Goal: Transaction & Acquisition: Purchase product/service

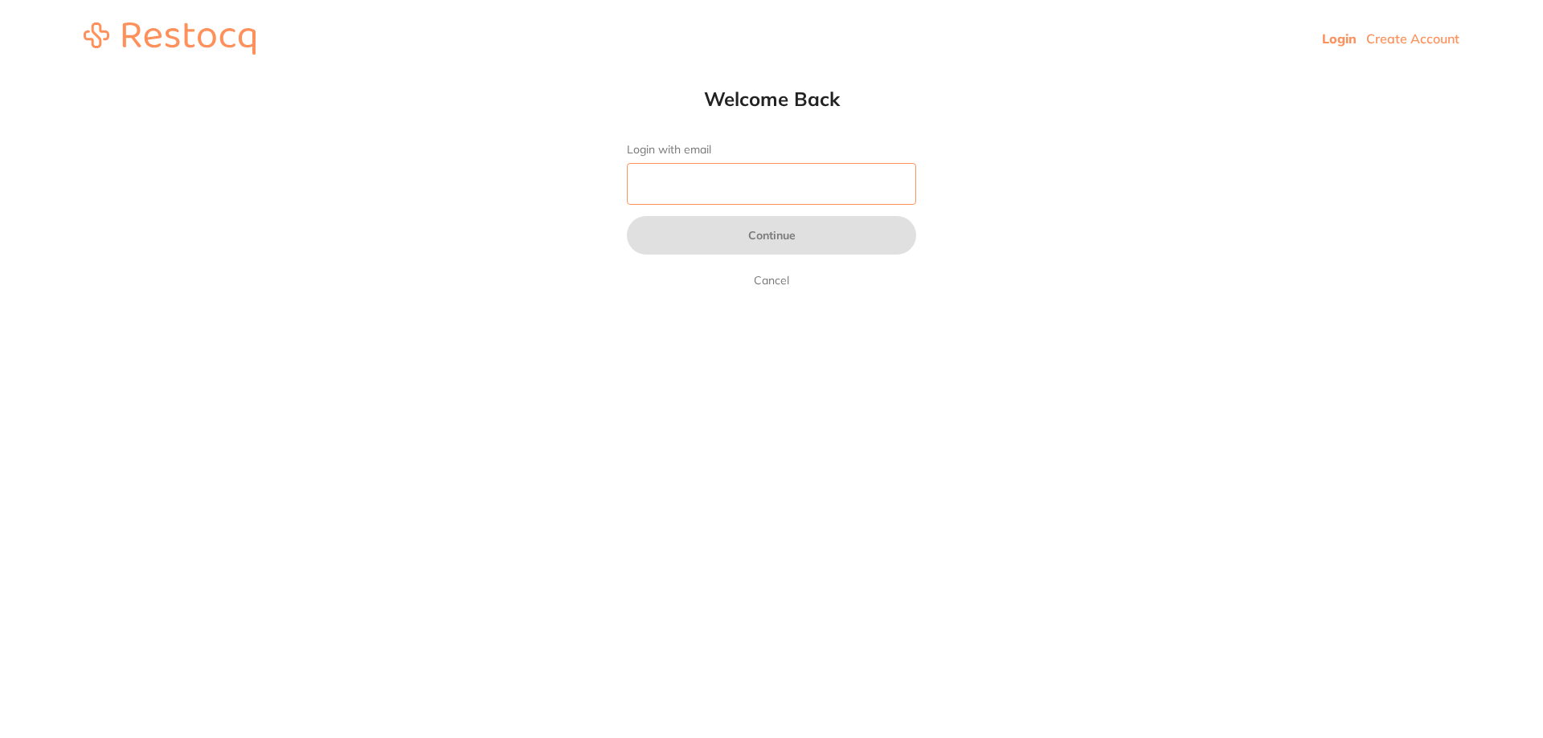
click at [657, 197] on input "Login with email" at bounding box center [771, 184] width 289 height 42
type input "[EMAIL_ADDRESS][DOMAIN_NAME]"
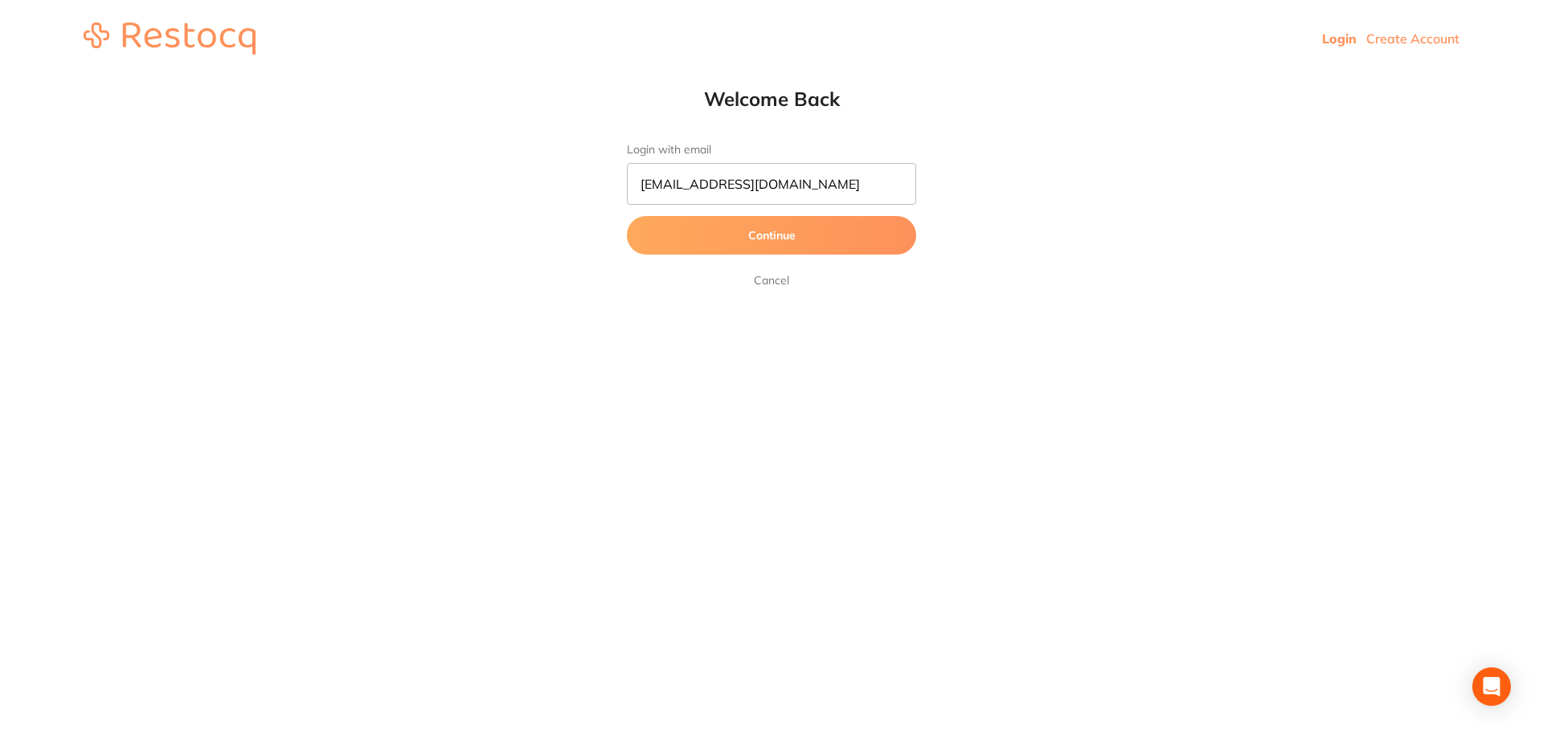
click at [776, 231] on button "Continue" at bounding box center [771, 235] width 289 height 39
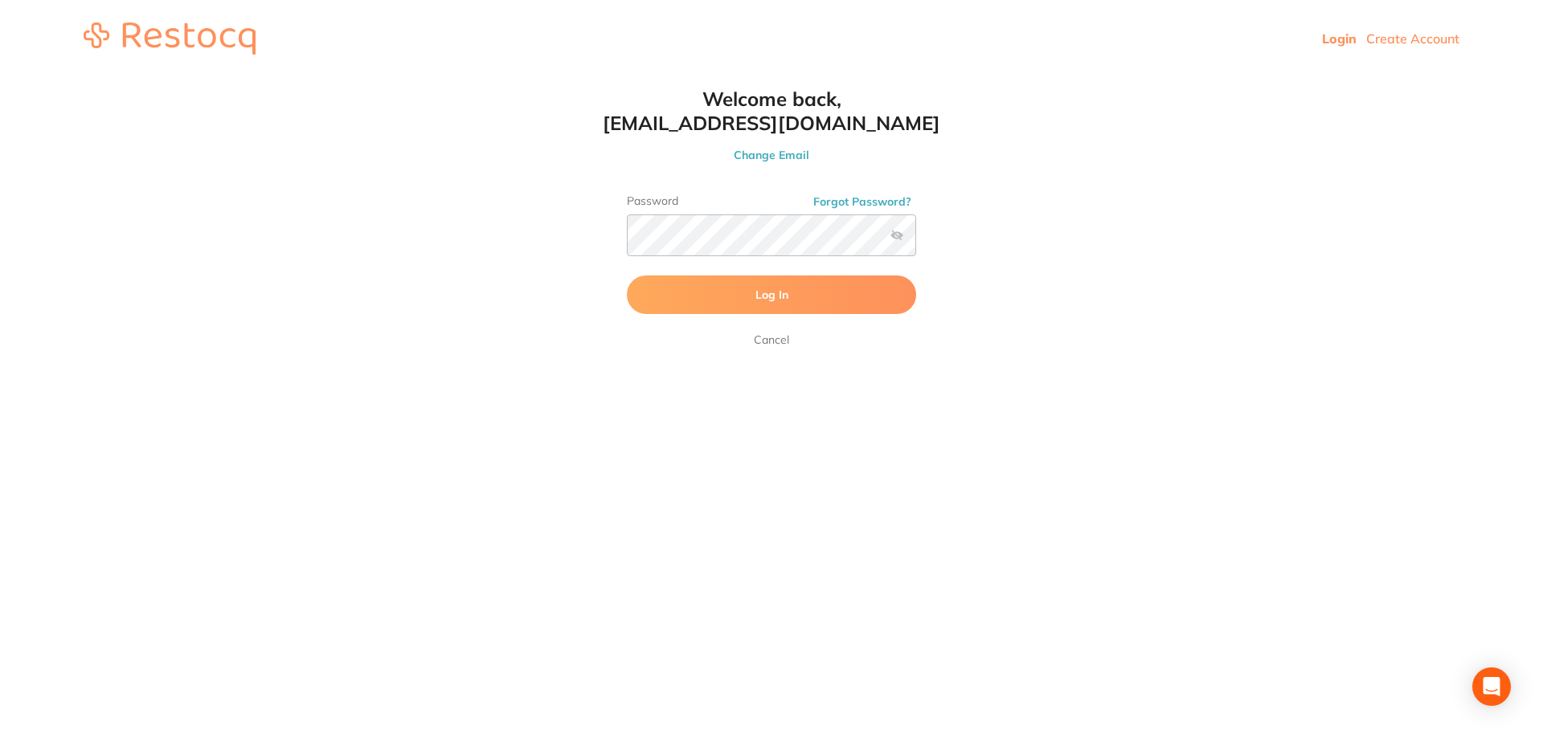
click at [750, 293] on button "Log In" at bounding box center [771, 295] width 289 height 39
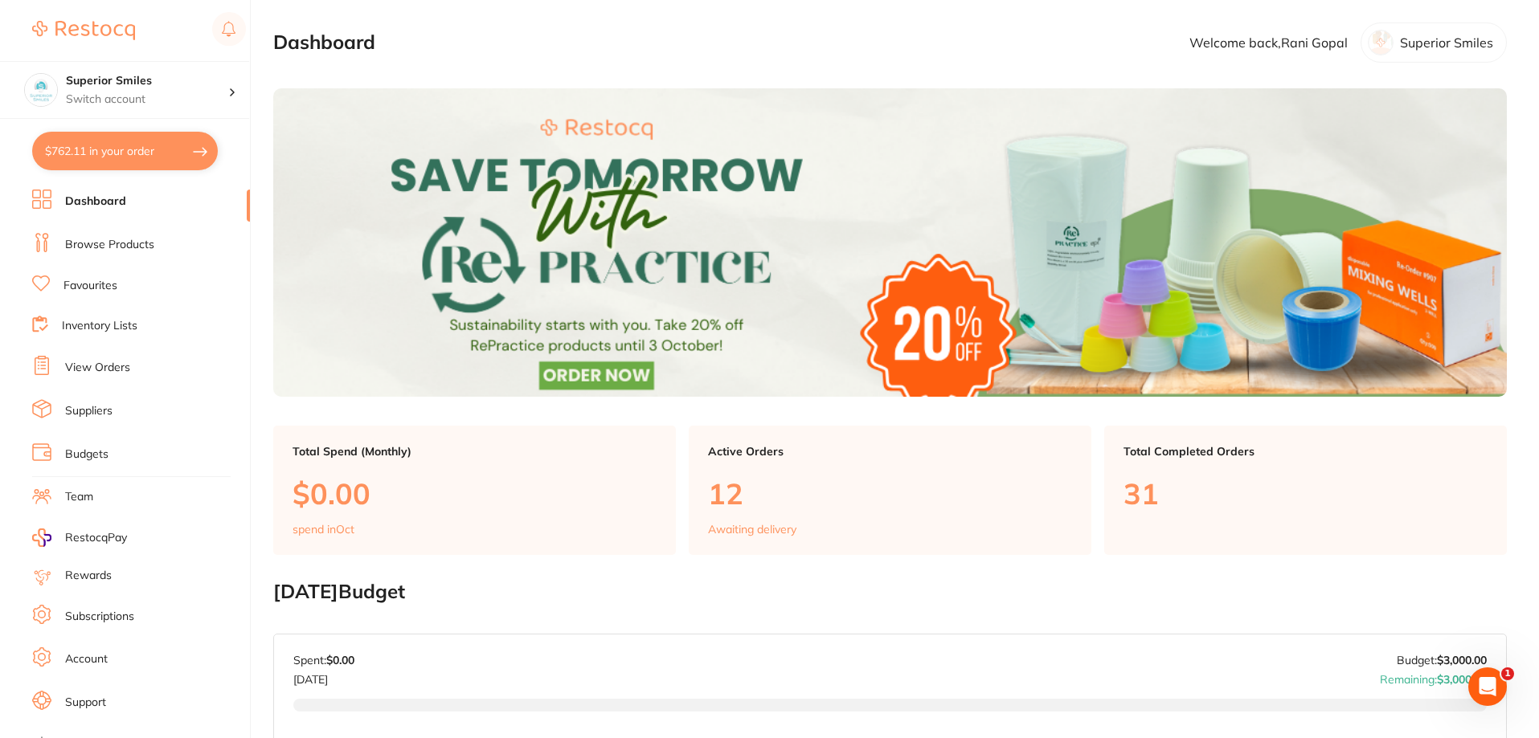
scroll to position [80, 0]
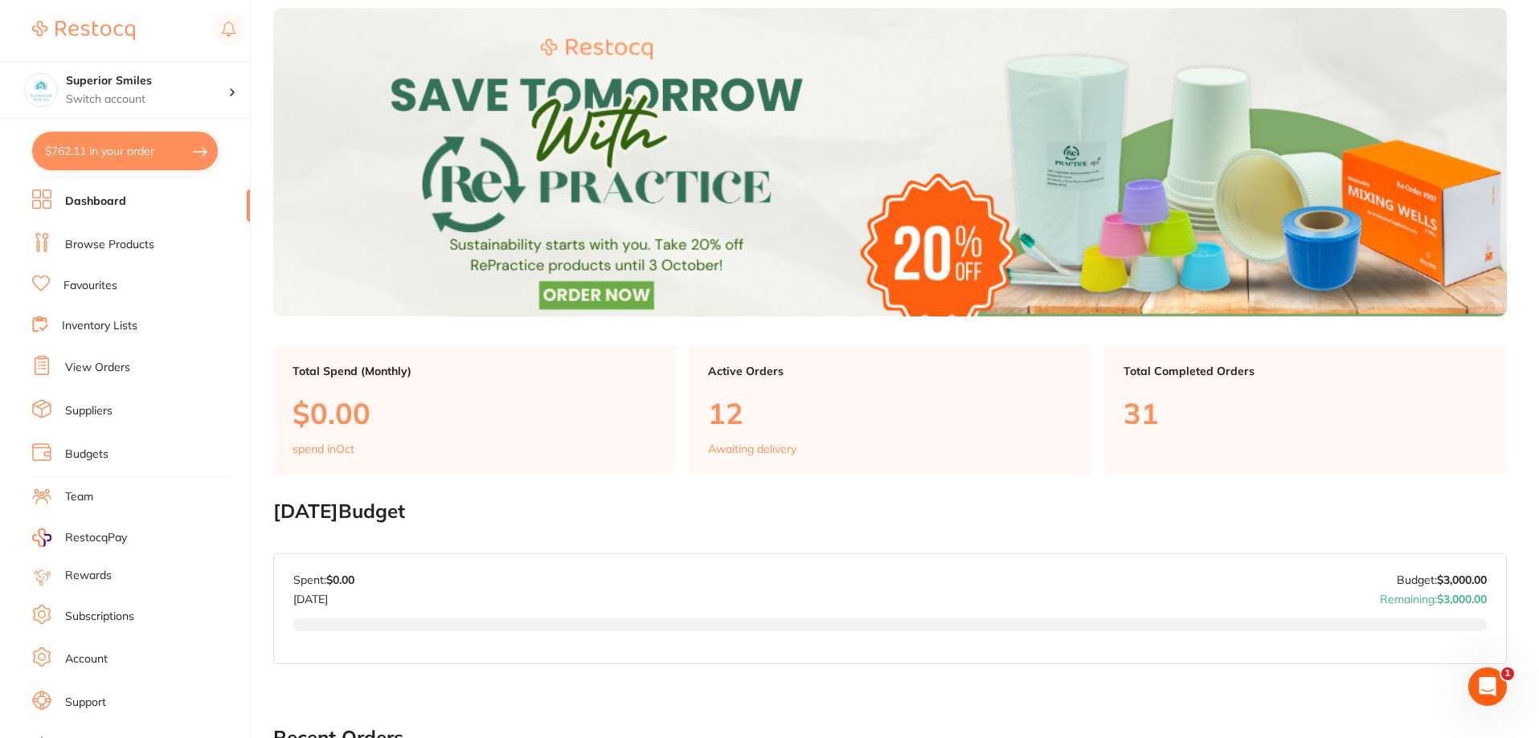
click at [183, 153] on button "$762.11 in your order" at bounding box center [125, 151] width 186 height 39
checkbox input "true"
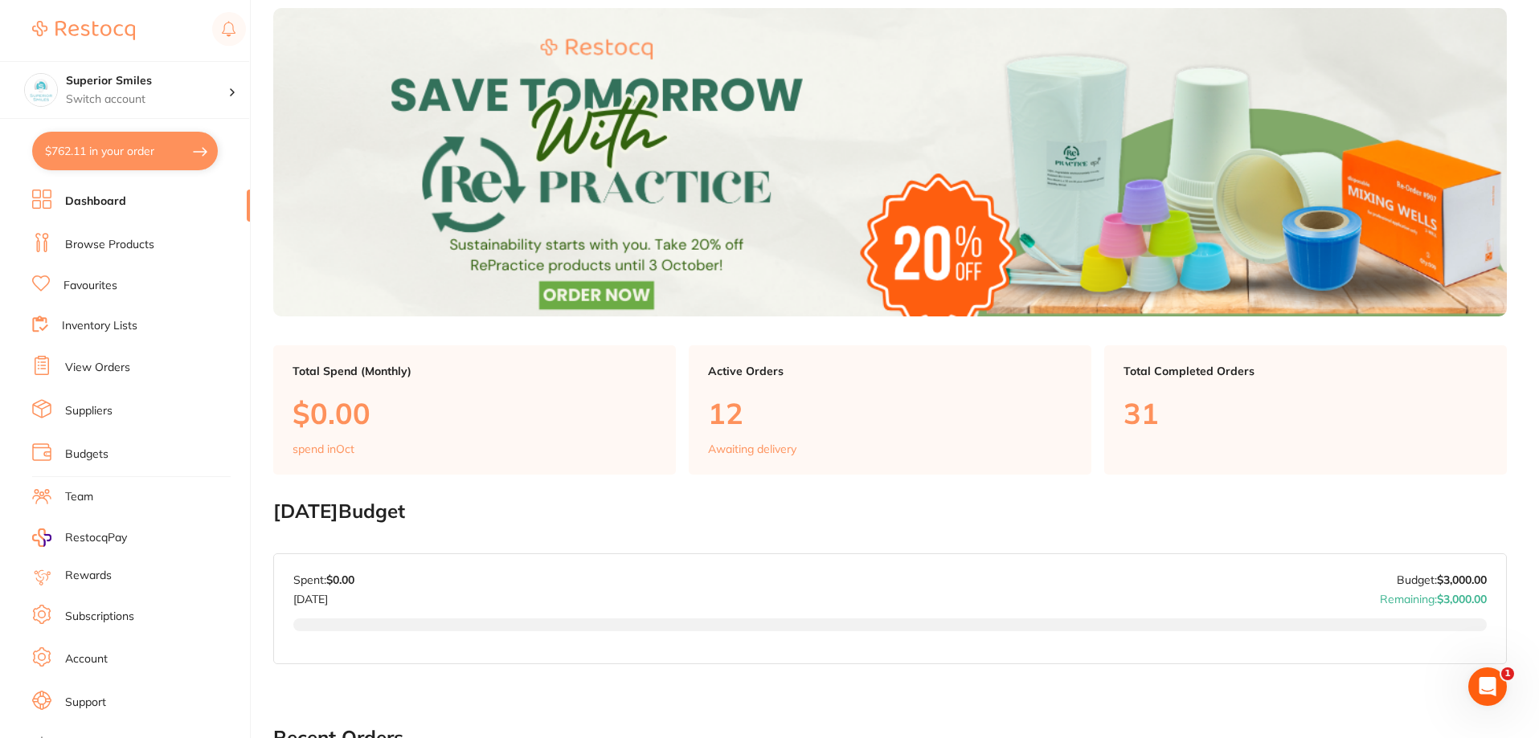
checkbox input "true"
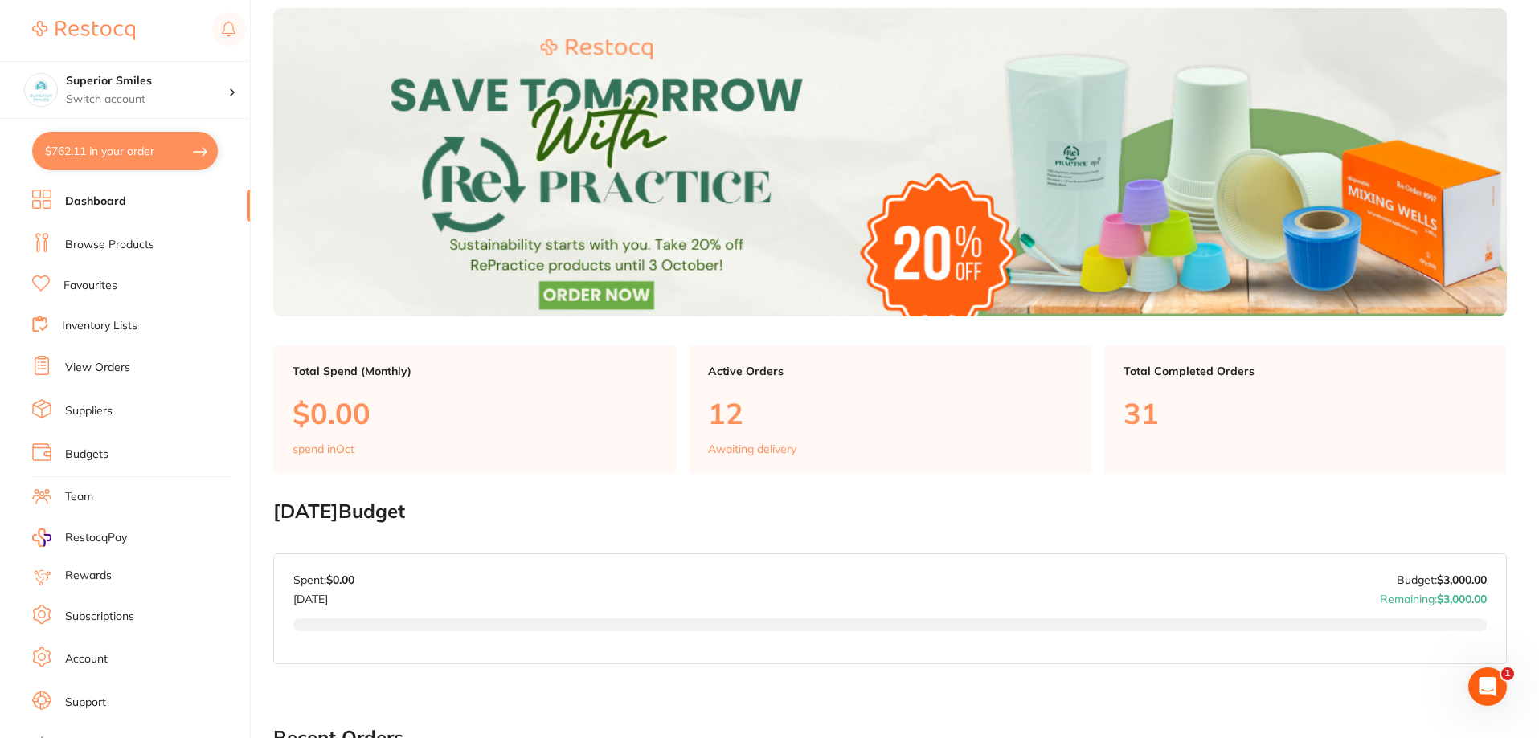
checkbox input "true"
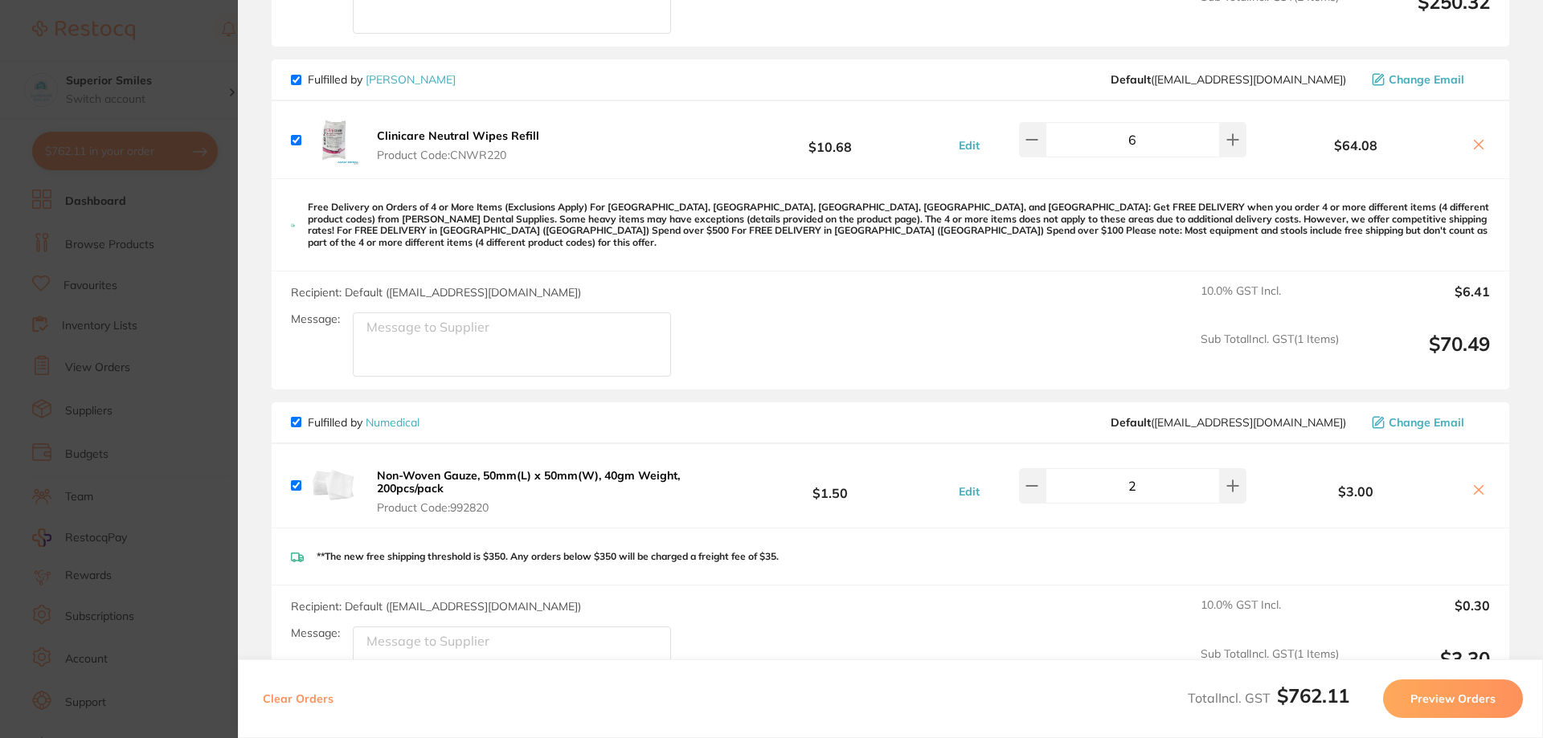
scroll to position [562, 0]
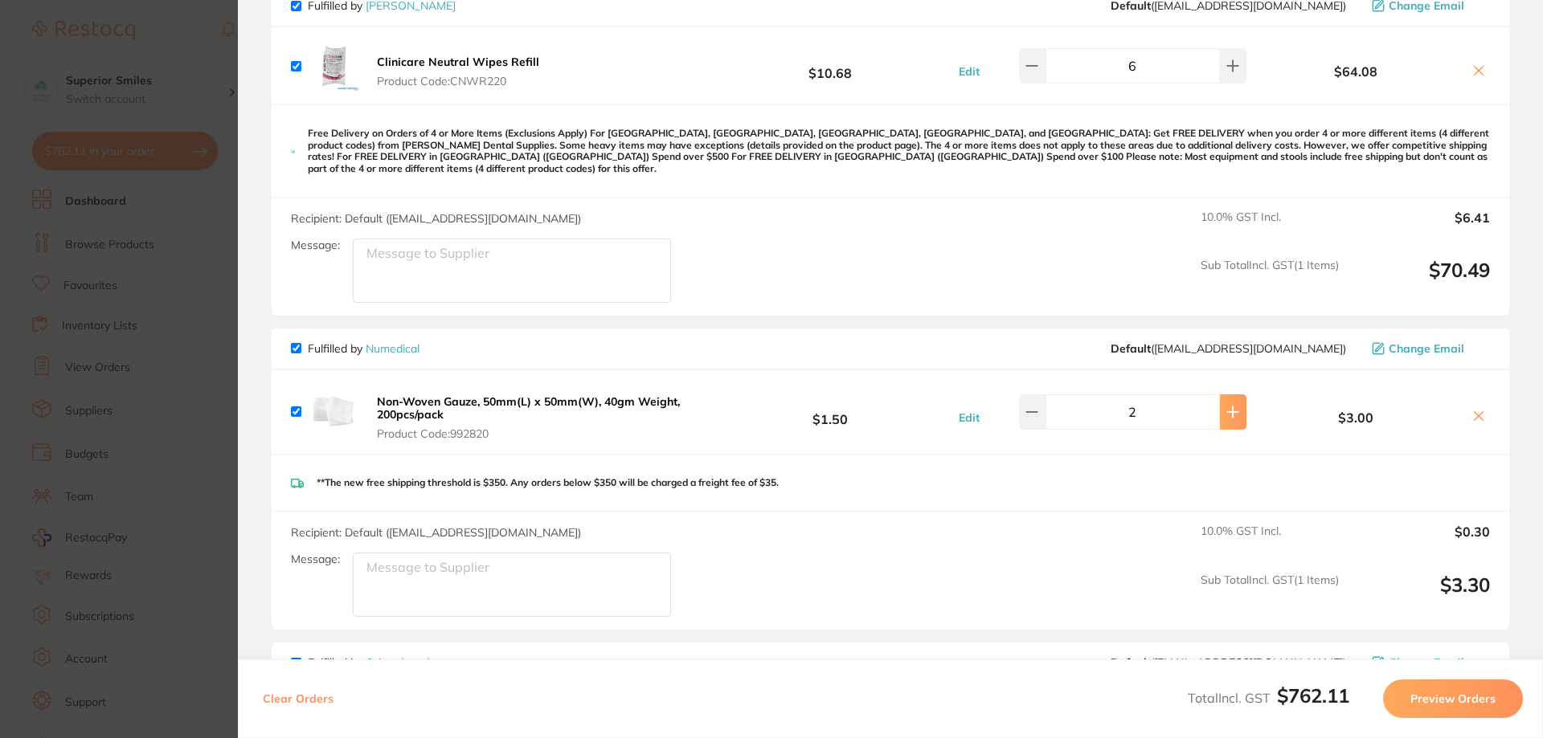
click at [1226, 406] on icon at bounding box center [1232, 412] width 13 height 13
click at [1228, 407] on icon at bounding box center [1233, 412] width 10 height 10
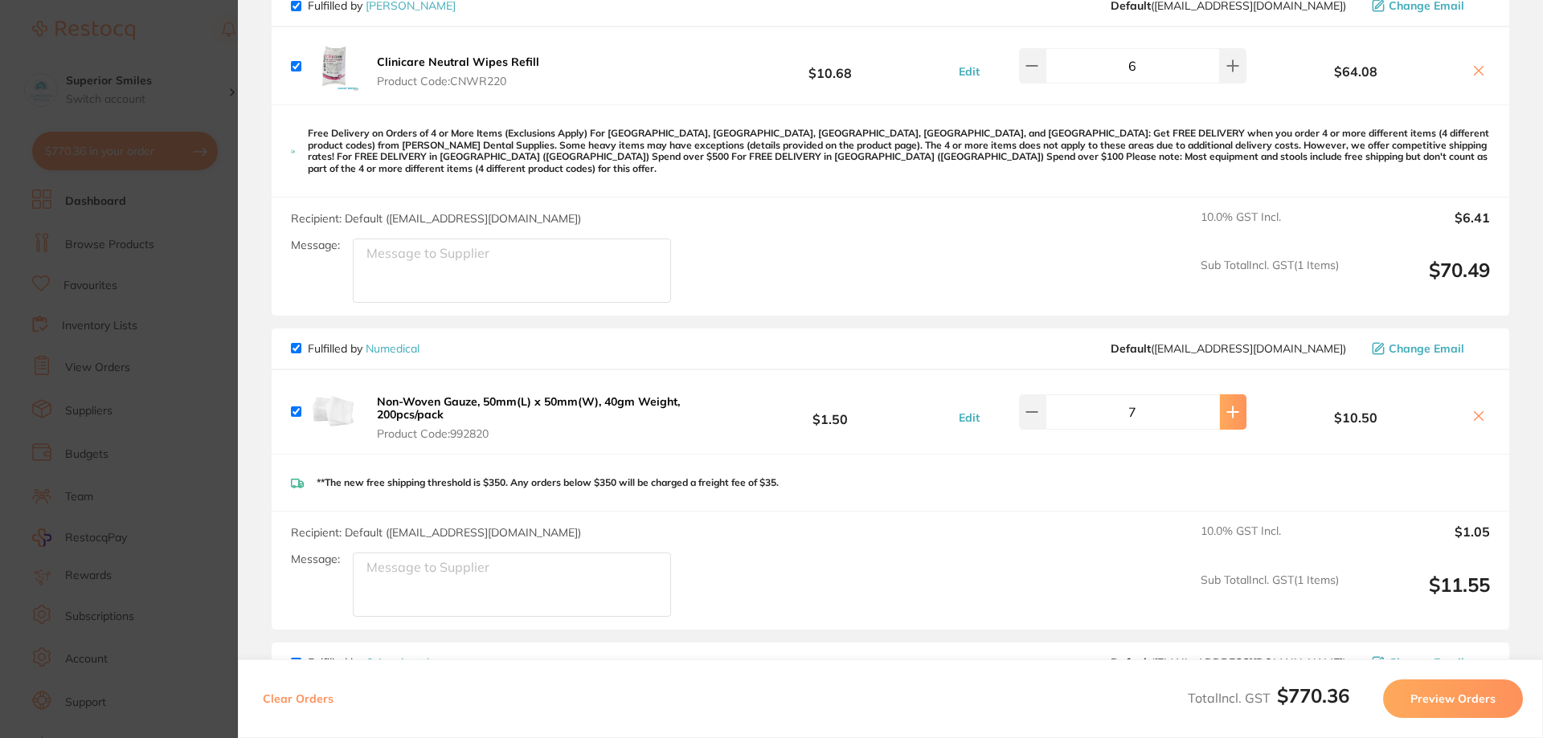
click at [1228, 407] on icon at bounding box center [1233, 412] width 10 height 10
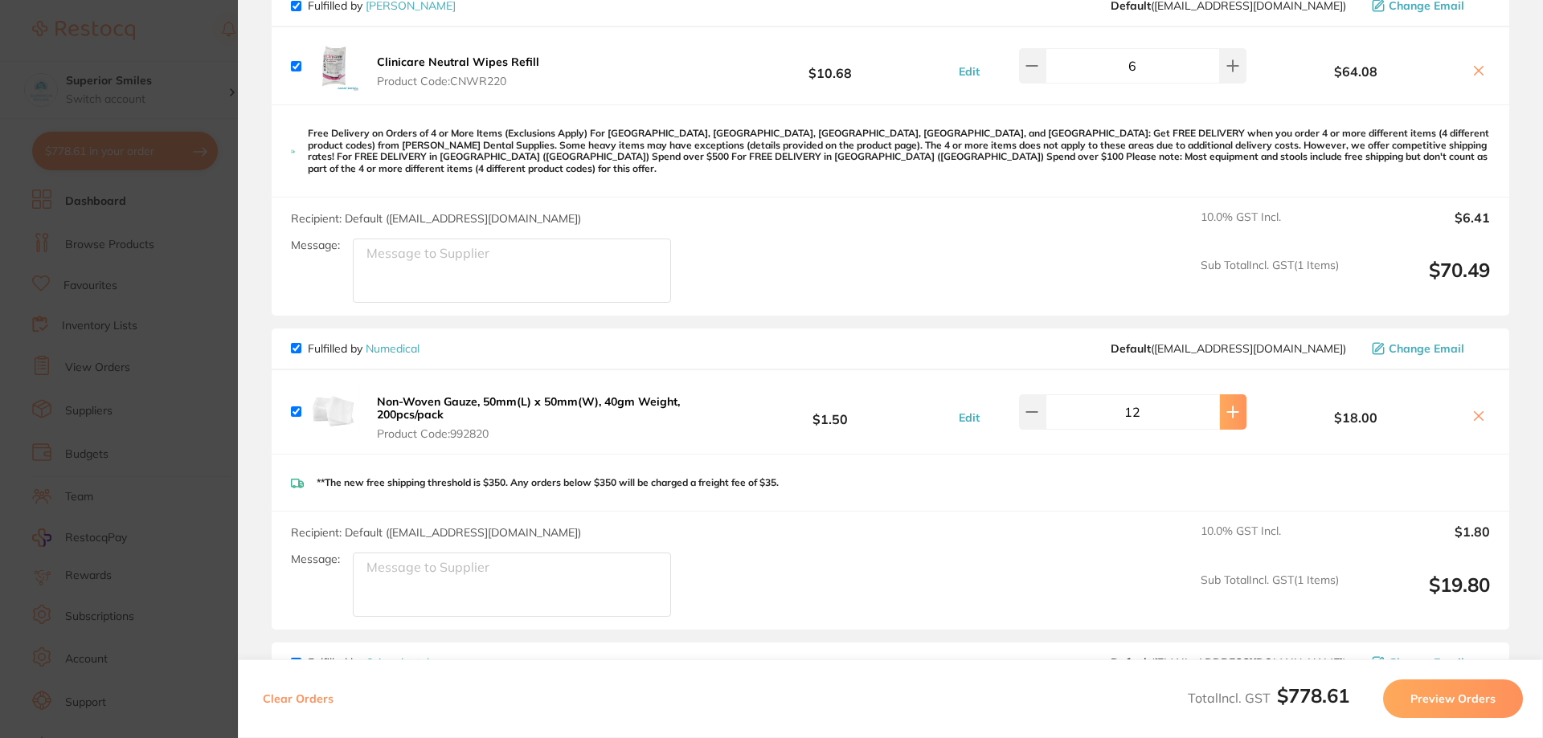
click at [1228, 407] on icon at bounding box center [1233, 412] width 10 height 10
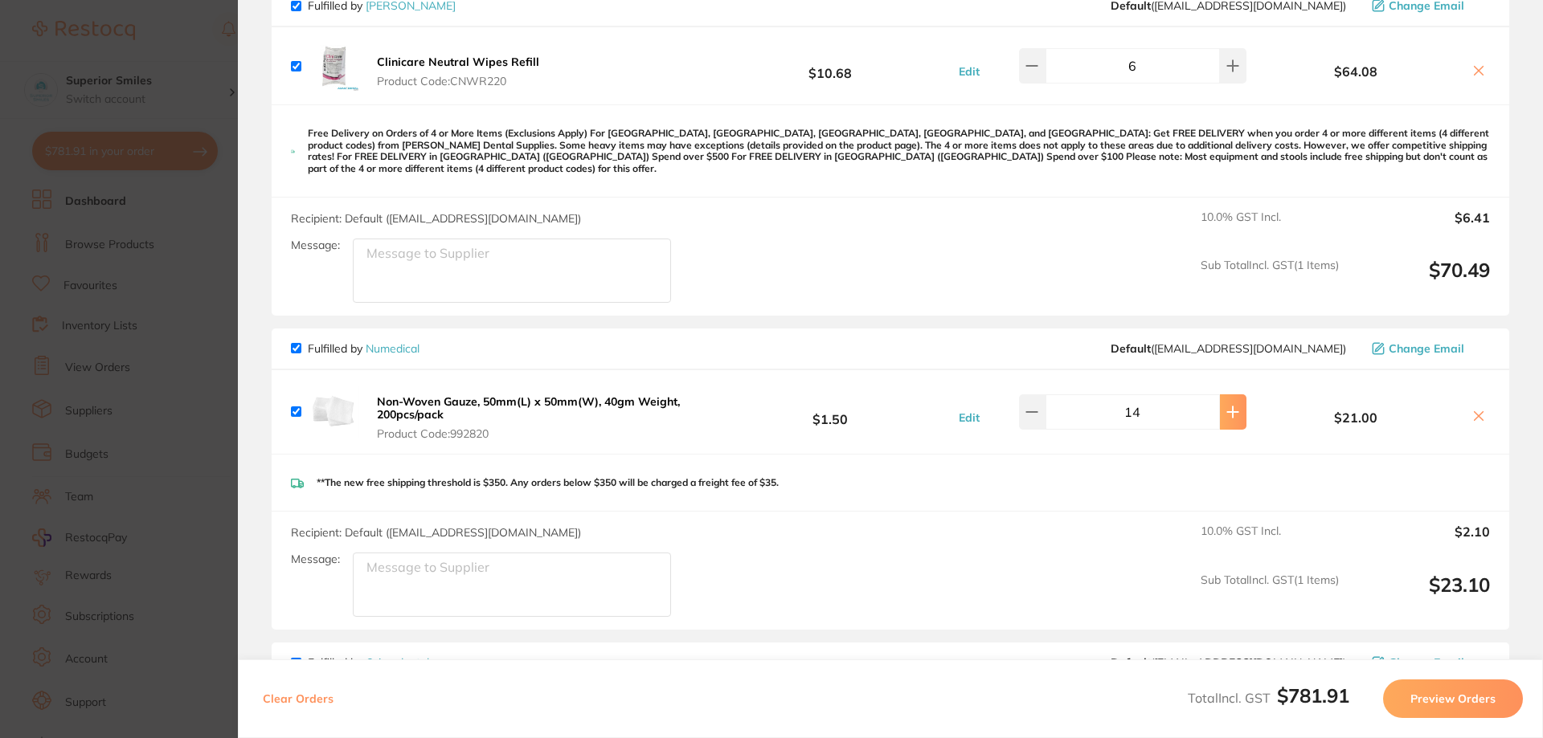
click at [1228, 407] on icon at bounding box center [1233, 412] width 10 height 10
click at [1226, 406] on icon at bounding box center [1232, 412] width 13 height 13
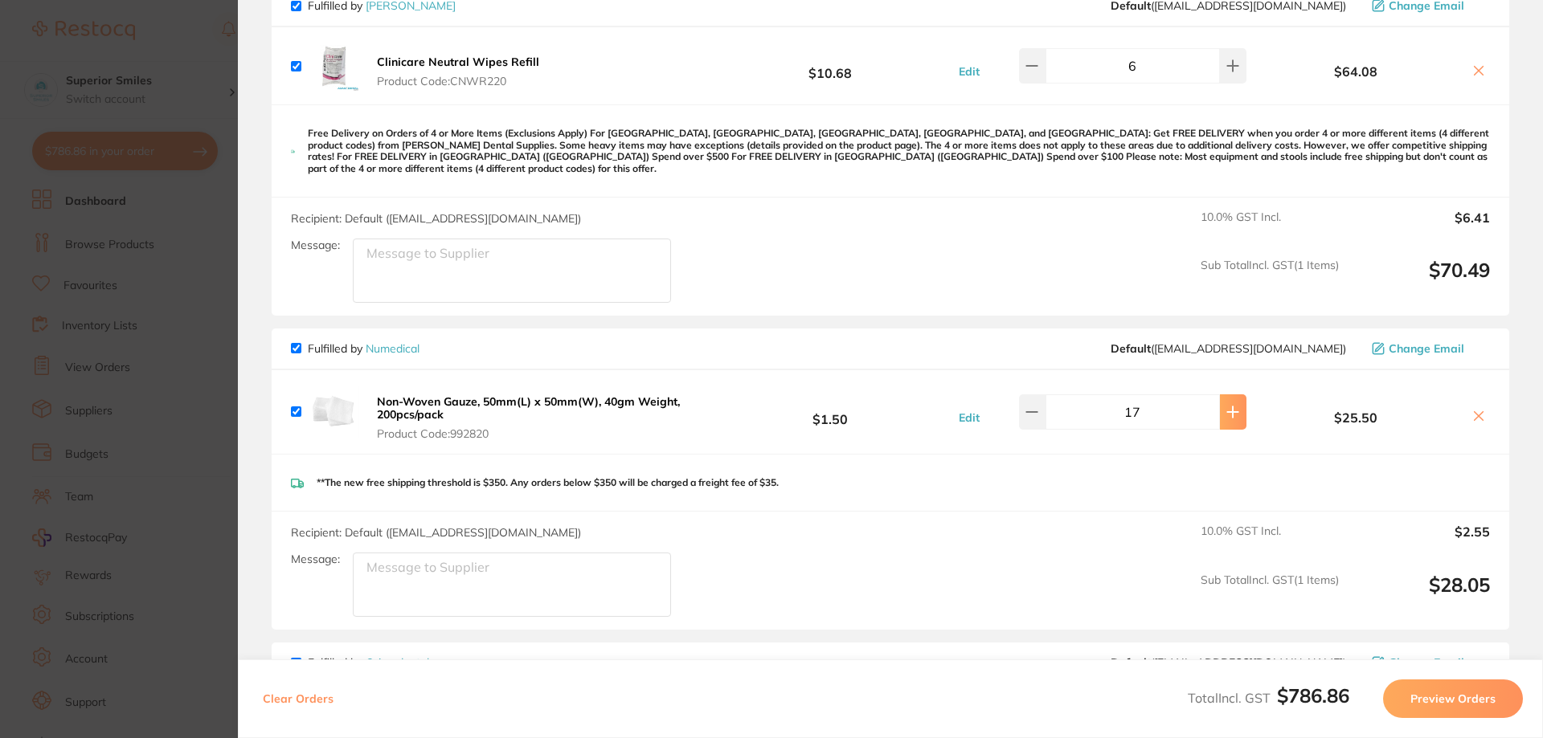
click at [1226, 406] on icon at bounding box center [1232, 412] width 13 height 13
click at [1228, 407] on icon at bounding box center [1233, 412] width 10 height 10
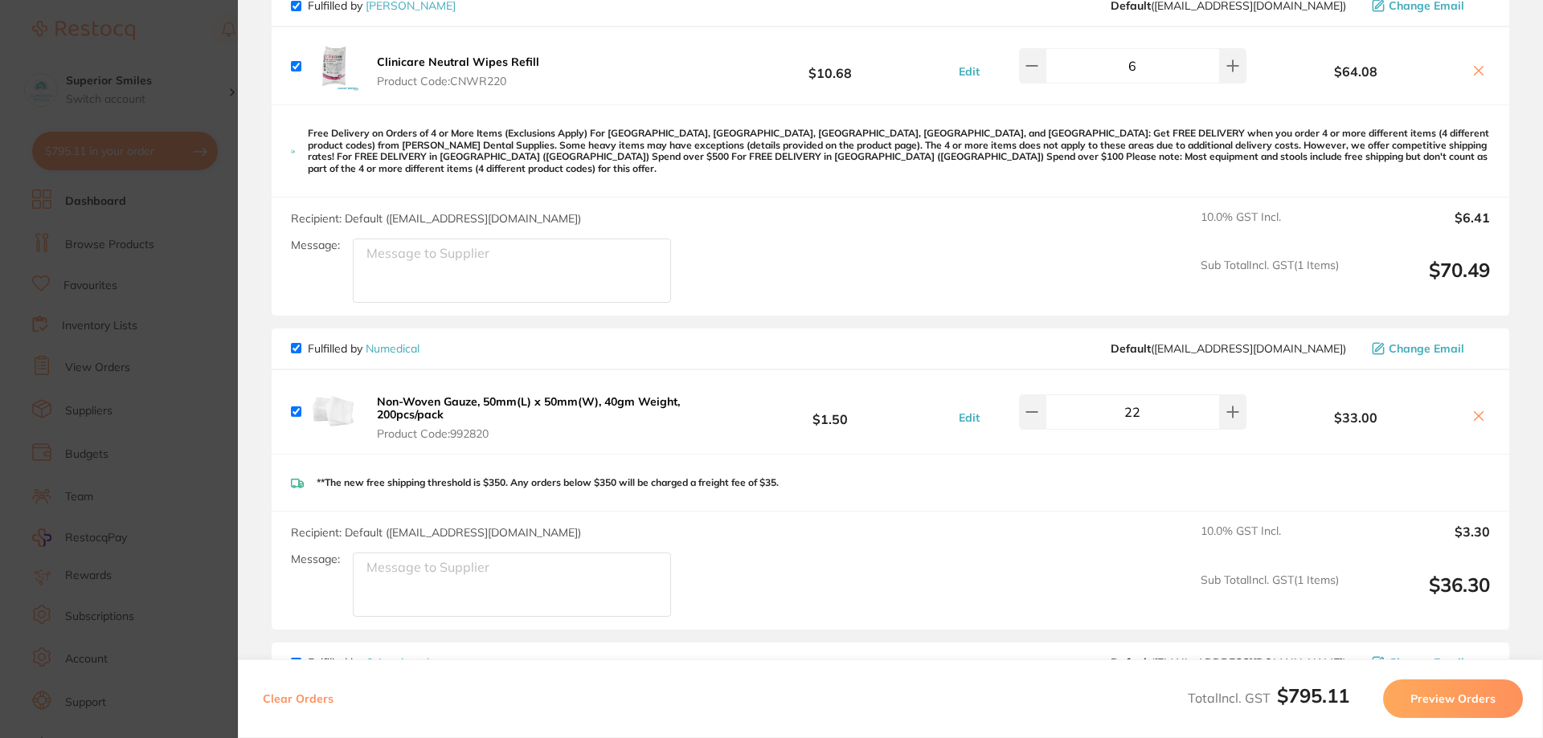
scroll to position [1, 0]
drag, startPoint x: 1158, startPoint y: 405, endPoint x: 1066, endPoint y: 402, distance: 91.7
click at [1049, 412] on div "22" at bounding box center [1132, 412] width 227 height 35
click at [1093, 395] on input "22" at bounding box center [1132, 412] width 174 height 35
type input "50"
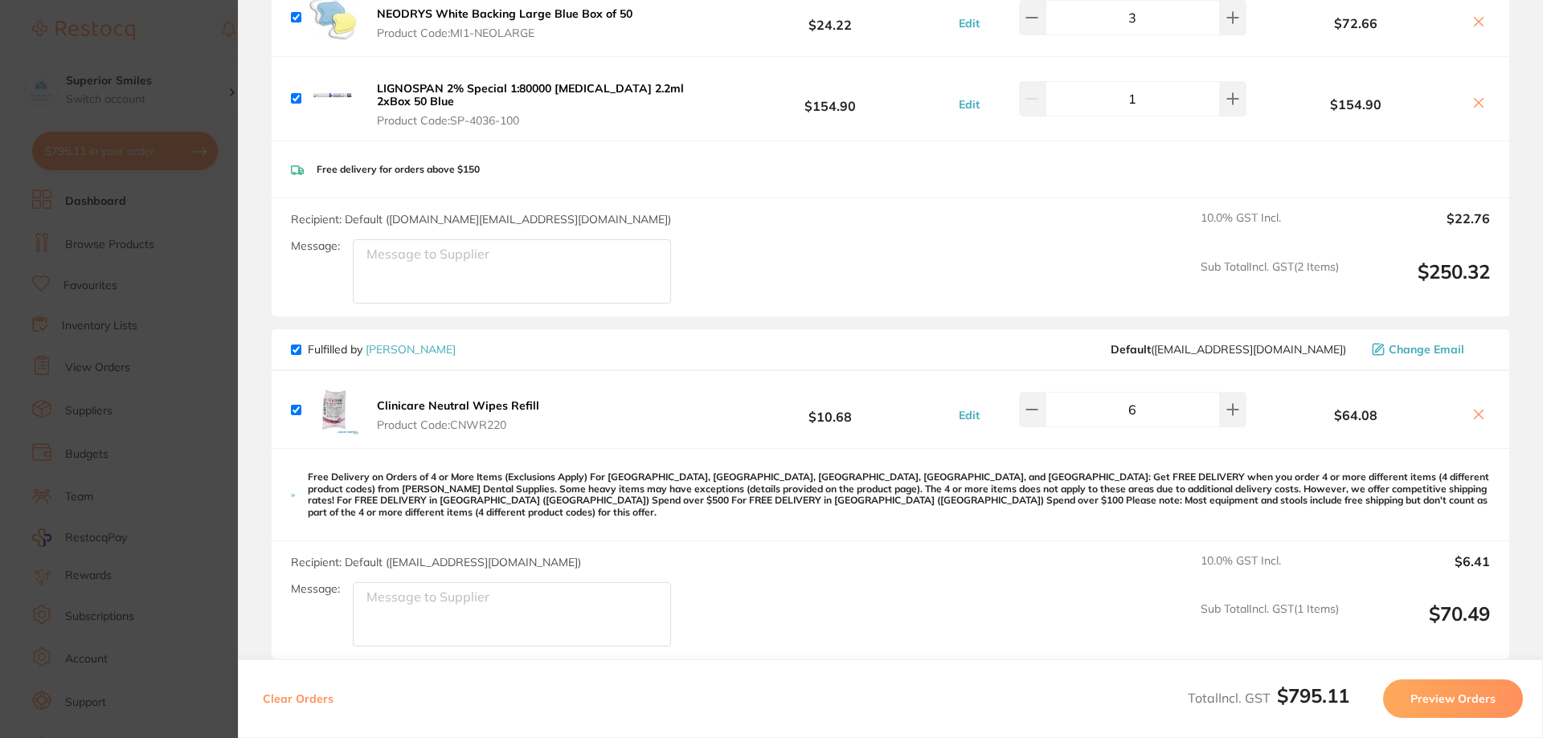
scroll to position [0, 0]
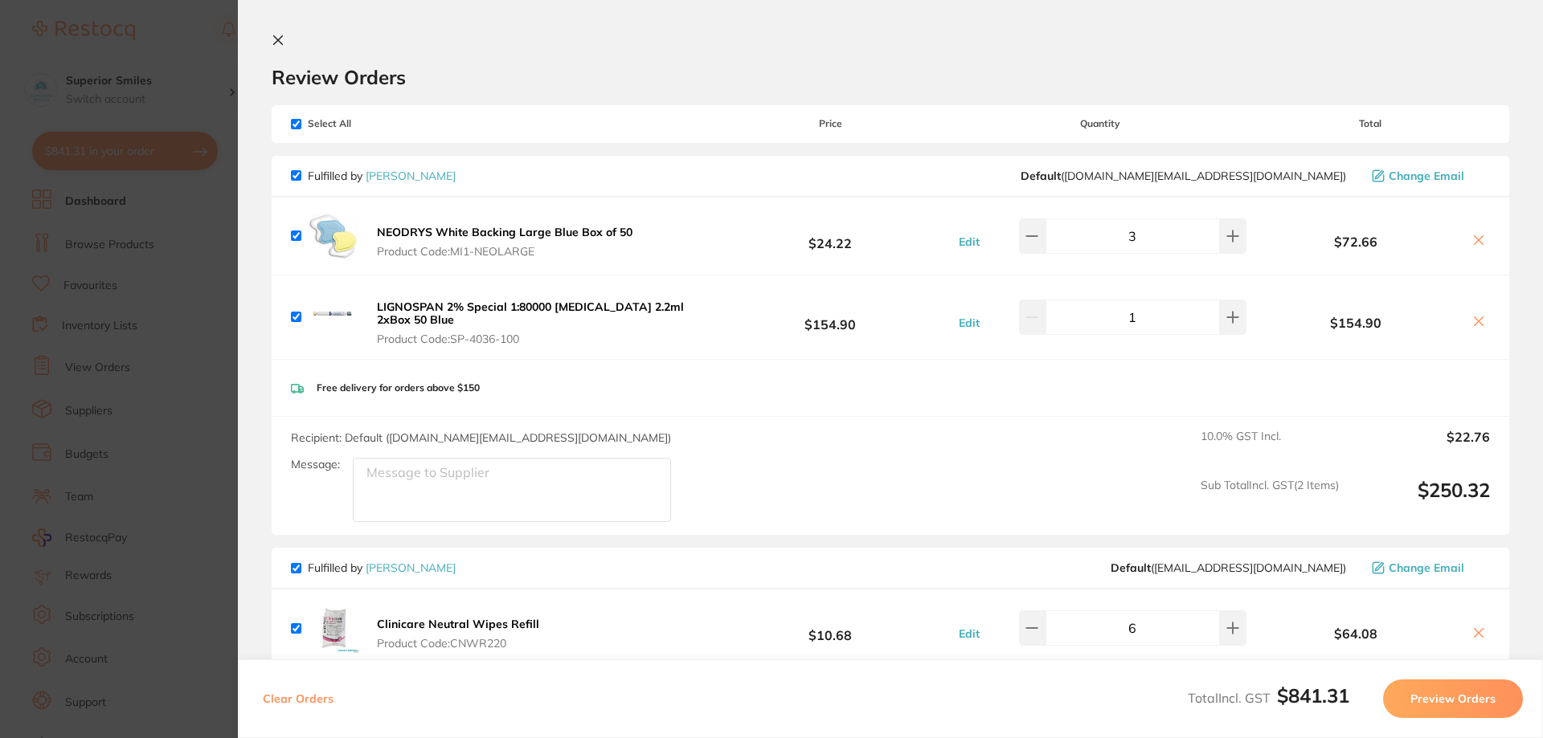
click at [277, 40] on icon at bounding box center [278, 40] width 13 height 13
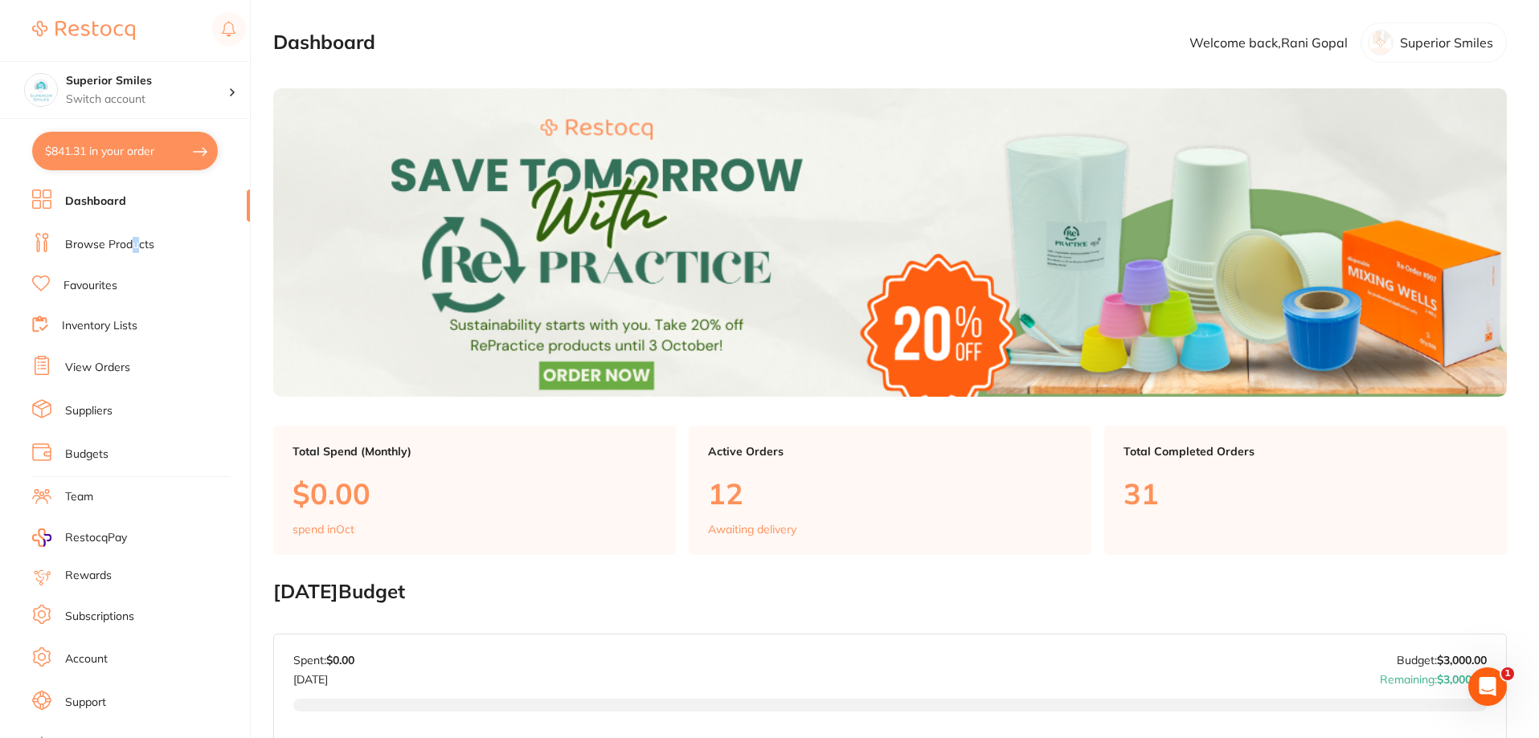
click at [140, 243] on link "Browse Products" at bounding box center [109, 245] width 89 height 16
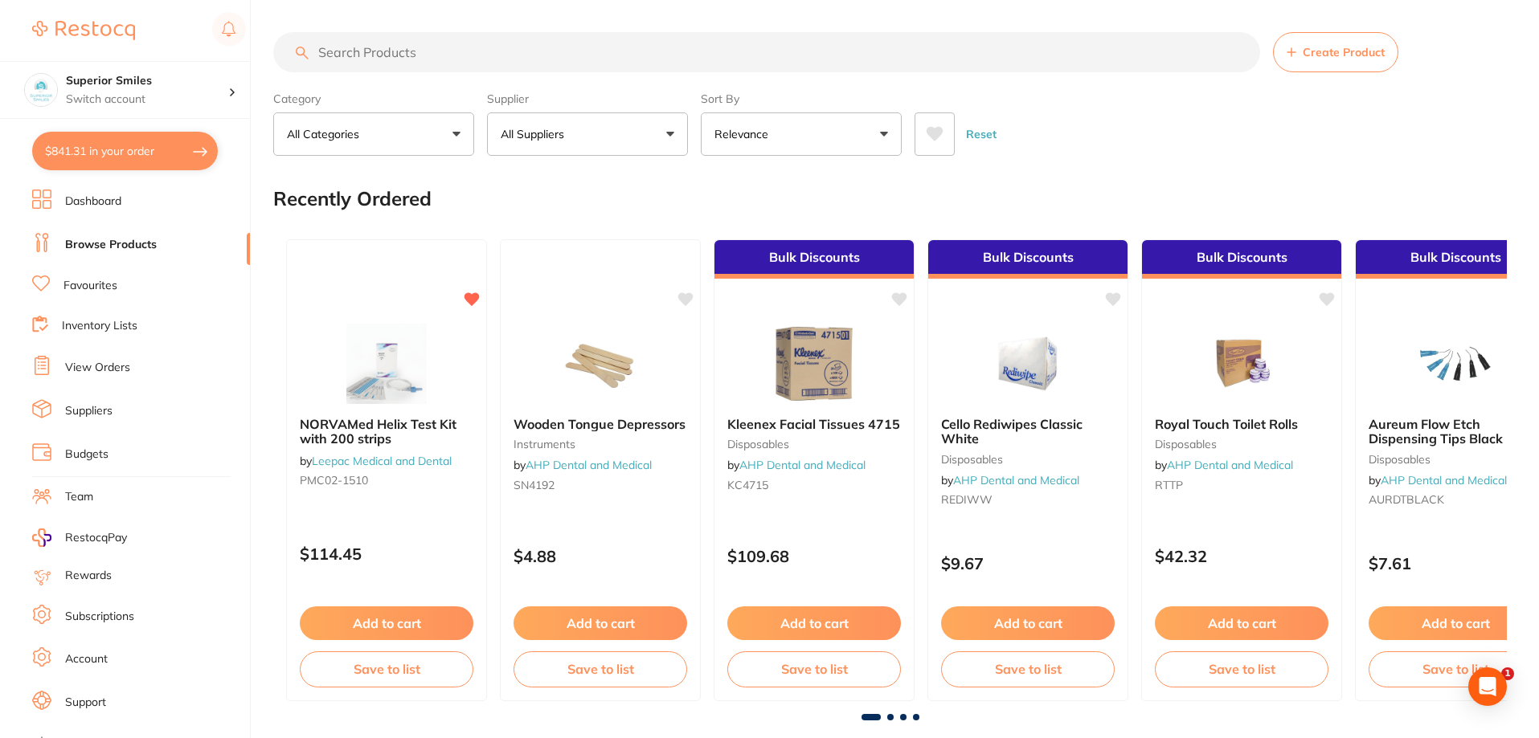
click at [360, 53] on input "search" at bounding box center [766, 52] width 987 height 40
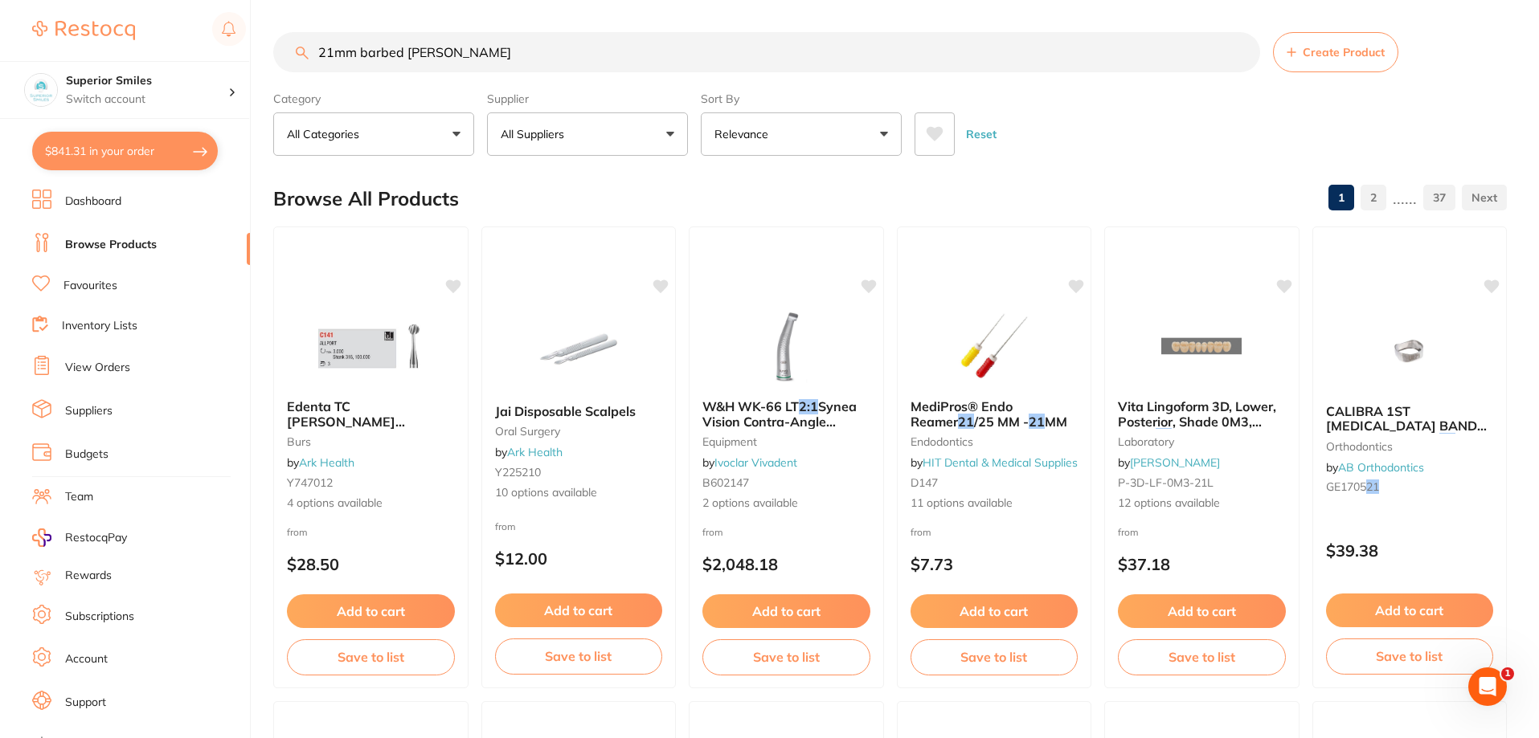
type input "21mm barbed broach"
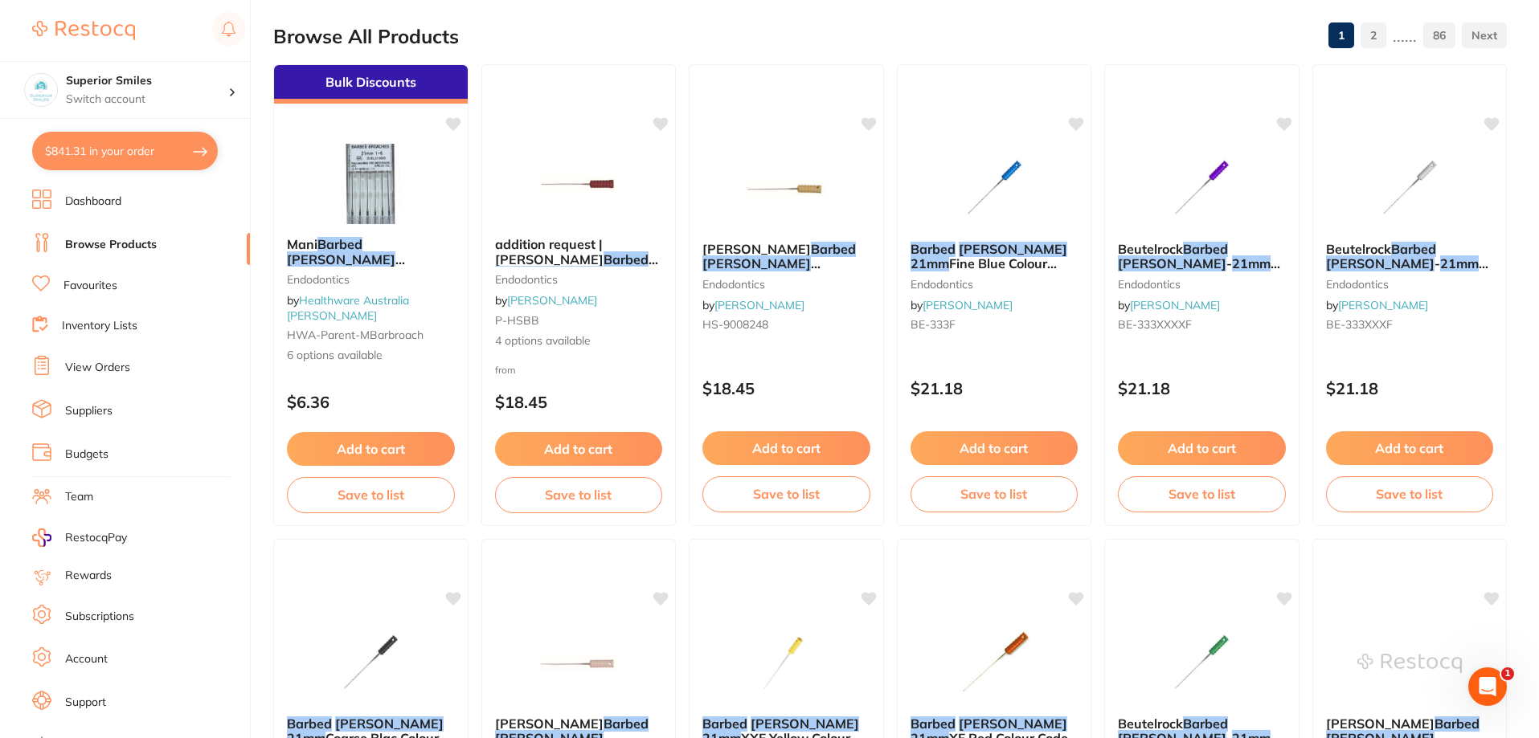
scroll to position [161, 0]
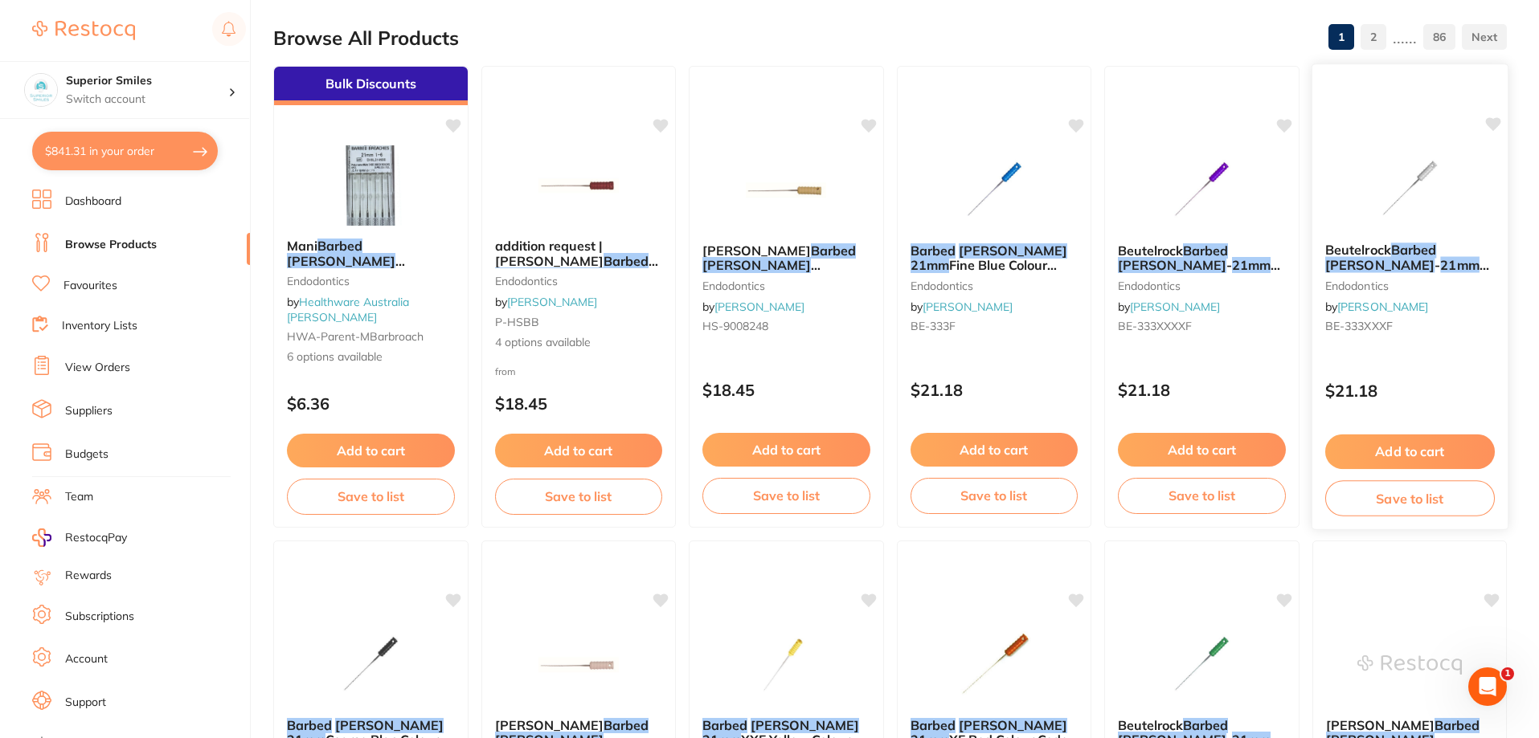
click at [1414, 448] on button "Add to cart" at bounding box center [1409, 452] width 170 height 35
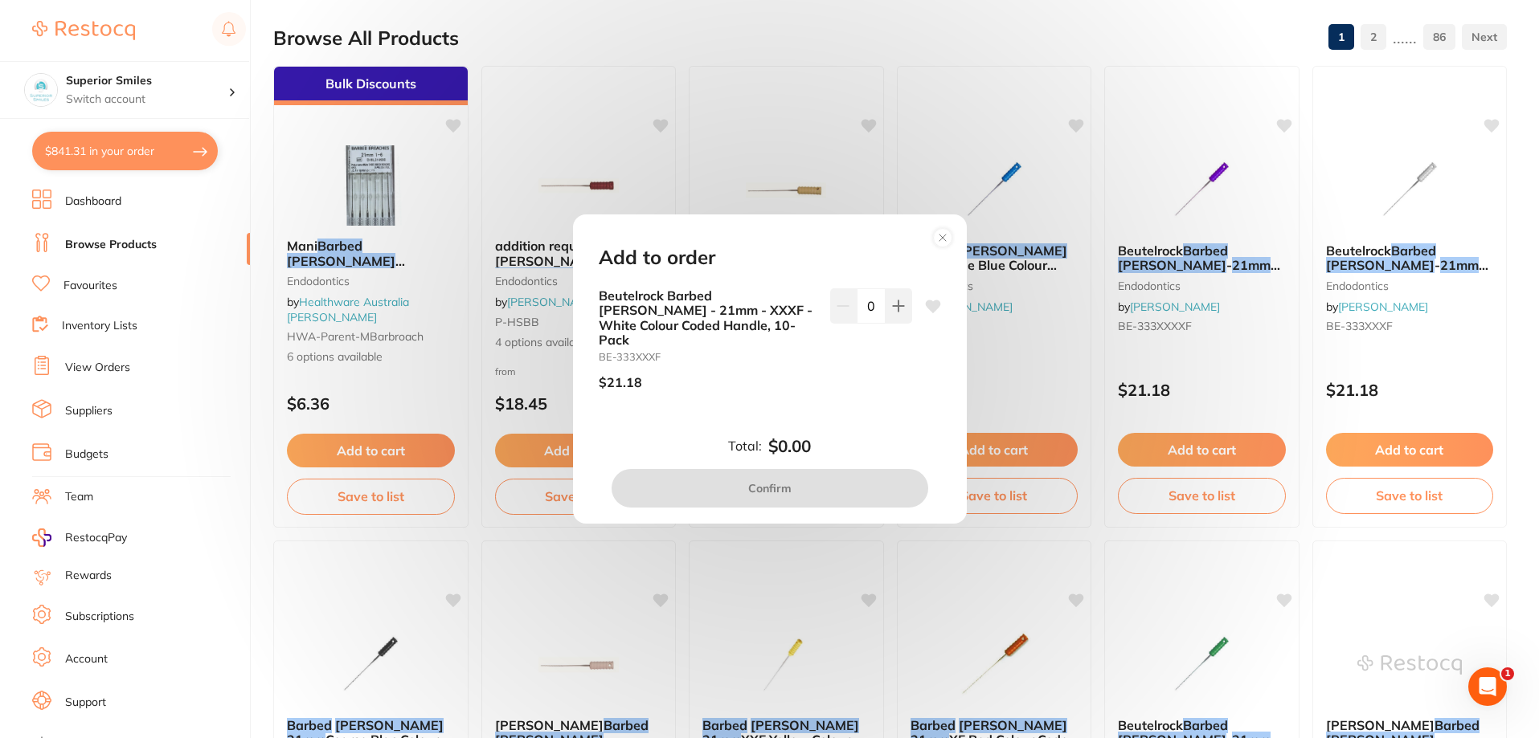
scroll to position [0, 0]
click at [893, 311] on icon at bounding box center [898, 306] width 10 height 10
type input "1"
click at [758, 483] on button "Confirm" at bounding box center [769, 488] width 317 height 39
checkbox input "false"
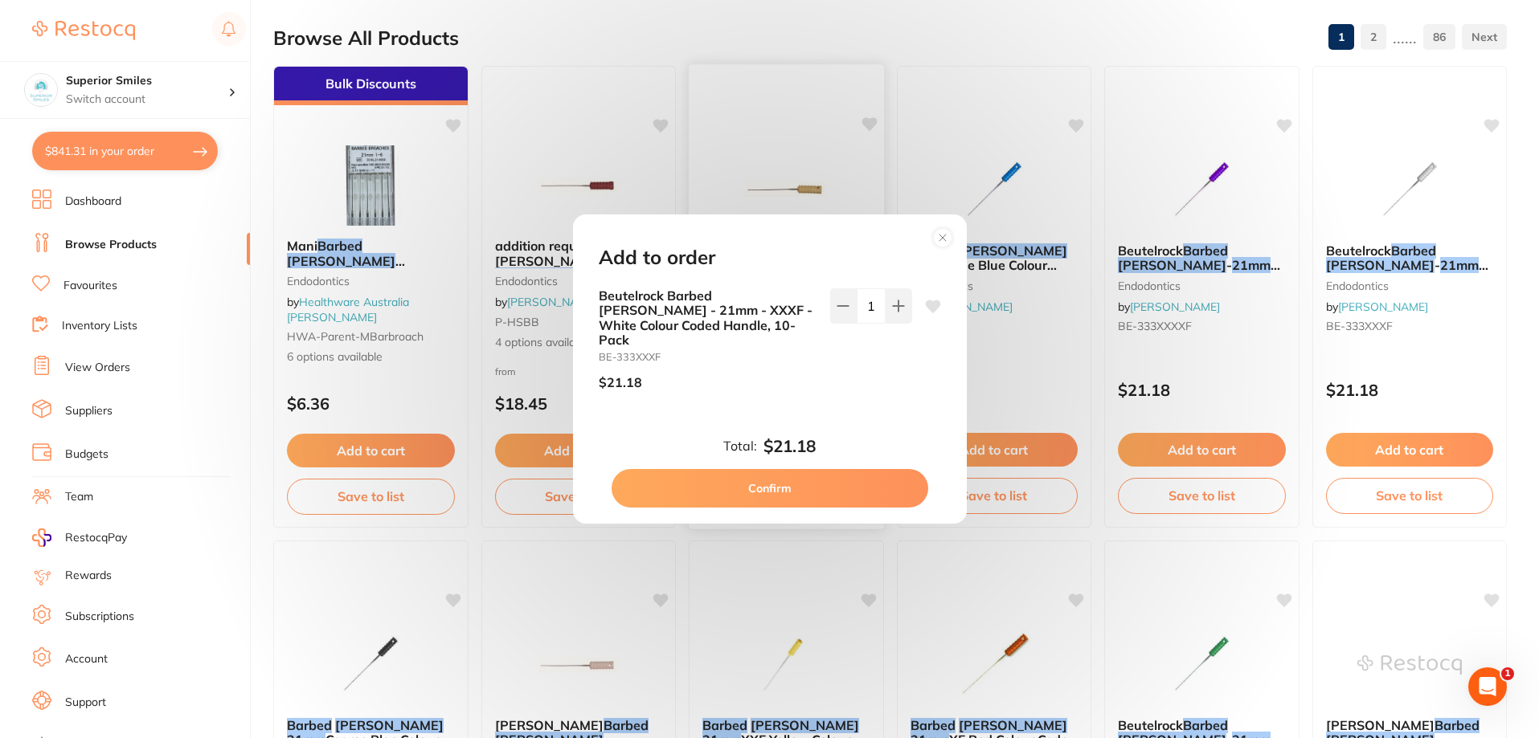
checkbox input "false"
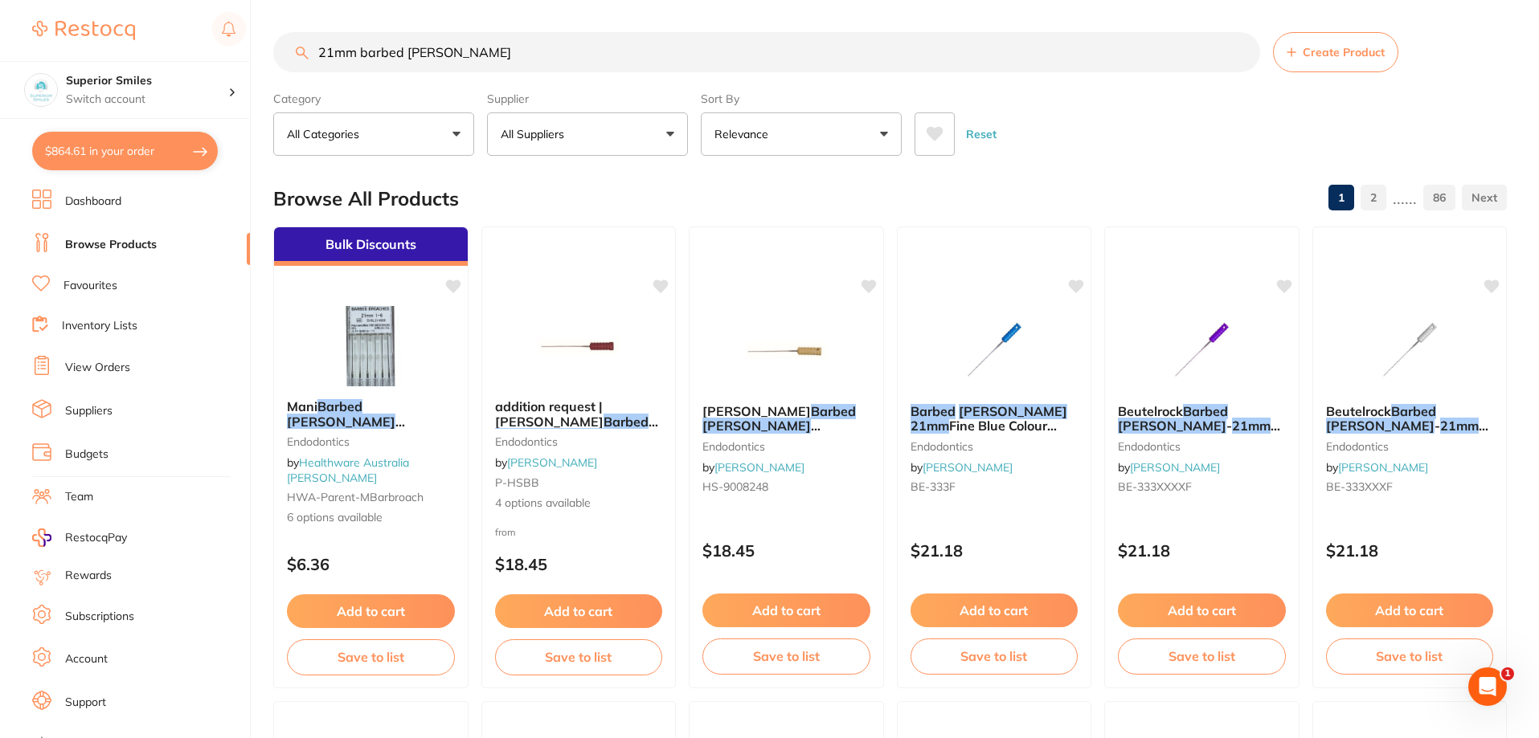
drag, startPoint x: 453, startPoint y: 46, endPoint x: 5, endPoint y: 24, distance: 448.9
click at [5, 24] on div "$864.61 Superior Smiles Switch account Superior Smiles $864.61 in your order Da…" at bounding box center [769, 369] width 1539 height 738
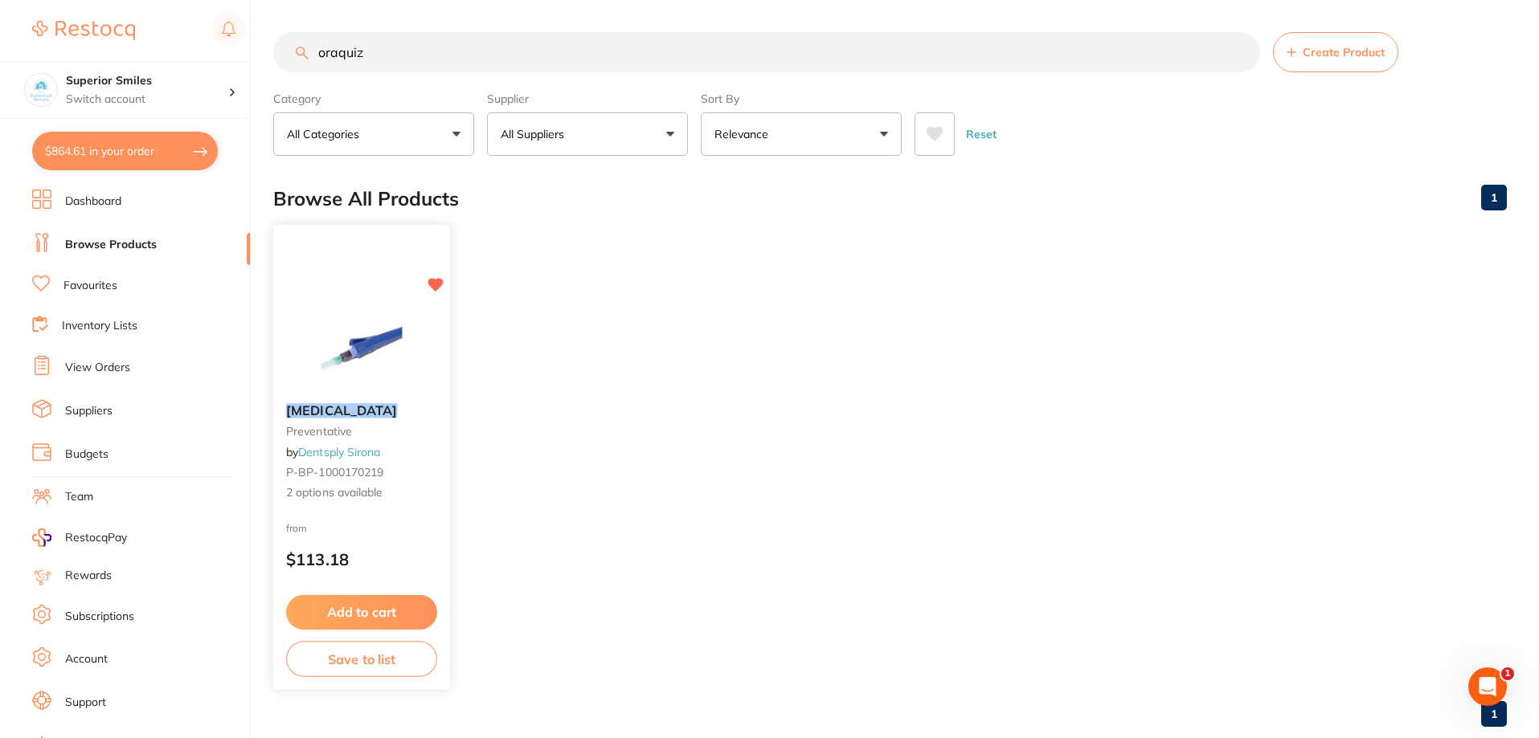
click at [321, 419] on div "Oraqix preventative by Dentsply Sirona P-BP-1000170219 2 options available" at bounding box center [361, 452] width 177 height 124
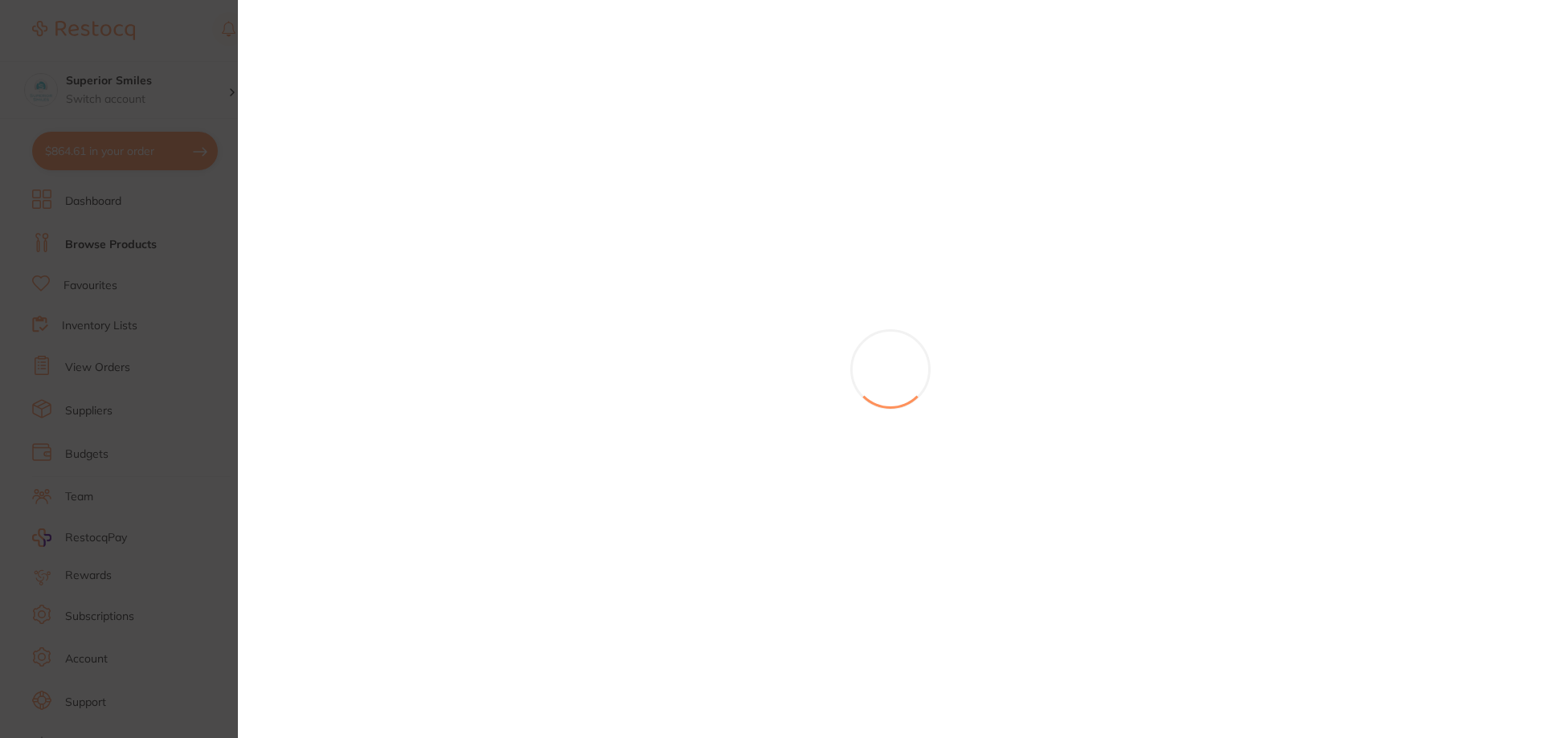
click at [321, 419] on section at bounding box center [771, 369] width 1543 height 738
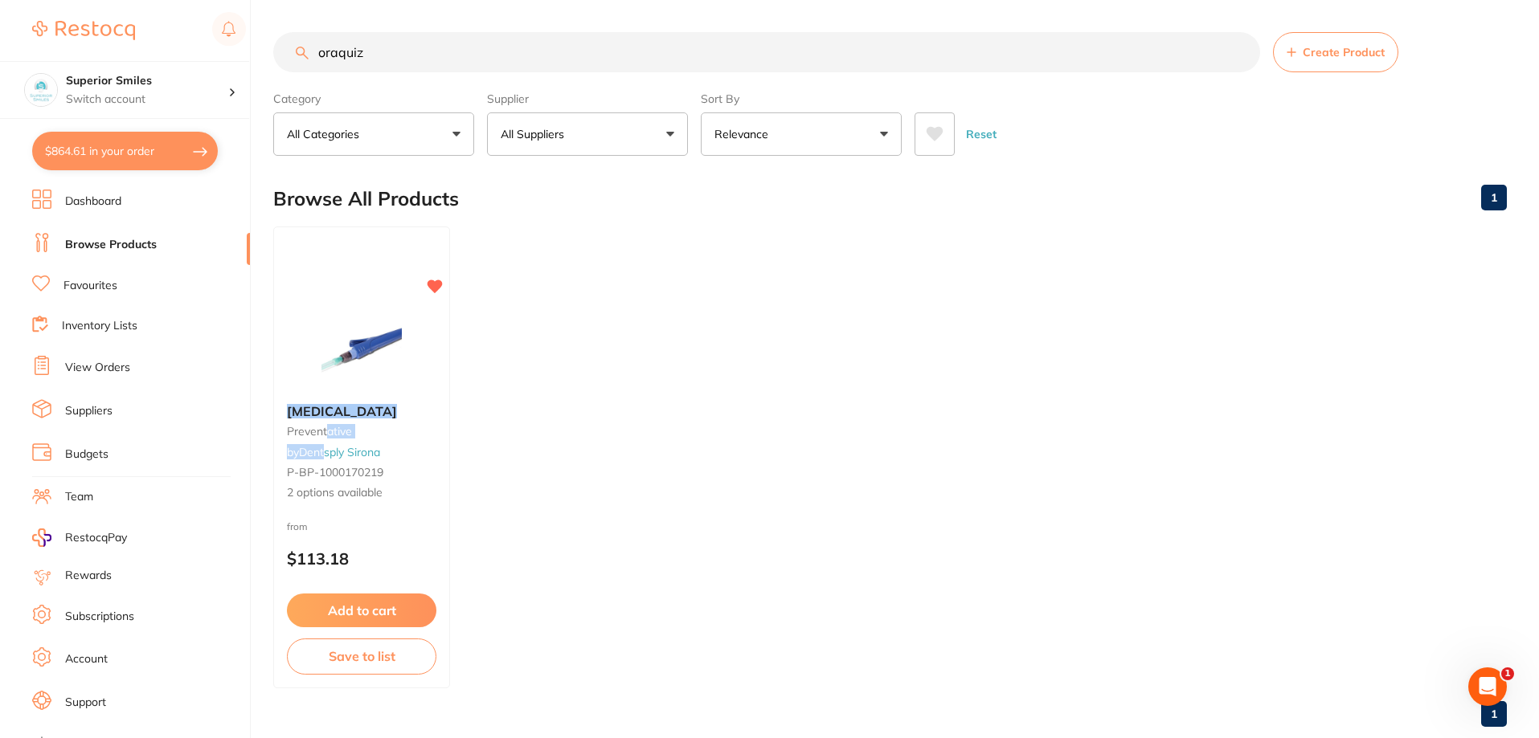
drag, startPoint x: 325, startPoint y: 436, endPoint x: 326, endPoint y: 444, distance: 8.1
click at [325, 440] on div "Oraqix preventative by Dentsply Sirona P-BP-1000170219 2 options available" at bounding box center [361, 452] width 175 height 123
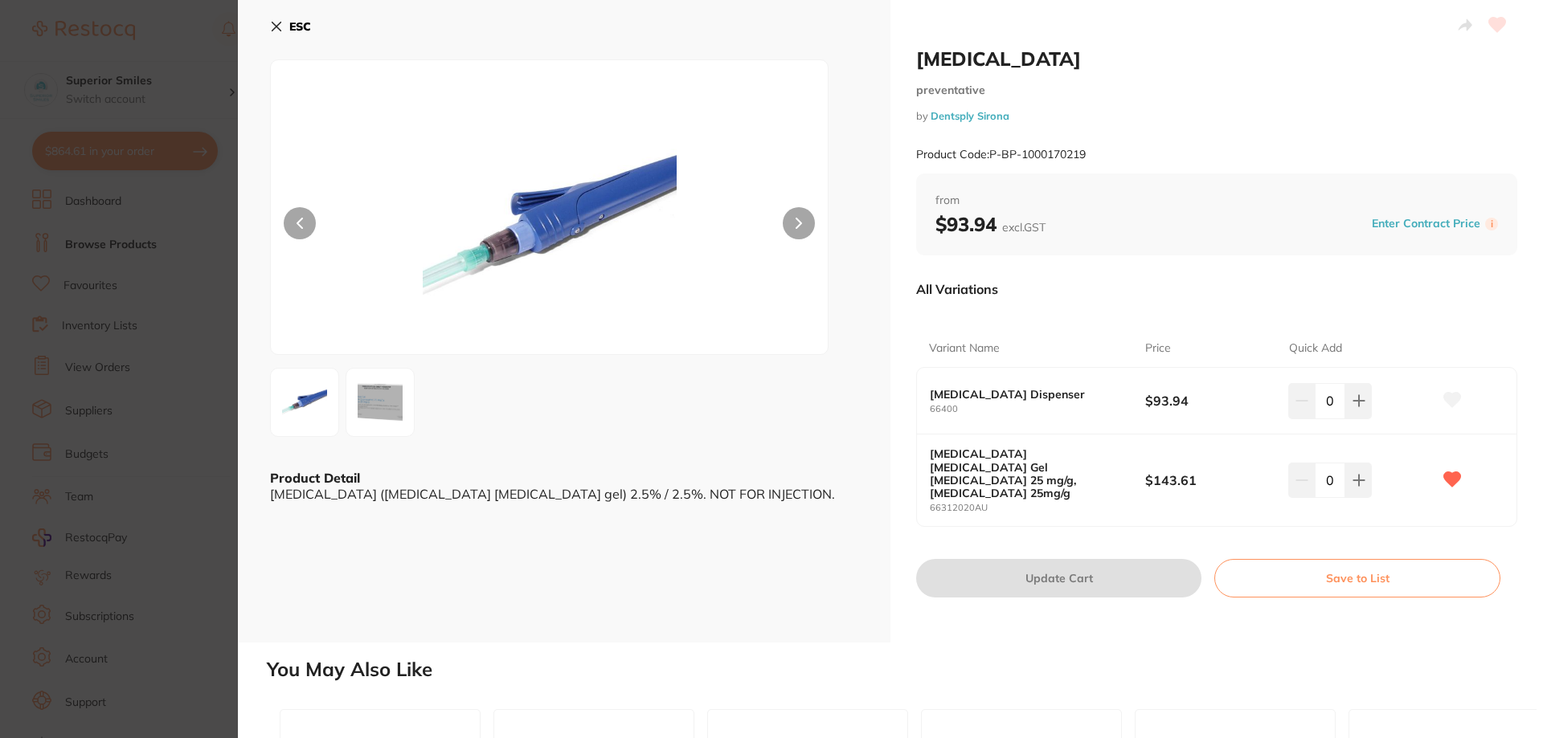
click at [801, 224] on button at bounding box center [799, 223] width 32 height 32
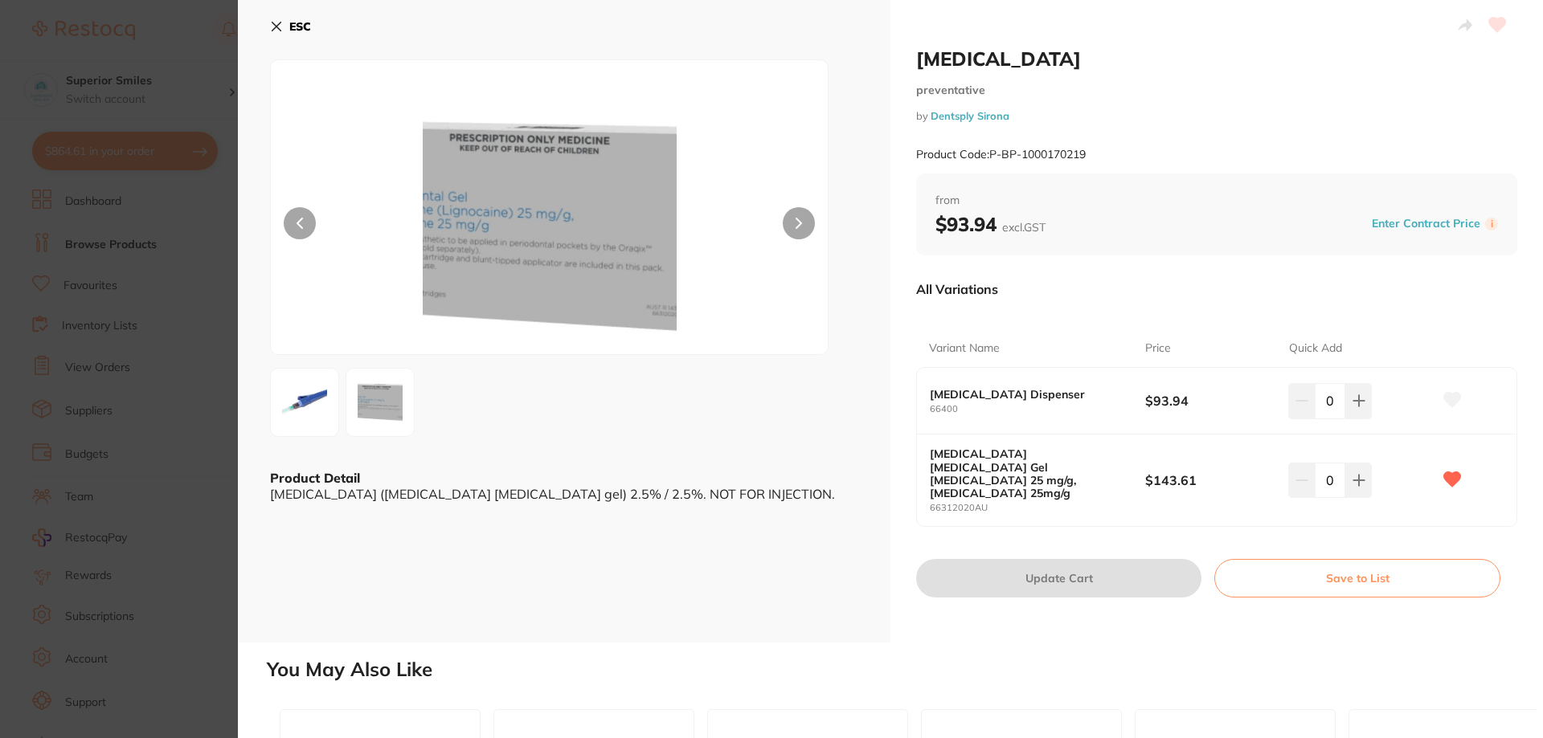
click at [800, 227] on button at bounding box center [799, 223] width 32 height 32
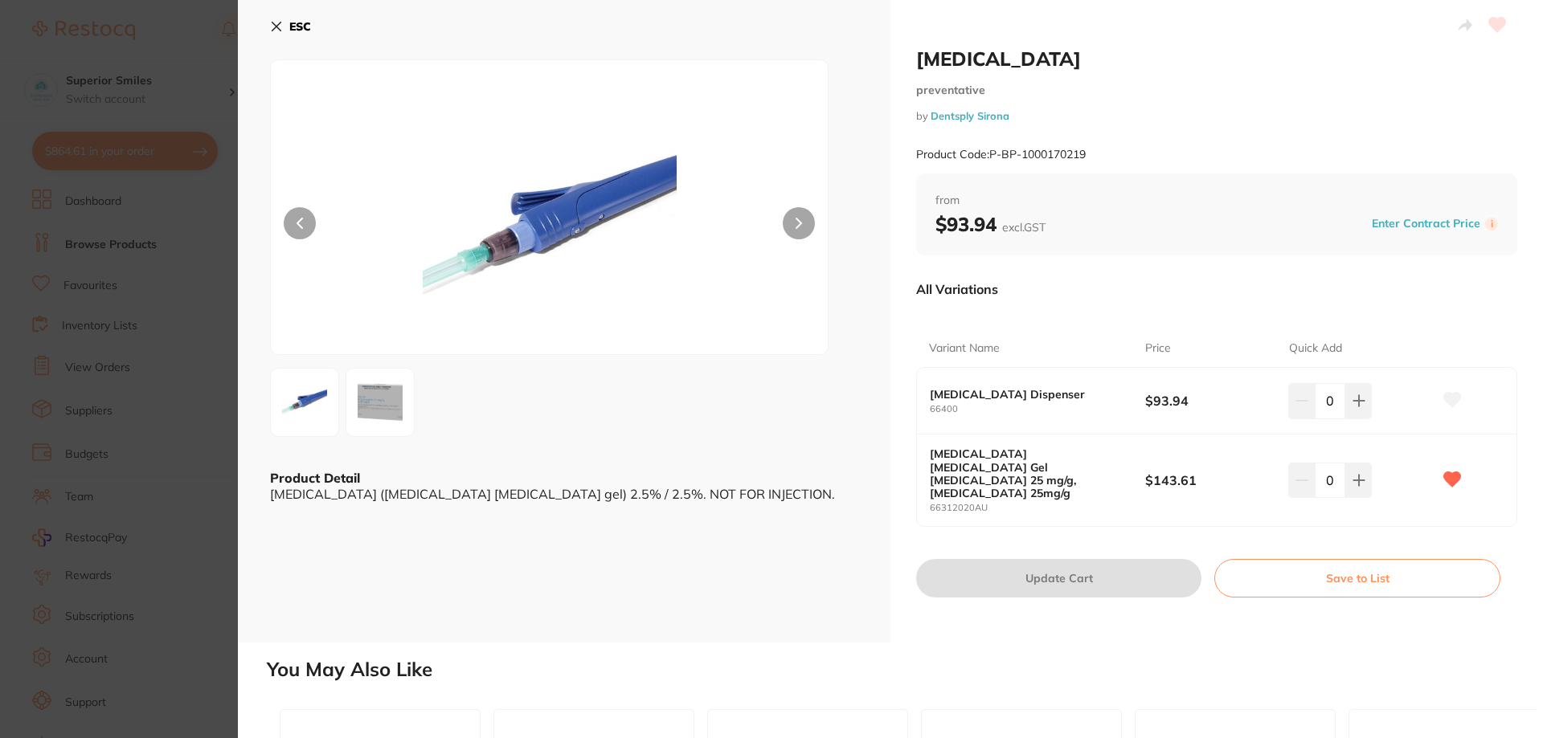
click at [311, 219] on button at bounding box center [300, 223] width 32 height 32
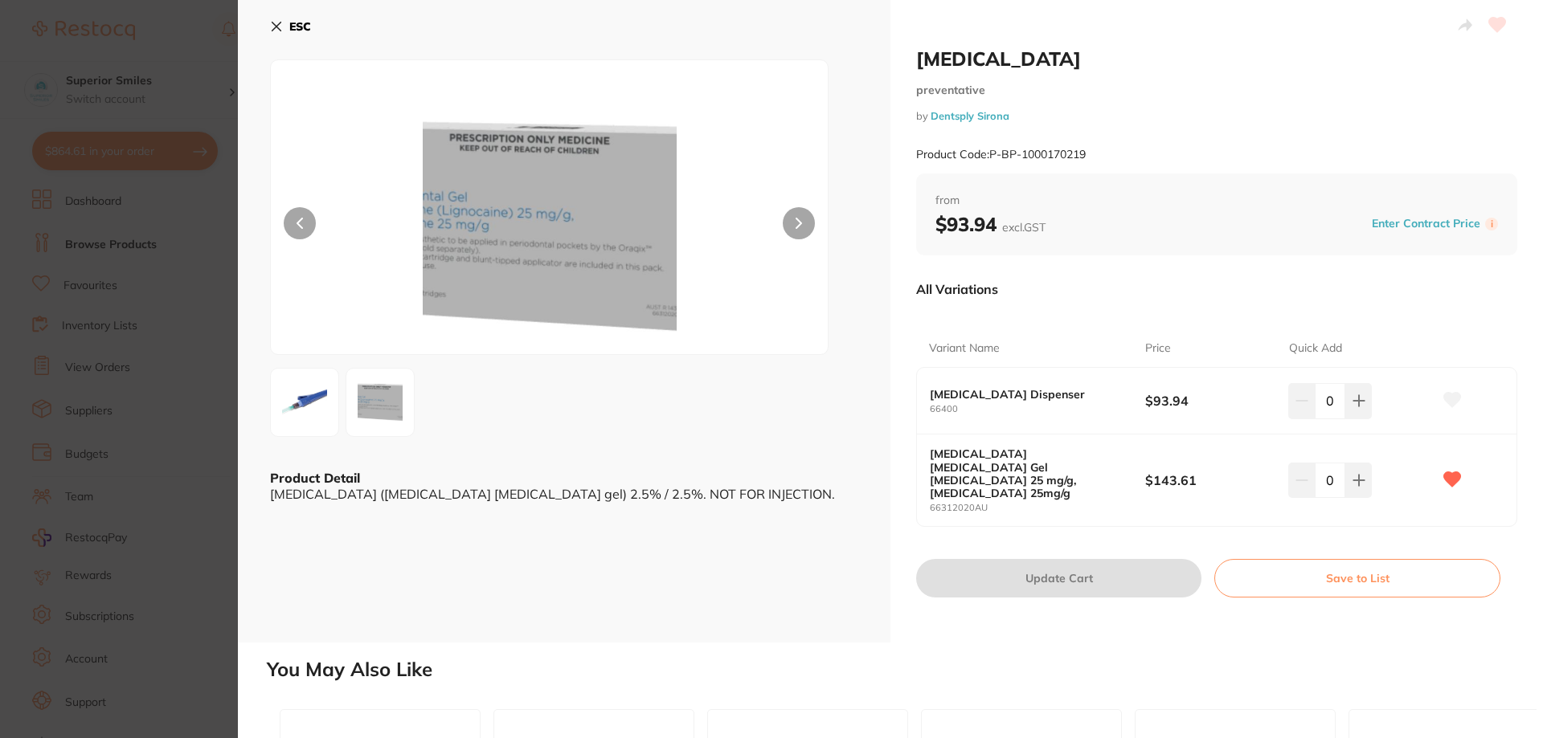
click at [154, 384] on section "Oraqix preventative by Dentsply Sirona Product Code: P-BP-1000170219 ESC Produc…" at bounding box center [771, 369] width 1543 height 738
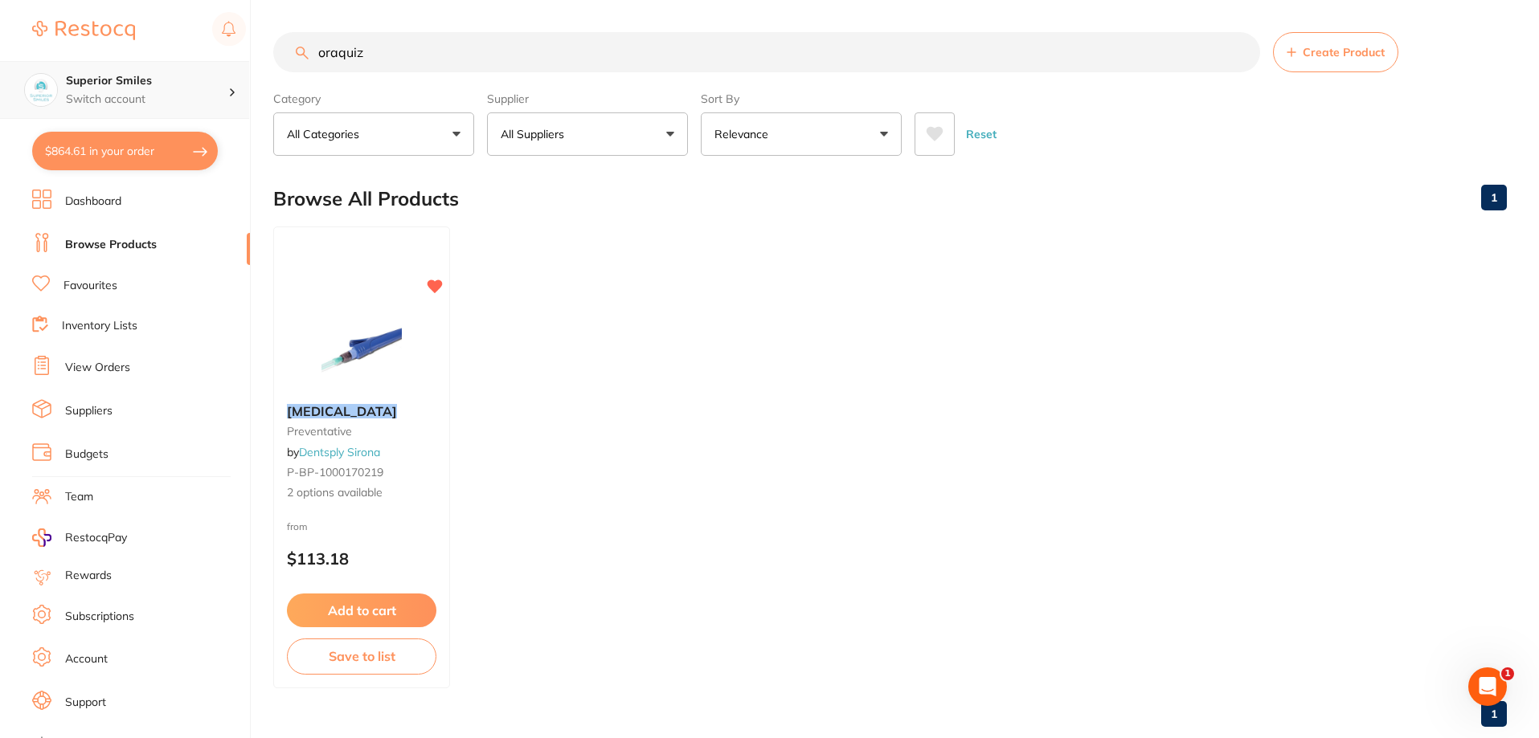
scroll to position [1, 0]
drag, startPoint x: 375, startPoint y: 56, endPoint x: 154, endPoint y: 70, distance: 221.4
click at [166, 71] on div "$864.61 Superior Smiles Switch account Superior Smiles $864.61 in your order Da…" at bounding box center [769, 369] width 1539 height 738
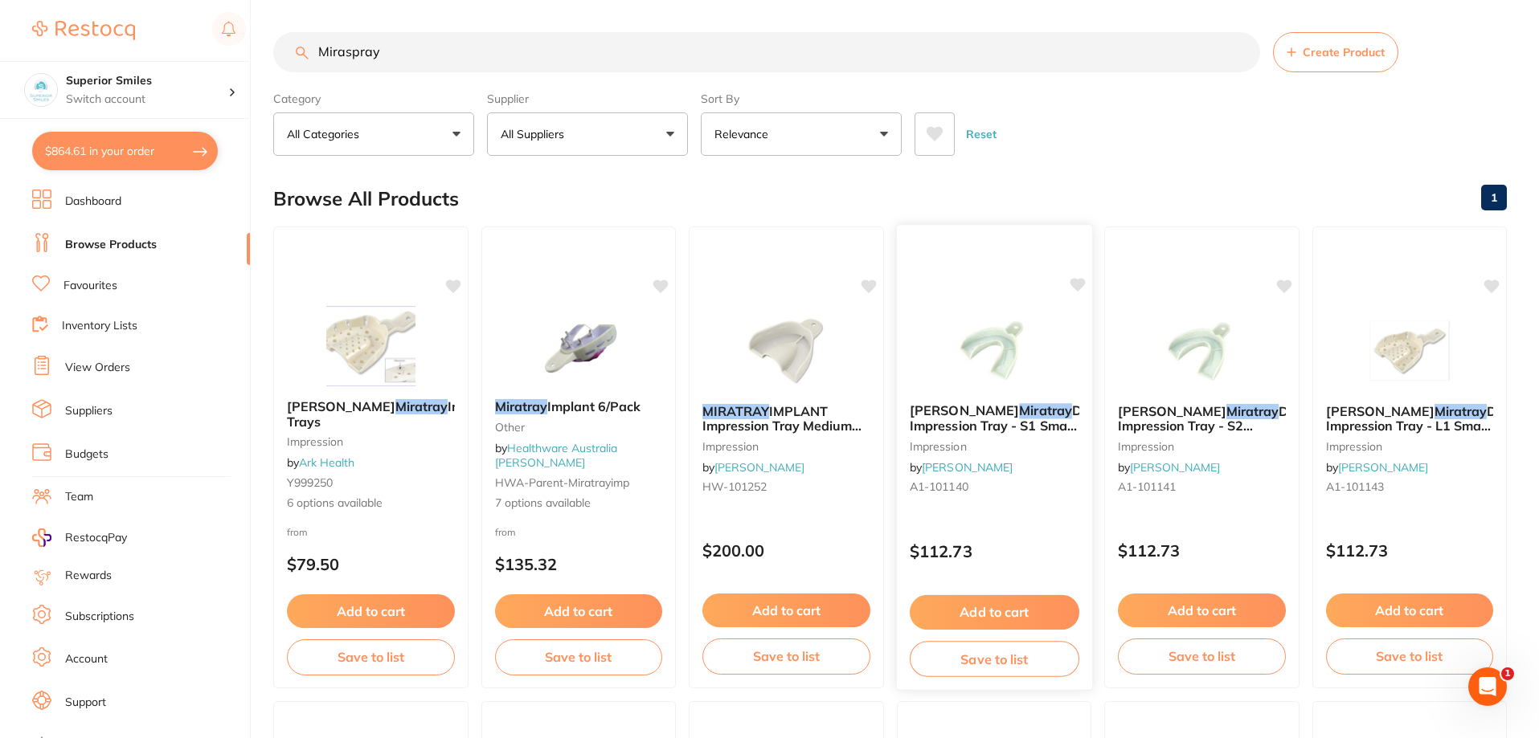
scroll to position [0, 0]
click at [407, 47] on input "Miraspray" at bounding box center [766, 52] width 987 height 40
drag, startPoint x: 394, startPoint y: 52, endPoint x: 144, endPoint y: 69, distance: 250.5
click at [144, 69] on div "$864.61 Superior Smiles Switch account Superior Smiles $864.61 in your order Da…" at bounding box center [769, 369] width 1539 height 738
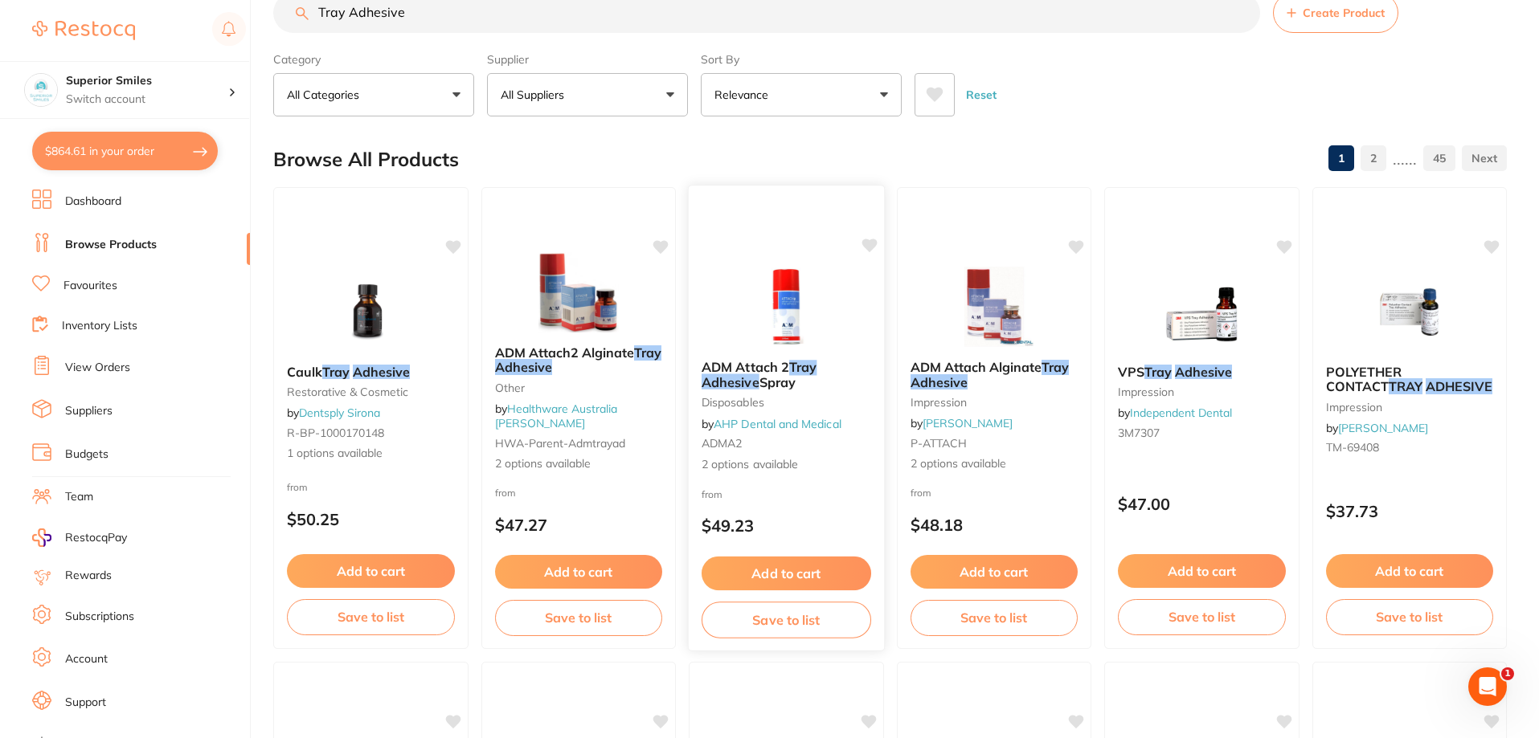
scroll to position [0, 0]
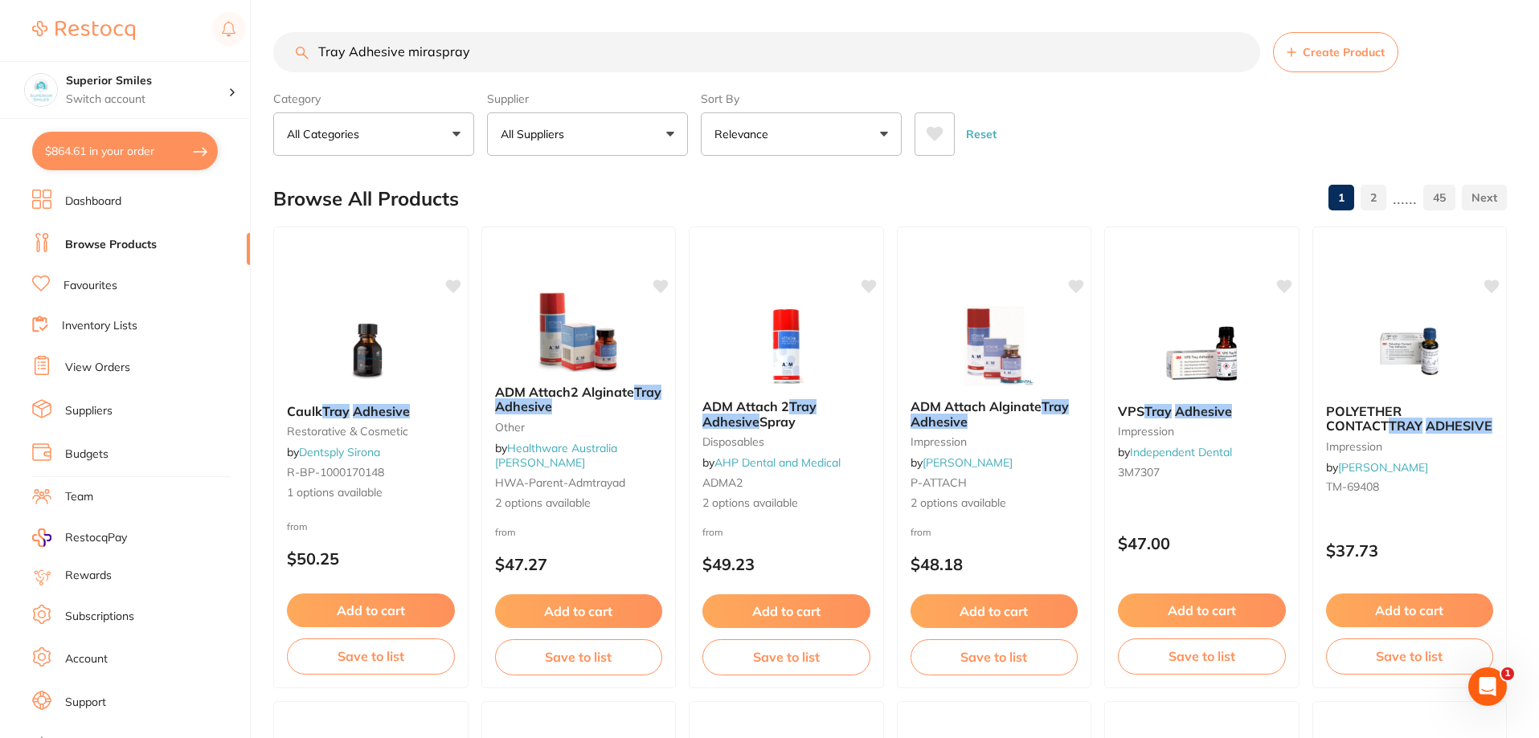
type input "Tray Adhesive miraspray"
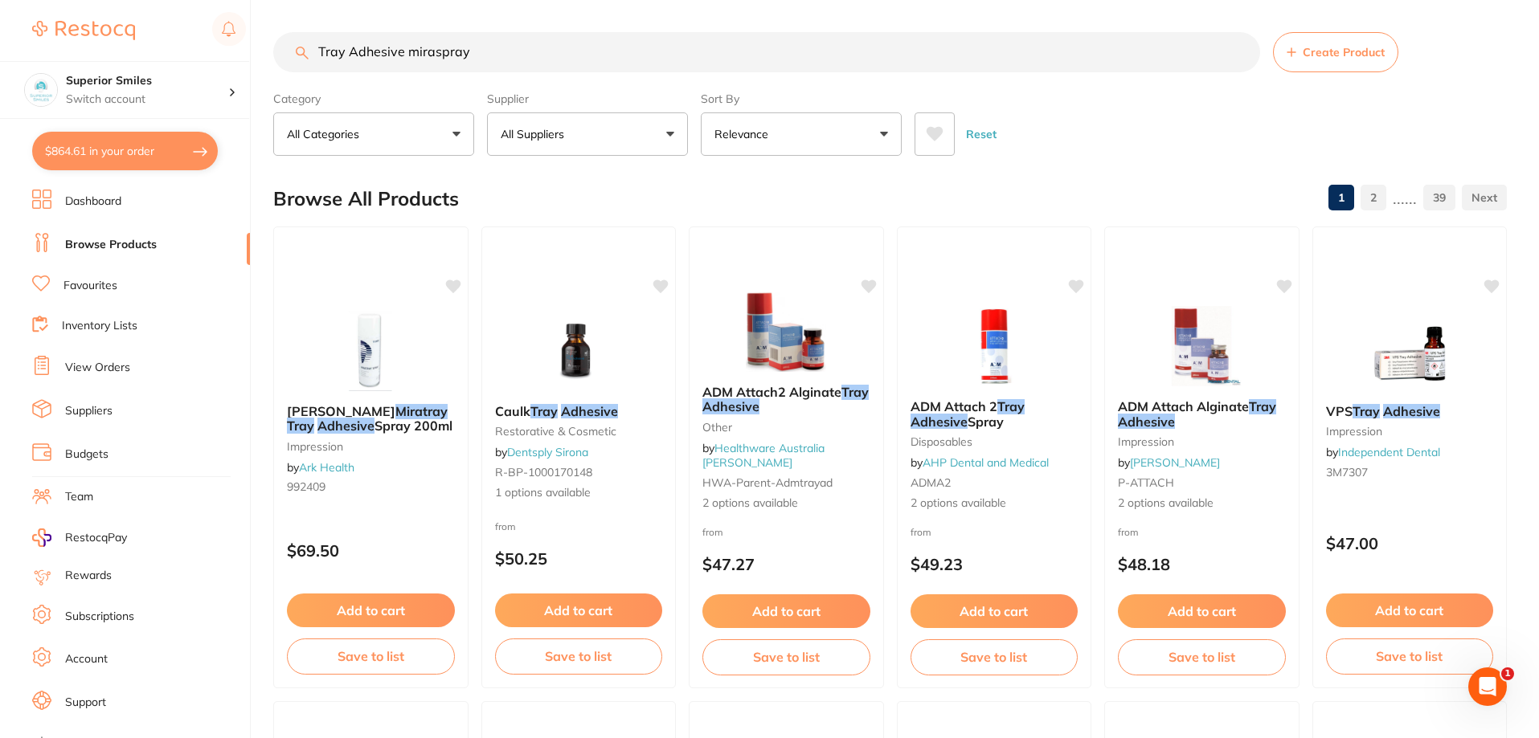
scroll to position [1, 0]
drag, startPoint x: 461, startPoint y: 58, endPoint x: 230, endPoint y: 123, distance: 240.4
click at [231, 123] on div "$864.61 Superior Smiles Switch account Superior Smiles $864.61 in your order Da…" at bounding box center [769, 369] width 1539 height 738
click at [860, 248] on div at bounding box center [786, 237] width 194 height 21
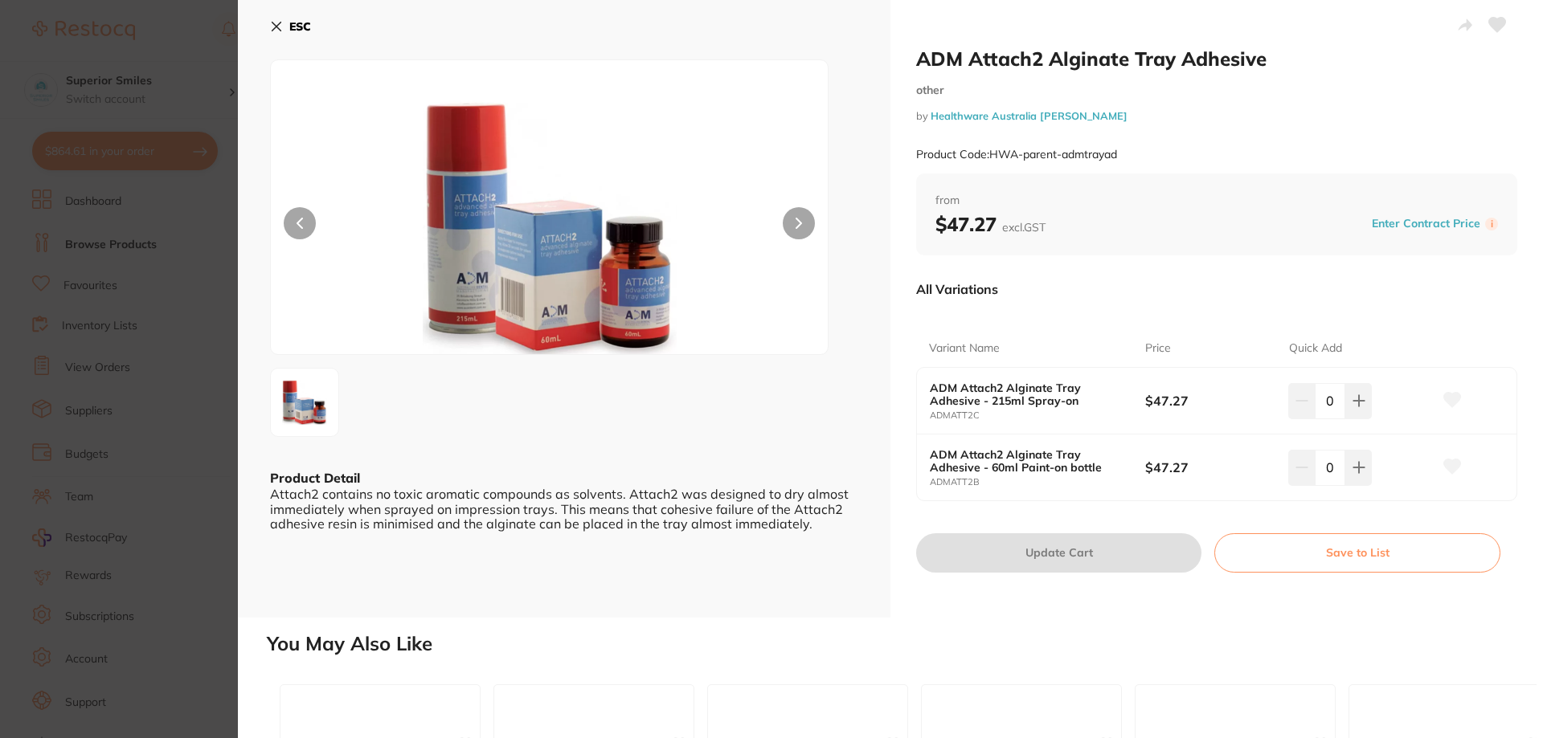
click at [272, 26] on icon at bounding box center [276, 26] width 13 height 13
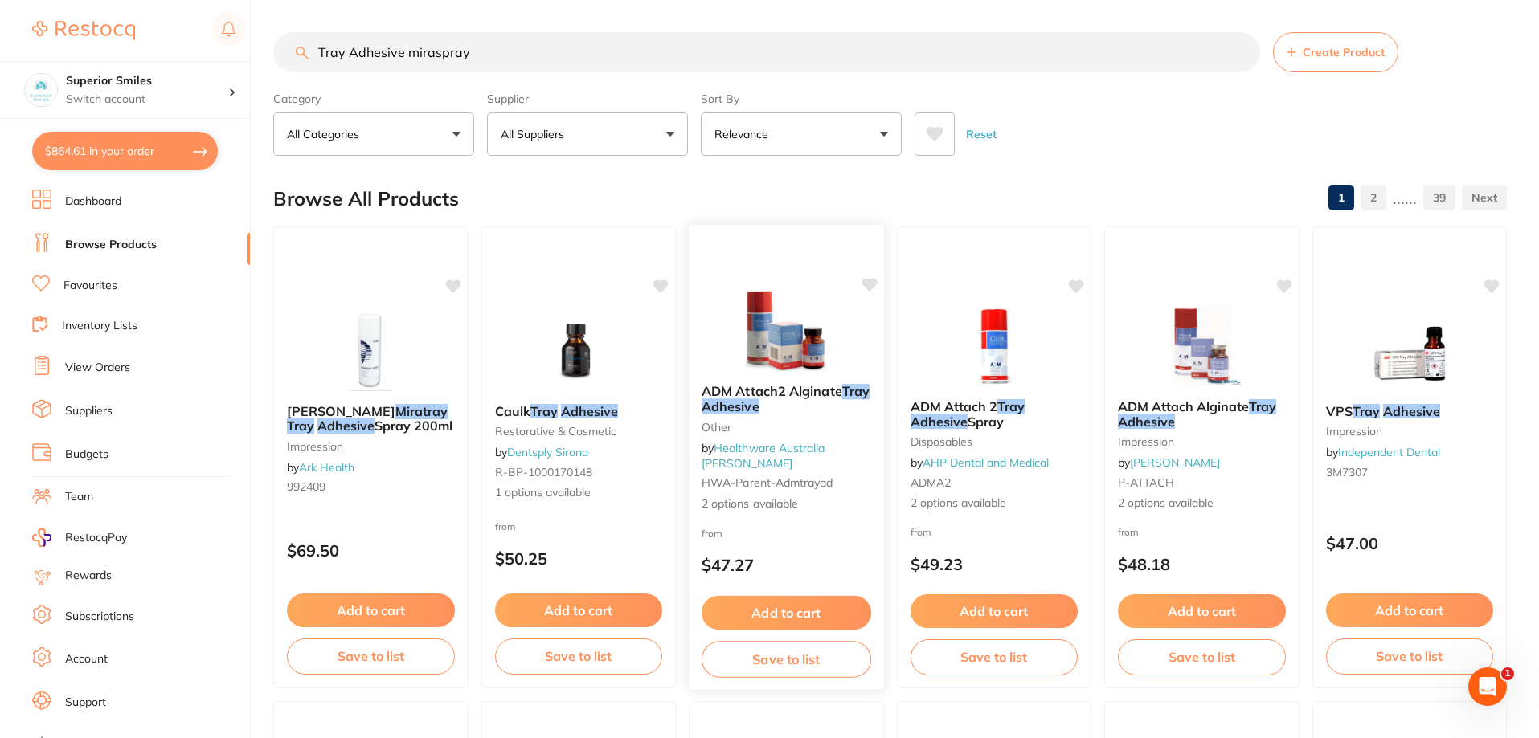
click at [771, 615] on button "Add to cart" at bounding box center [786, 613] width 170 height 35
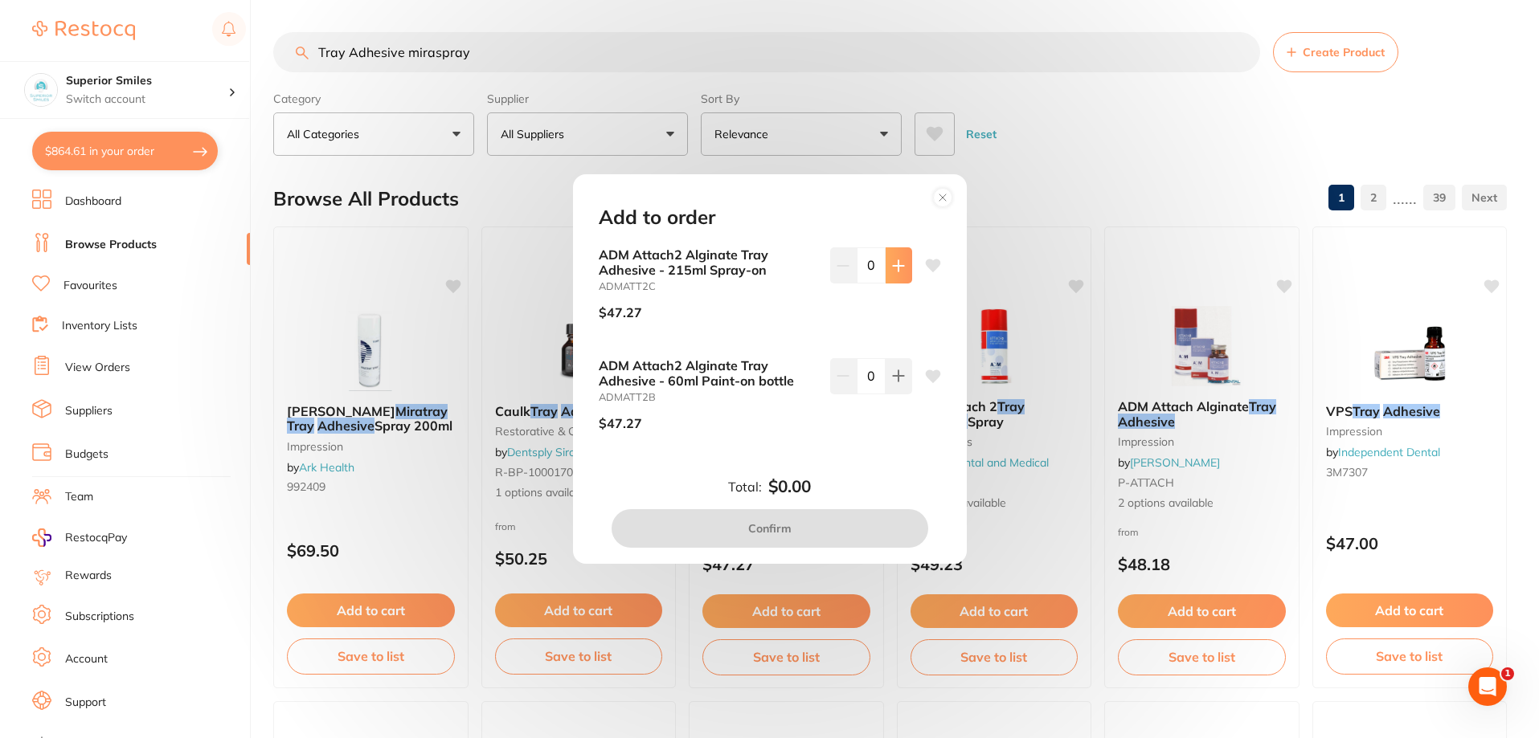
click at [899, 263] on icon at bounding box center [898, 266] width 13 height 13
type input "1"
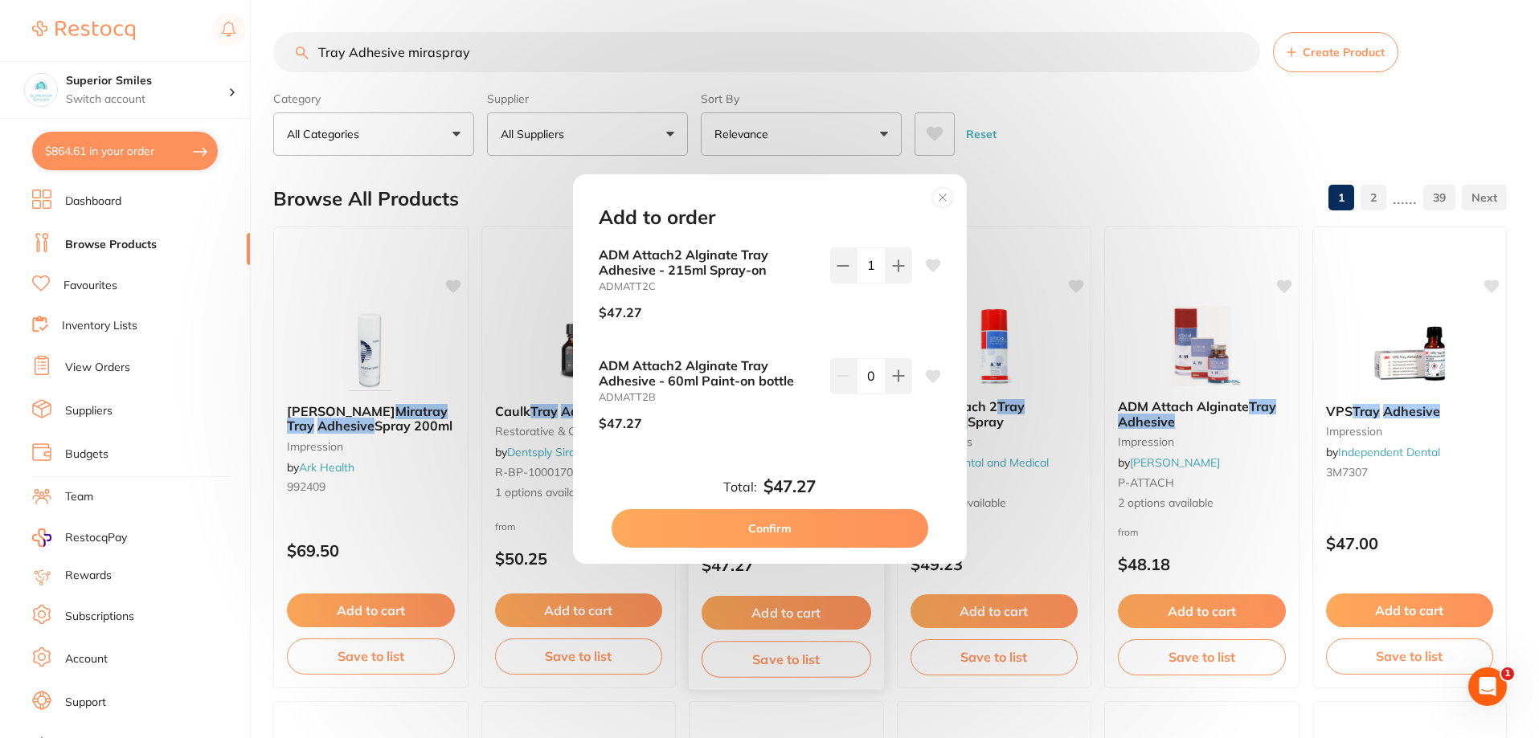
click at [803, 530] on button "Confirm" at bounding box center [769, 528] width 317 height 39
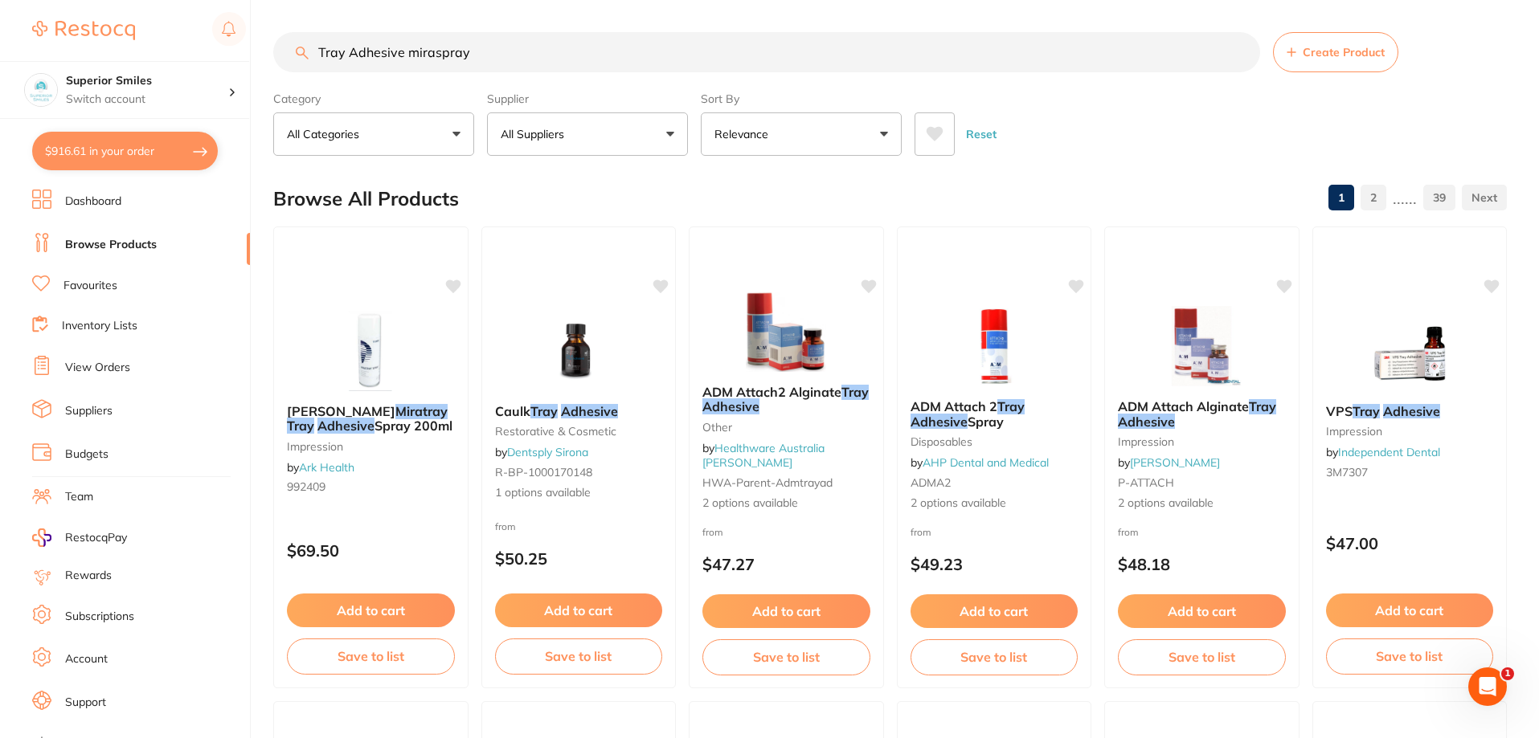
scroll to position [1, 0]
drag, startPoint x: 508, startPoint y: 51, endPoint x: 39, endPoint y: 125, distance: 474.2
click at [47, 118] on div "$916.61 Superior Smiles Switch account Superior Smiles $916.61 in your order Da…" at bounding box center [769, 369] width 1539 height 738
type input "Blue wedges"
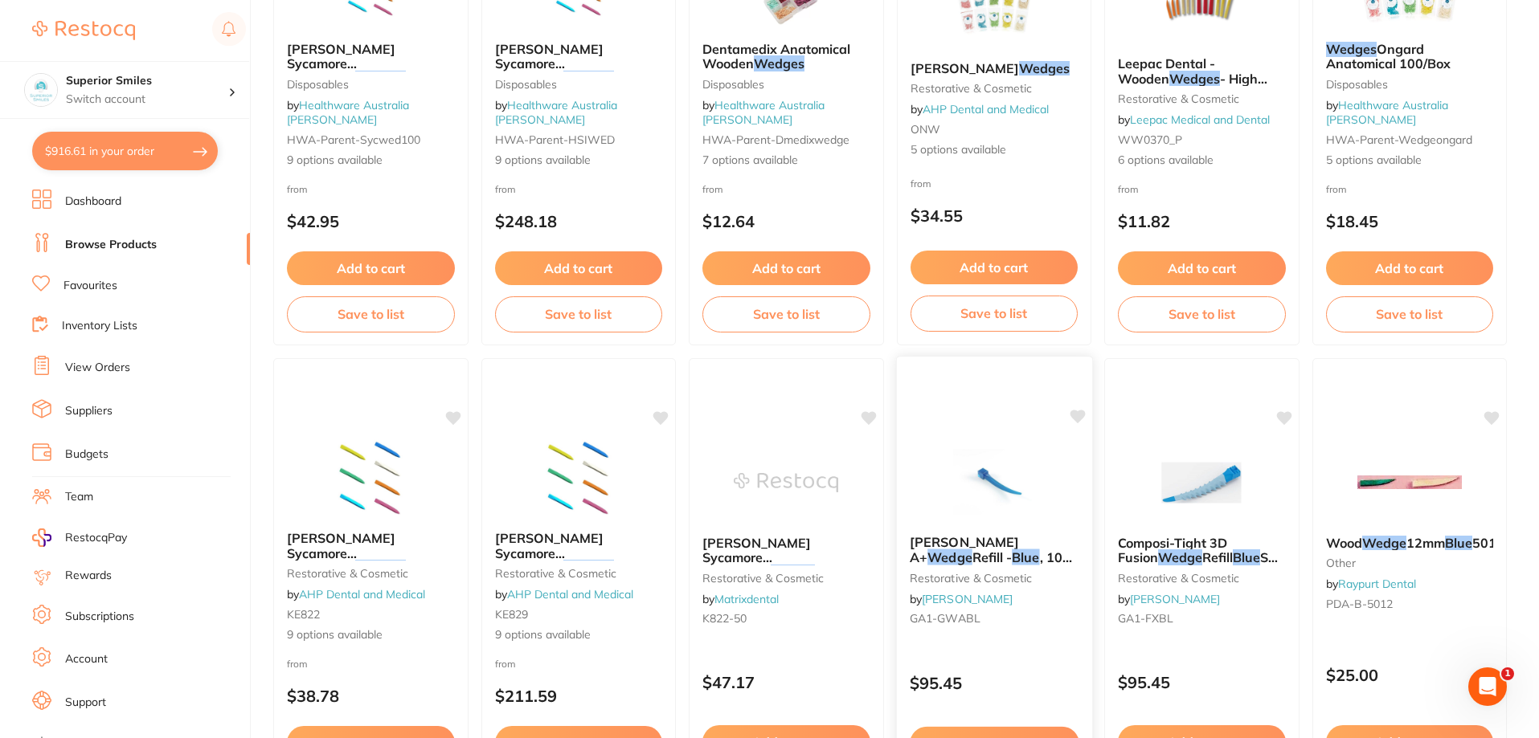
scroll to position [0, 0]
click at [971, 535] on span "Garrison A+" at bounding box center [963, 549] width 109 height 31
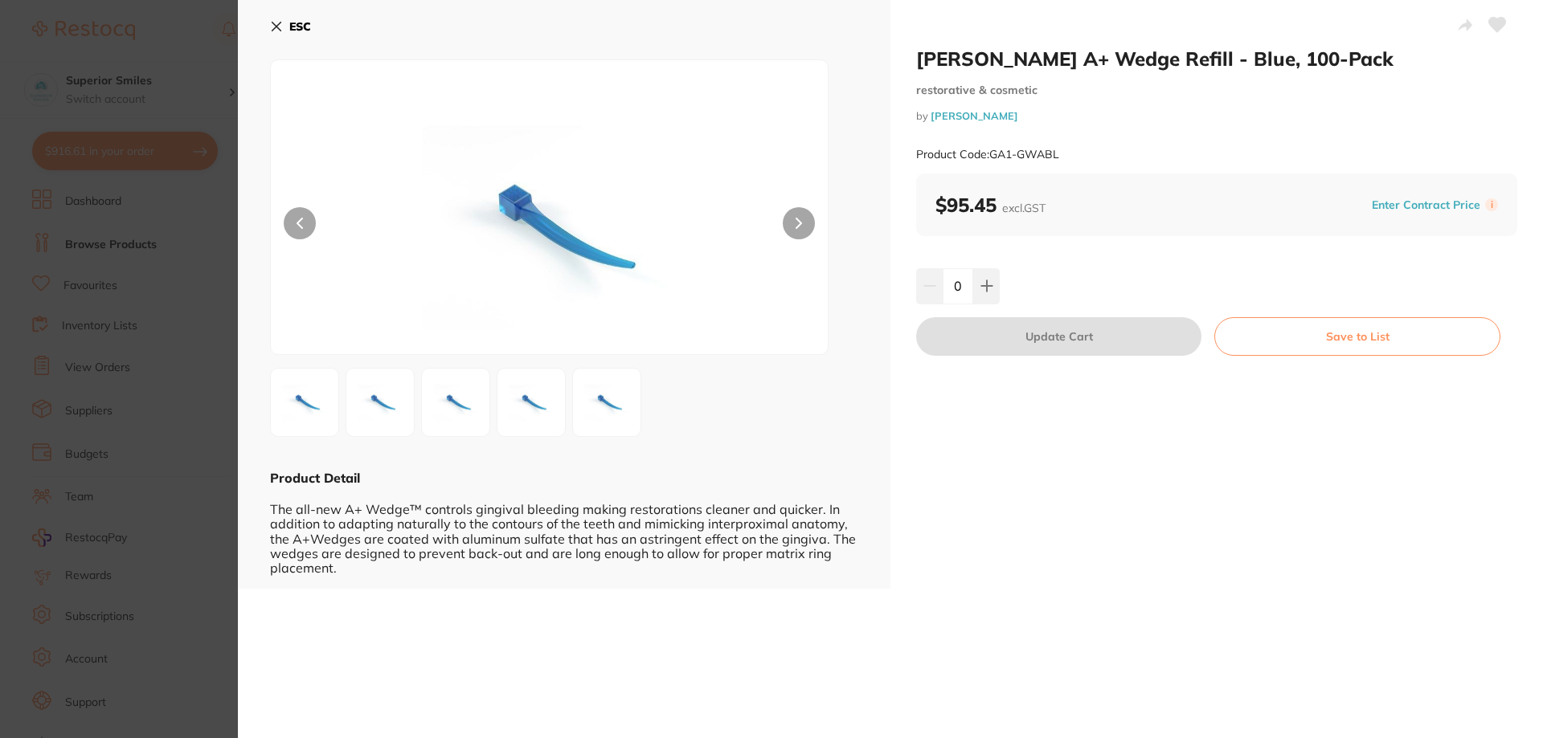
click at [794, 216] on button at bounding box center [799, 223] width 32 height 32
click at [276, 27] on icon at bounding box center [276, 26] width 13 height 13
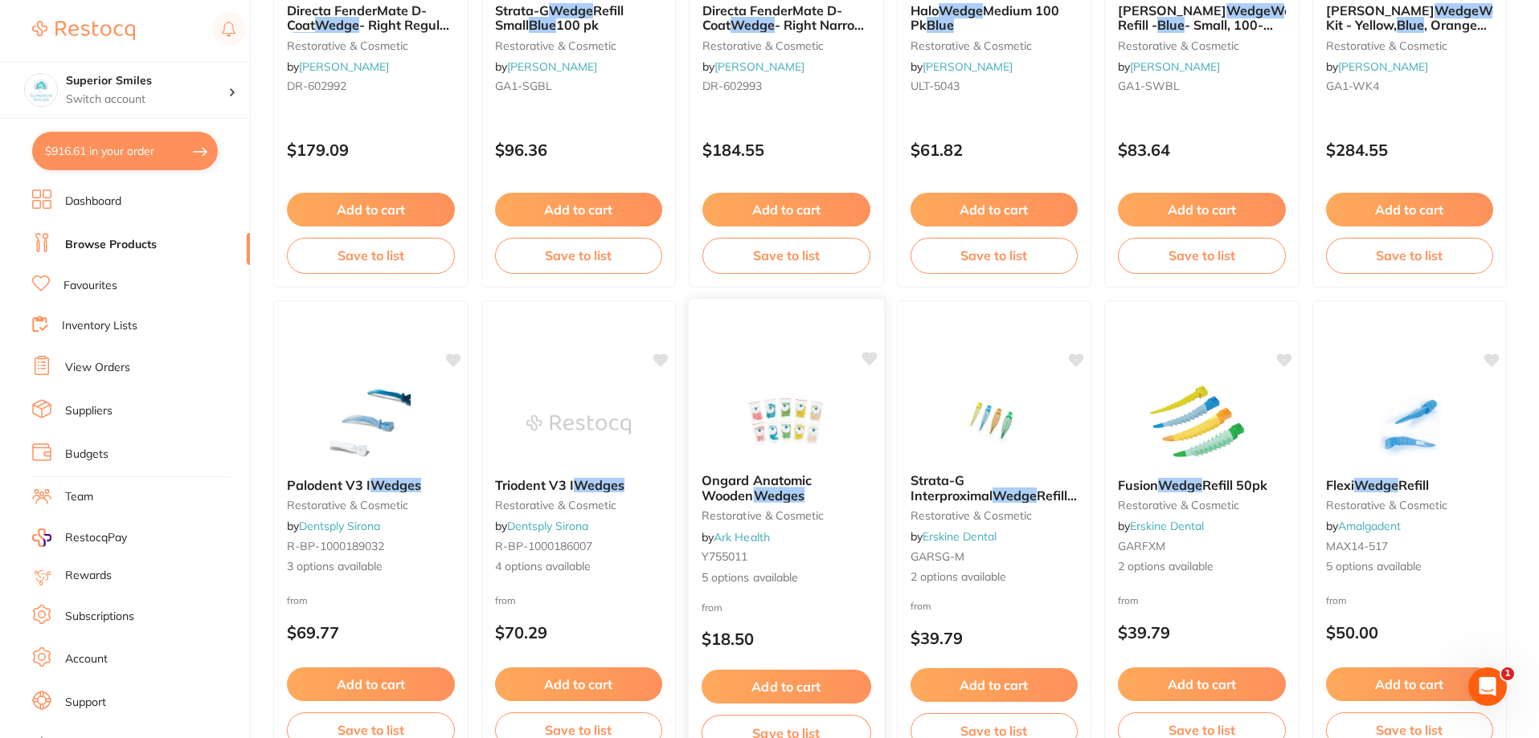
scroll to position [2812, 0]
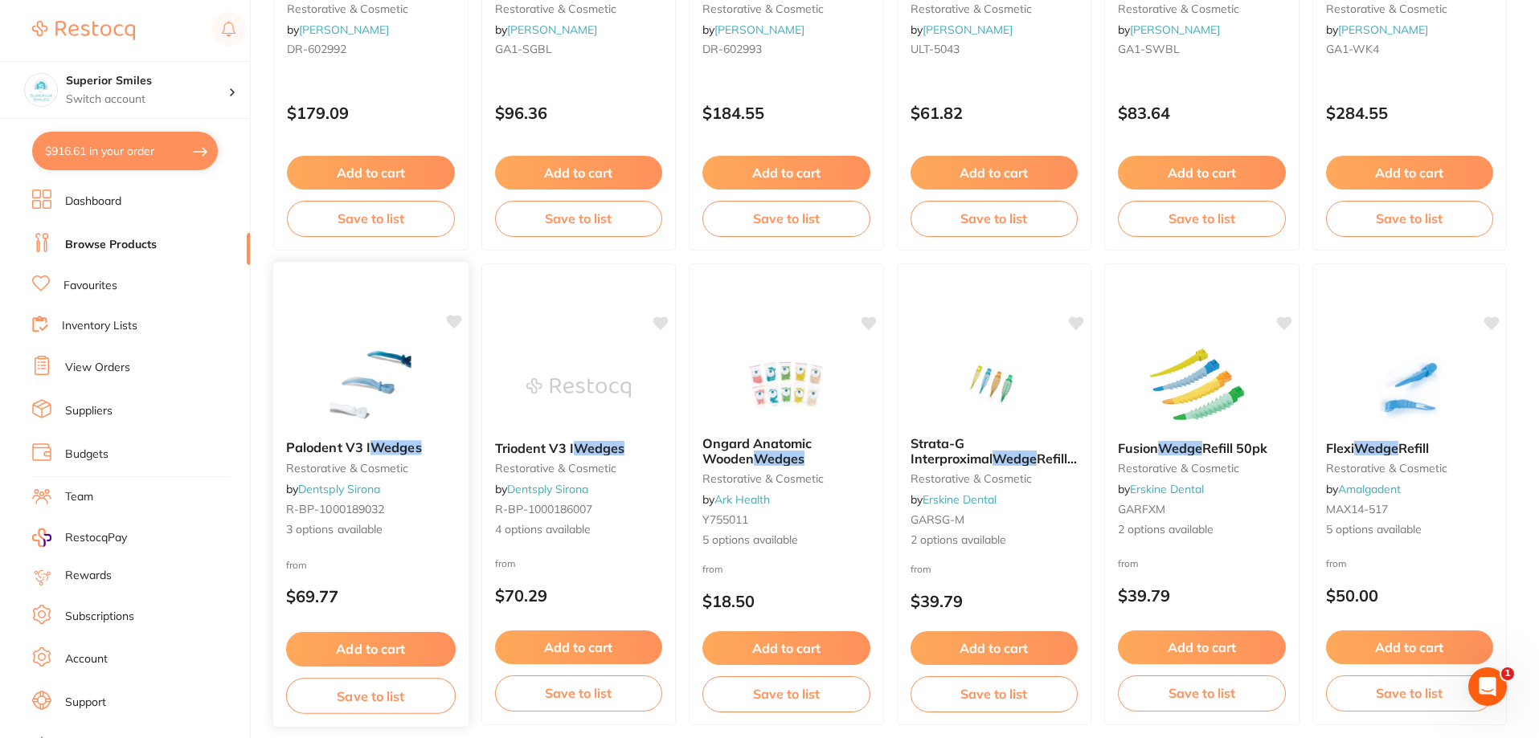
click at [382, 363] on img at bounding box center [370, 386] width 105 height 81
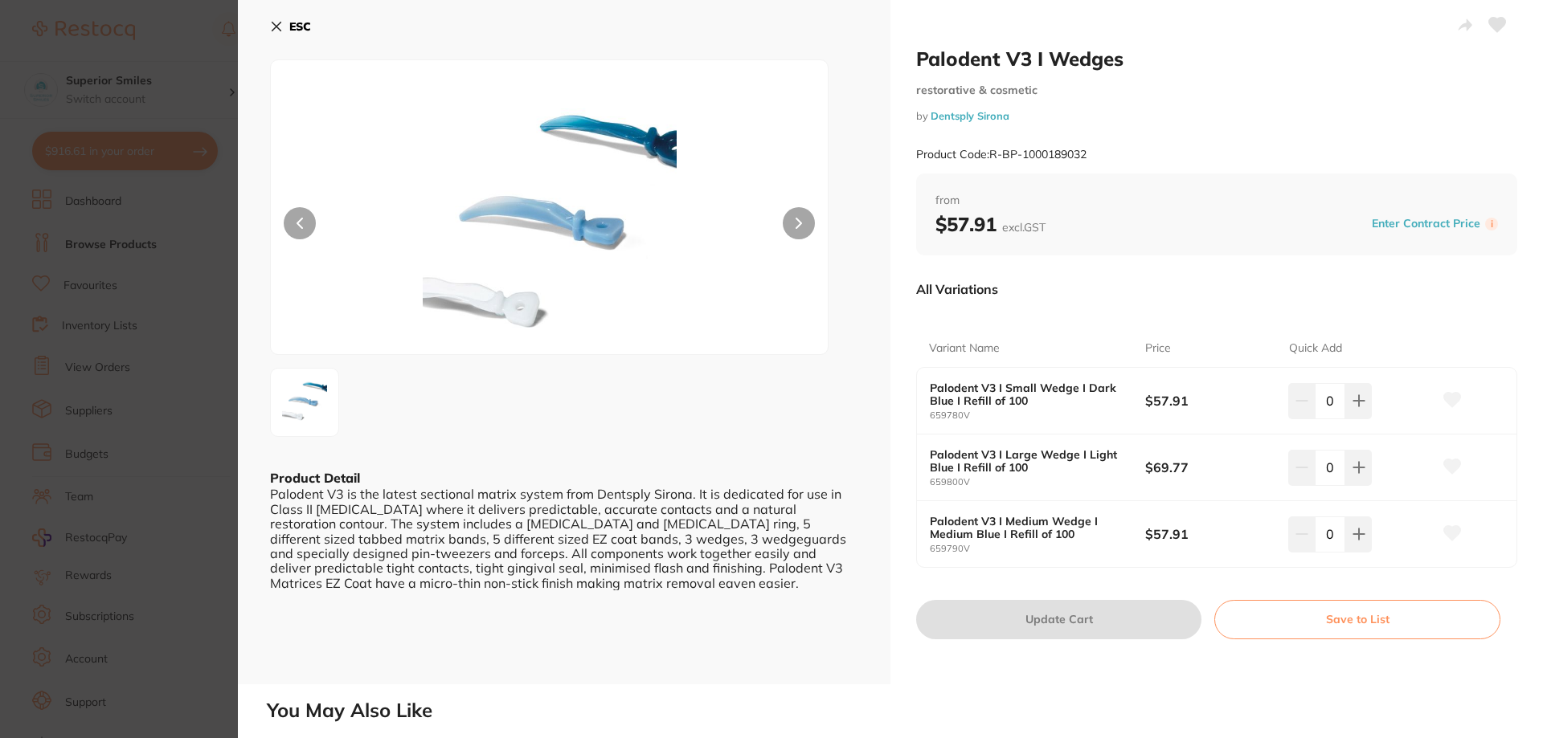
click at [276, 29] on icon at bounding box center [276, 26] width 13 height 13
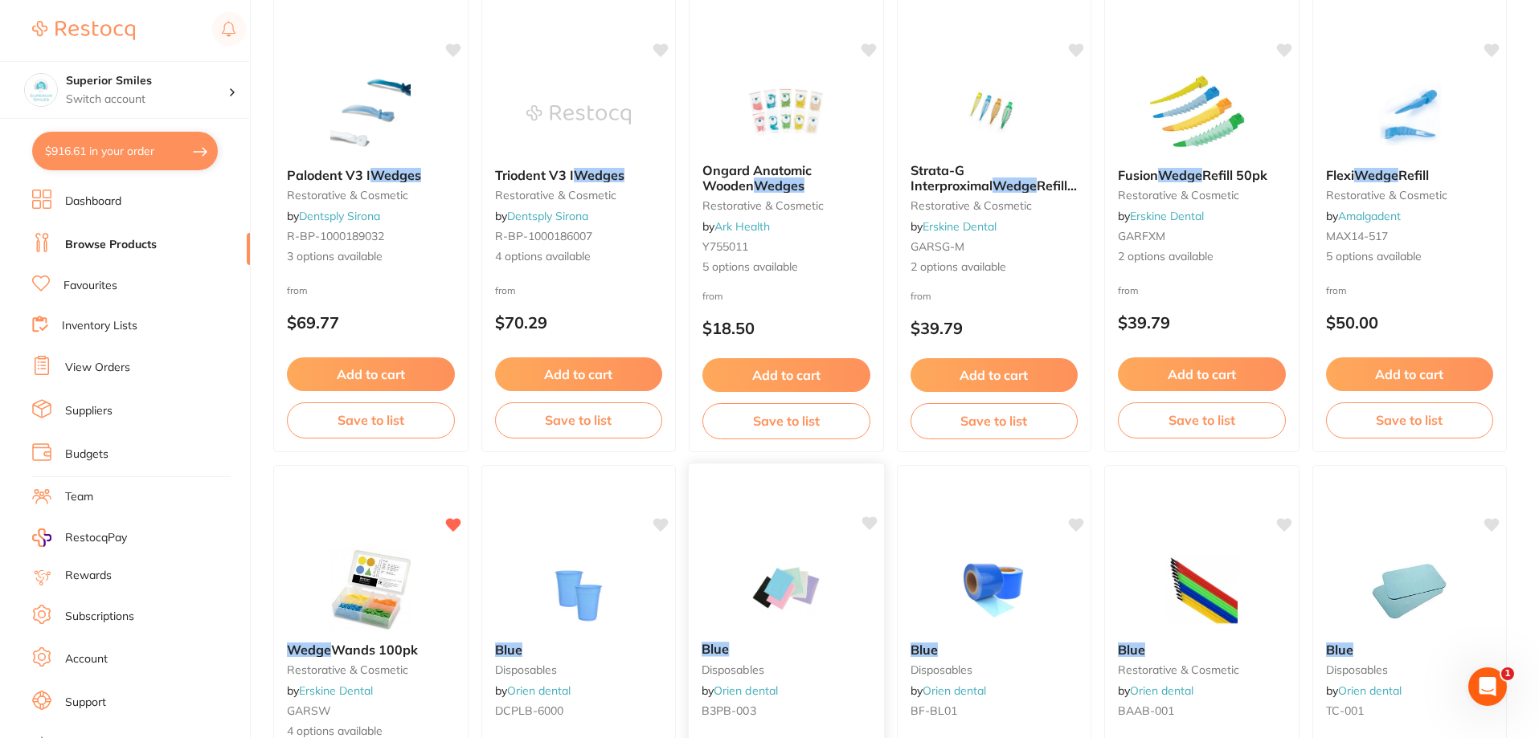
scroll to position [2868, 0]
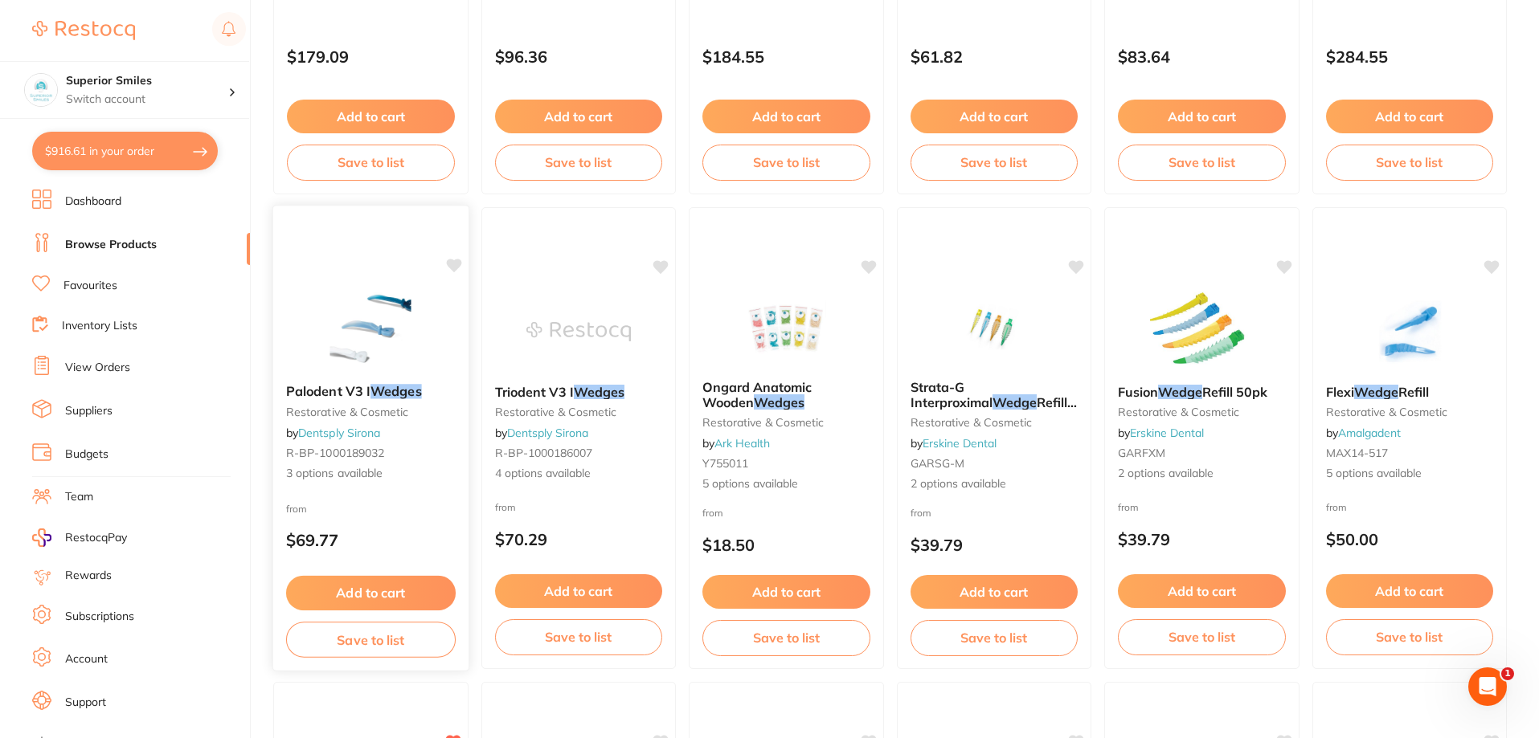
click at [364, 587] on button "Add to cart" at bounding box center [371, 593] width 170 height 35
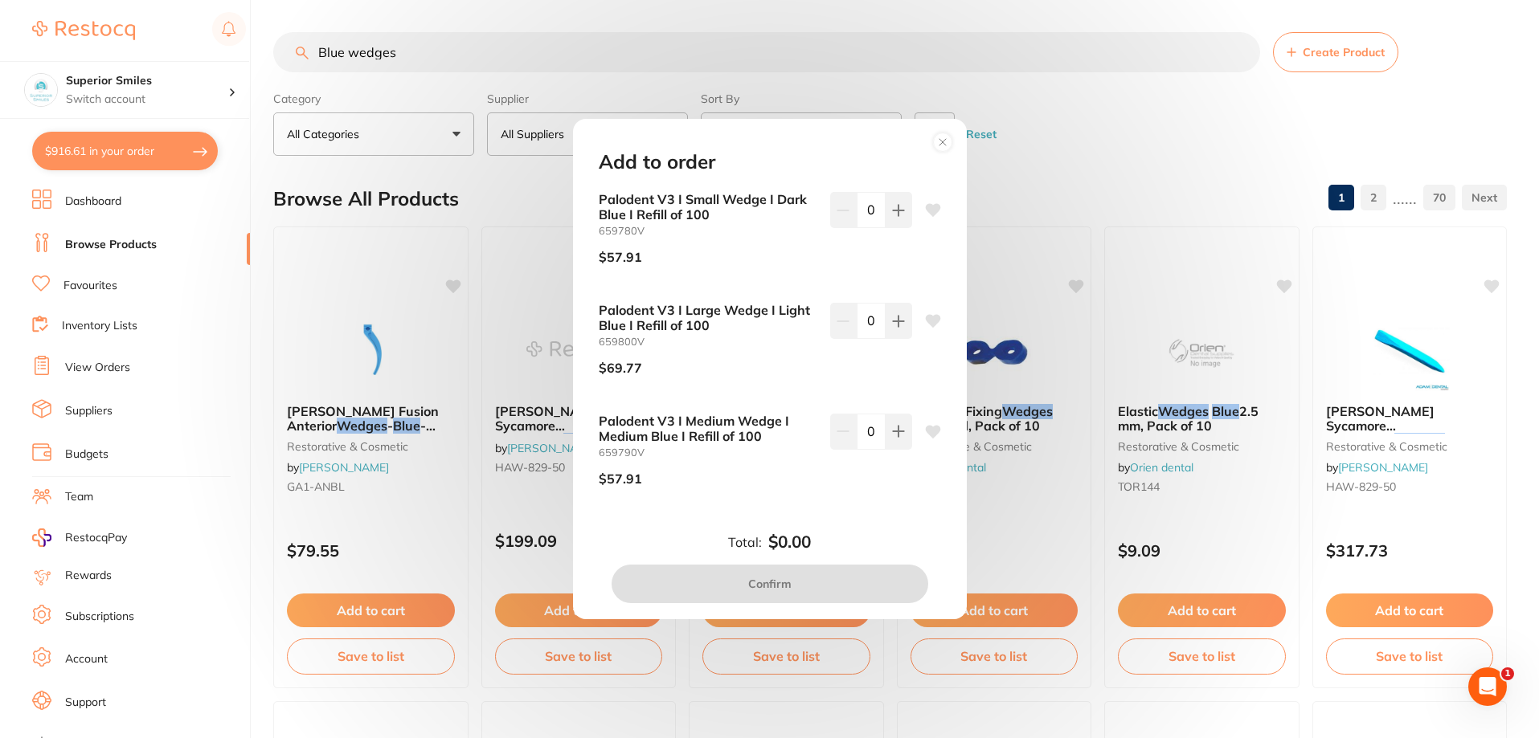
scroll to position [0, 0]
click at [892, 208] on icon at bounding box center [898, 210] width 13 height 13
type input "1"
click at [765, 587] on button "Confirm" at bounding box center [769, 584] width 317 height 39
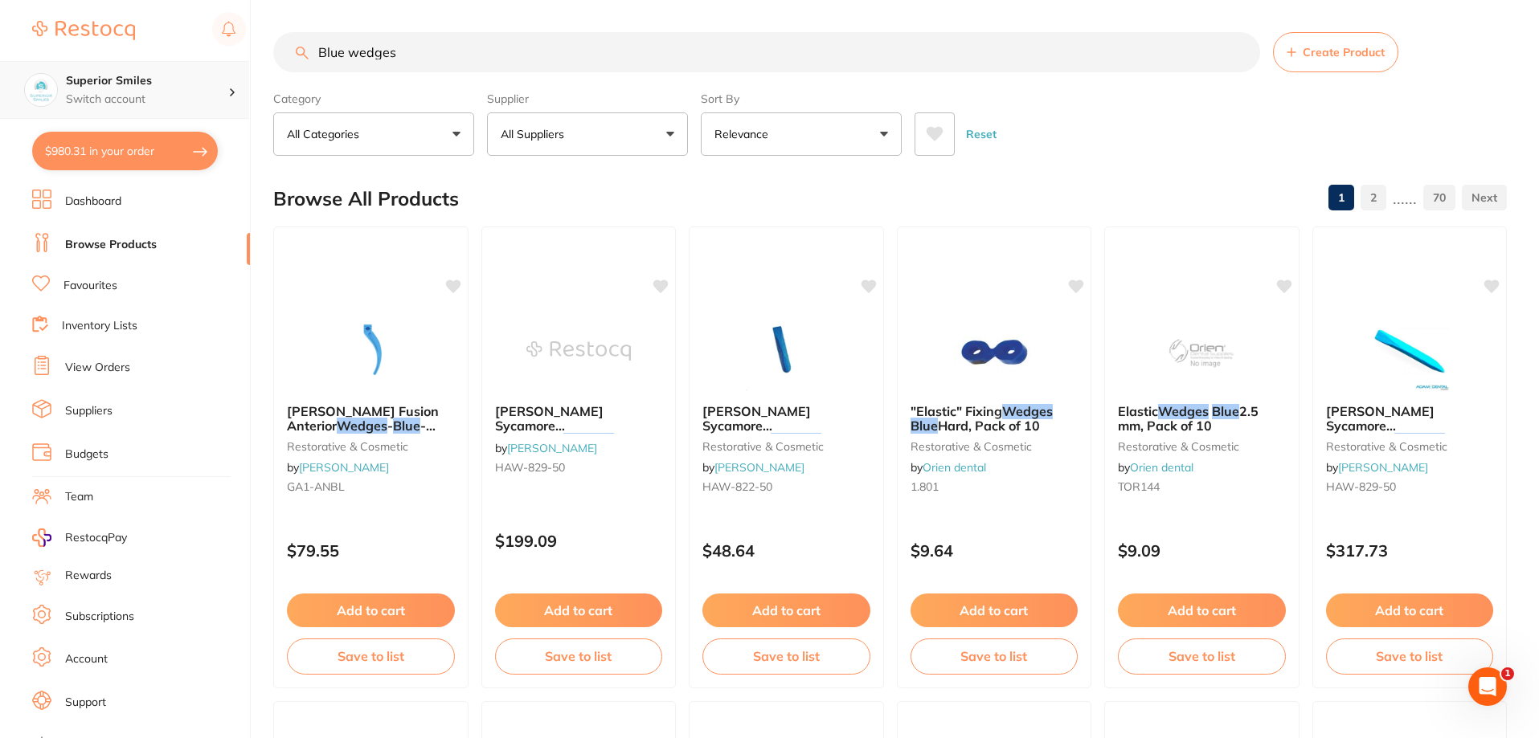
scroll to position [1, 0]
drag, startPoint x: 431, startPoint y: 52, endPoint x: 0, endPoint y: 74, distance: 431.2
click at [0, 71] on div "$980.31 Superior Smiles Switch account Superior Smiles $980.31 in your order Da…" at bounding box center [769, 369] width 1539 height 738
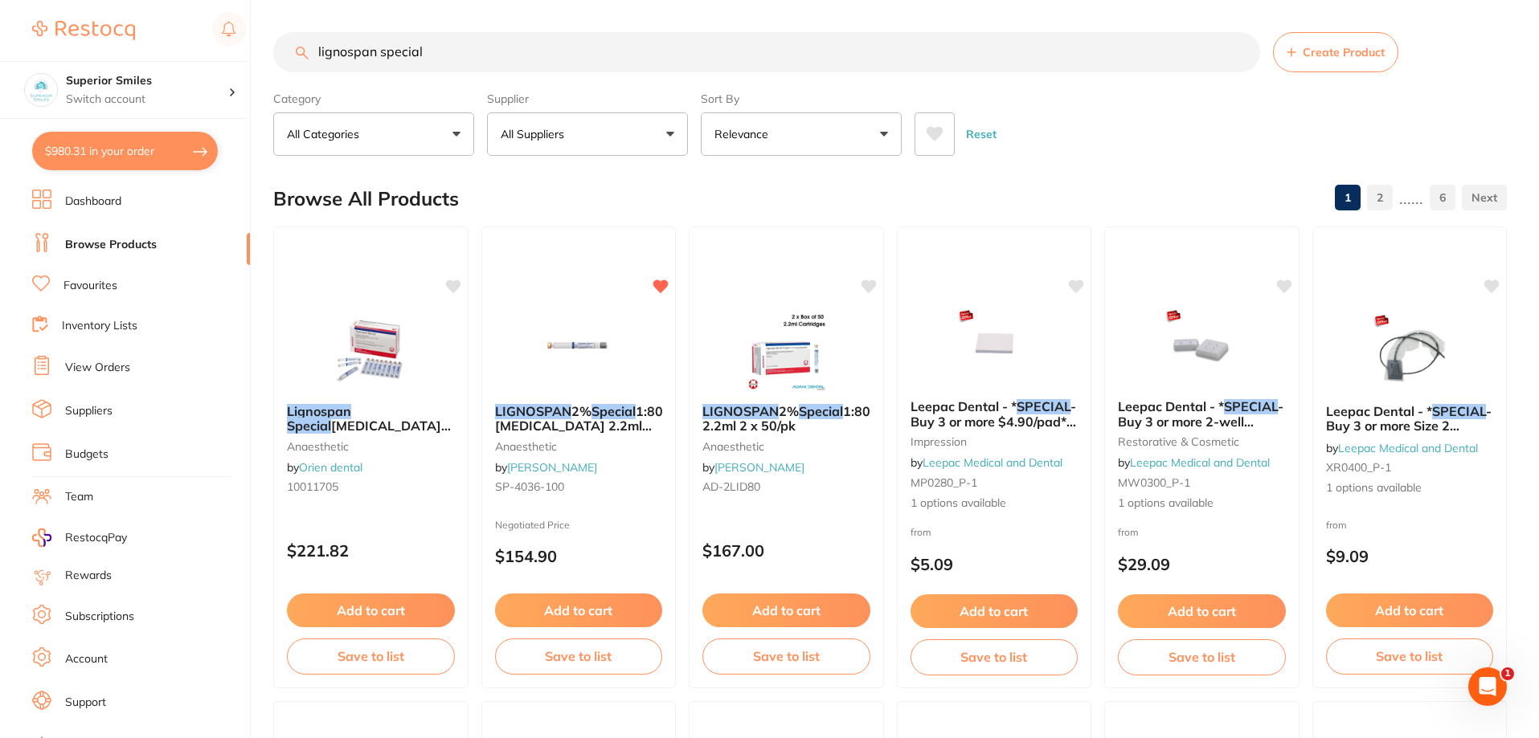
scroll to position [0, 0]
type input "lignospan special"
click at [94, 287] on link "Favourites" at bounding box center [90, 286] width 54 height 16
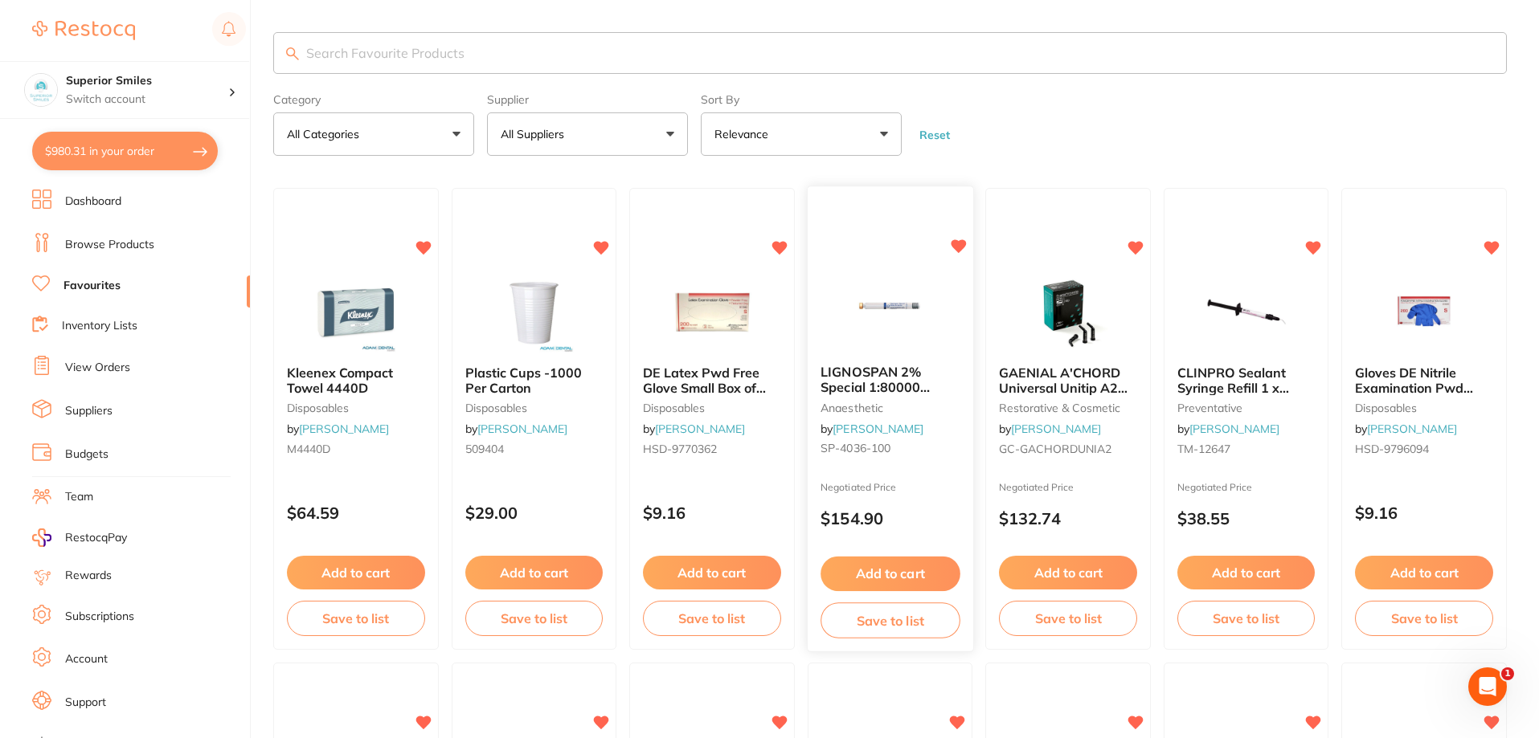
click at [876, 570] on button "Add to cart" at bounding box center [889, 574] width 139 height 35
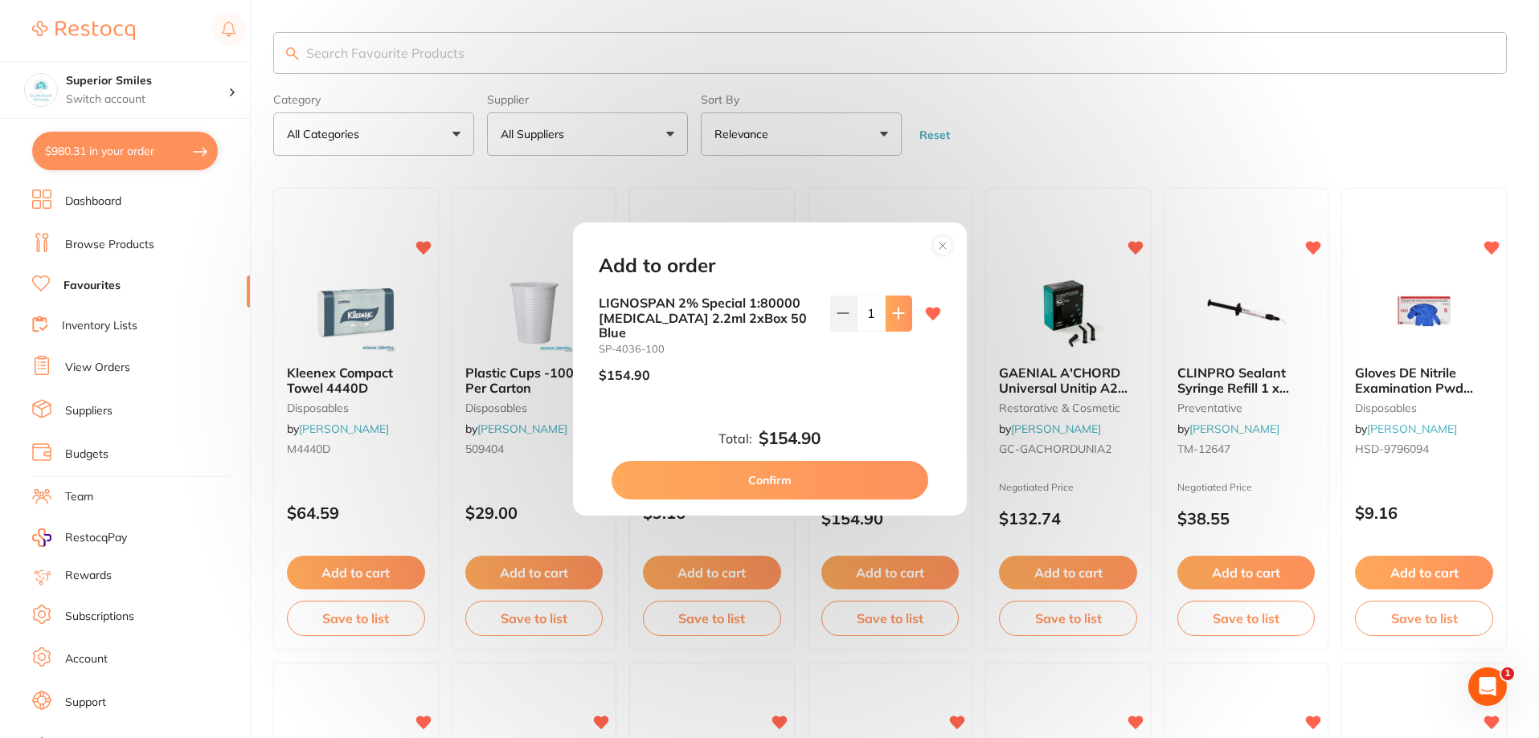
click at [893, 317] on icon at bounding box center [898, 313] width 13 height 13
type input "2"
click at [775, 468] on button "Confirm" at bounding box center [769, 480] width 317 height 39
type input "2"
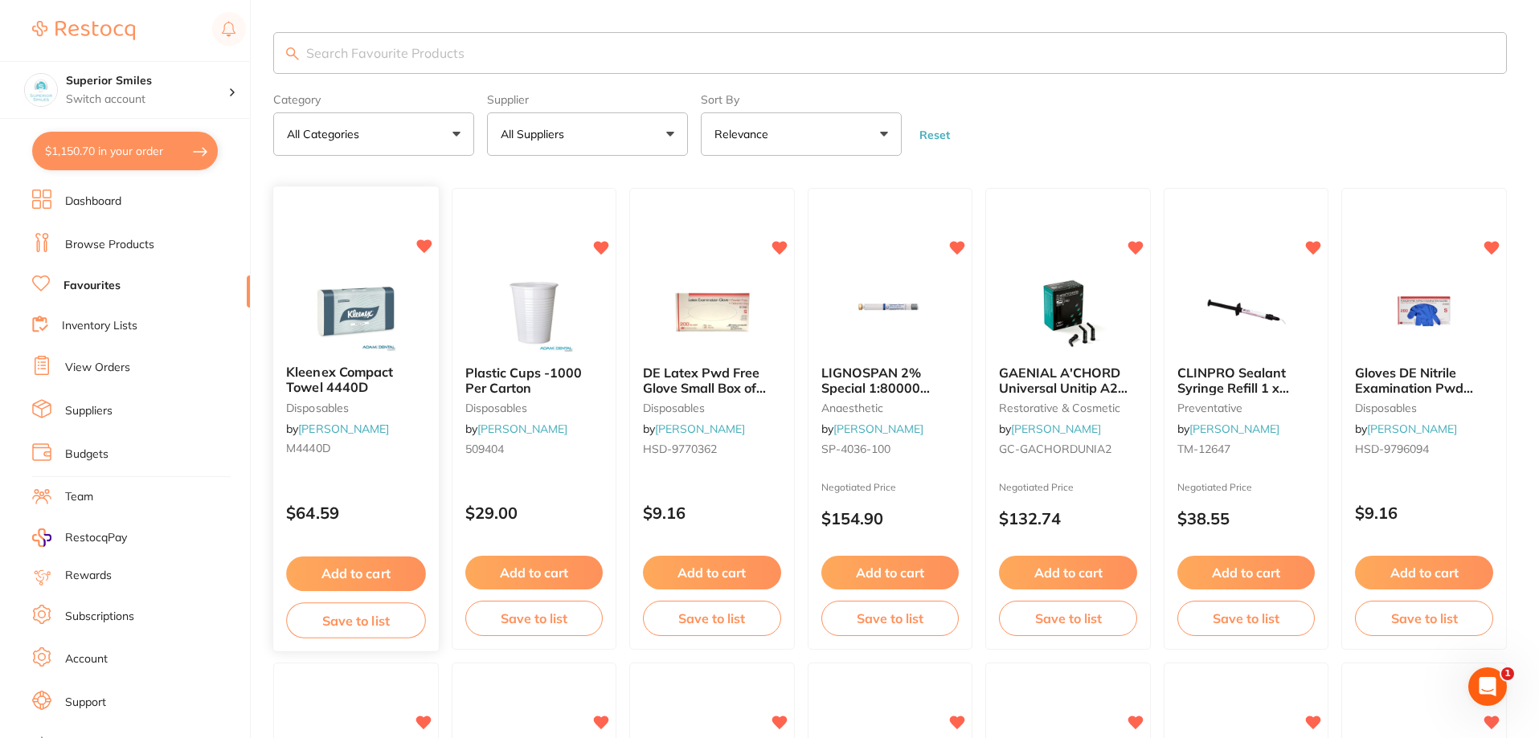
click at [354, 573] on button "Add to cart" at bounding box center [355, 574] width 139 height 35
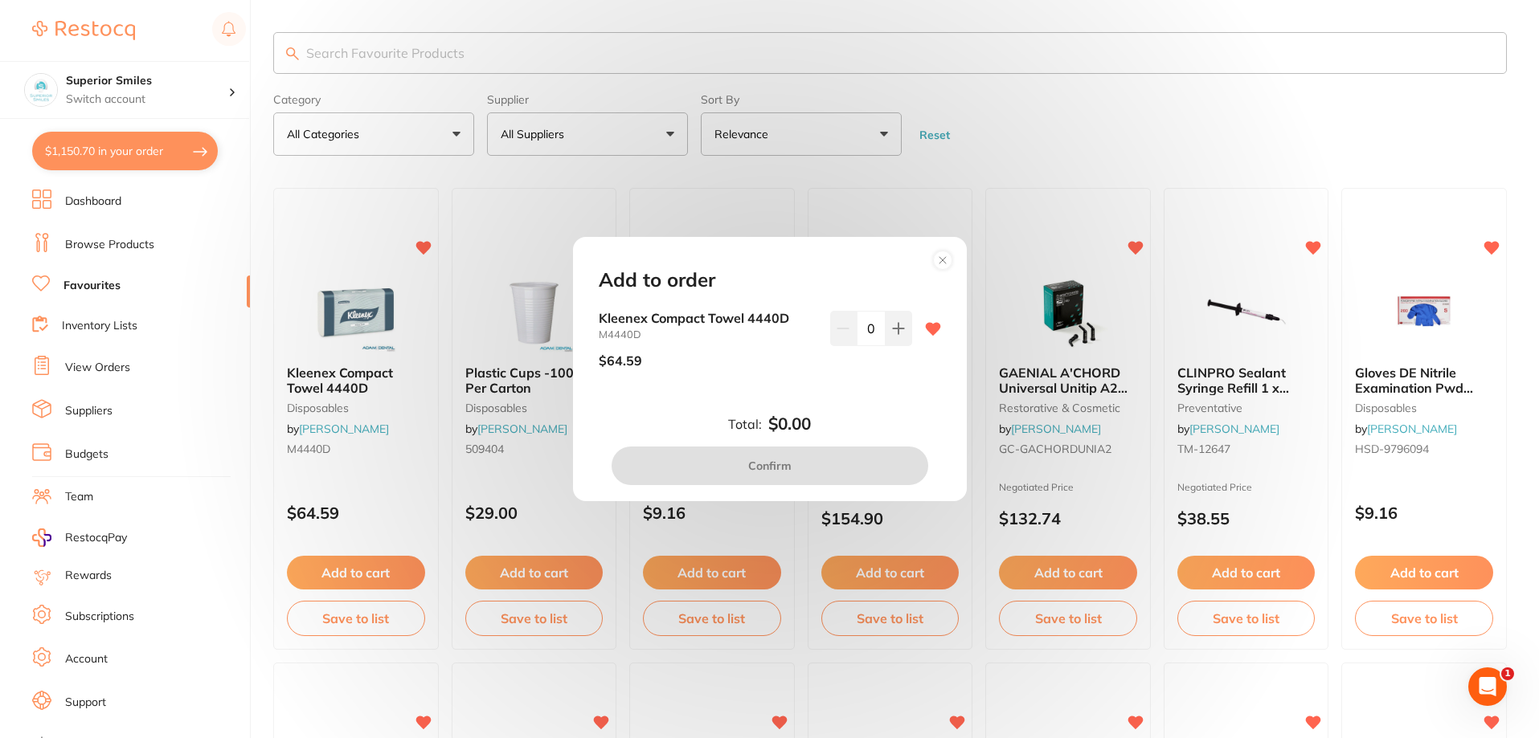
drag, startPoint x: 896, startPoint y: 323, endPoint x: 885, endPoint y: 346, distance: 25.9
click at [897, 323] on icon at bounding box center [898, 328] width 13 height 13
type input "1"
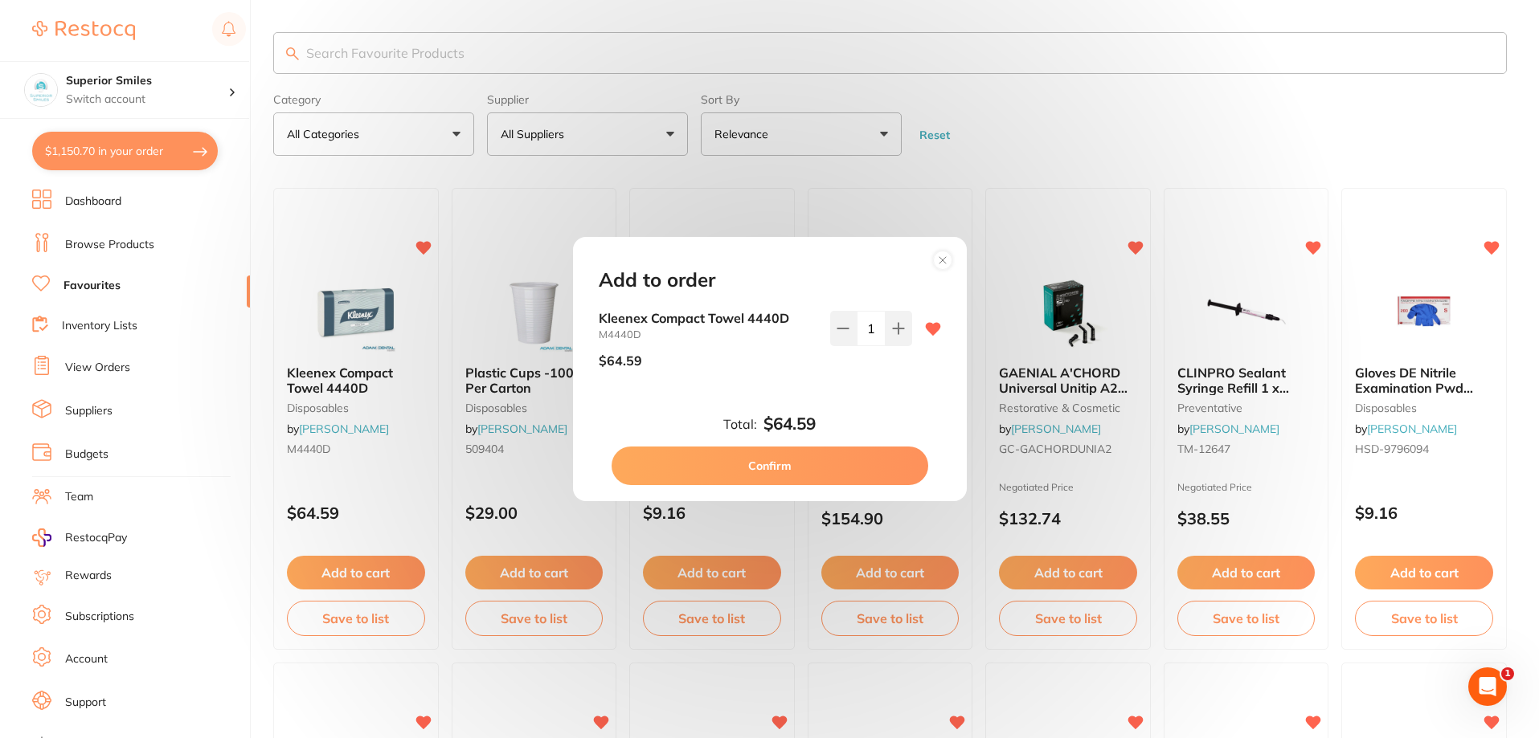
click at [805, 461] on button "Confirm" at bounding box center [769, 466] width 317 height 39
checkbox input "false"
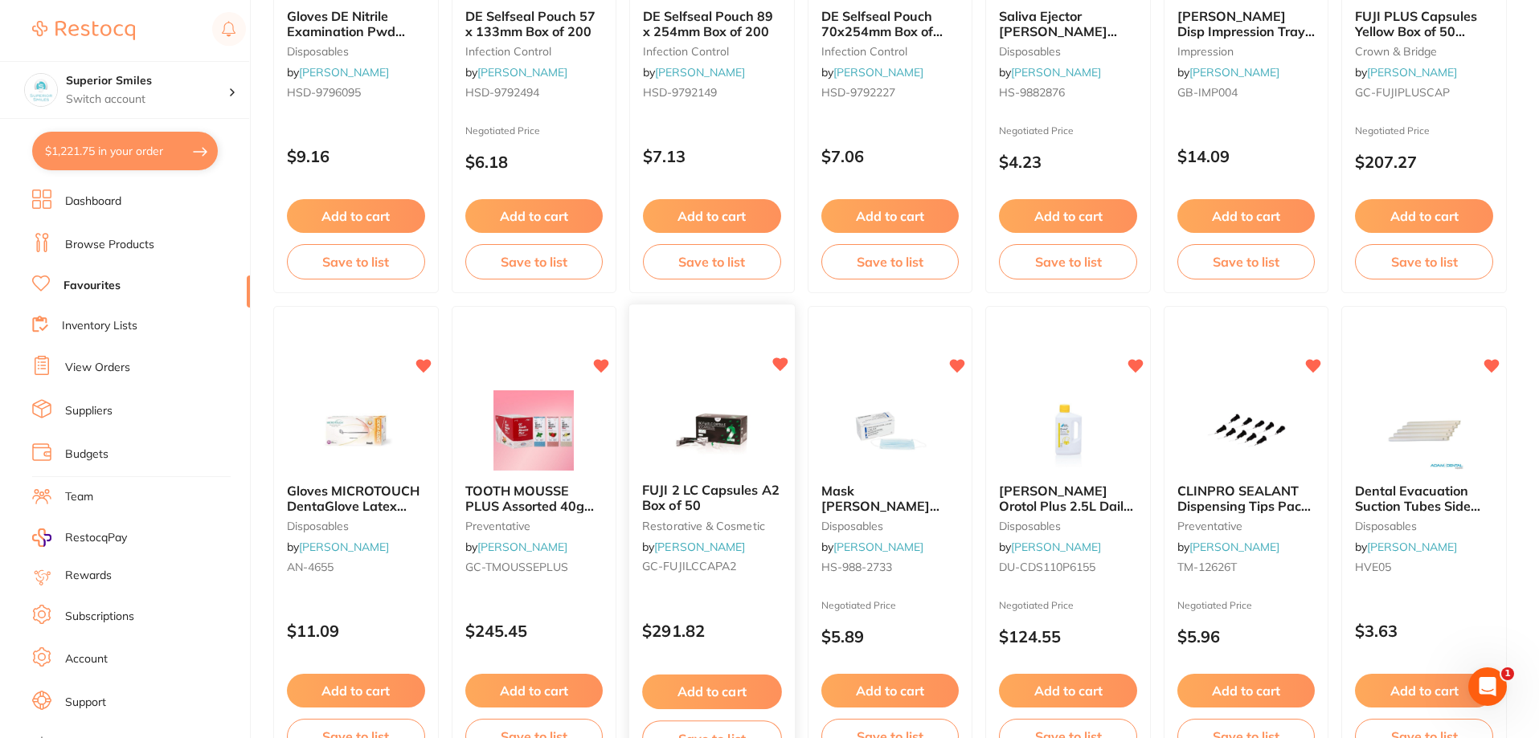
scroll to position [884, 0]
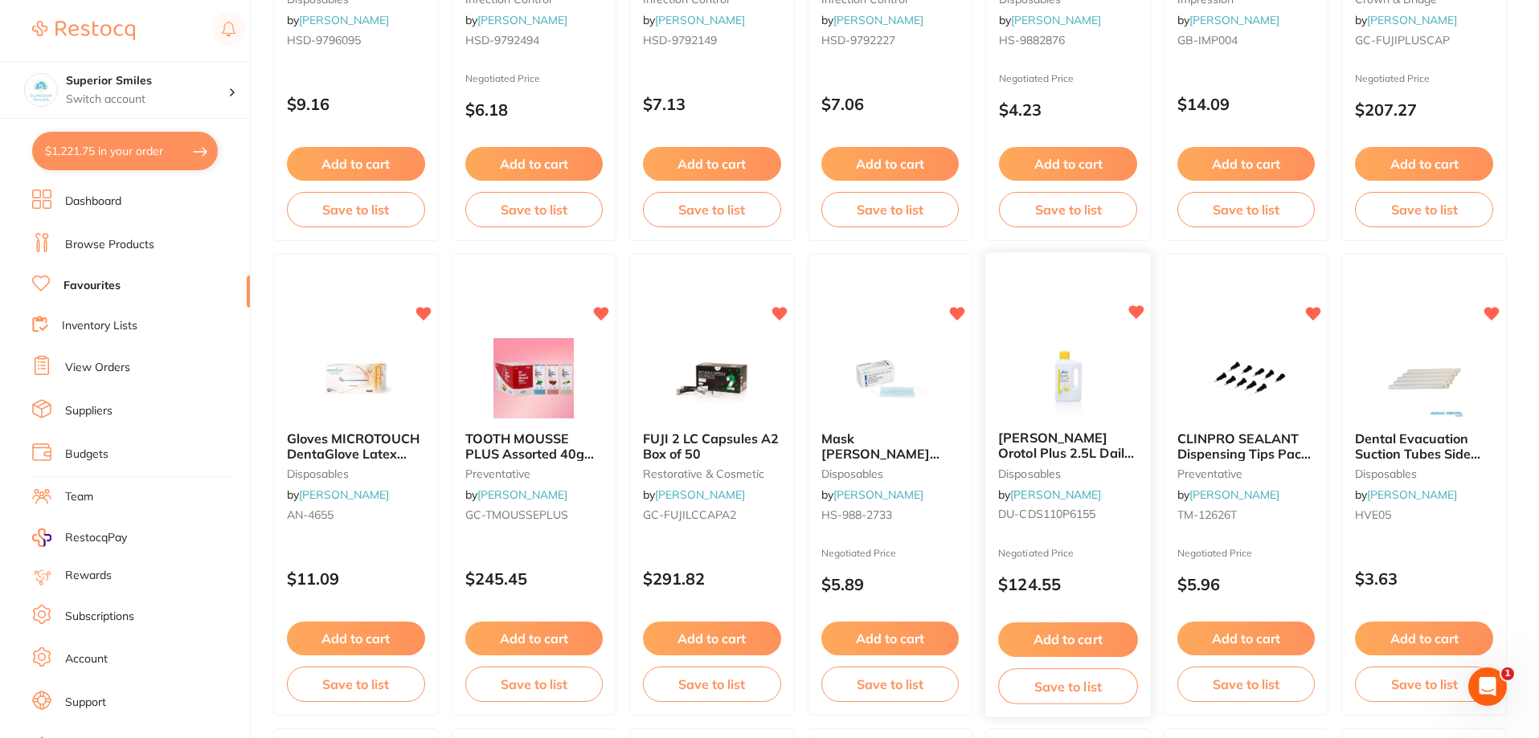
click at [1060, 634] on button "Add to cart" at bounding box center [1067, 640] width 139 height 35
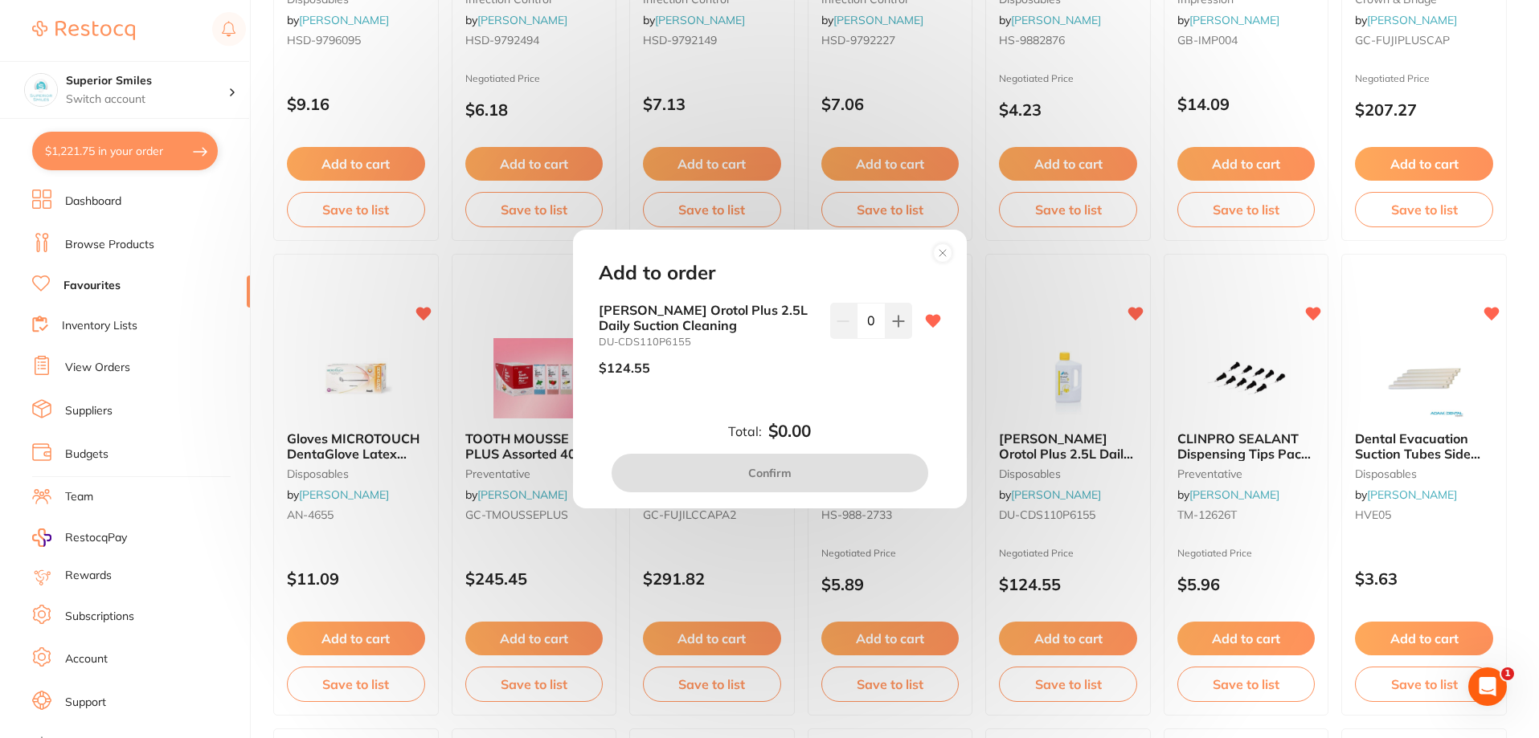
scroll to position [0, 0]
click at [894, 320] on icon at bounding box center [898, 321] width 10 height 10
type input "1"
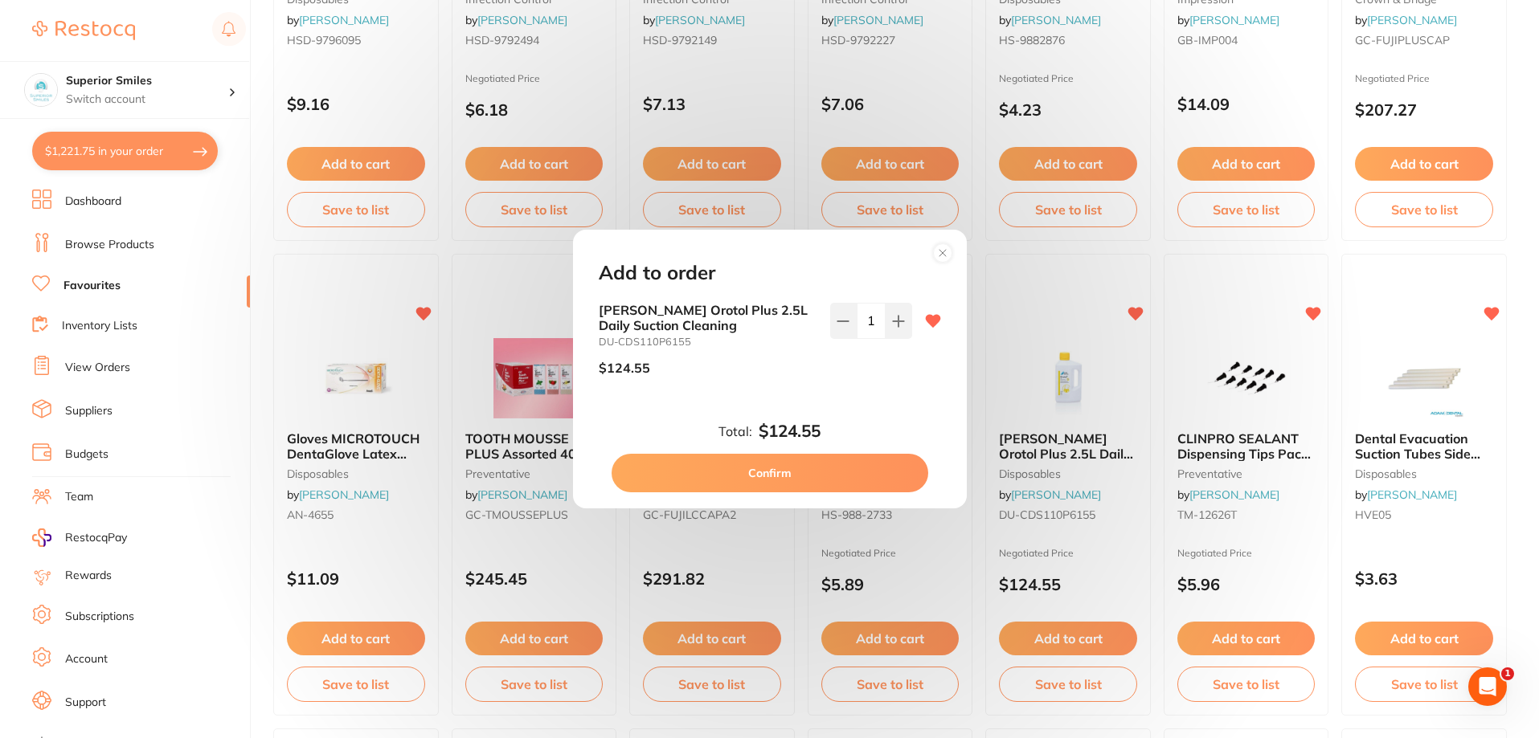
click at [798, 474] on button "Confirm" at bounding box center [769, 473] width 317 height 39
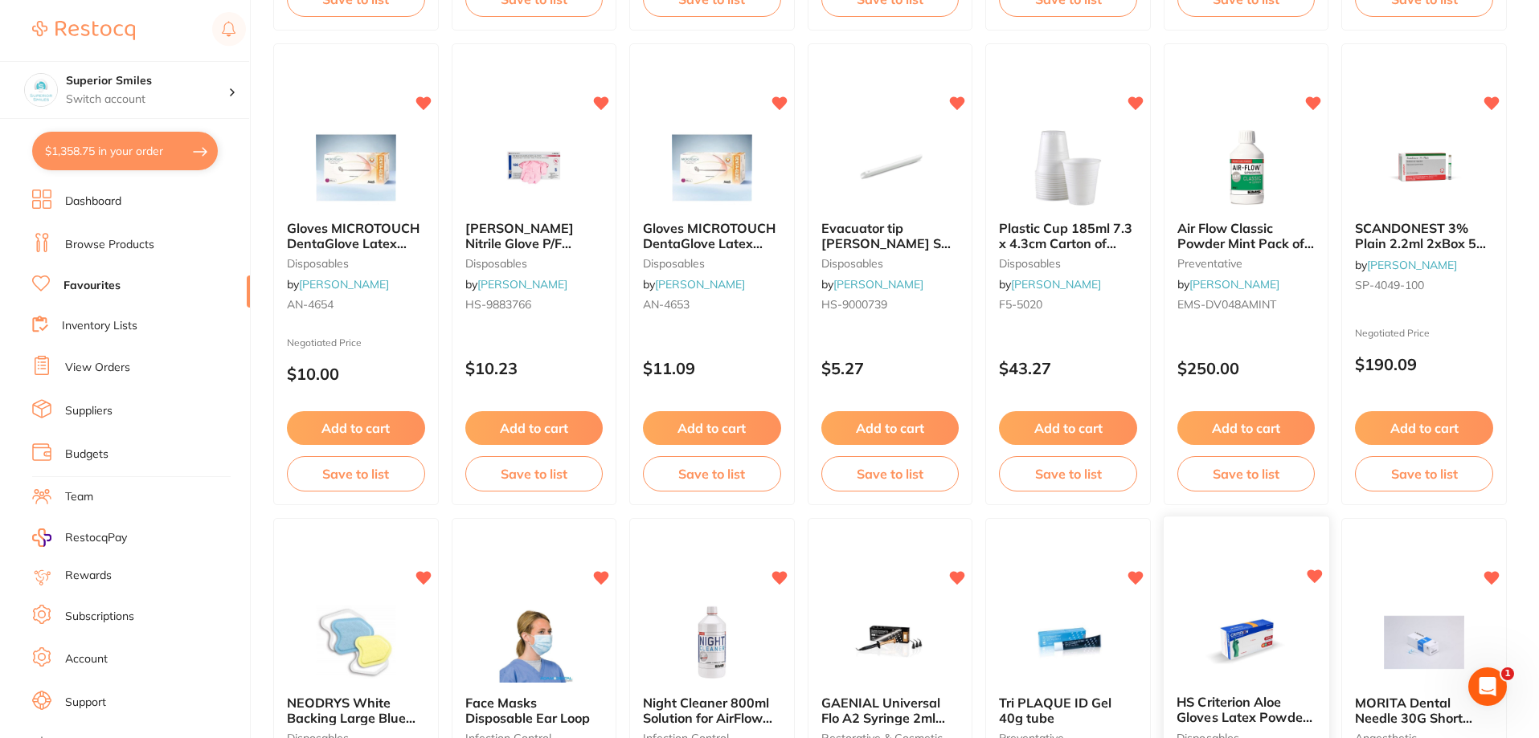
scroll to position [1527, 0]
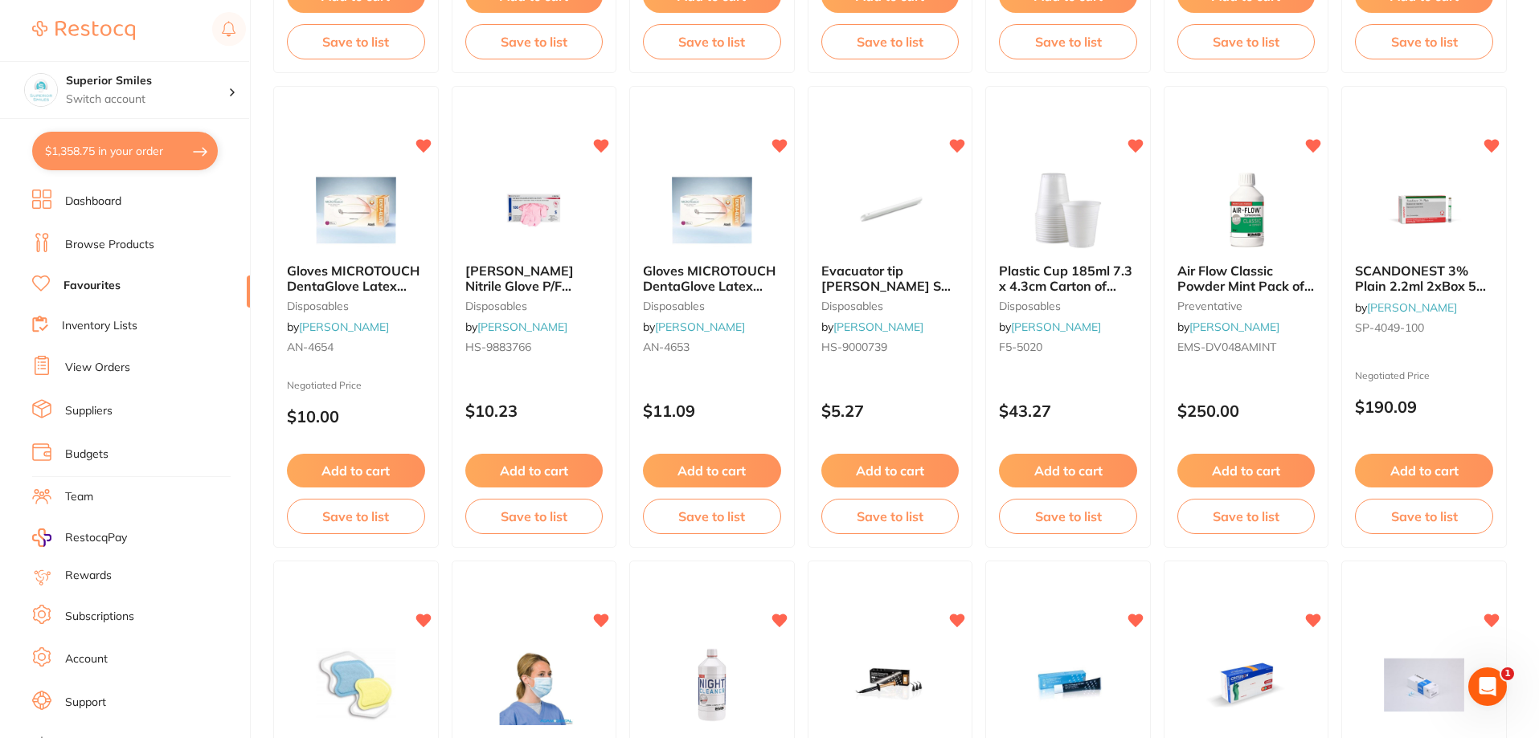
click at [1402, 275] on span "SCANDONEST 3% Plain 2.2ml 2xBox 50 Light Green label" at bounding box center [1420, 286] width 131 height 46
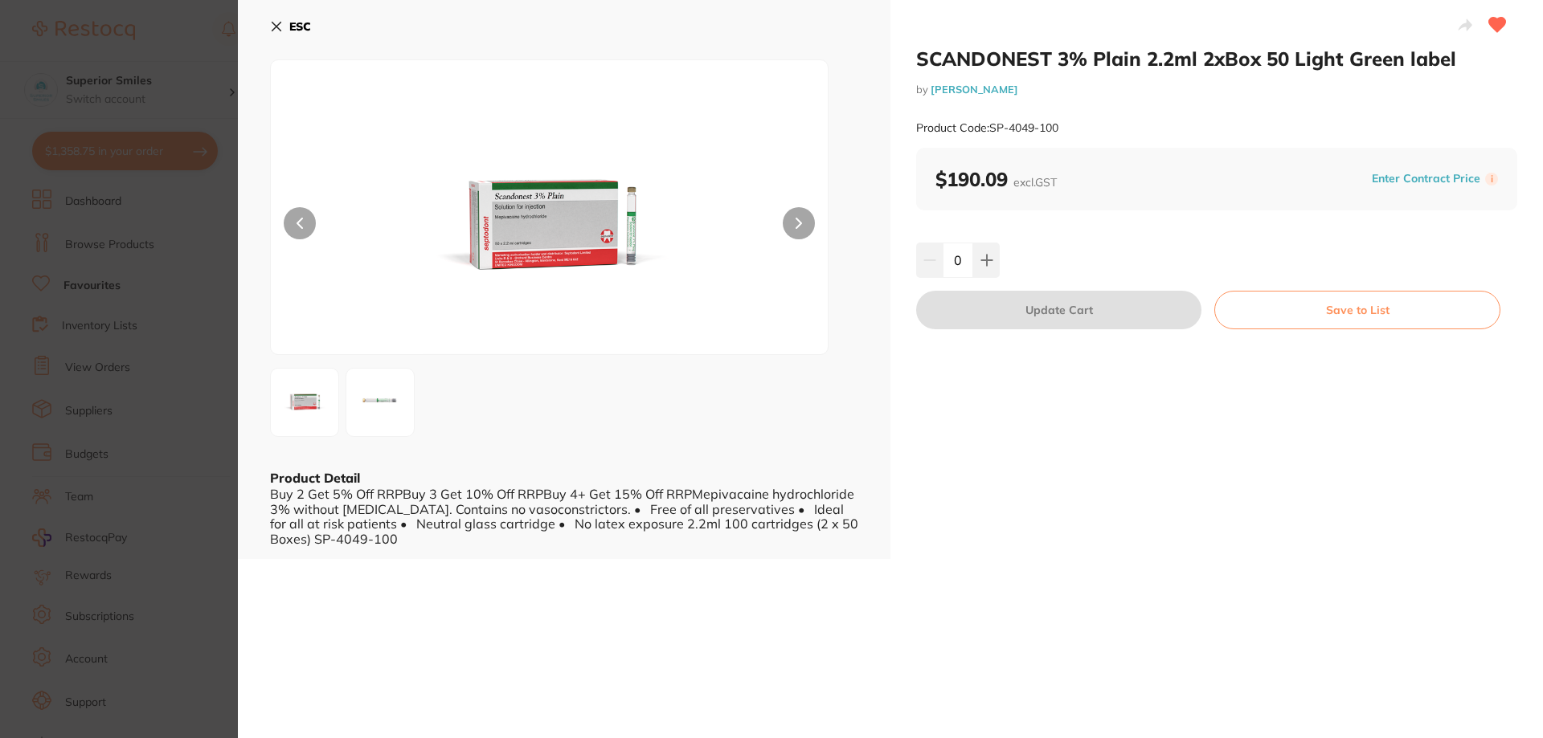
click at [280, 27] on icon at bounding box center [276, 26] width 13 height 13
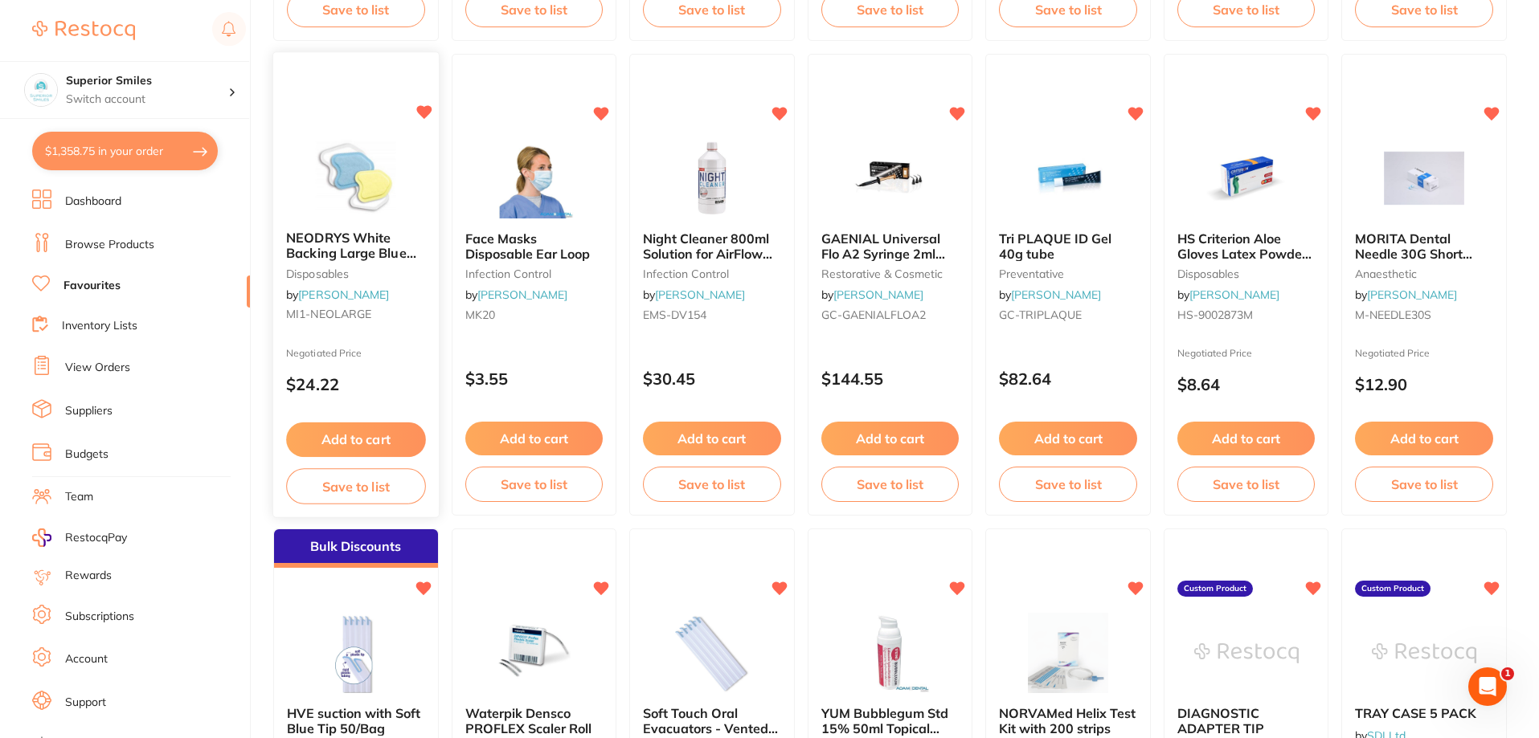
scroll to position [1552, 0]
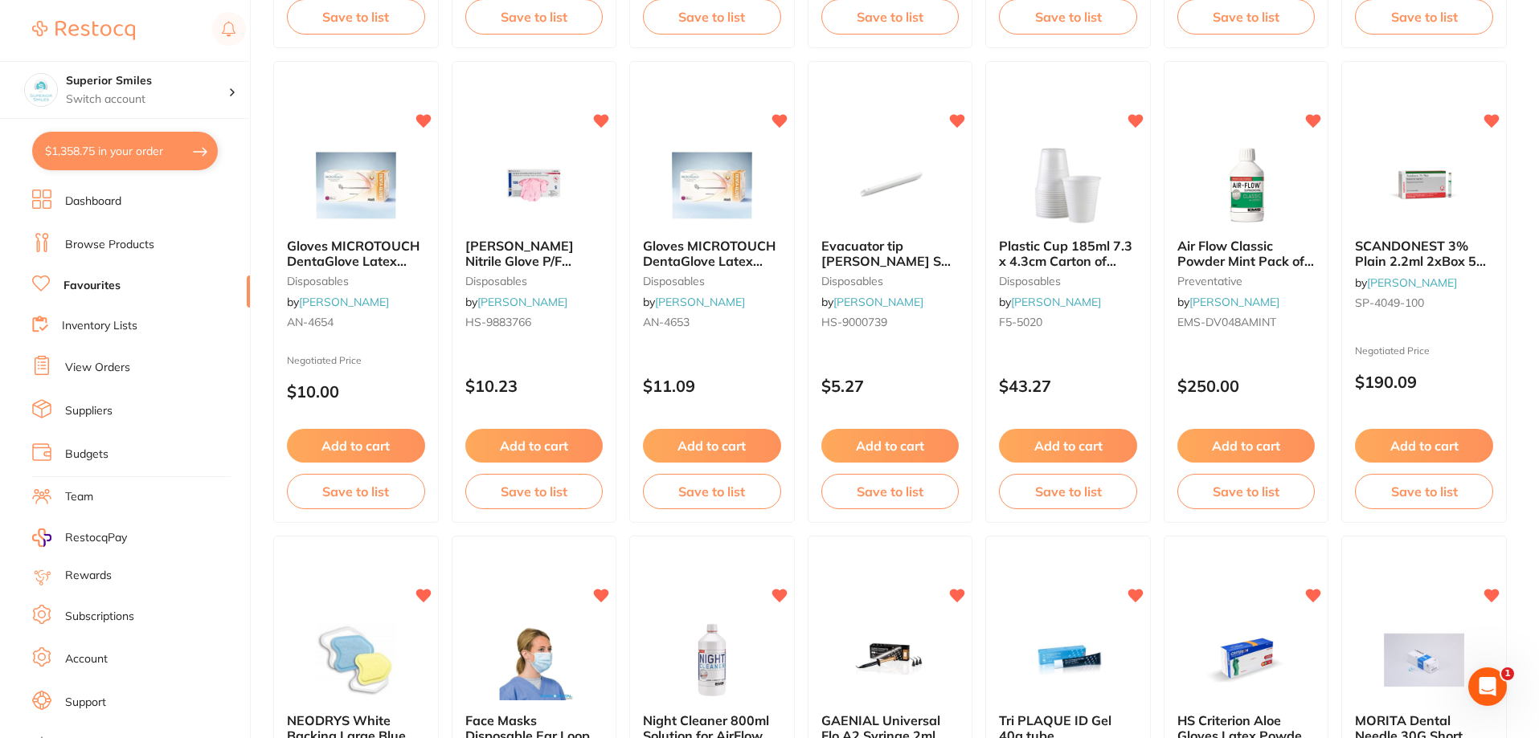
click at [71, 329] on link "Inventory Lists" at bounding box center [100, 326] width 76 height 16
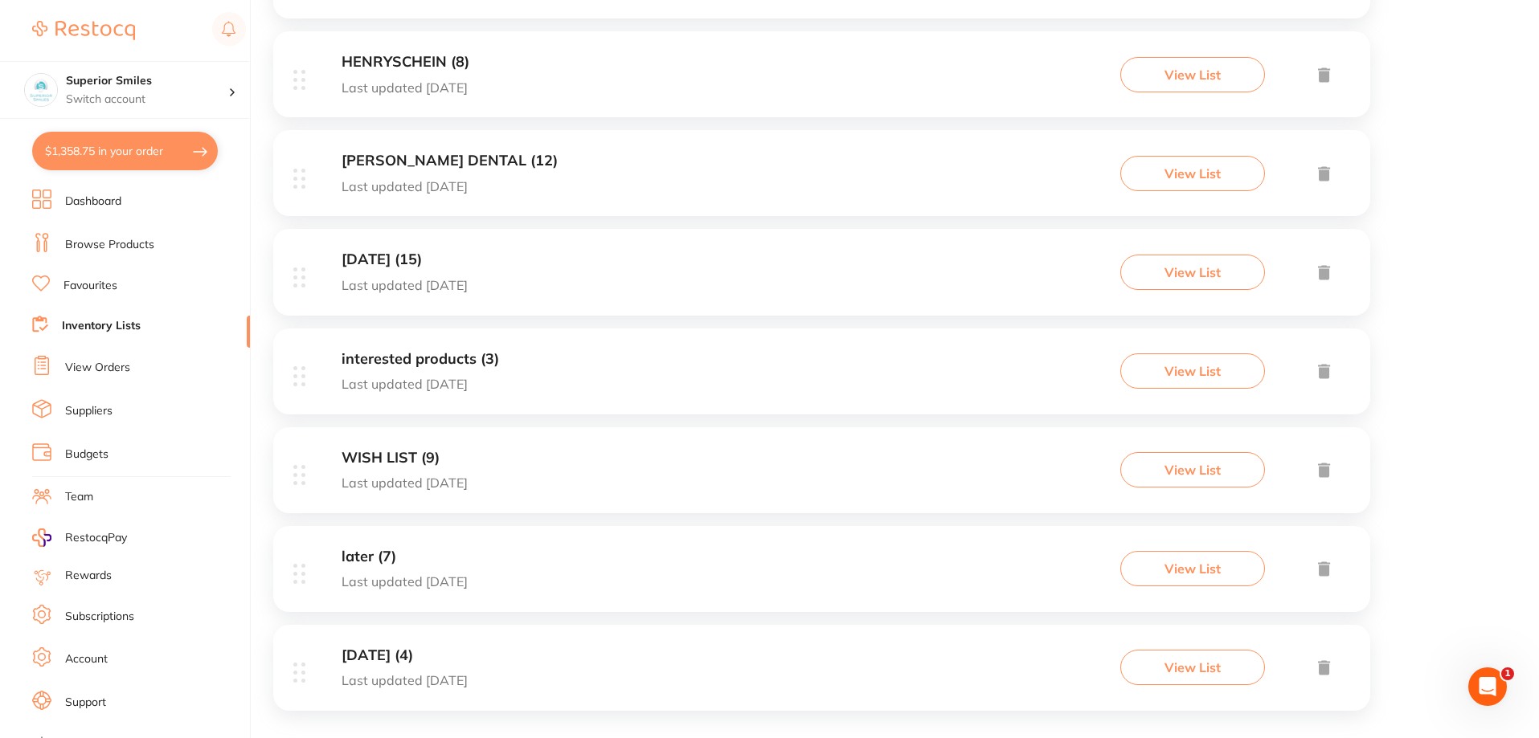
scroll to position [419, 0]
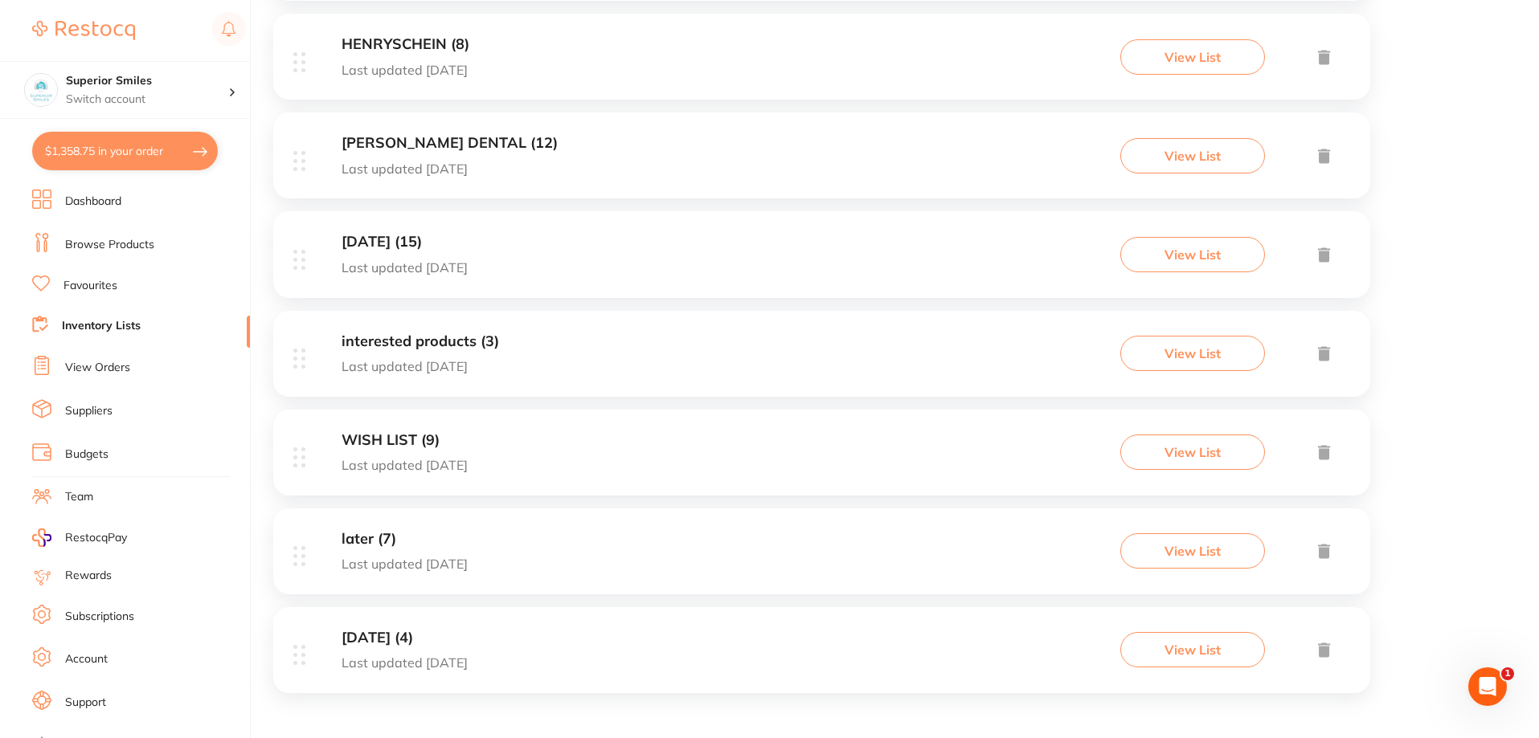
click at [1175, 253] on button "View List" at bounding box center [1192, 254] width 145 height 35
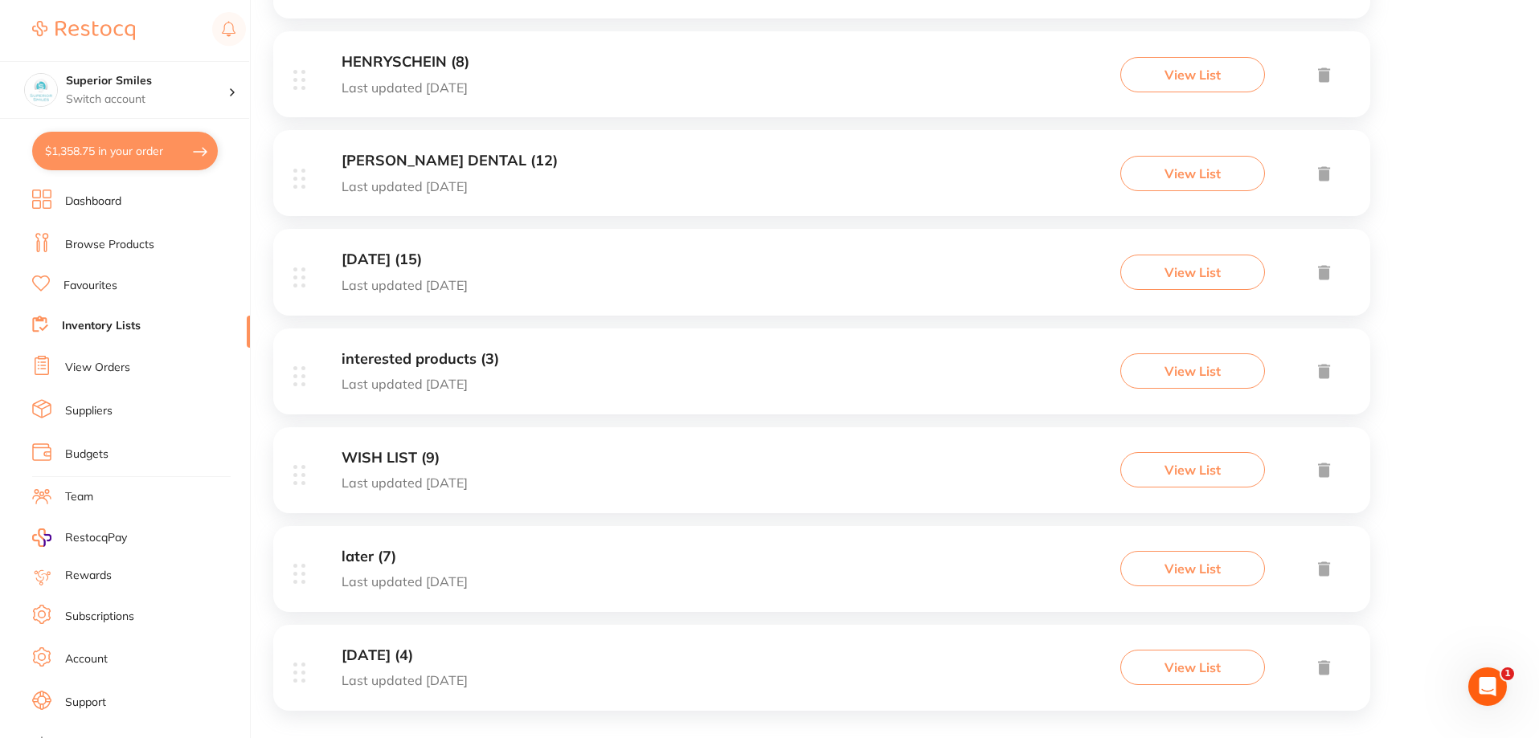
scroll to position [419, 0]
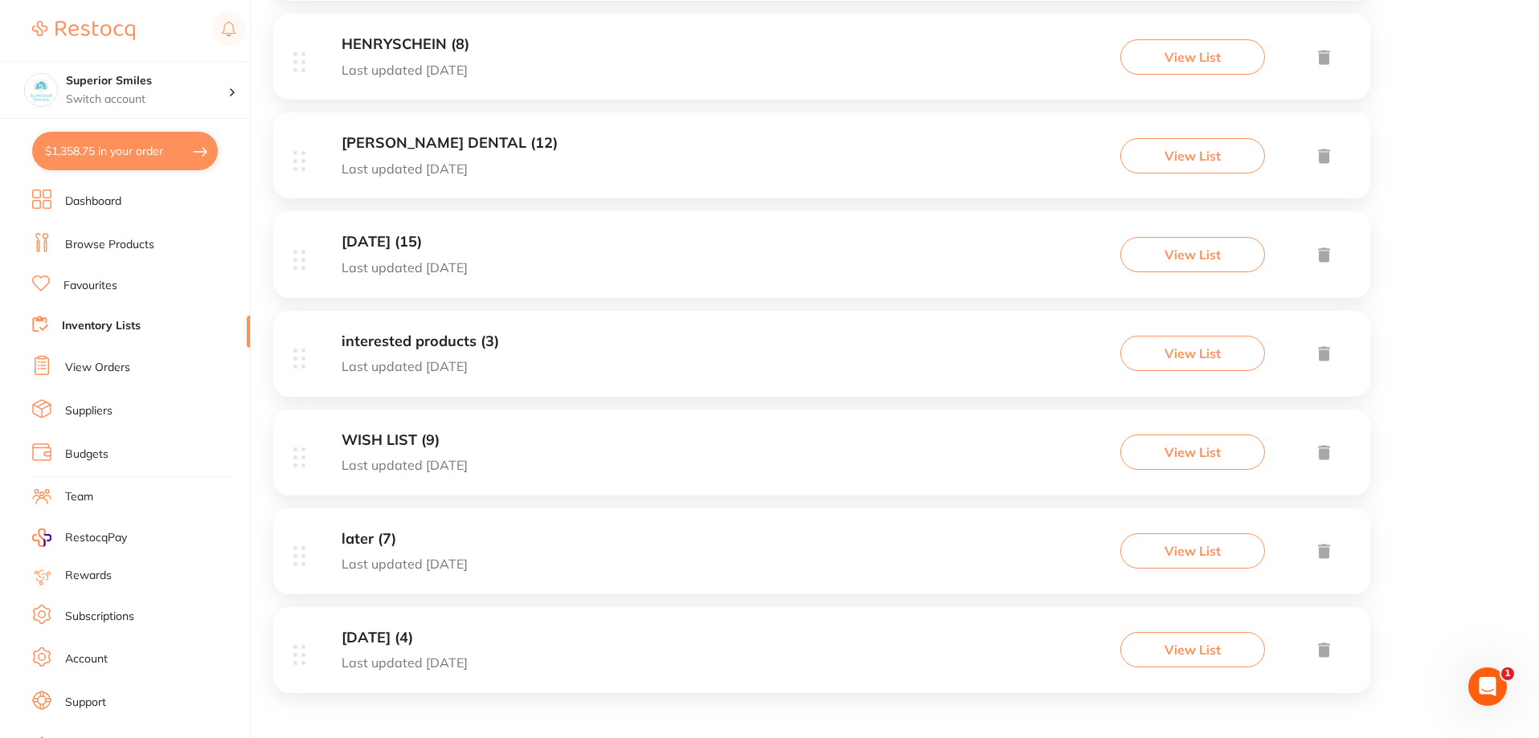
click at [127, 153] on button "$1,358.75 in your order" at bounding box center [125, 151] width 186 height 39
checkbox input "true"
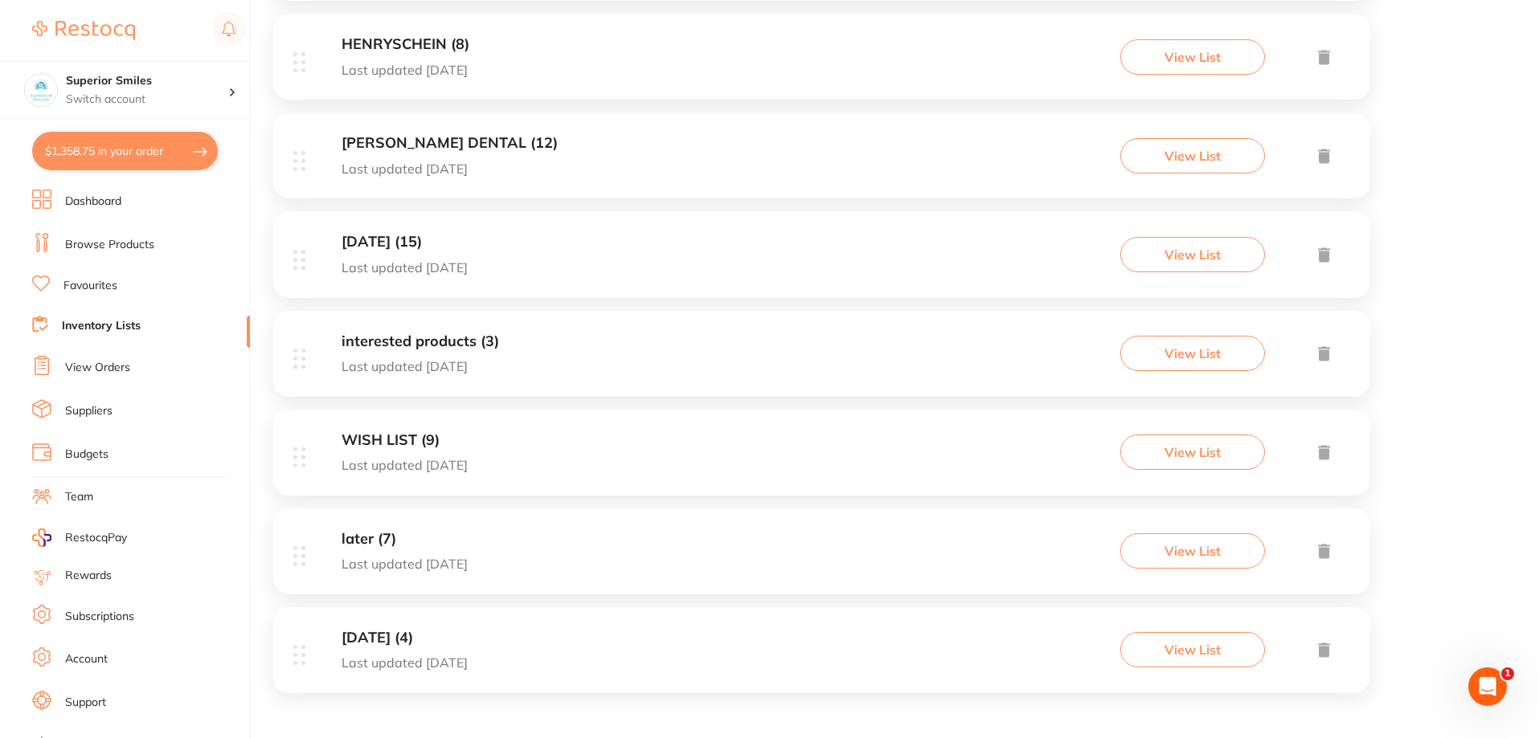
checkbox input "true"
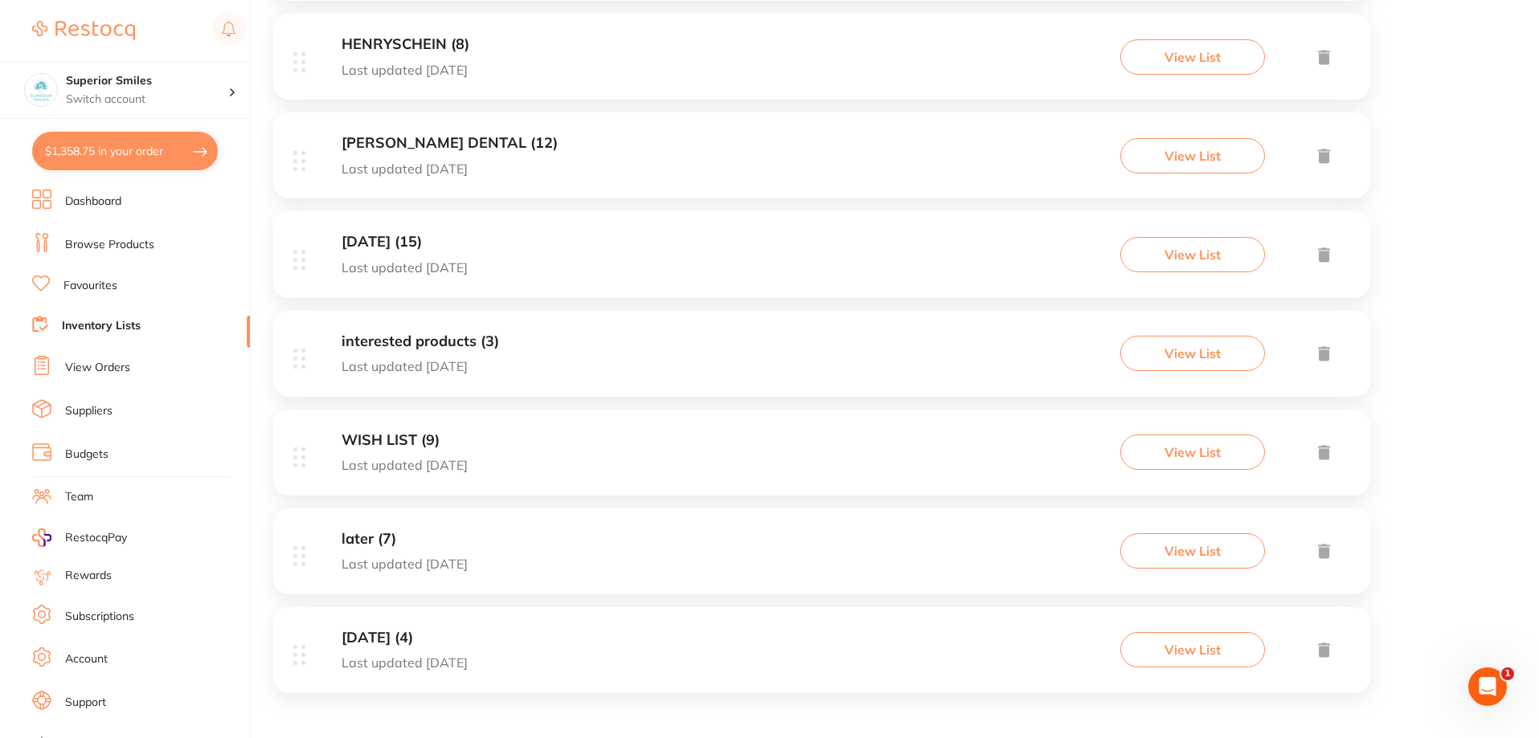
checkbox input "true"
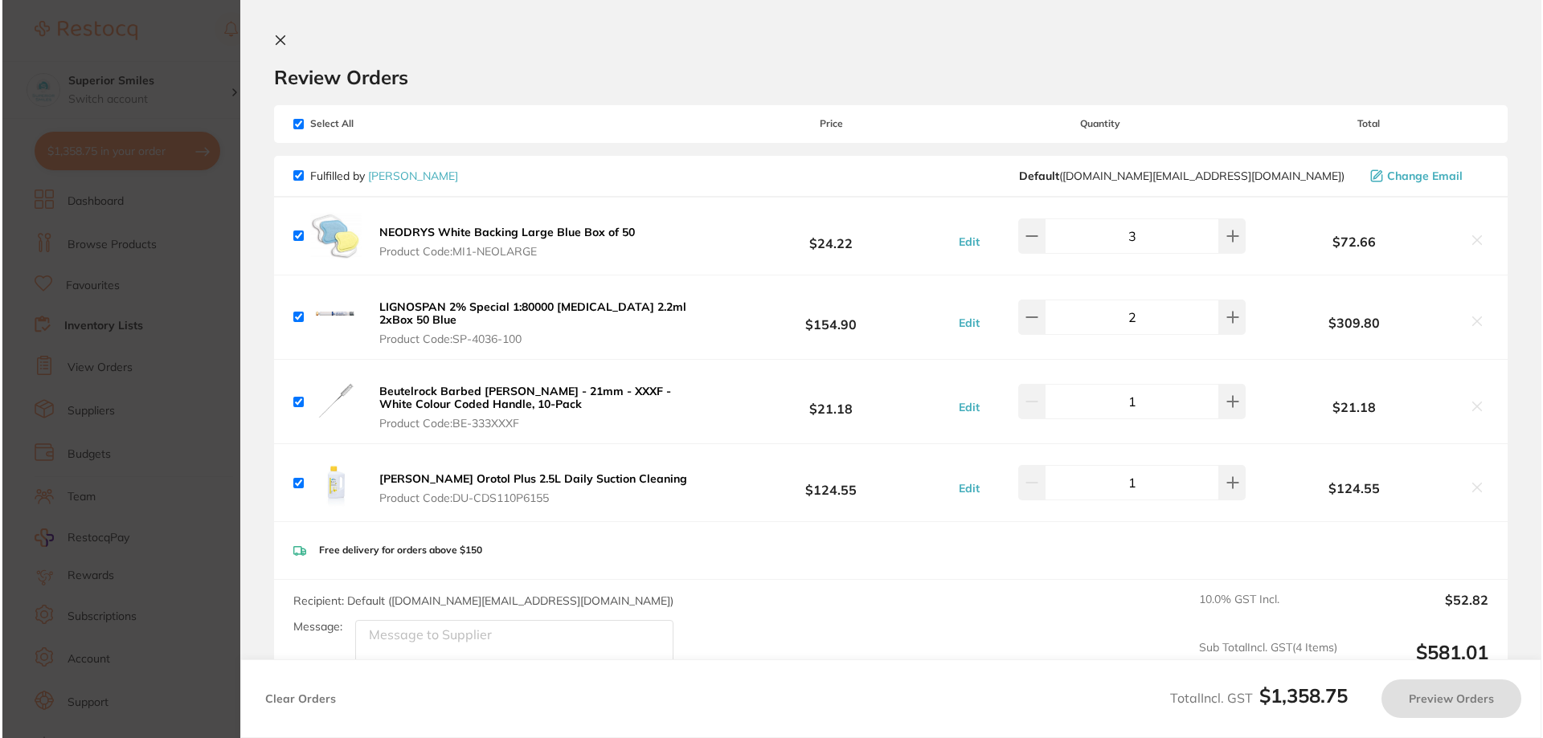
scroll to position [0, 0]
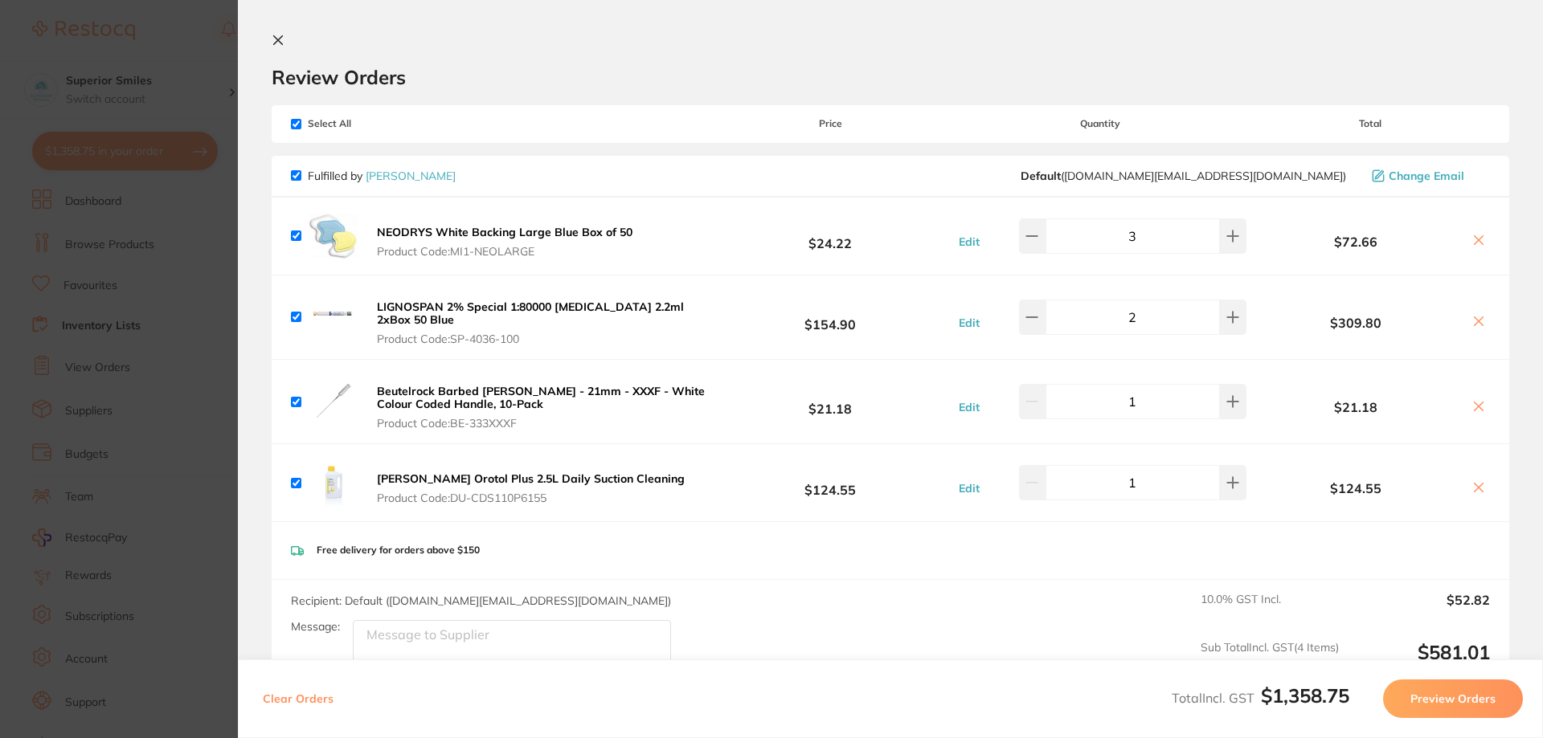
click at [298, 123] on input "checkbox" at bounding box center [296, 124] width 10 height 10
checkbox input "false"
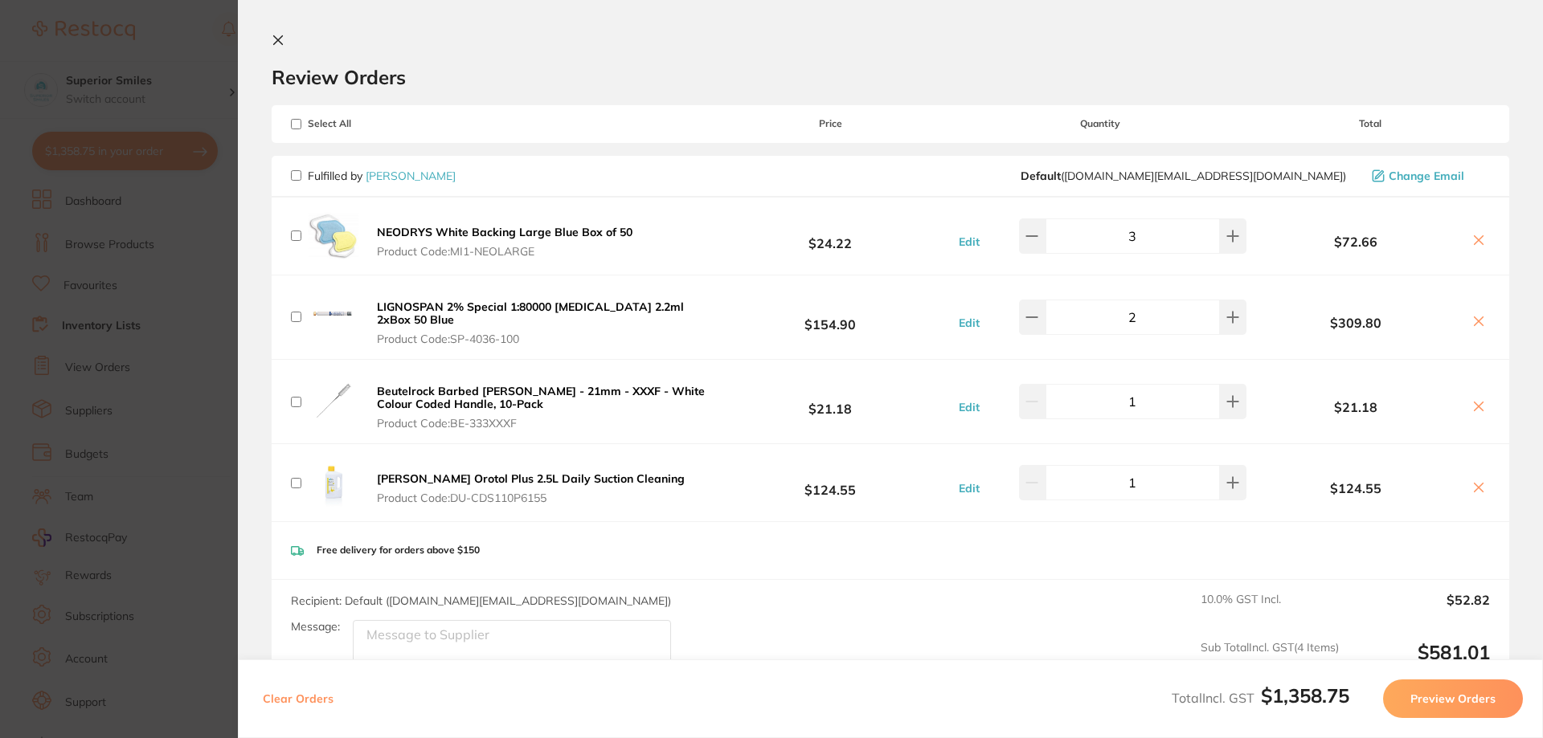
checkbox input "false"
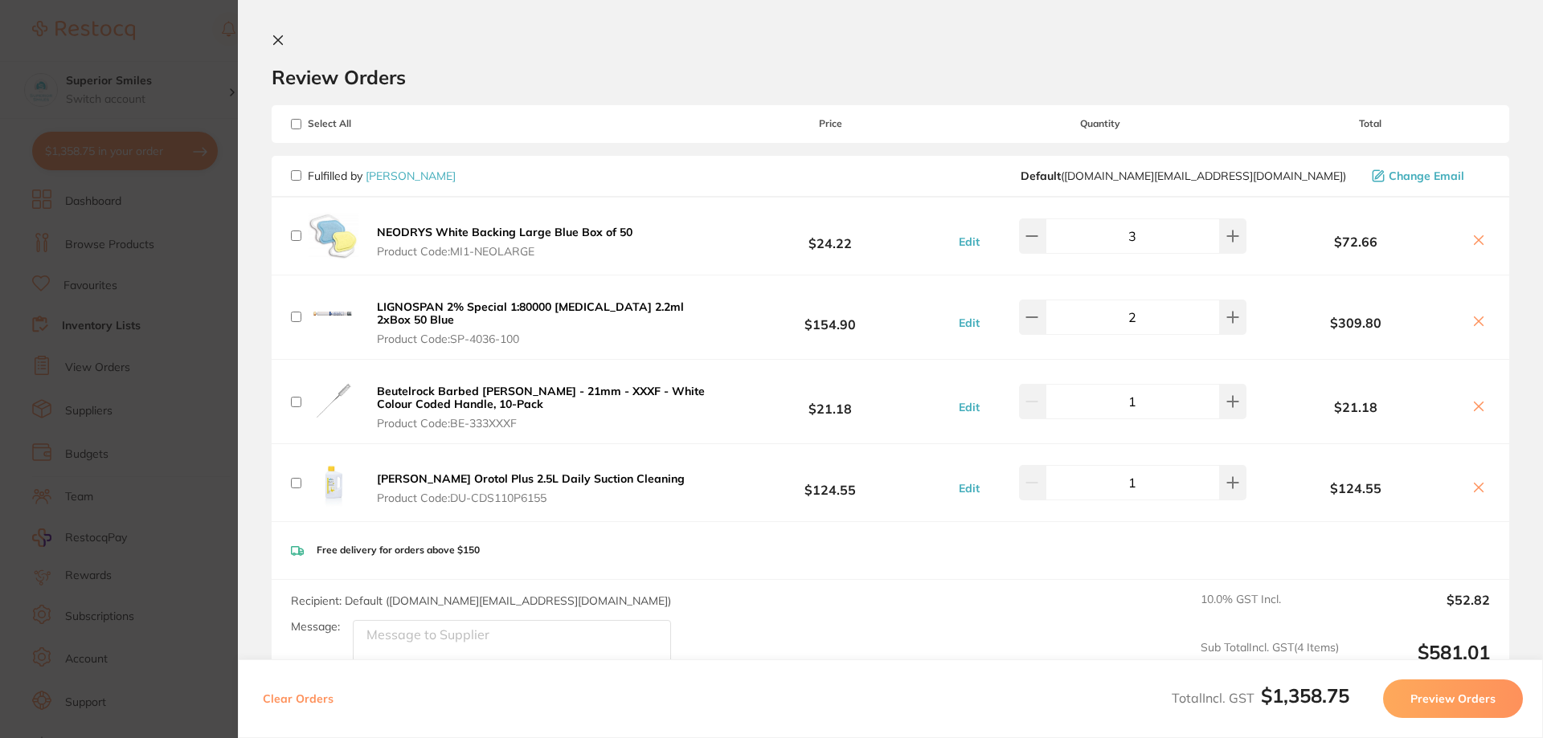
checkbox input "false"
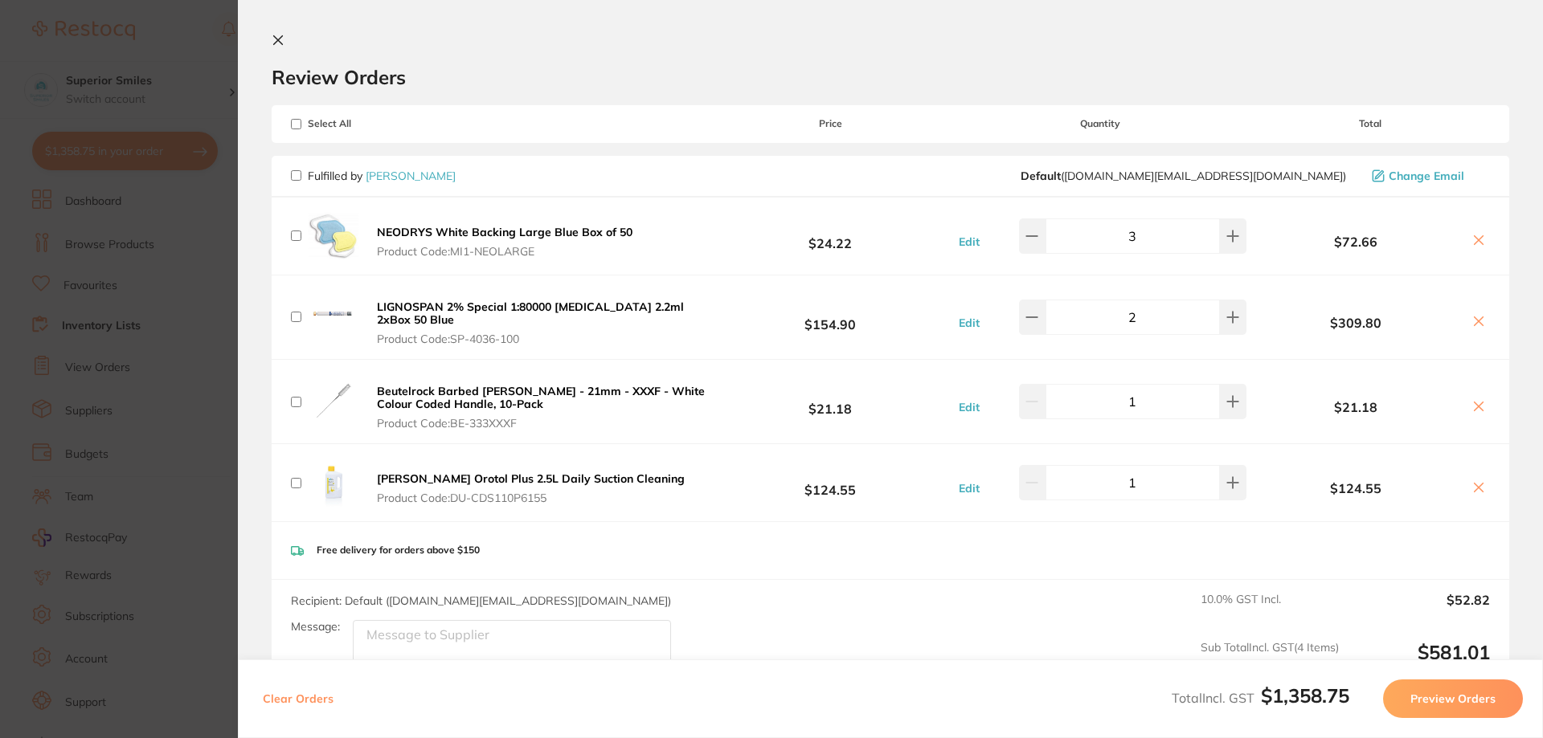
checkbox input "false"
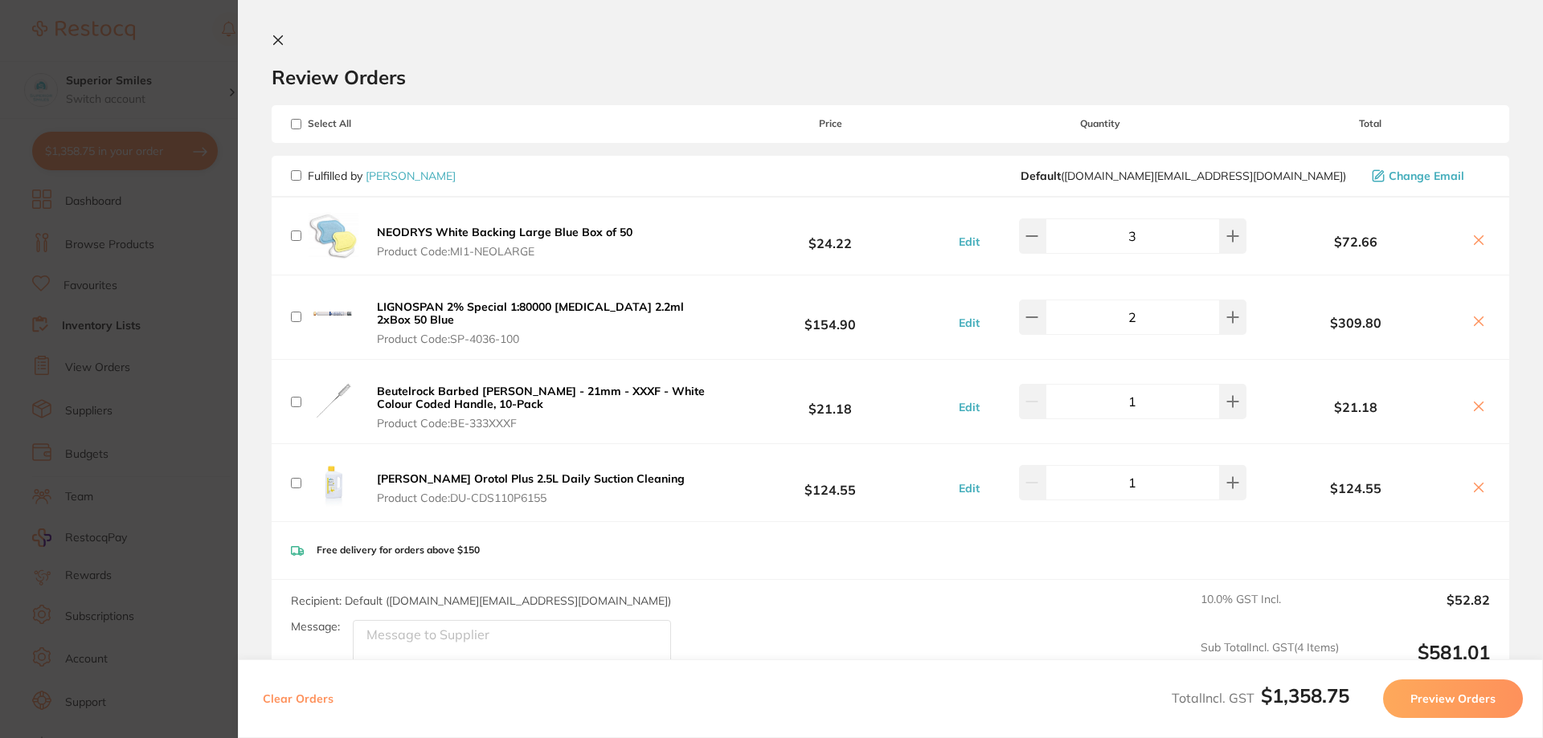
checkbox input "false"
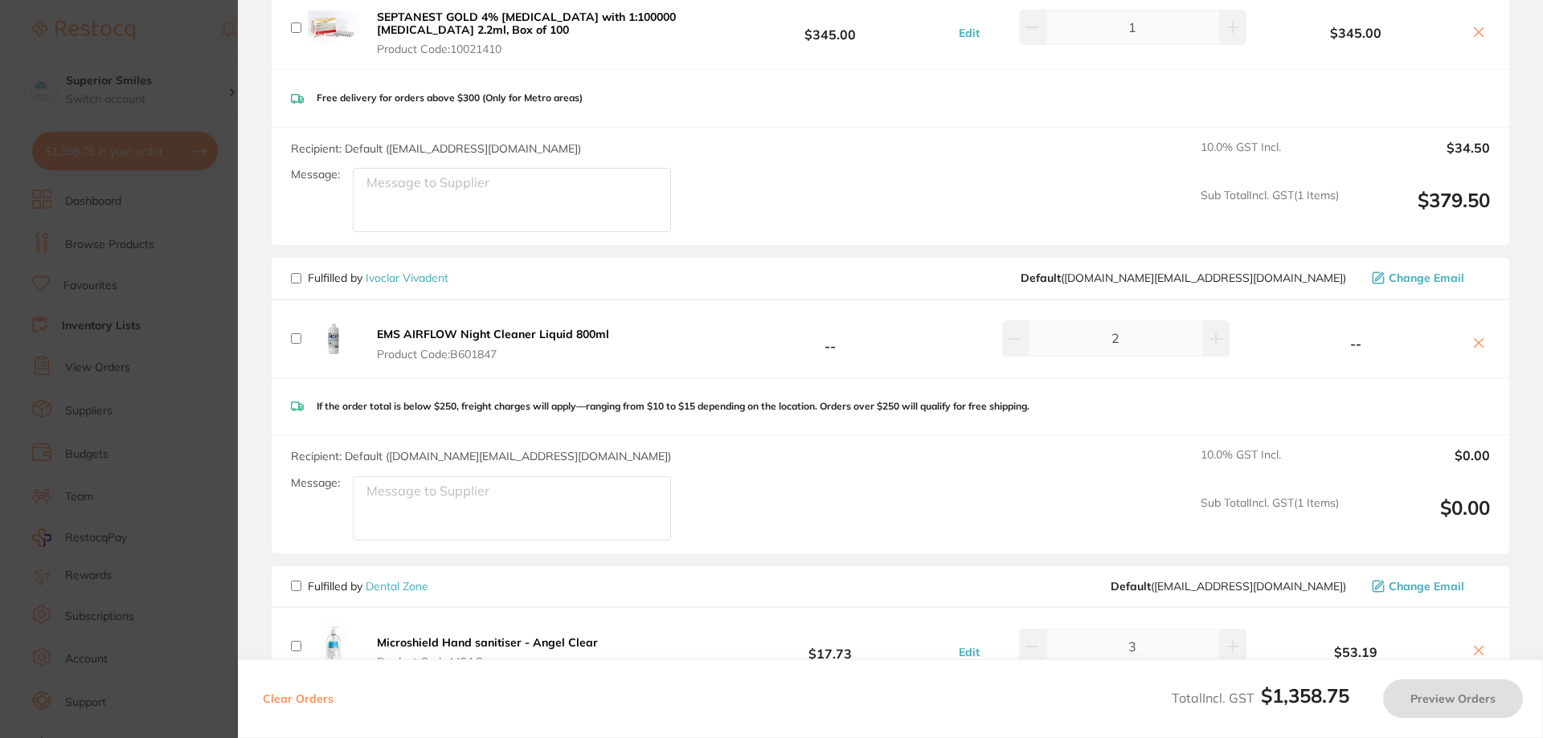
scroll to position [1785, 0]
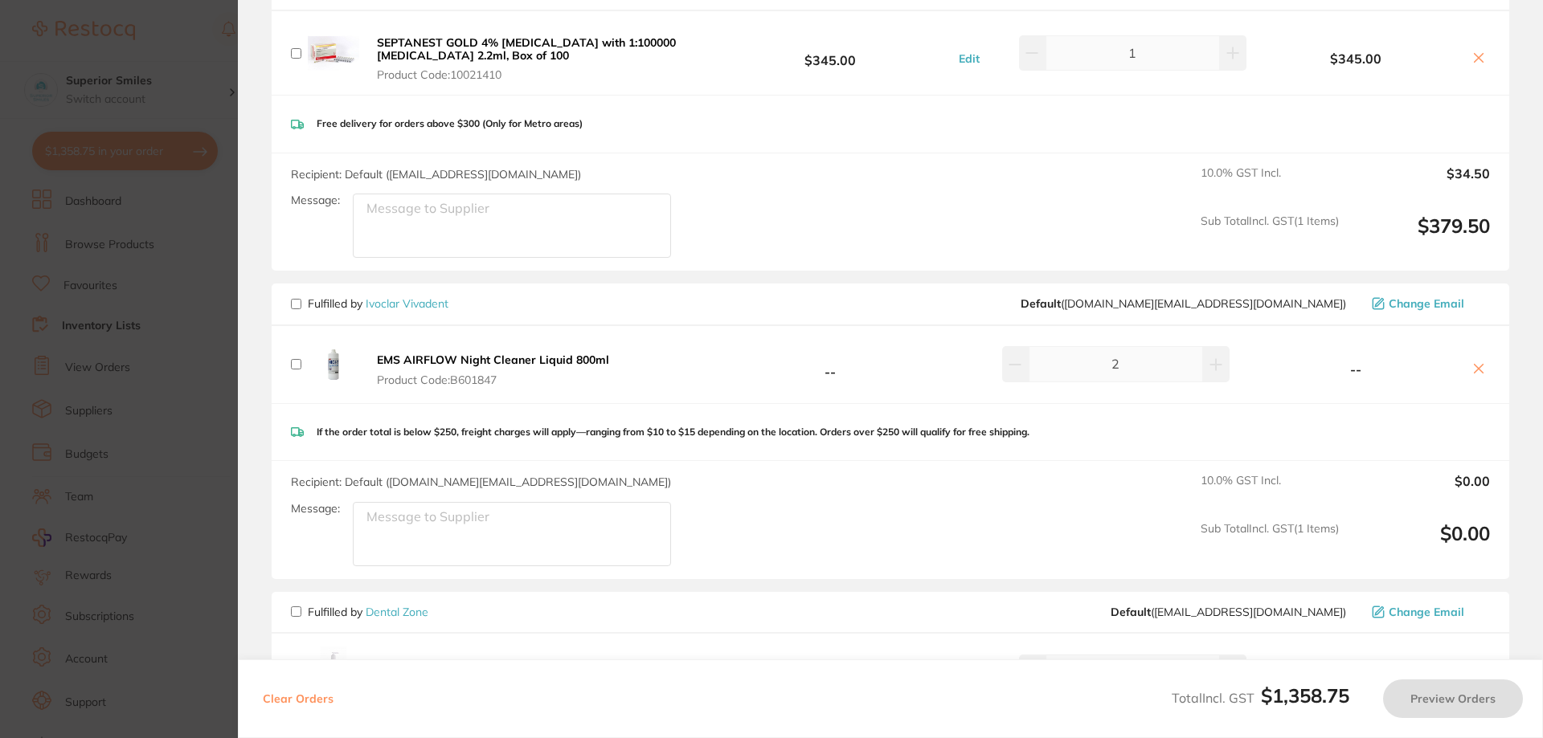
click at [294, 359] on input "checkbox" at bounding box center [296, 364] width 10 height 10
checkbox input "true"
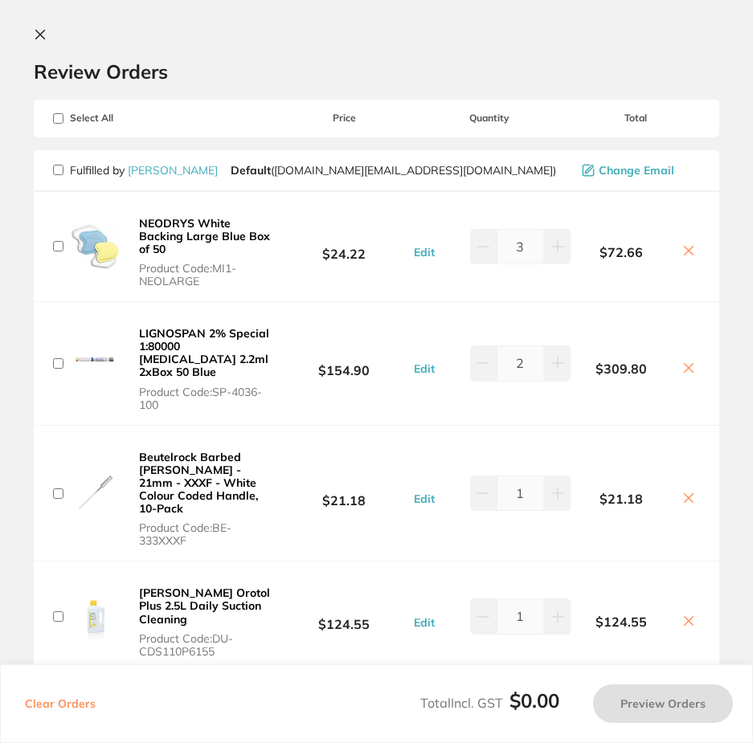
scroll to position [0, 0]
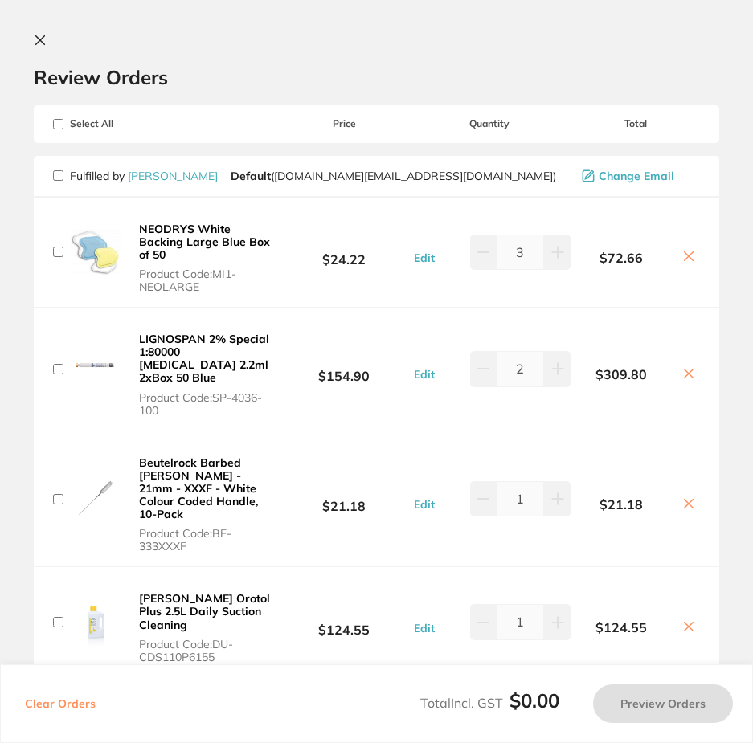
click at [57, 124] on input "checkbox" at bounding box center [58, 124] width 10 height 10
checkbox input "true"
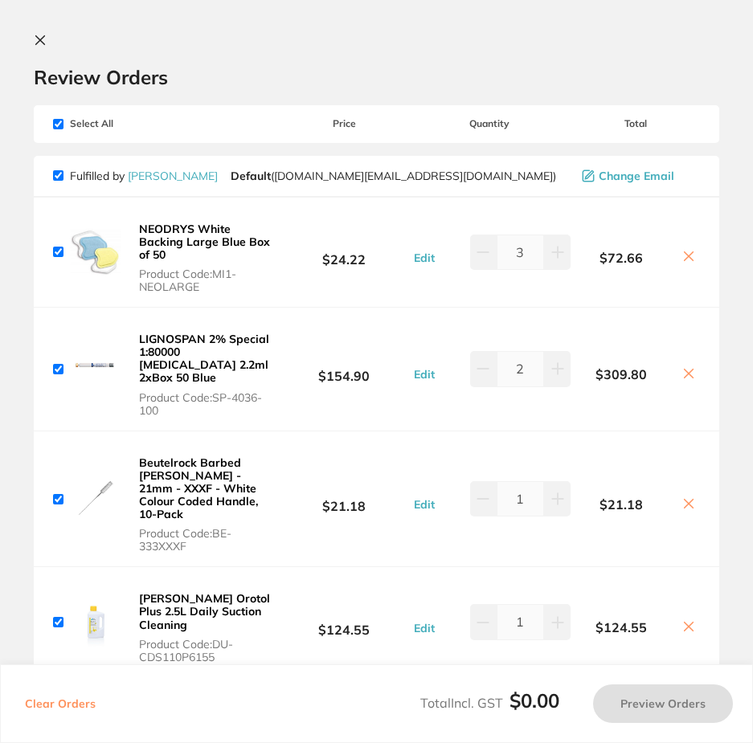
checkbox input "true"
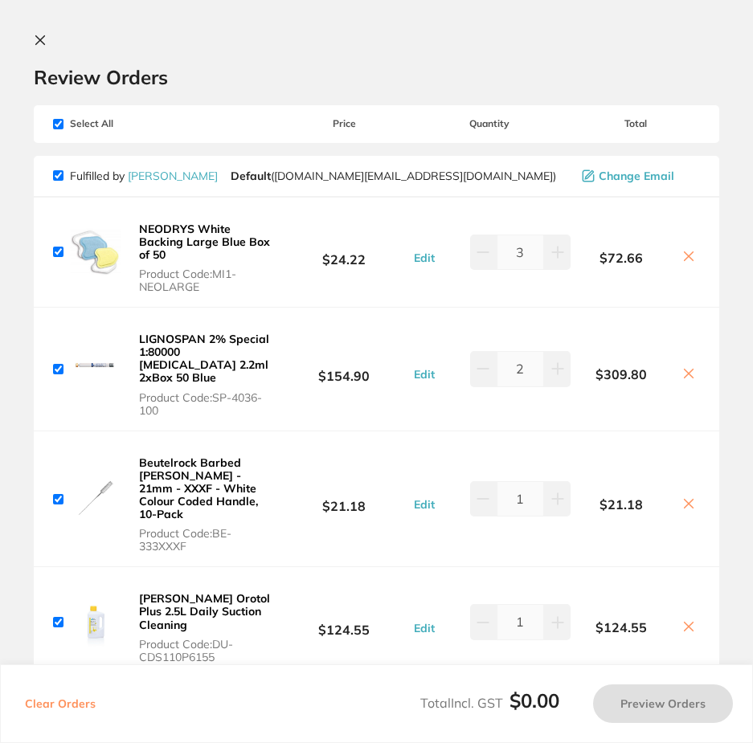
checkbox input "true"
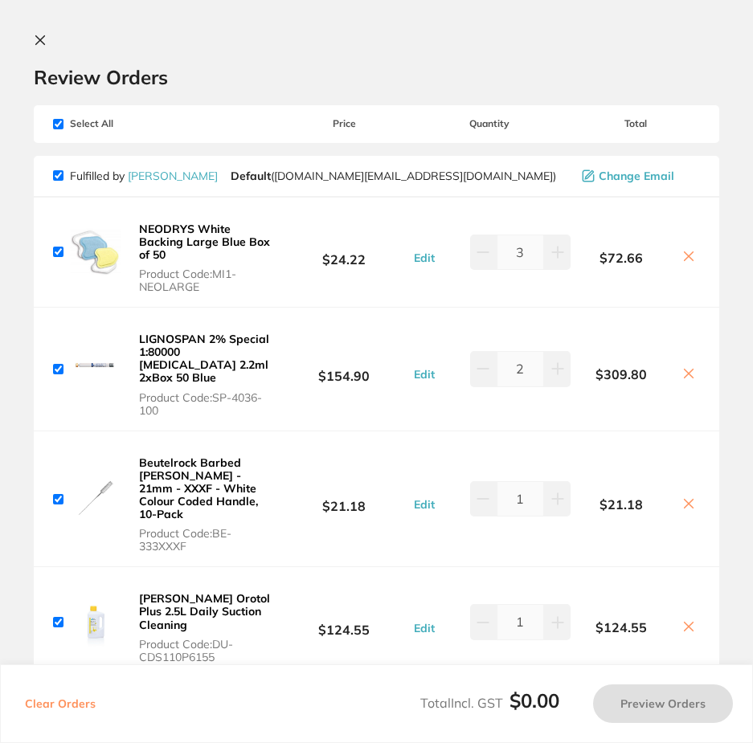
checkbox input "true"
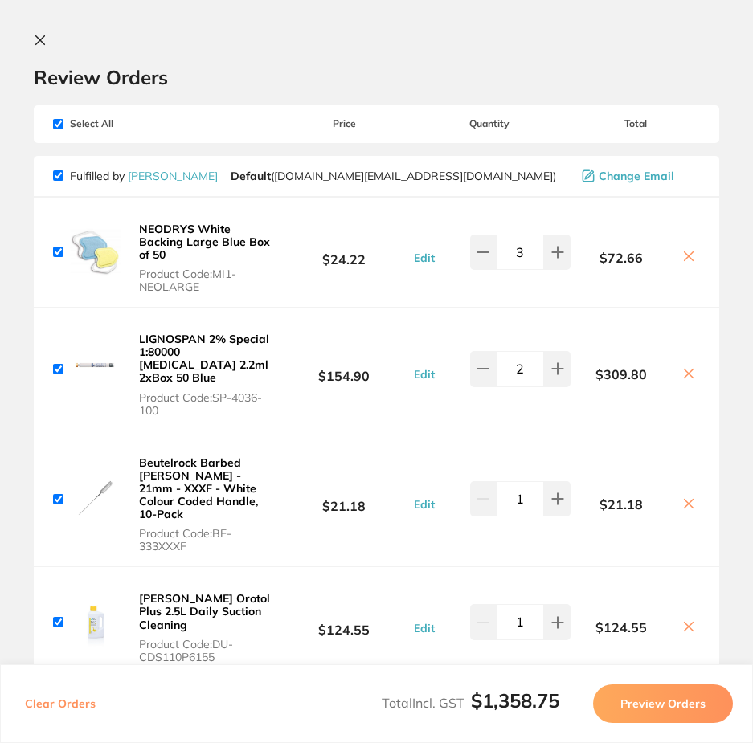
click at [42, 39] on icon at bounding box center [40, 40] width 9 height 9
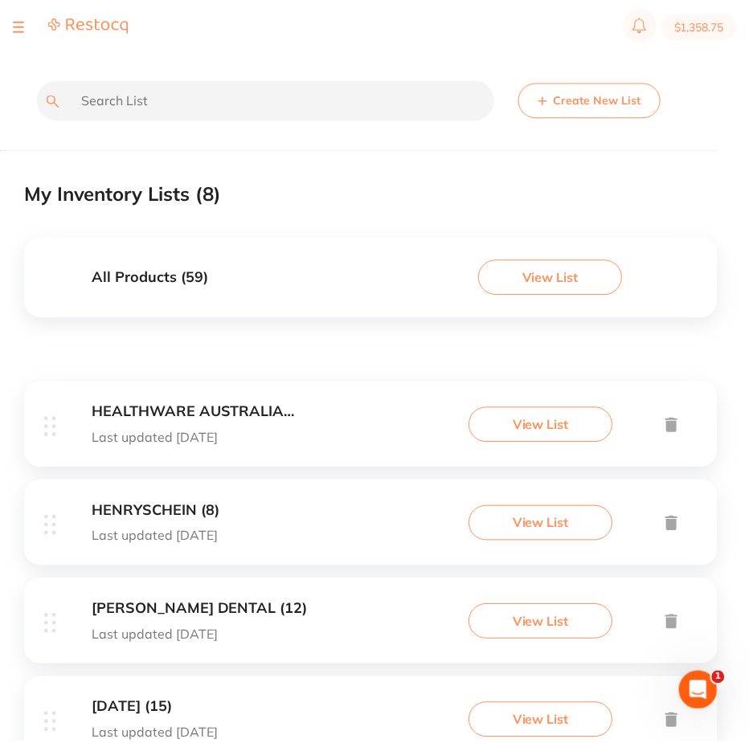
scroll to position [419, 0]
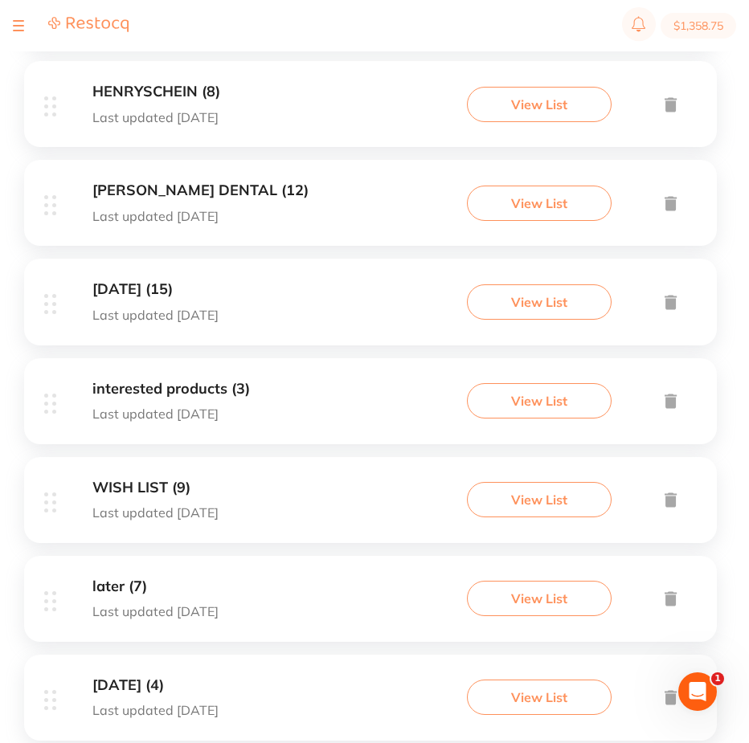
click at [685, 19] on button "$1,358.75" at bounding box center [698, 26] width 76 height 26
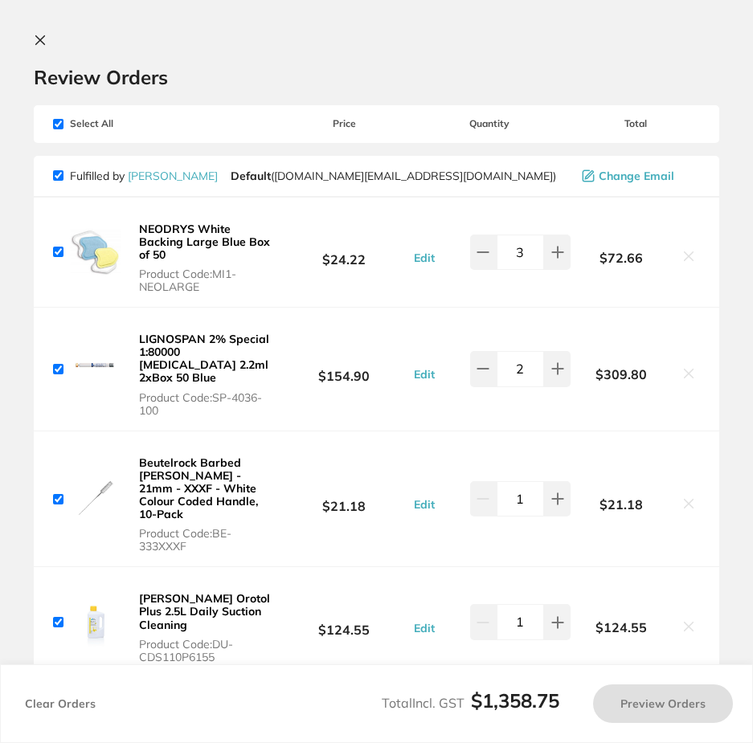
checkbox input "true"
type input "234"
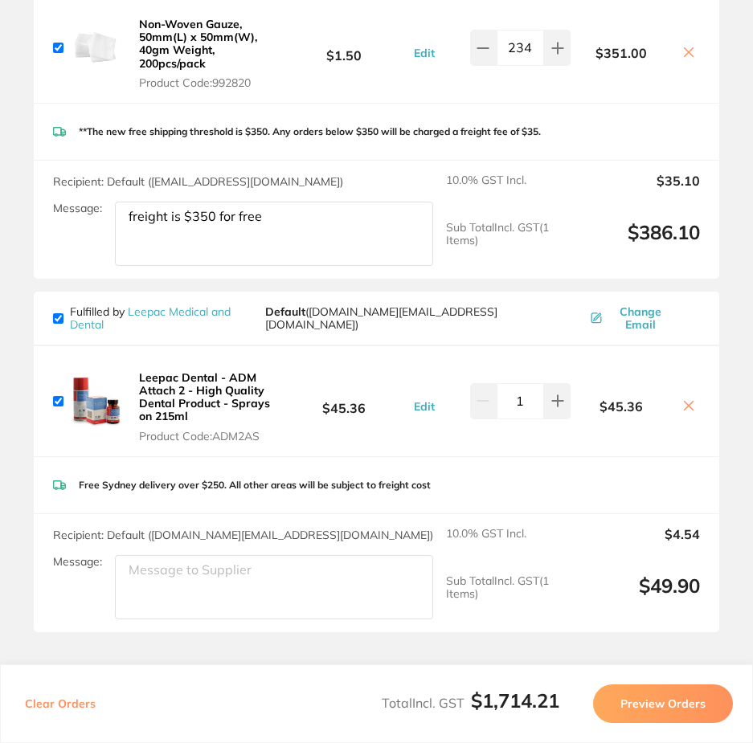
scroll to position [2222, 0]
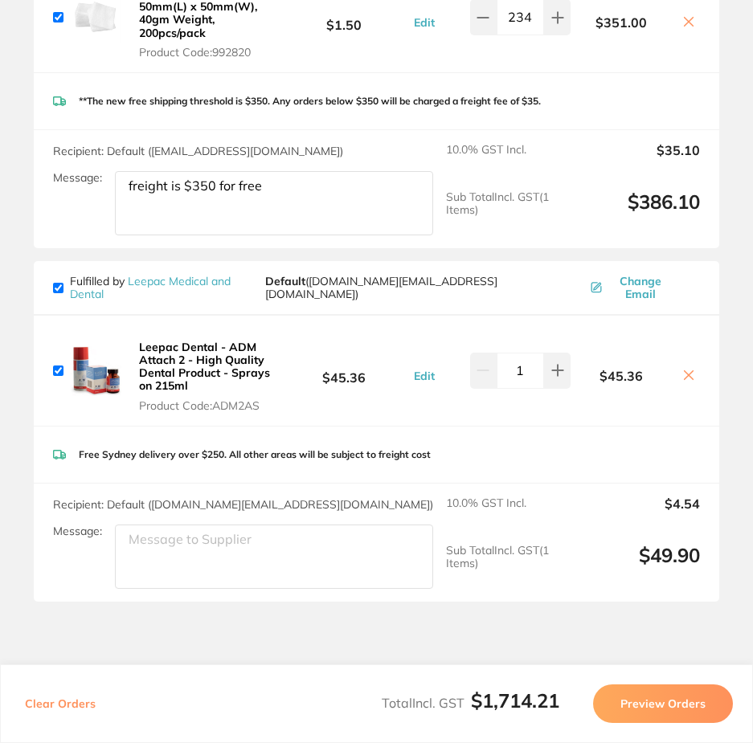
click at [57, 366] on input "checkbox" at bounding box center [58, 371] width 10 height 10
checkbox input "false"
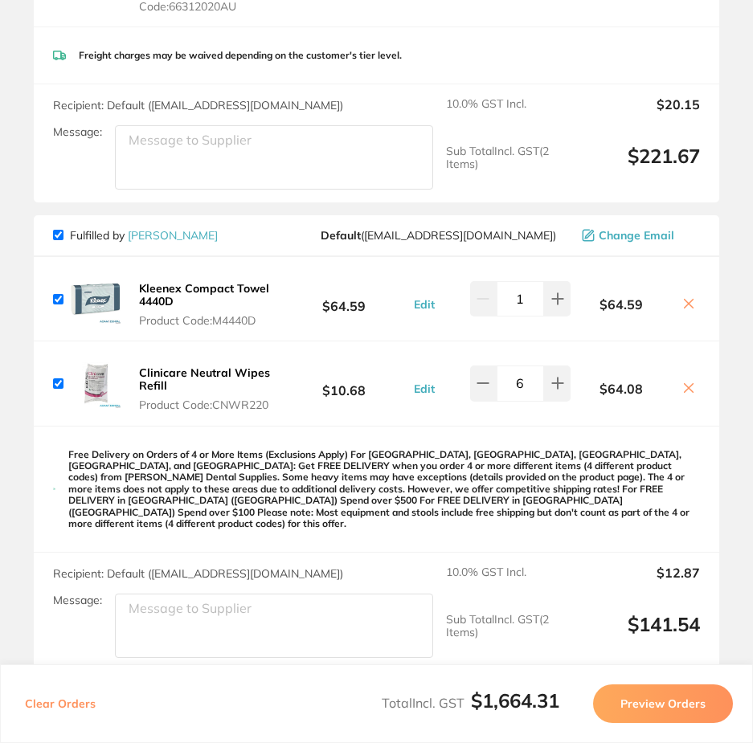
scroll to position [1419, 0]
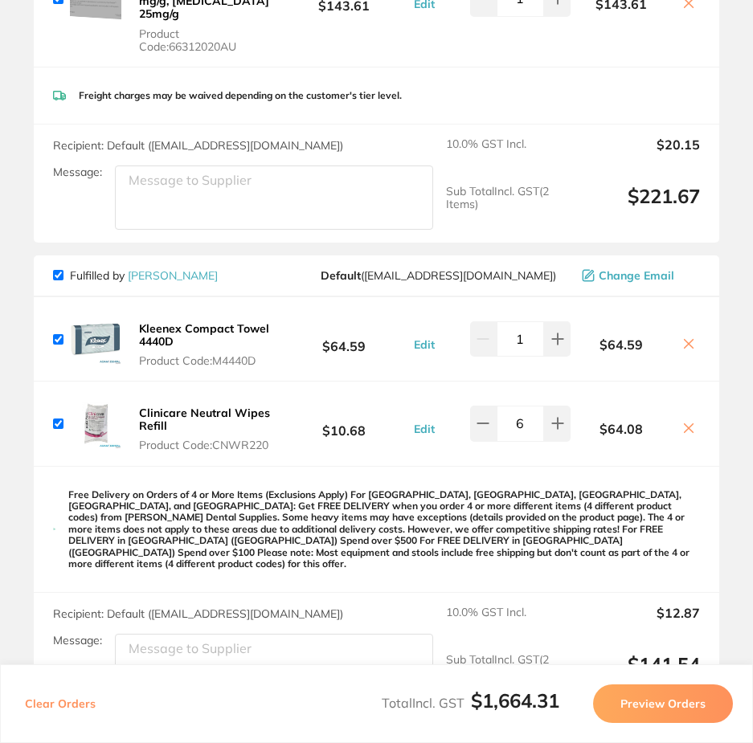
click at [55, 334] on input "checkbox" at bounding box center [58, 339] width 10 height 10
checkbox input "false"
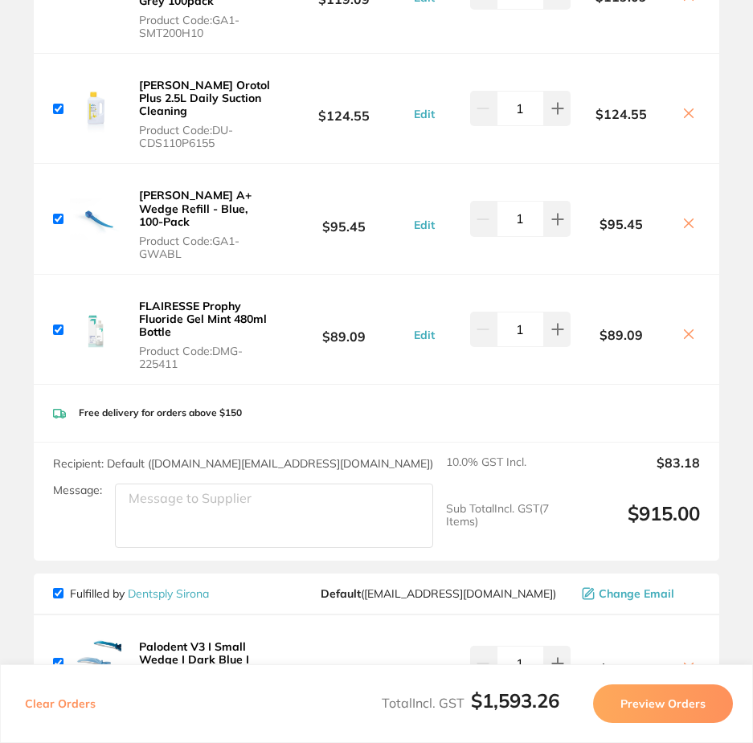
scroll to position [615, 0]
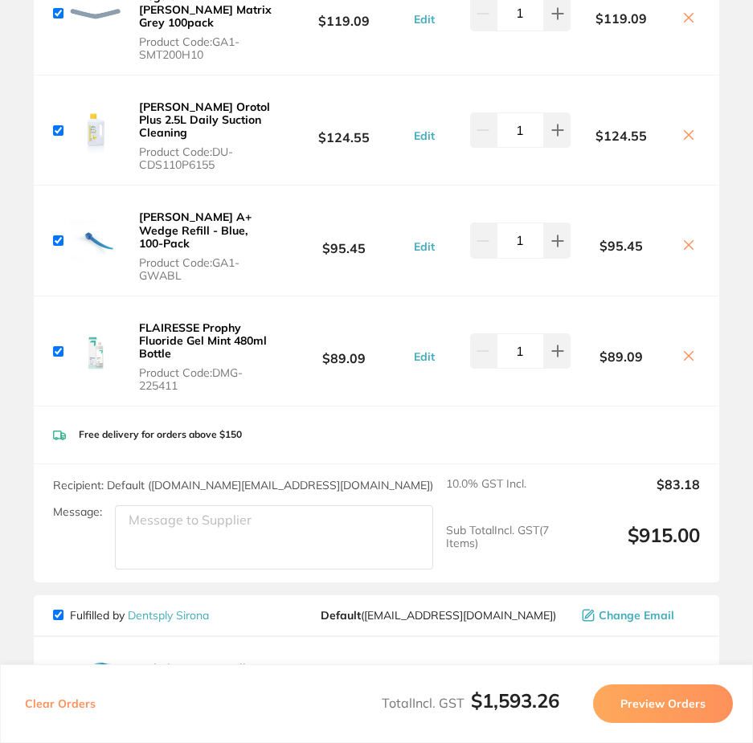
drag, startPoint x: 59, startPoint y: 284, endPoint x: 79, endPoint y: 174, distance: 111.0
click at [59, 346] on input "checkbox" at bounding box center [58, 351] width 10 height 10
checkbox input "false"
click at [56, 235] on input "checkbox" at bounding box center [58, 240] width 10 height 10
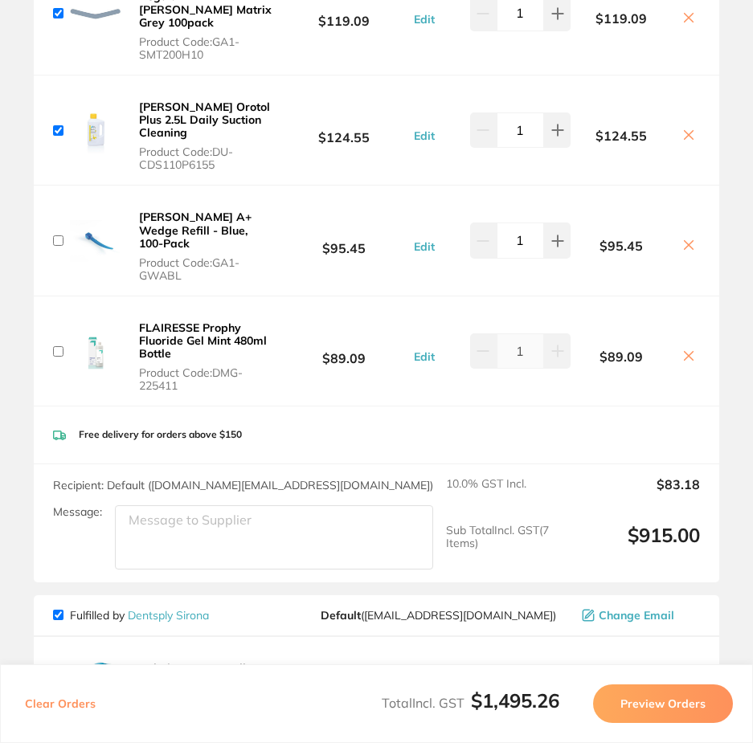
checkbox input "false"
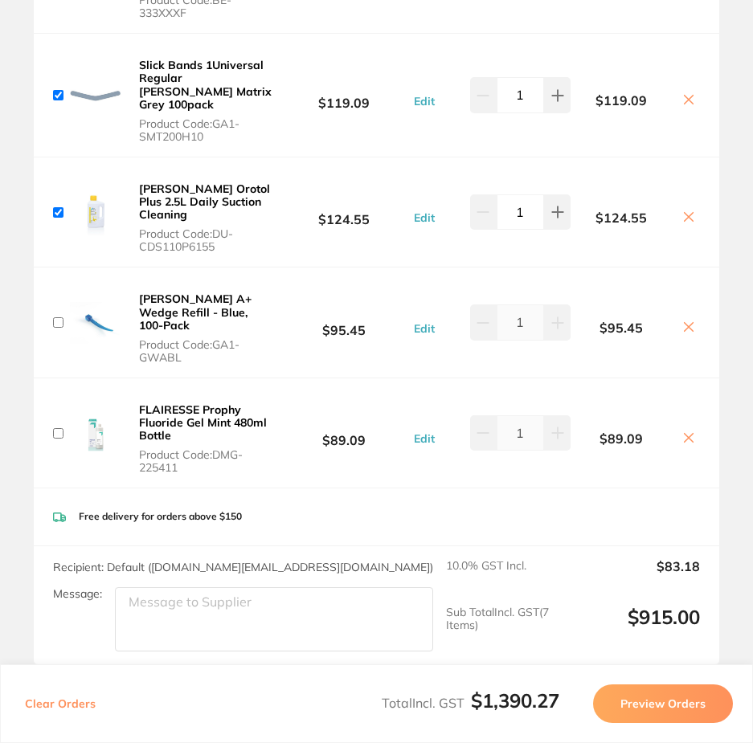
scroll to position [294, 0]
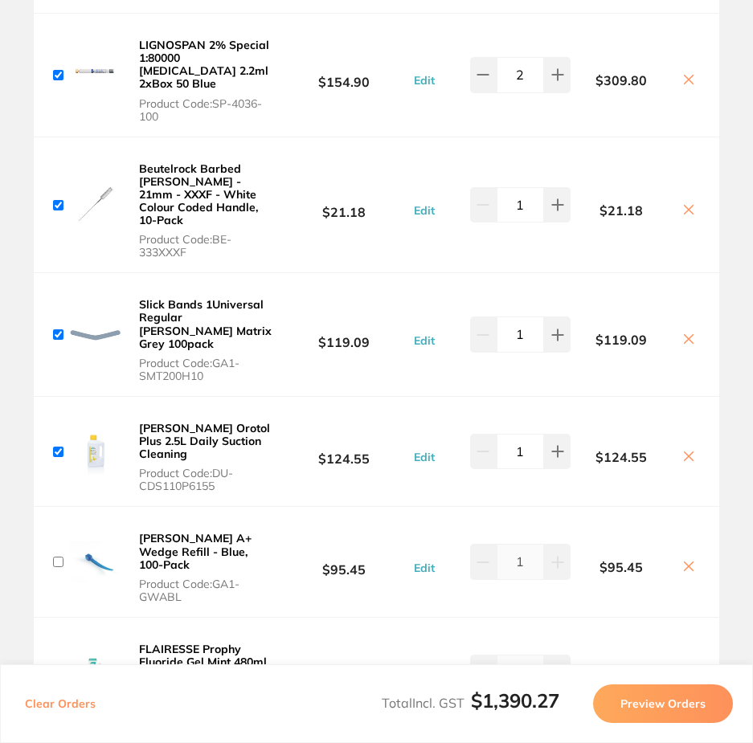
drag, startPoint x: 59, startPoint y: 402, endPoint x: 72, endPoint y: 321, distance: 81.2
click at [59, 410] on div "[PERSON_NAME] Orotol Plus 2.5L Daily Suction Cleaning Product Code: DU-CDS110P6…" at bounding box center [166, 452] width 227 height 84
click at [58, 329] on input "checkbox" at bounding box center [58, 334] width 10 height 10
checkbox input "false"
drag, startPoint x: 58, startPoint y: 404, endPoint x: 87, endPoint y: 359, distance: 53.5
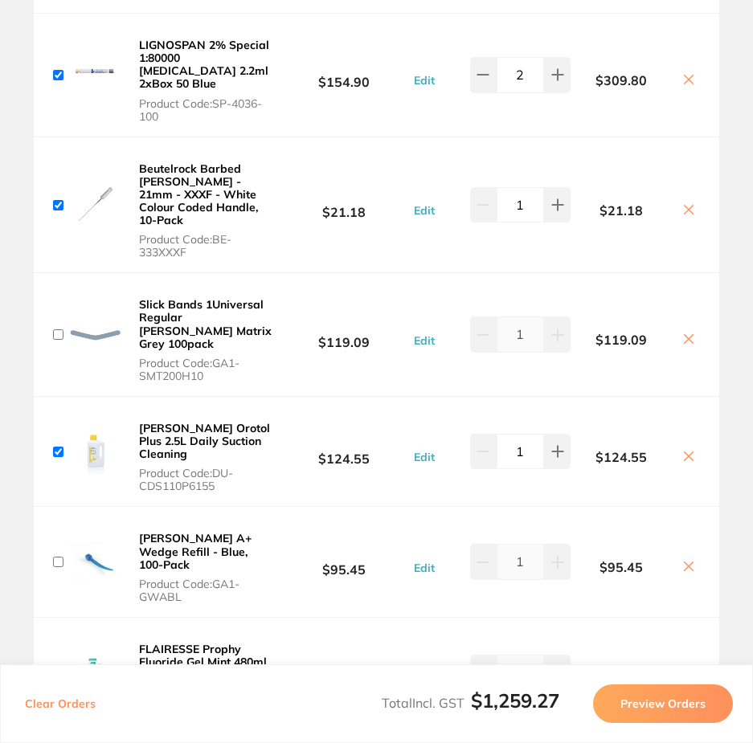
click at [58, 447] on input "checkbox" at bounding box center [58, 452] width 10 height 10
checkbox input "false"
click at [62, 200] on input "checkbox" at bounding box center [58, 205] width 10 height 10
checkbox input "false"
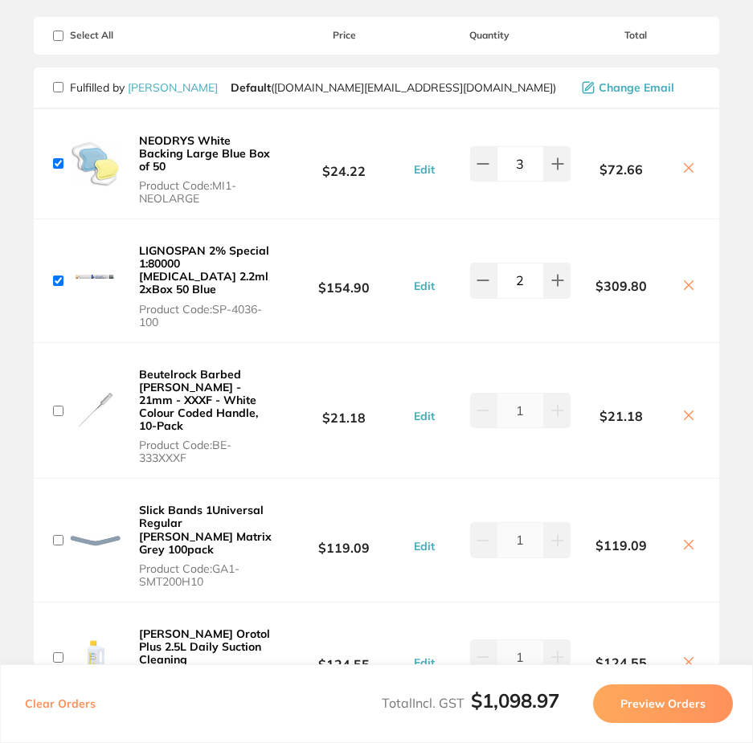
scroll to position [53, 0]
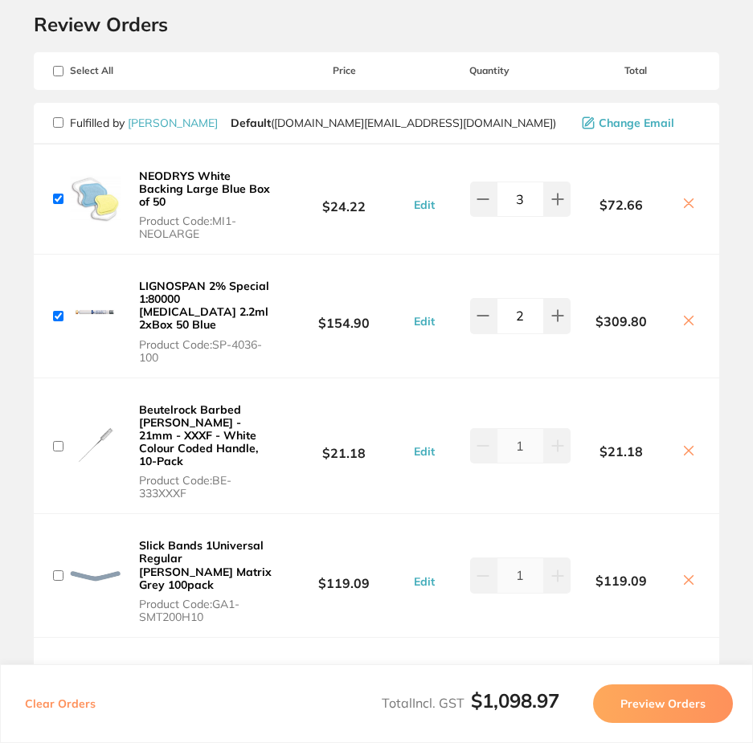
click at [57, 311] on input "checkbox" at bounding box center [58, 316] width 10 height 10
checkbox input "false"
click at [59, 197] on input "checkbox" at bounding box center [58, 199] width 10 height 10
checkbox input "false"
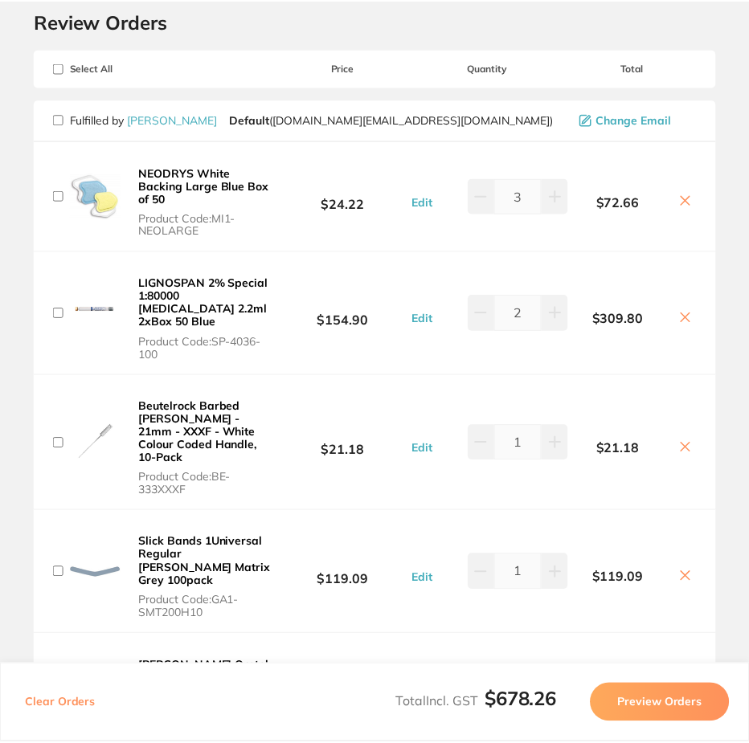
scroll to position [0, 0]
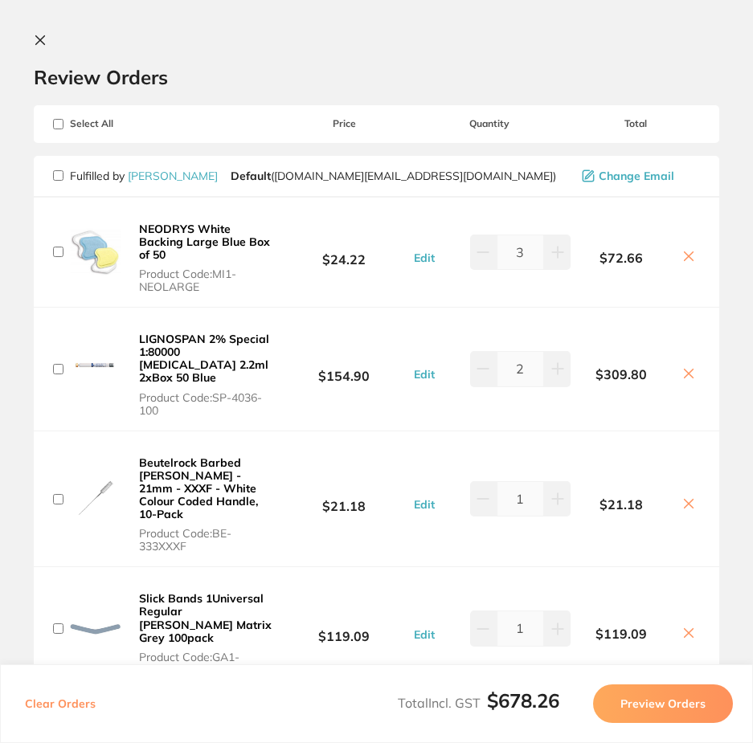
click at [42, 35] on icon at bounding box center [40, 40] width 13 height 13
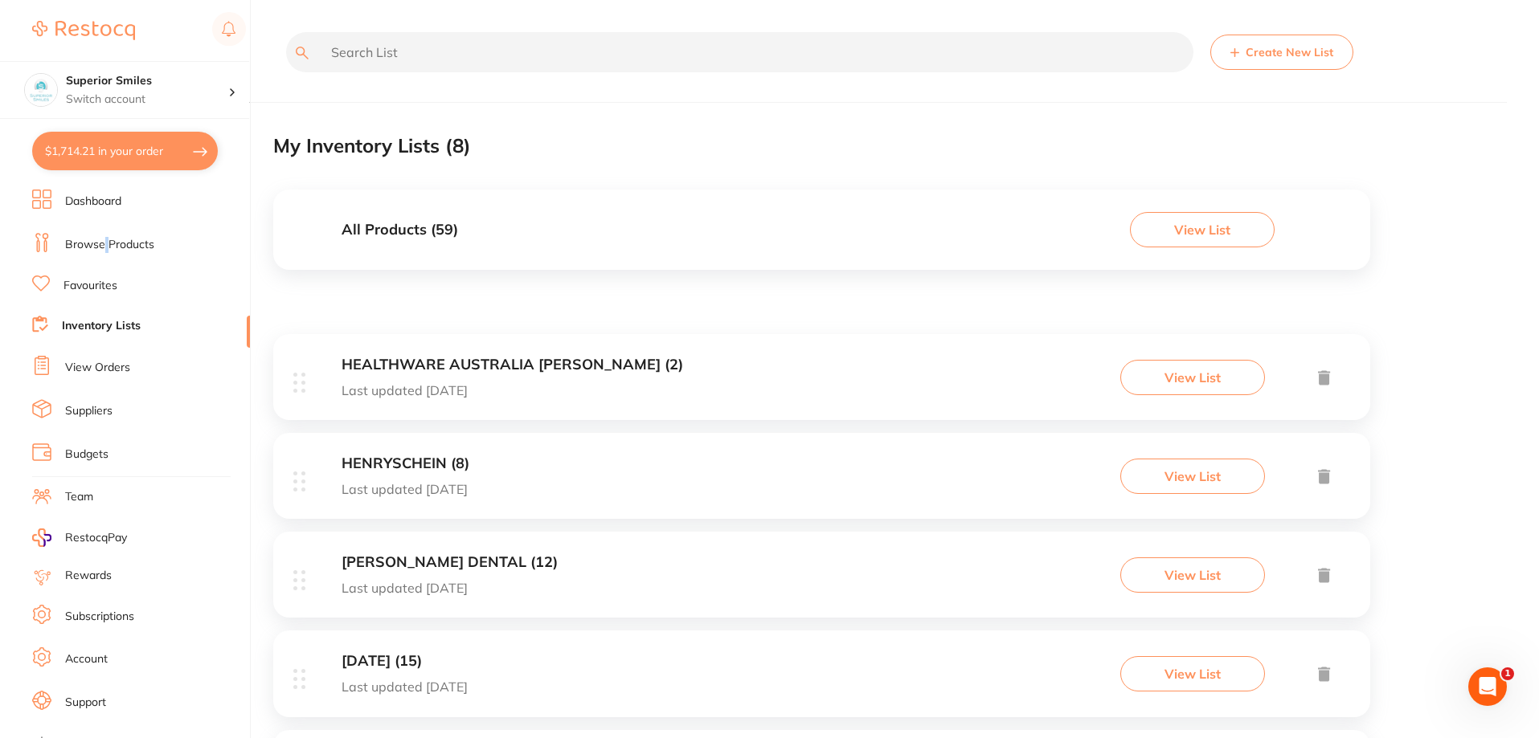
click at [107, 240] on link "Browse Products" at bounding box center [109, 245] width 89 height 16
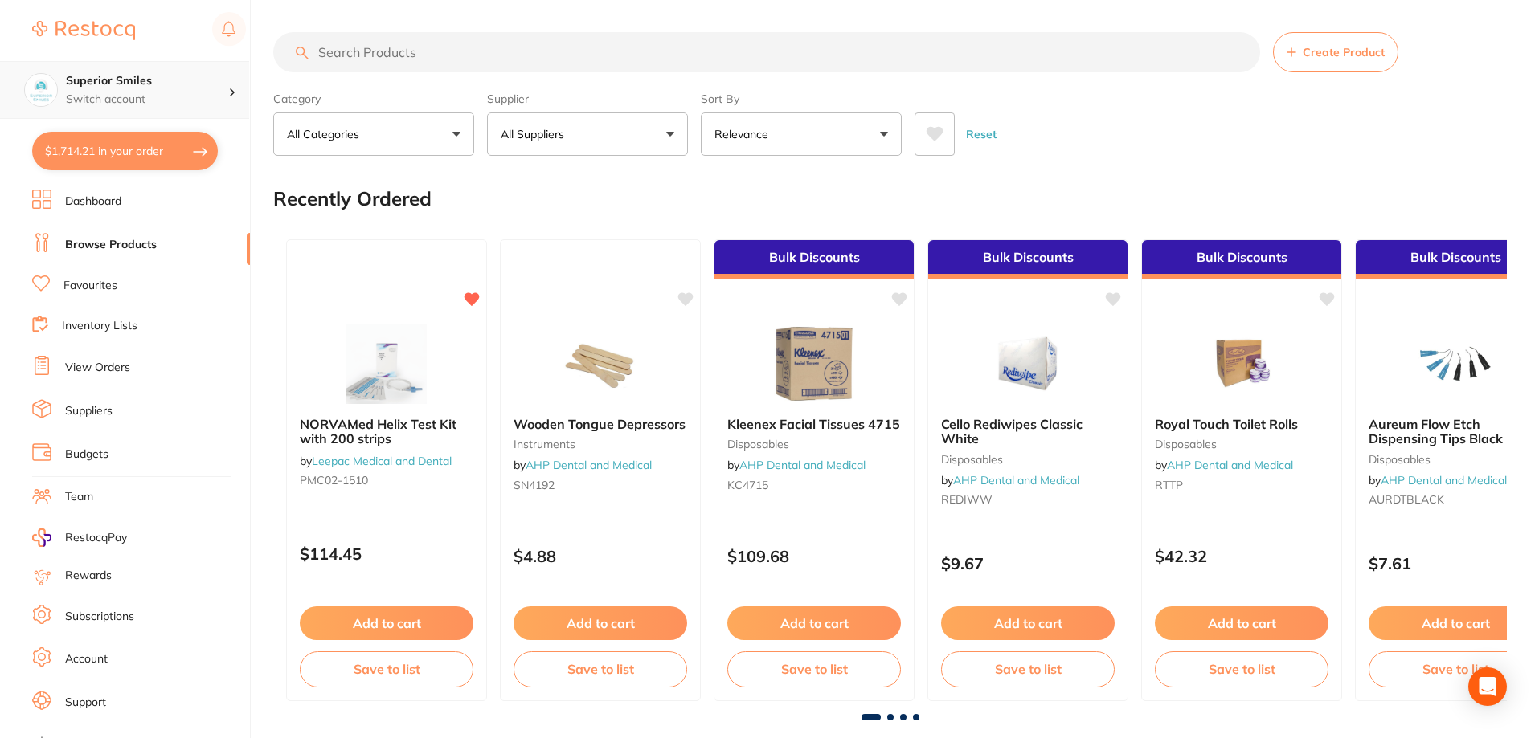
click at [104, 96] on p "Switch account" at bounding box center [147, 100] width 162 height 16
click at [110, 82] on h4 "Superior Smiles" at bounding box center [147, 81] width 162 height 16
click at [101, 149] on button "$1,714.21 in your order" at bounding box center [125, 151] width 186 height 39
checkbox input "true"
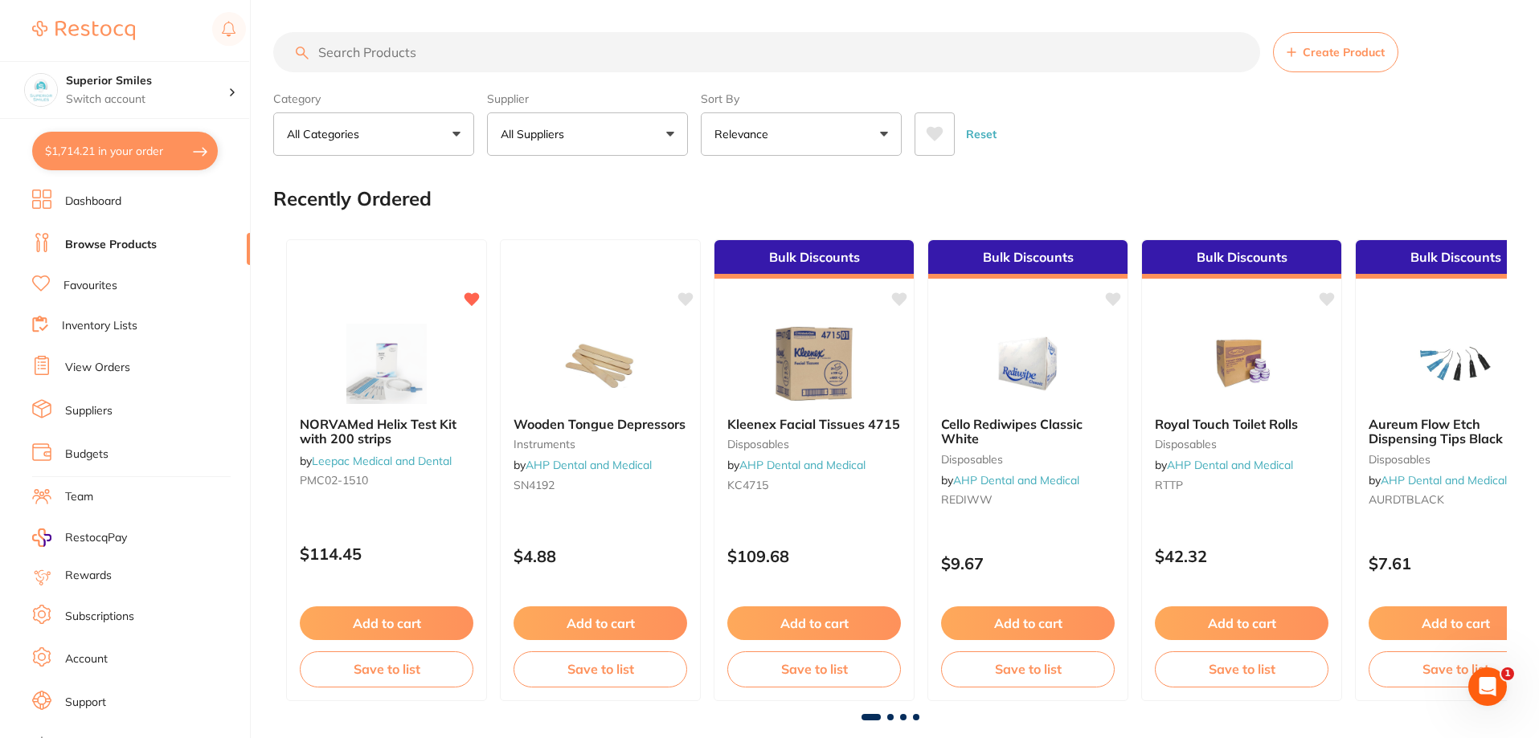
checkbox input "true"
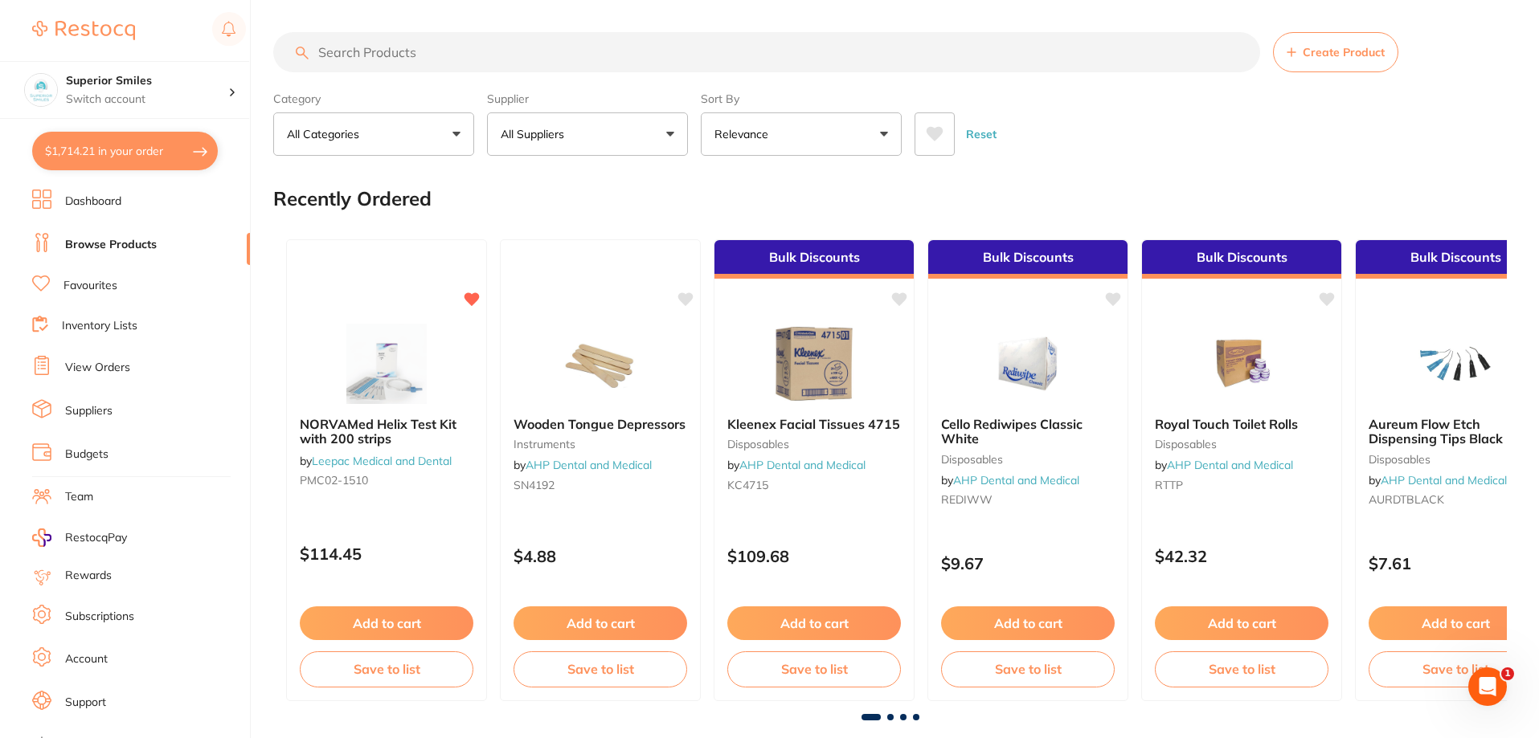
checkbox input "true"
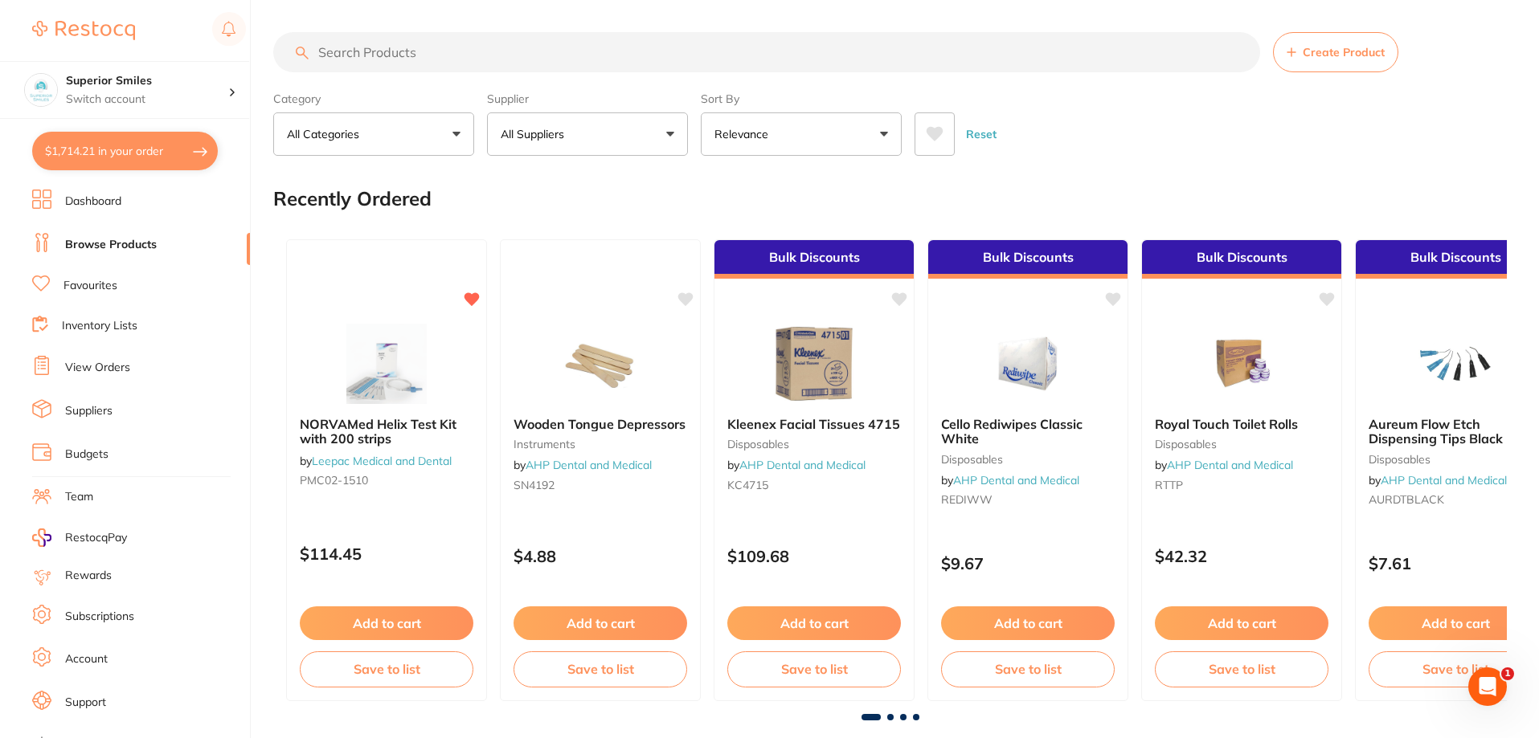
checkbox input "true"
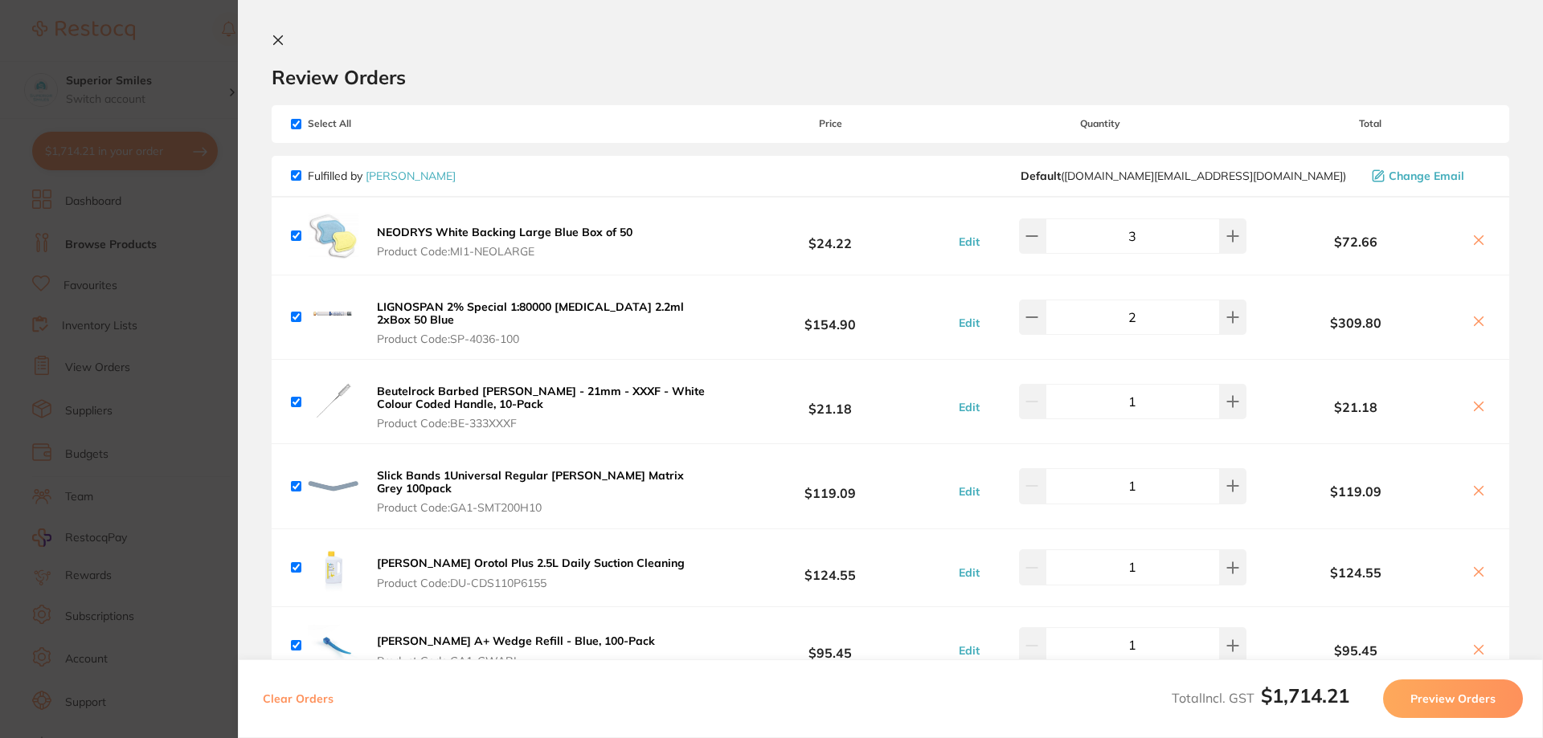
click at [279, 38] on icon at bounding box center [278, 40] width 13 height 13
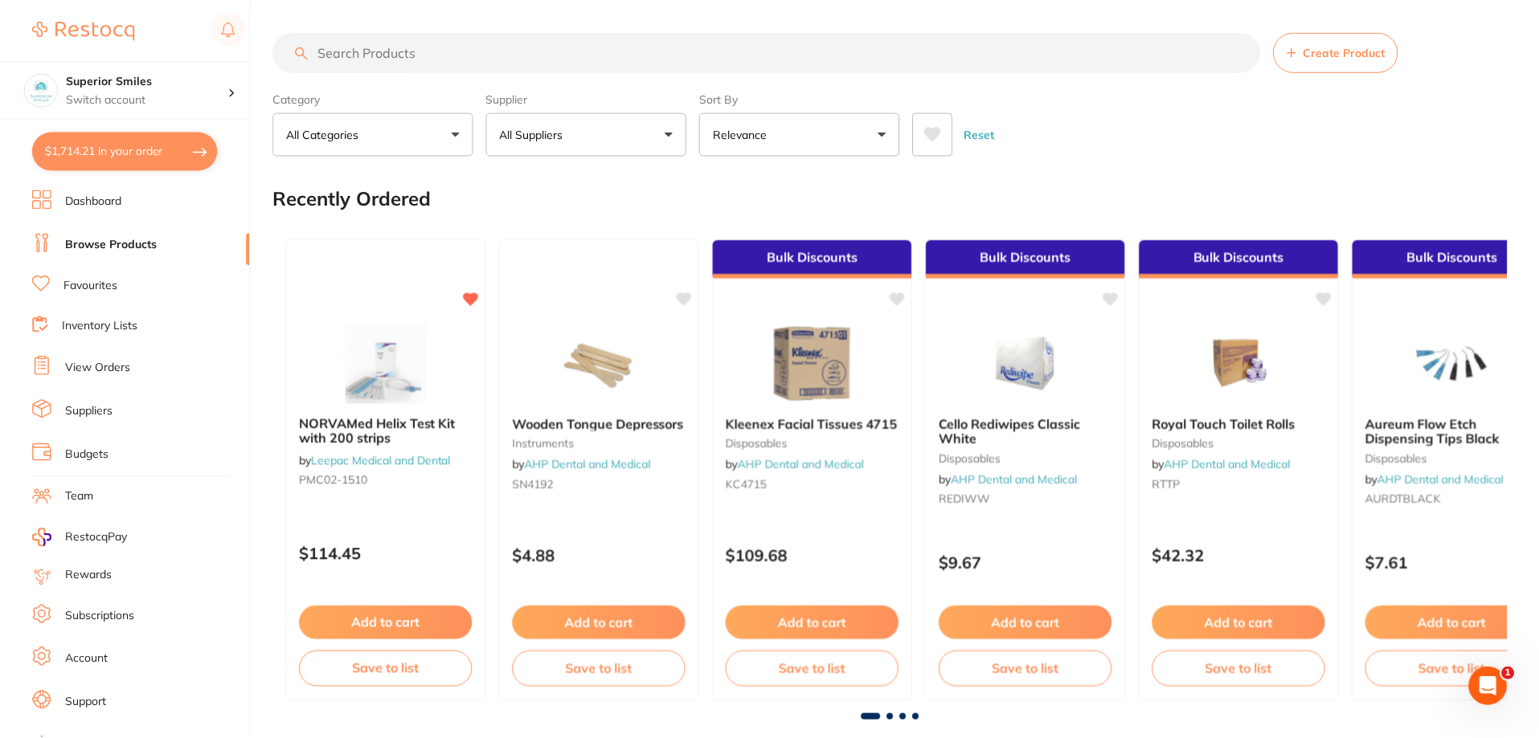
scroll to position [2, 0]
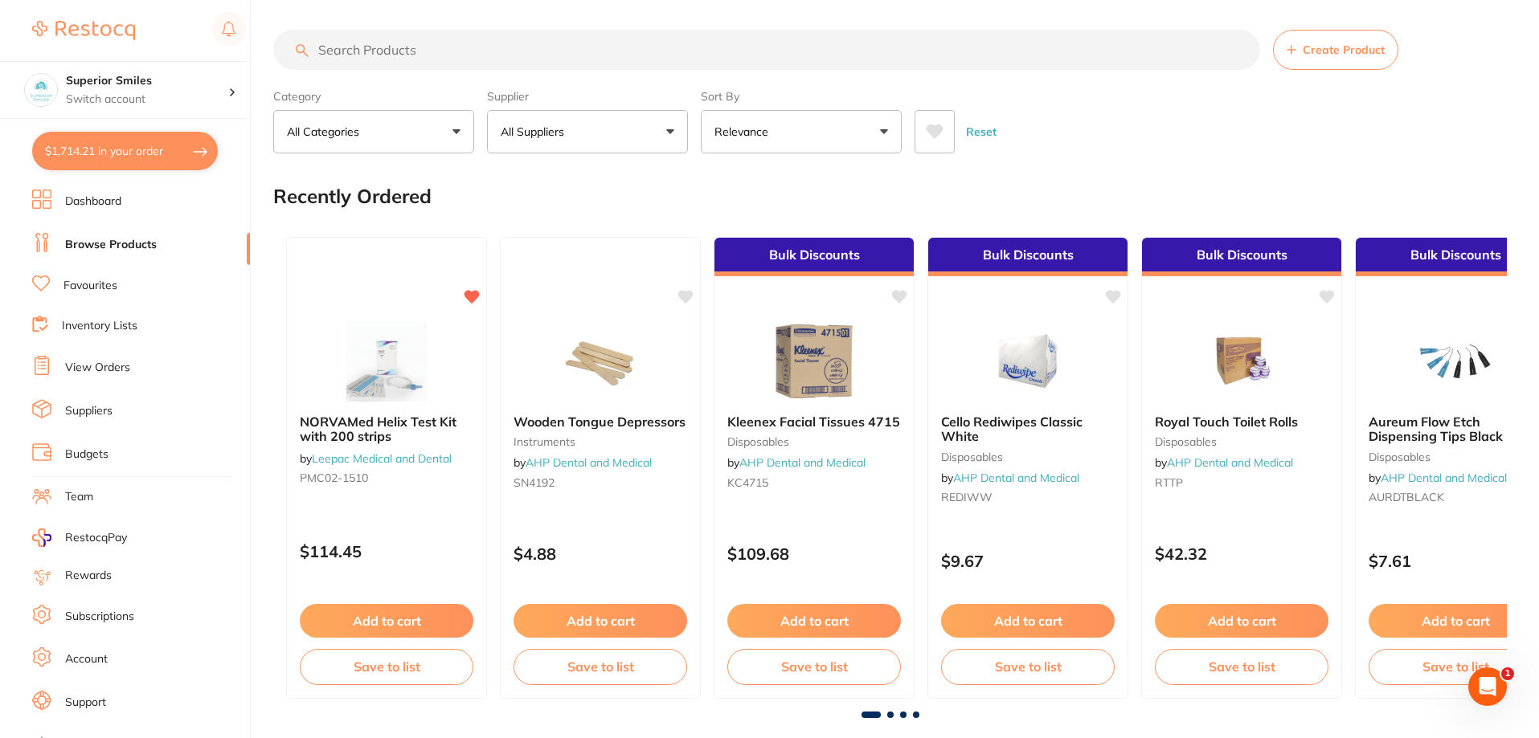
click at [98, 208] on link "Dashboard" at bounding box center [93, 202] width 56 height 16
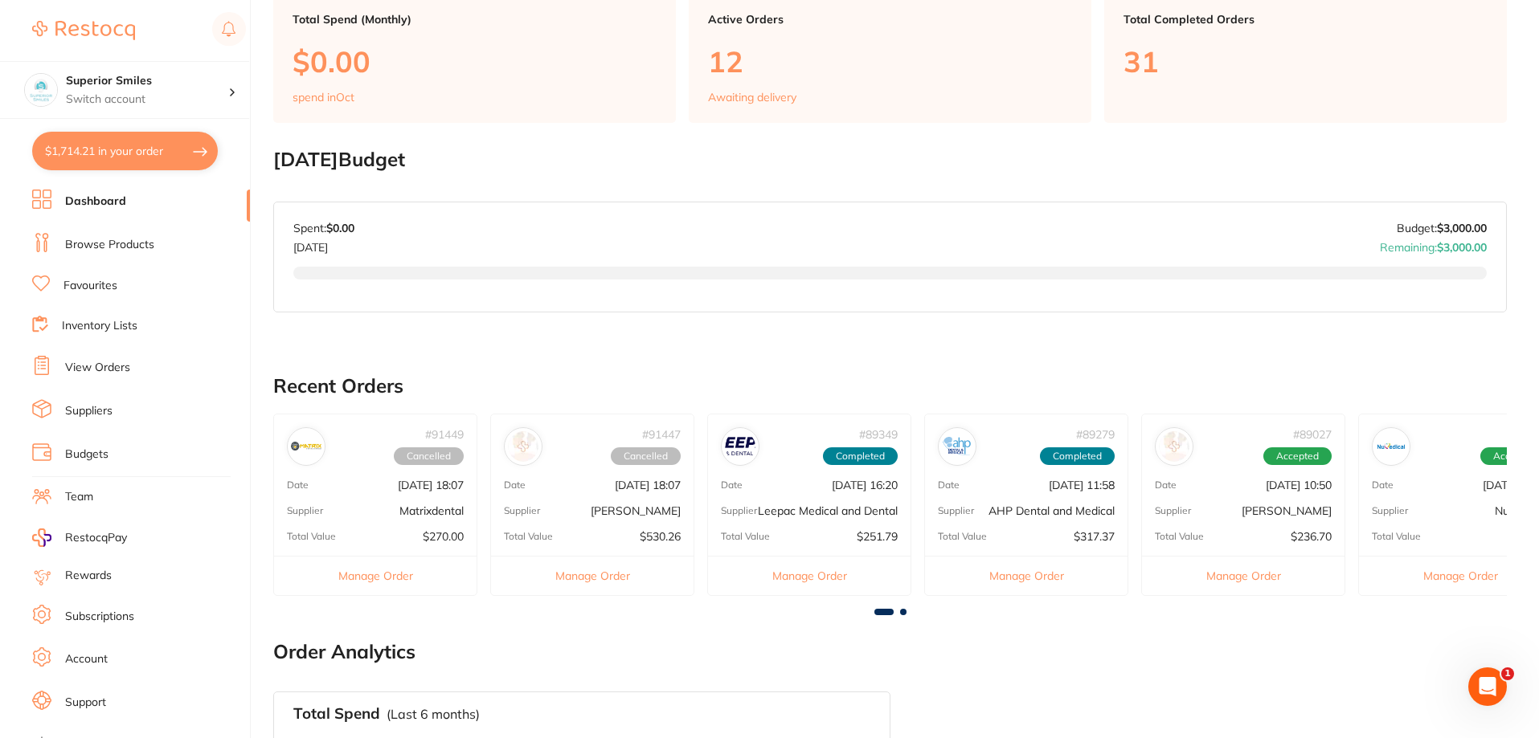
scroll to position [482, 0]
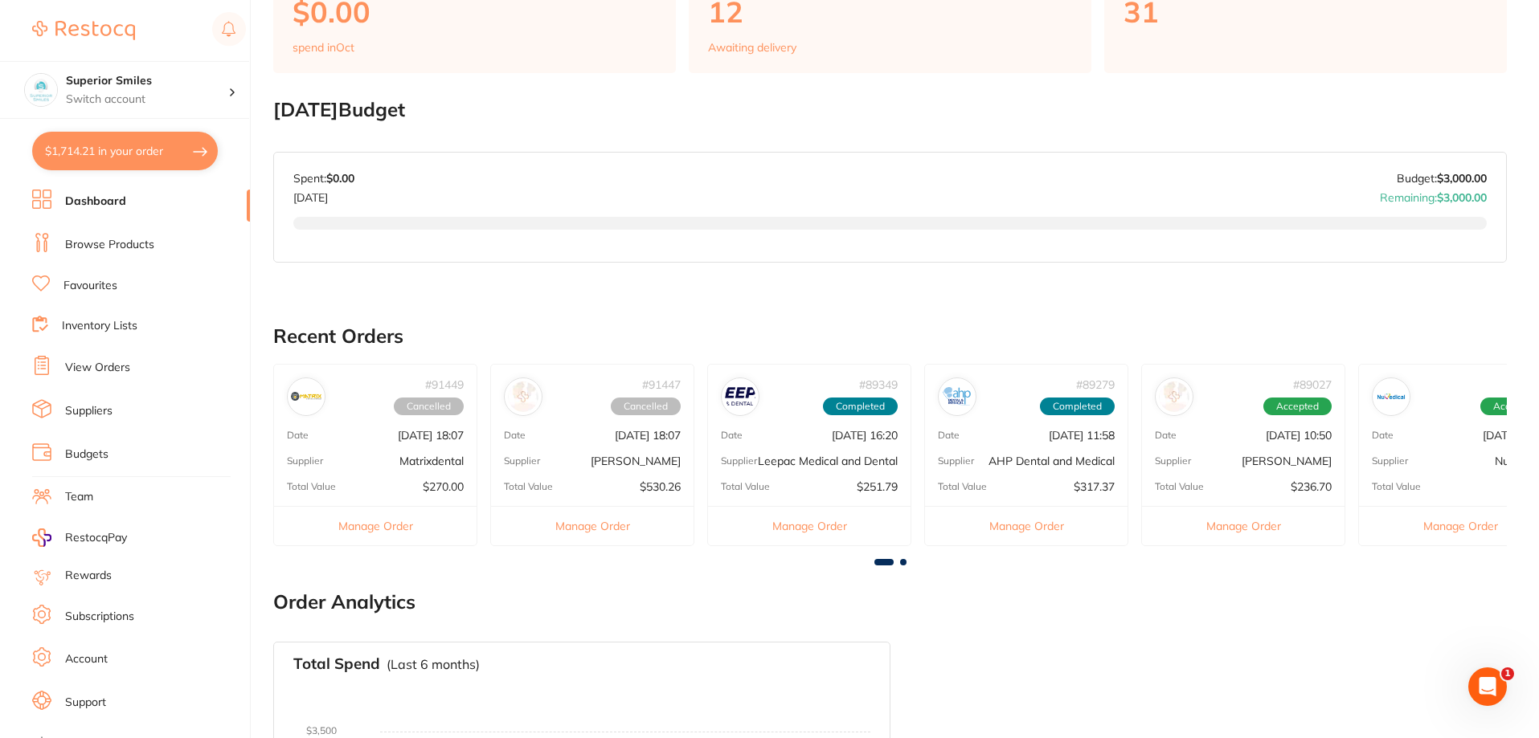
click at [828, 468] on p "Leepac Medical and Dental" at bounding box center [828, 461] width 140 height 13
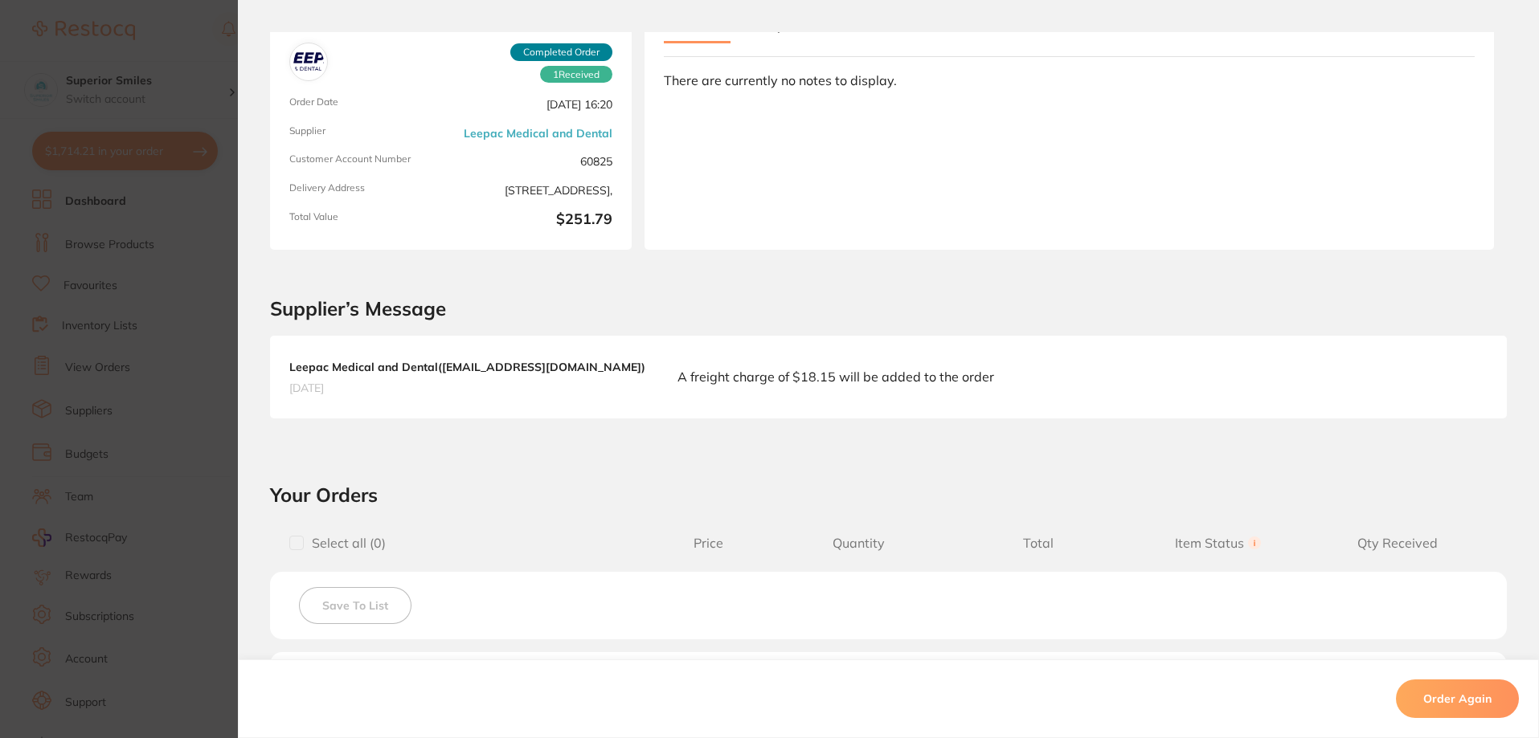
scroll to position [0, 0]
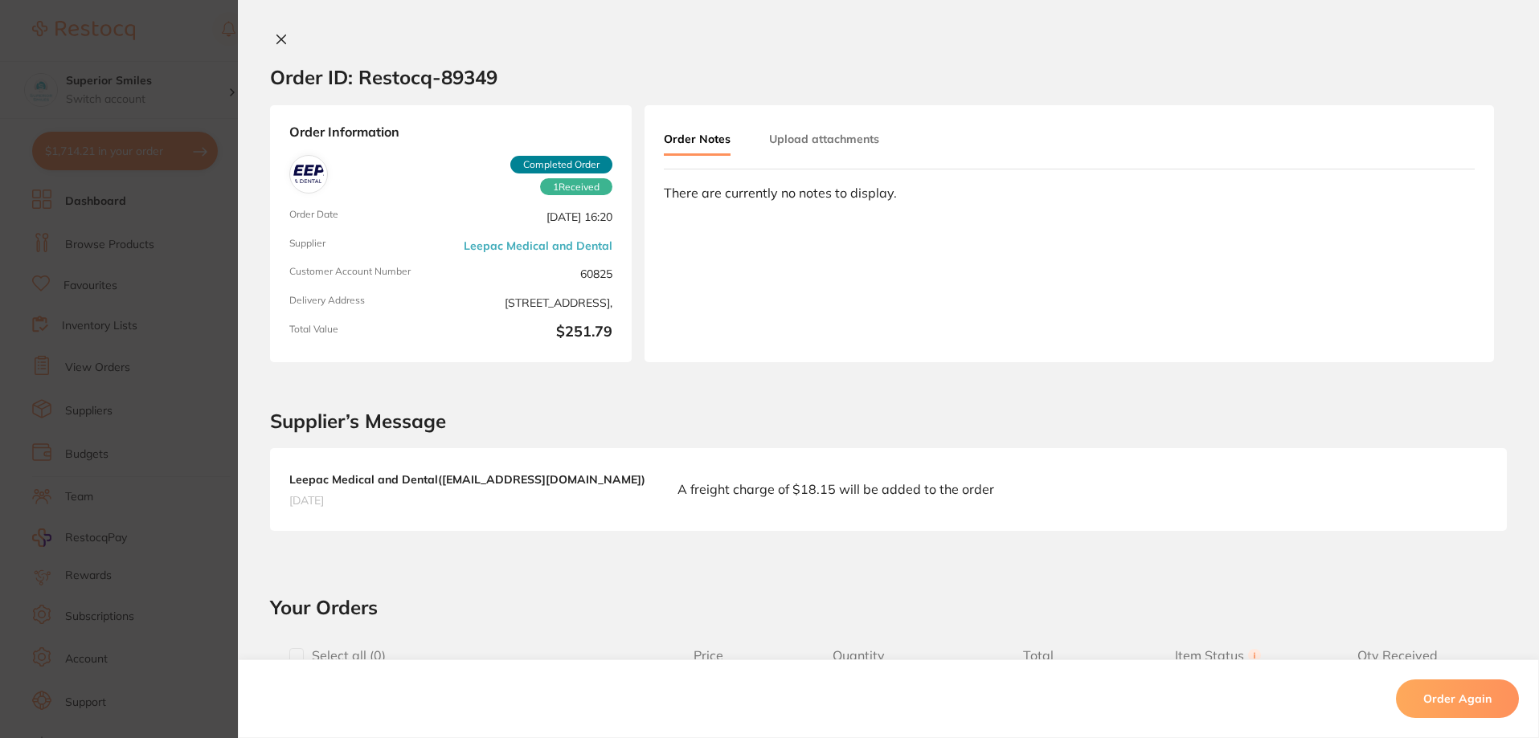
drag, startPoint x: 277, startPoint y: 34, endPoint x: 331, endPoint y: 88, distance: 76.7
click at [284, 44] on button at bounding box center [281, 40] width 22 height 17
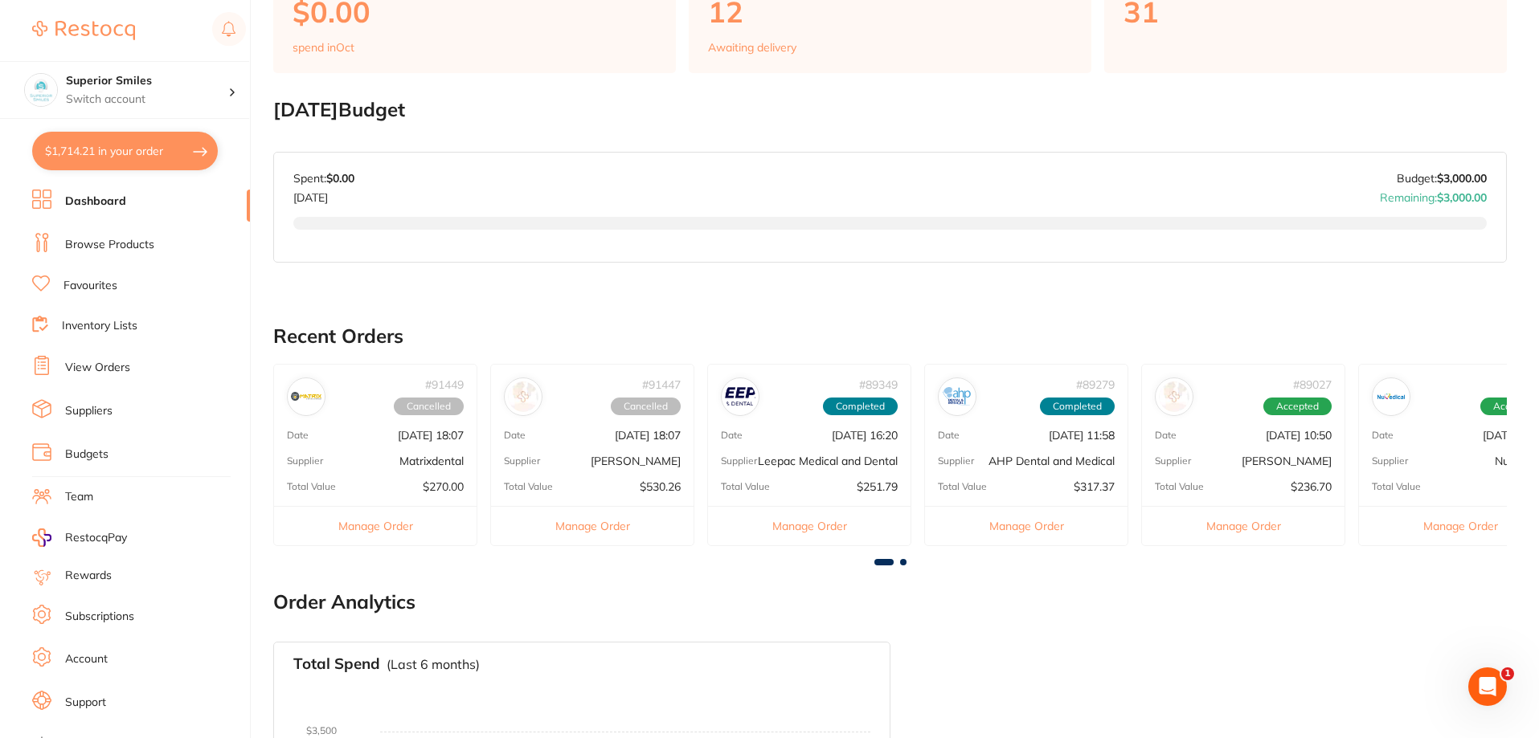
click at [904, 566] on span at bounding box center [903, 562] width 6 height 6
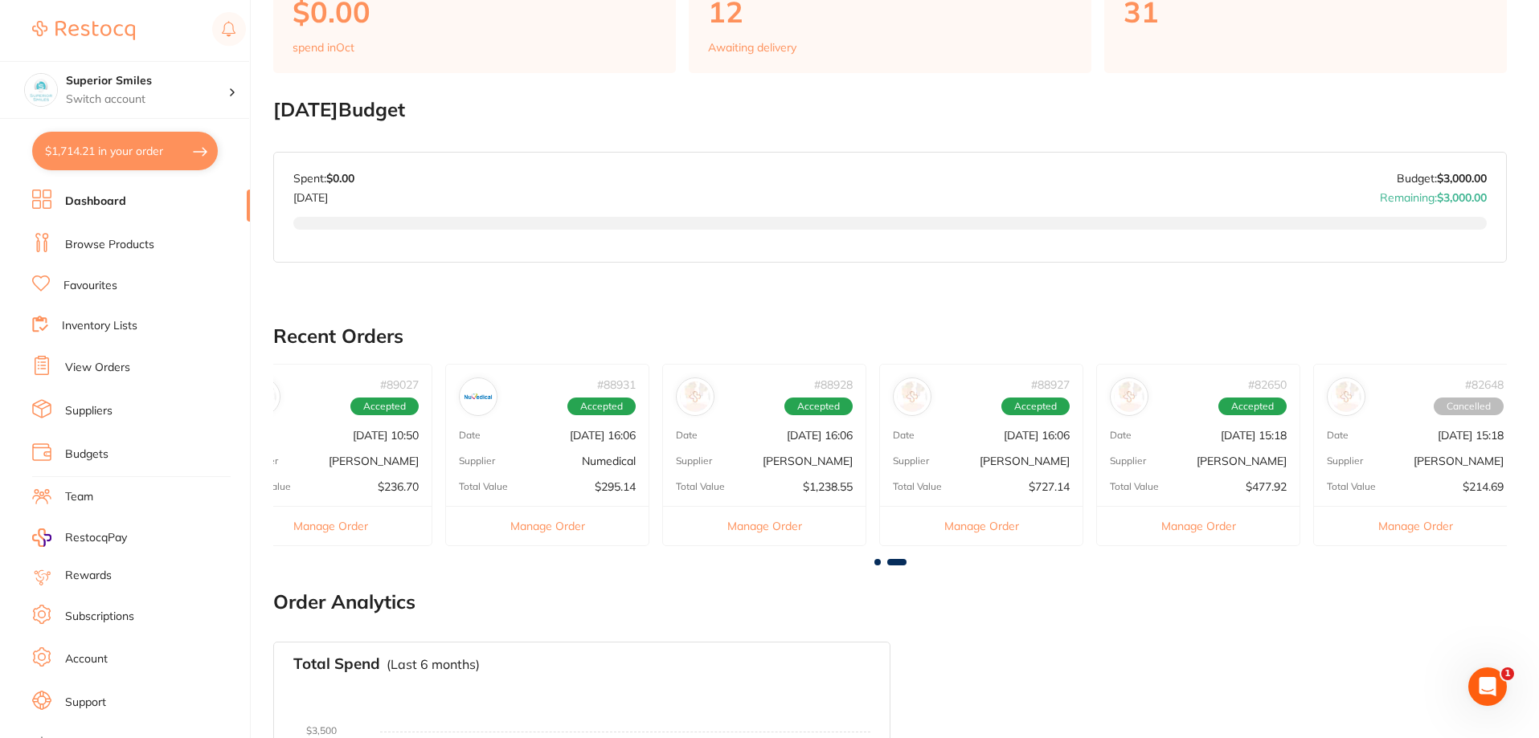
scroll to position [0, 923]
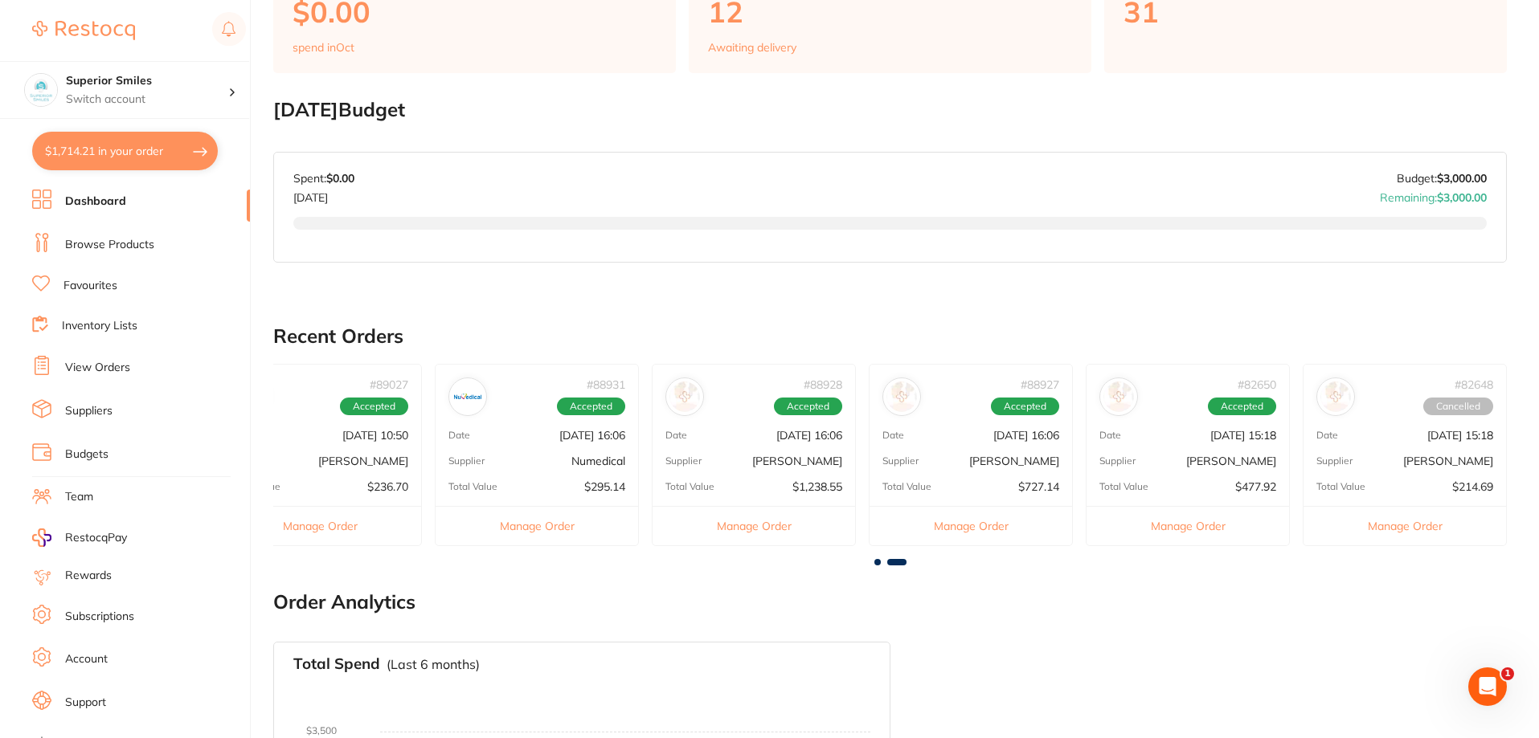
click at [538, 446] on div "# 88931 Accepted Date [DATE] 16:06 Supplier Numedical Total Value $295.14 Manag…" at bounding box center [537, 455] width 204 height 182
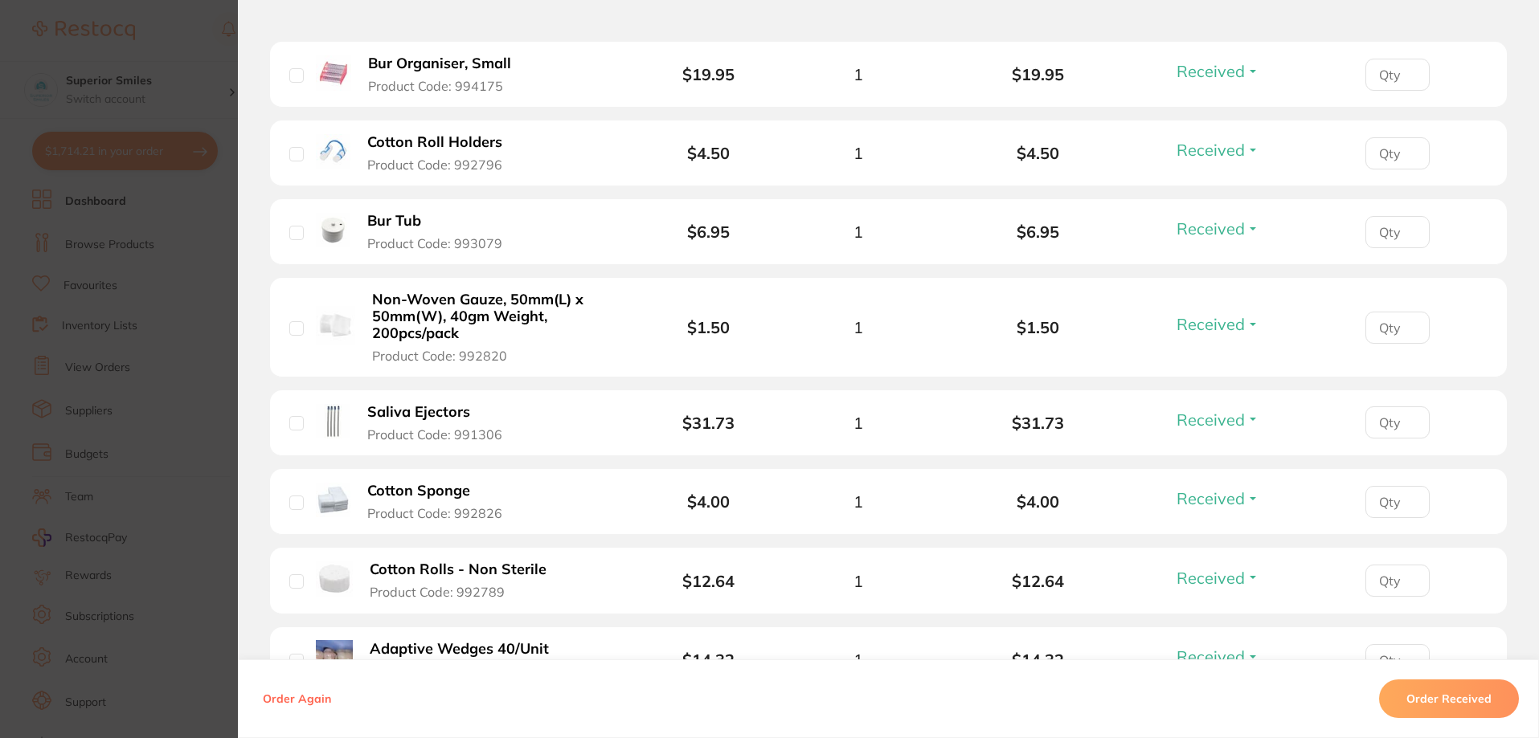
scroll to position [0, 0]
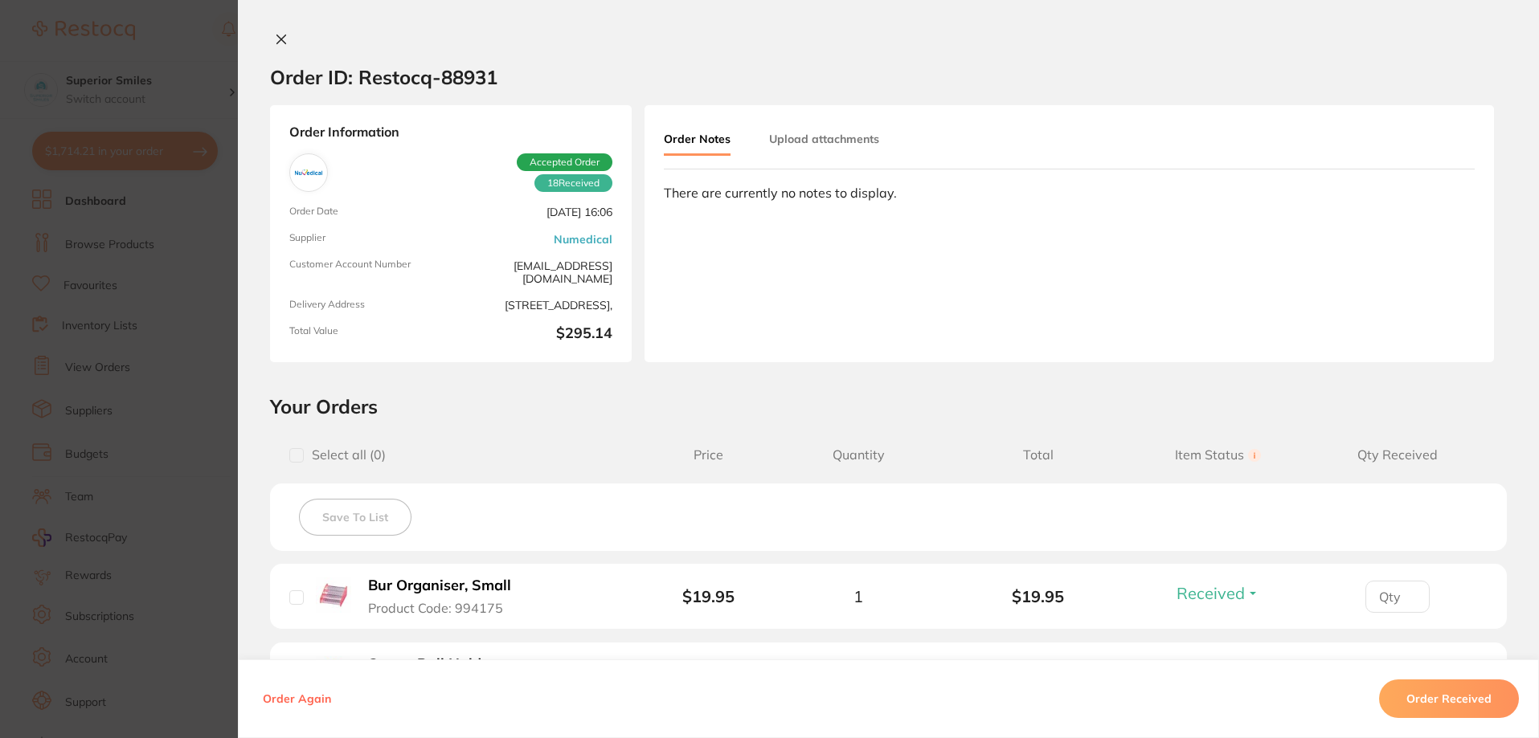
click at [281, 45] on icon at bounding box center [281, 39] width 13 height 13
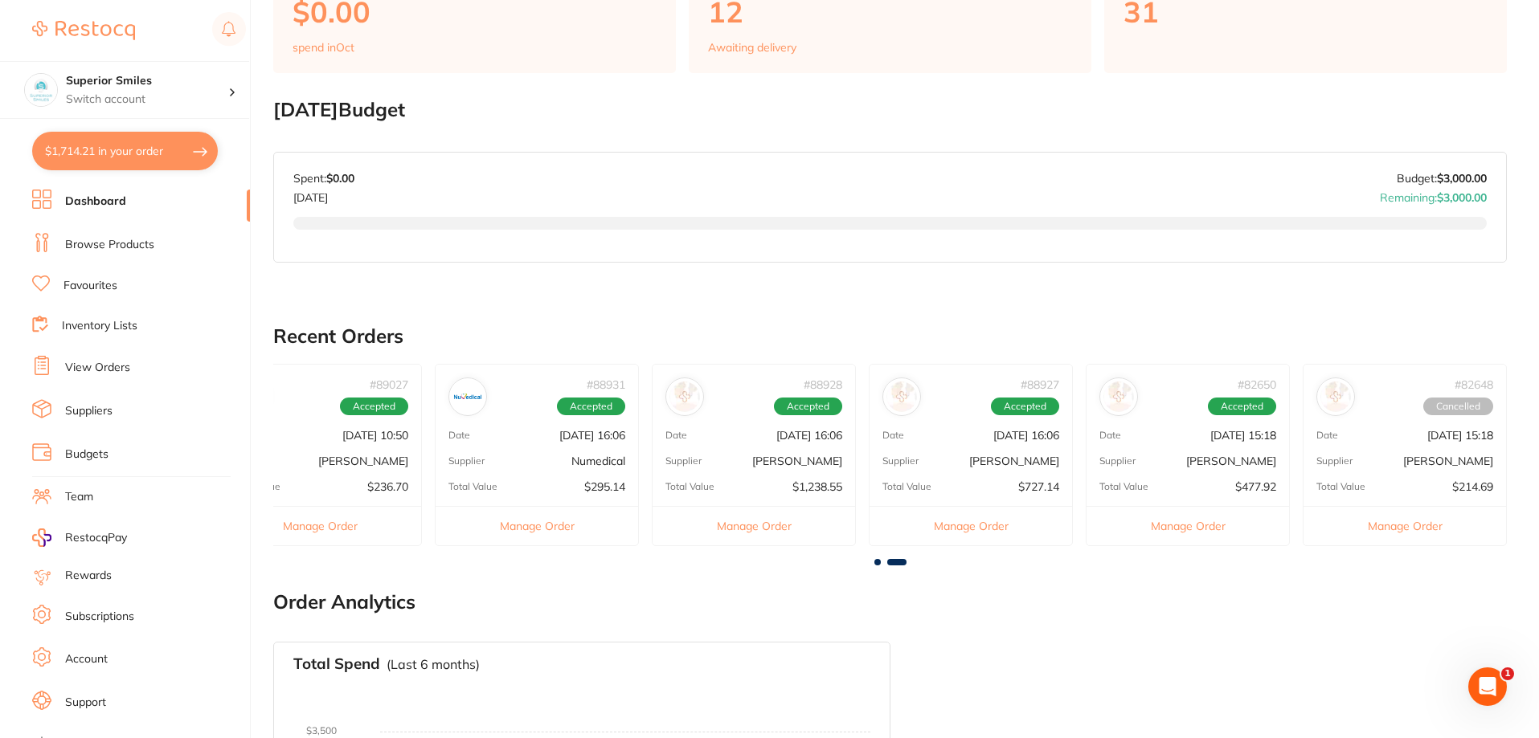
click at [904, 566] on span at bounding box center [896, 562] width 19 height 6
click at [873, 574] on main "Dashboard Welcome back, Rani Gopal Superior Smiles Total Spend (Monthly) $0.00 …" at bounding box center [906, 269] width 1266 height 1502
click at [878, 566] on span at bounding box center [877, 562] width 6 height 6
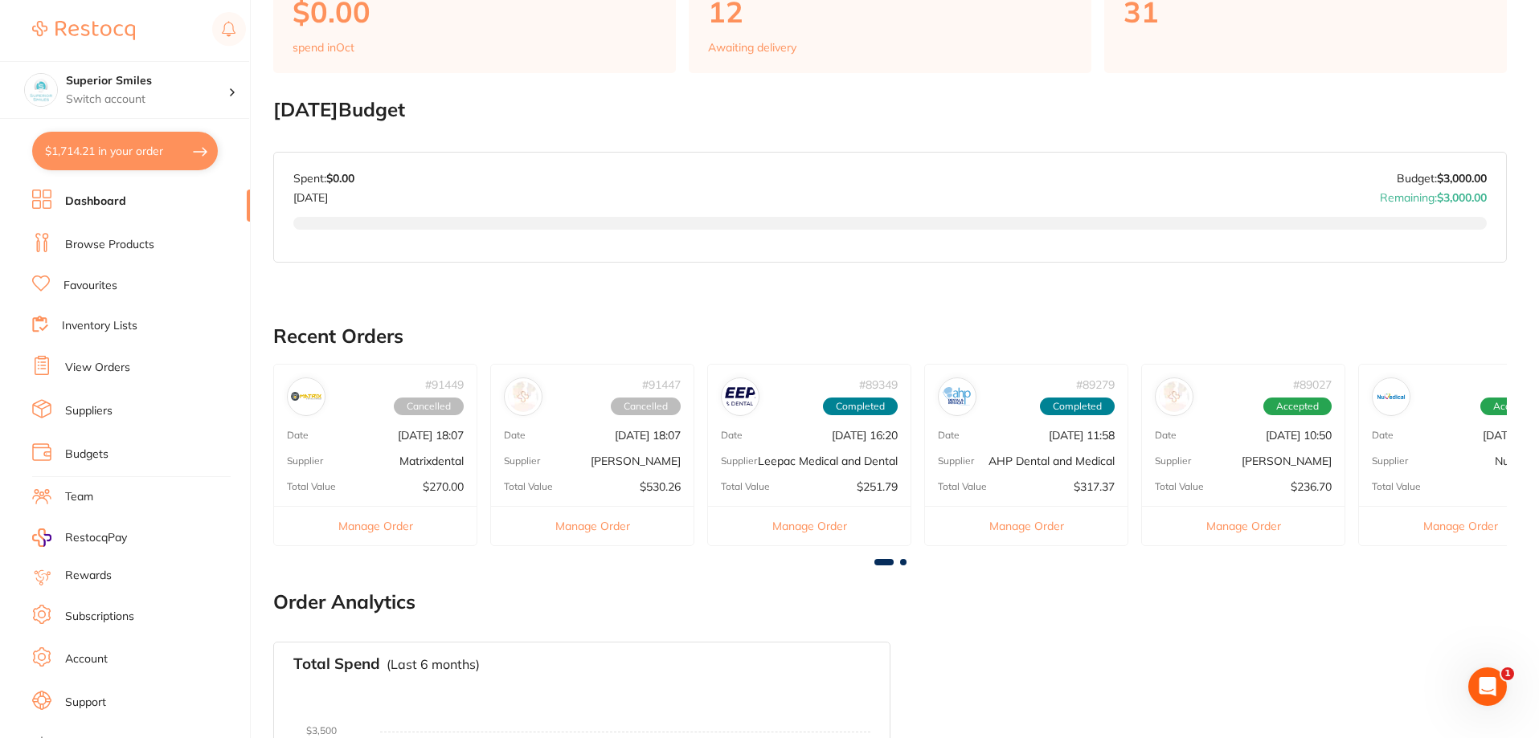
click at [1057, 458] on p "AHP Dental and Medical" at bounding box center [1051, 461] width 126 height 13
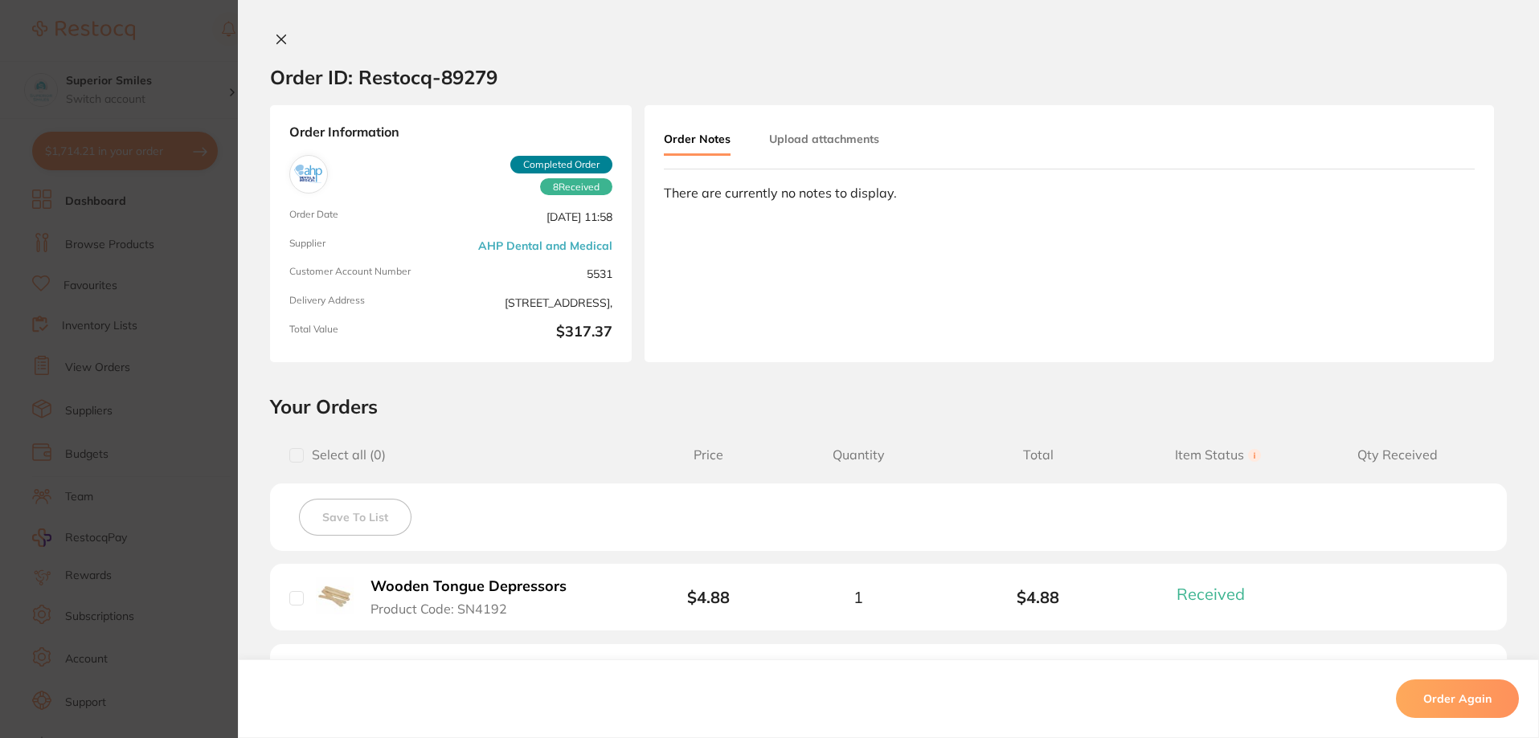
click at [272, 25] on div "Order ID: Restocq- 89279 Order Information 8 Received Completed Order Order Dat…" at bounding box center [888, 369] width 1301 height 738
click at [281, 35] on icon at bounding box center [281, 39] width 9 height 9
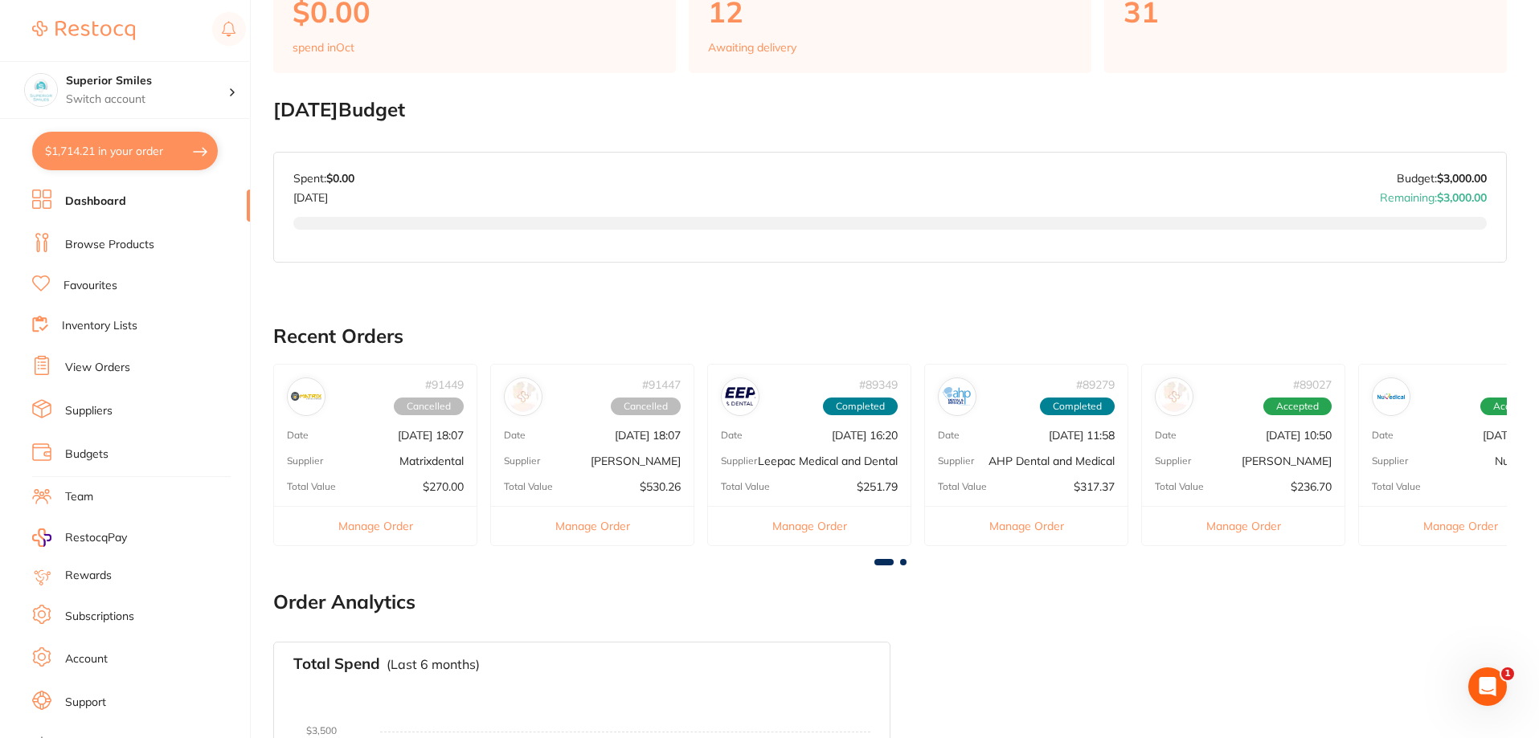
click at [387, 529] on button "Manage Order" at bounding box center [375, 525] width 202 height 39
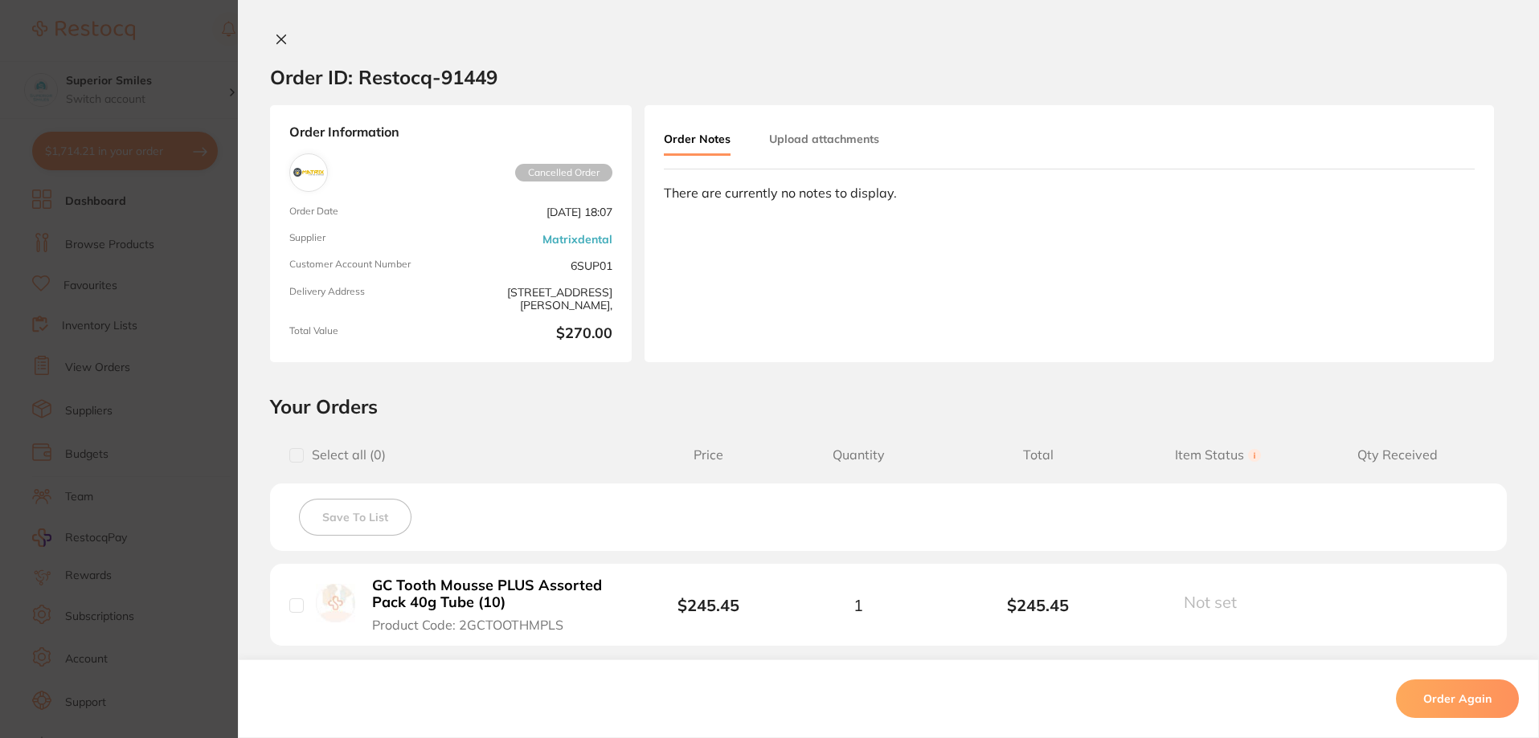
click at [277, 43] on icon at bounding box center [281, 39] width 13 height 13
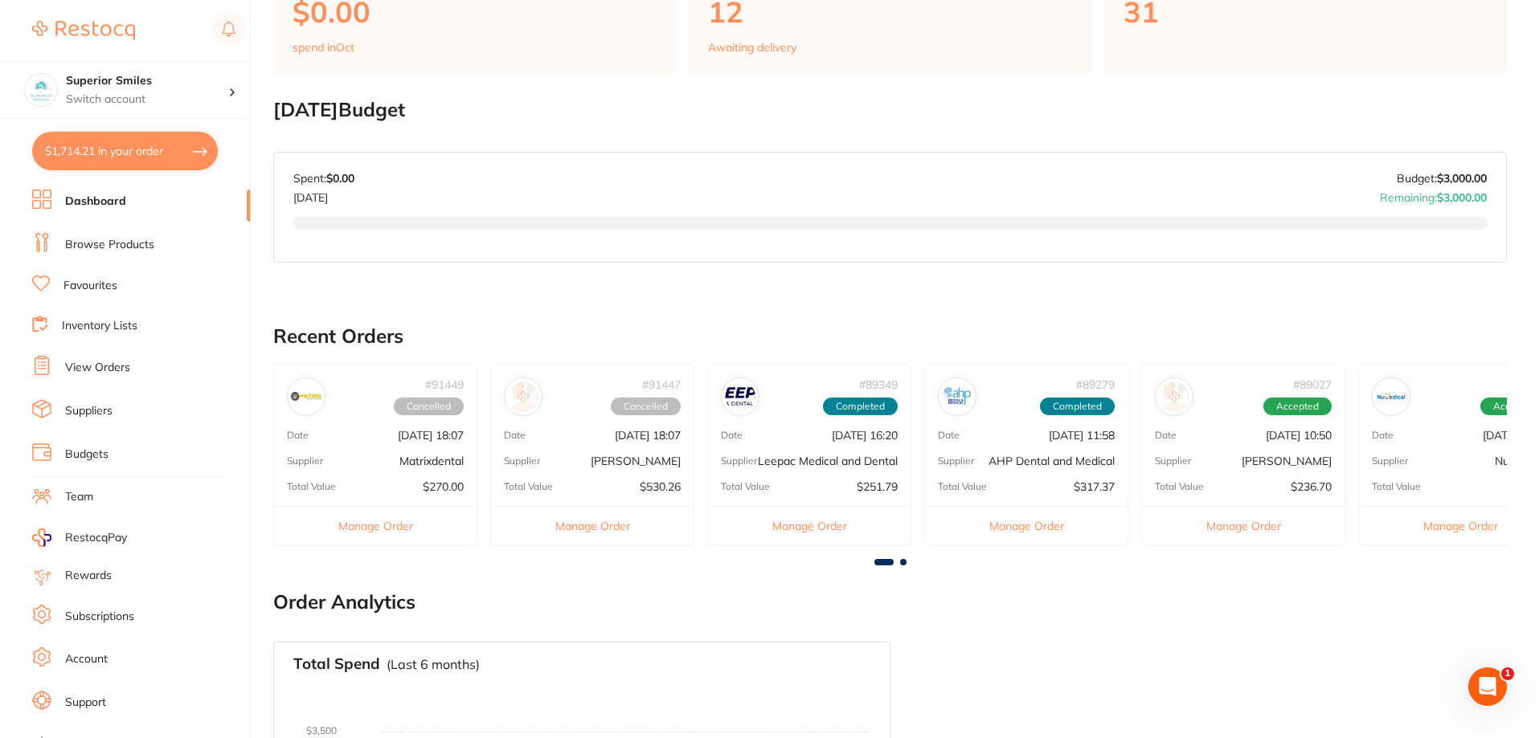
click at [905, 566] on span at bounding box center [903, 562] width 6 height 6
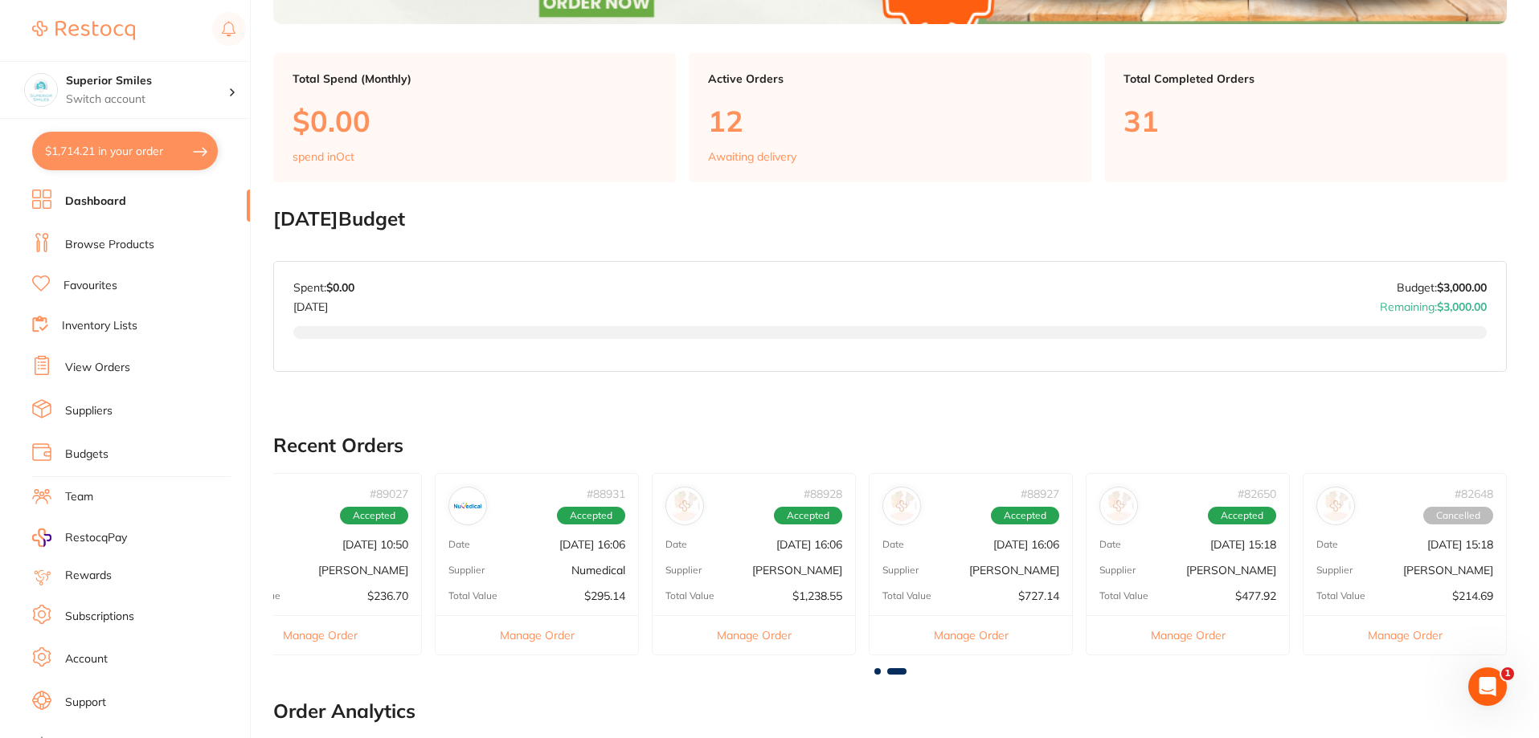
scroll to position [402, 0]
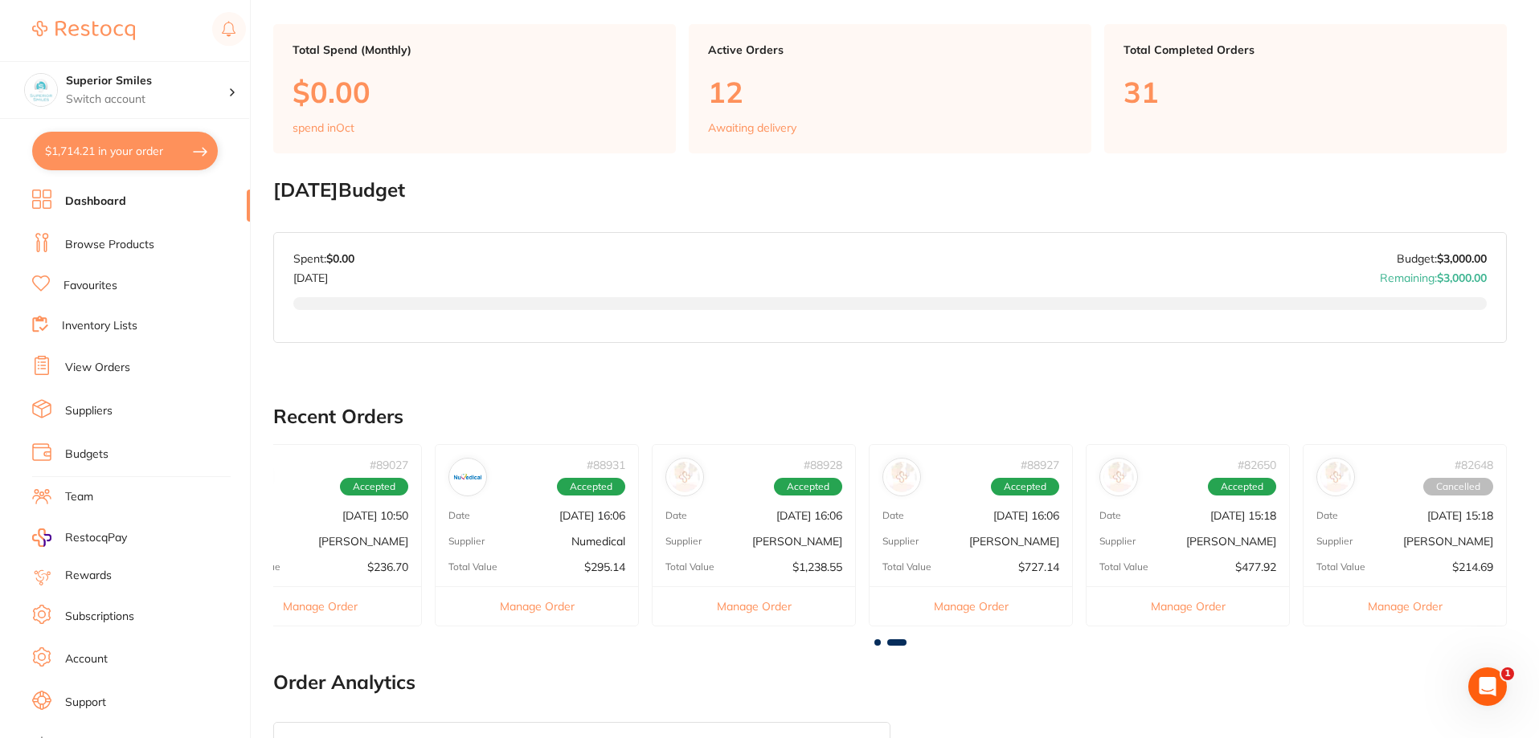
click at [100, 367] on link "View Orders" at bounding box center [97, 368] width 65 height 16
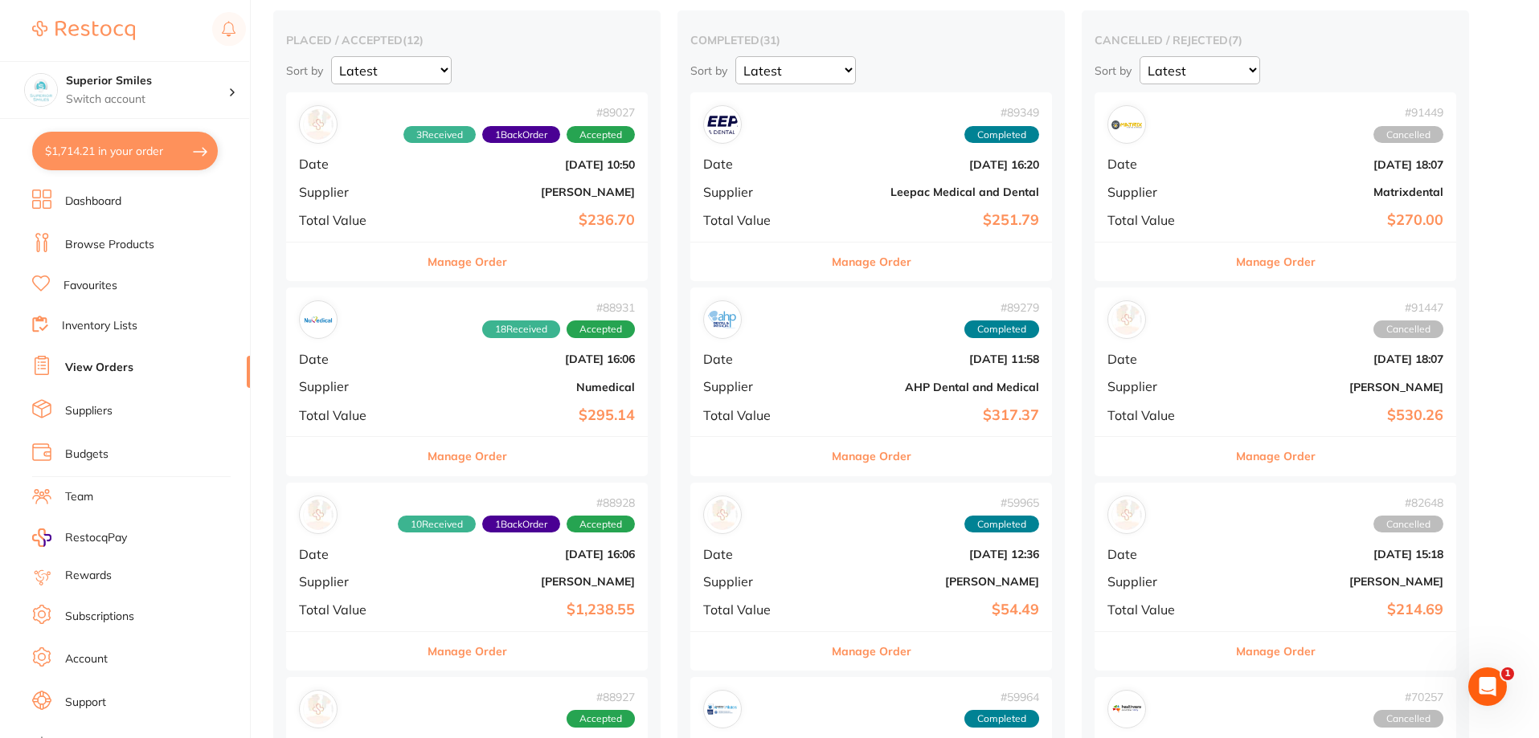
scroll to position [161, 0]
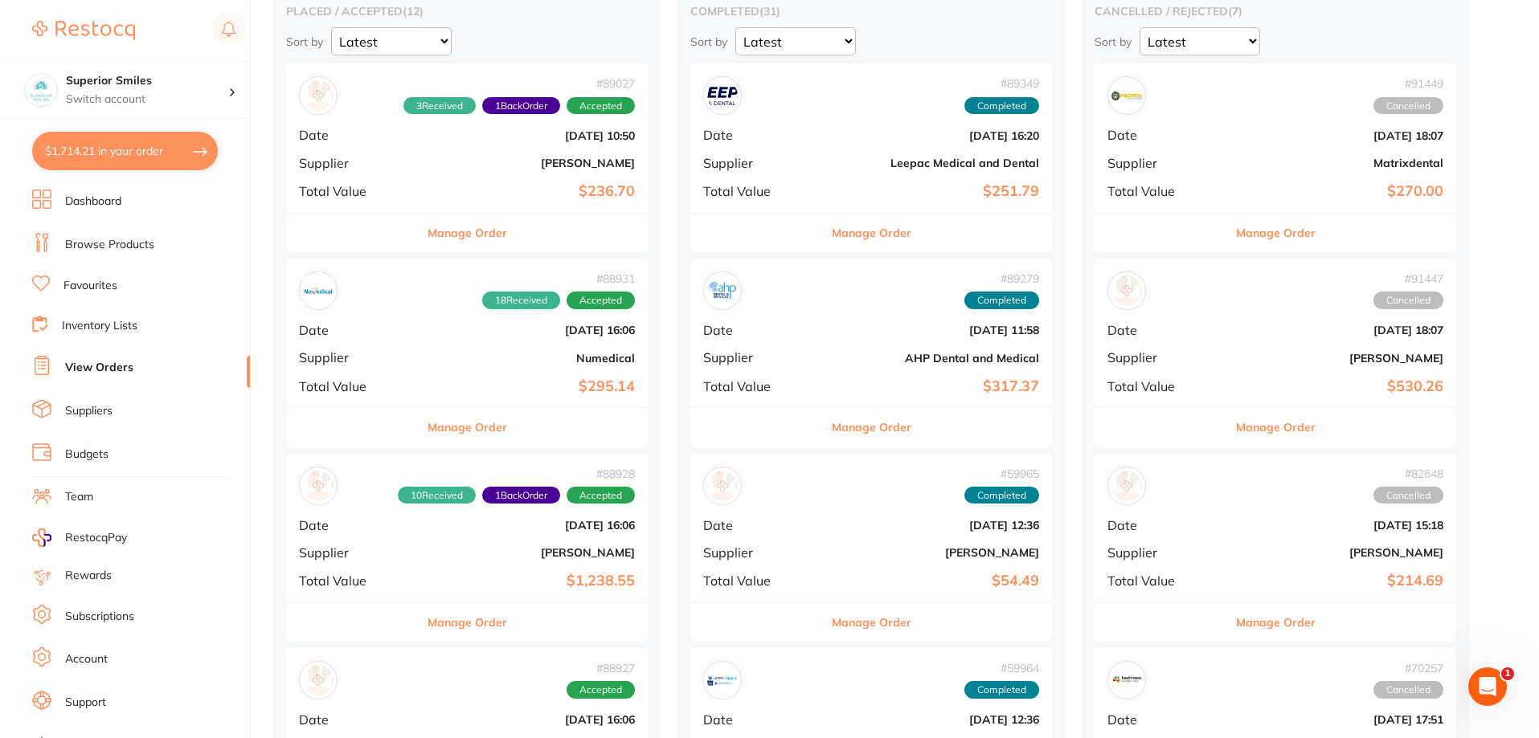
click at [817, 344] on div "# 89279 Completed Date [DATE] 11:58 Supplier AHP Dental and Medical Total Value…" at bounding box center [871, 333] width 362 height 149
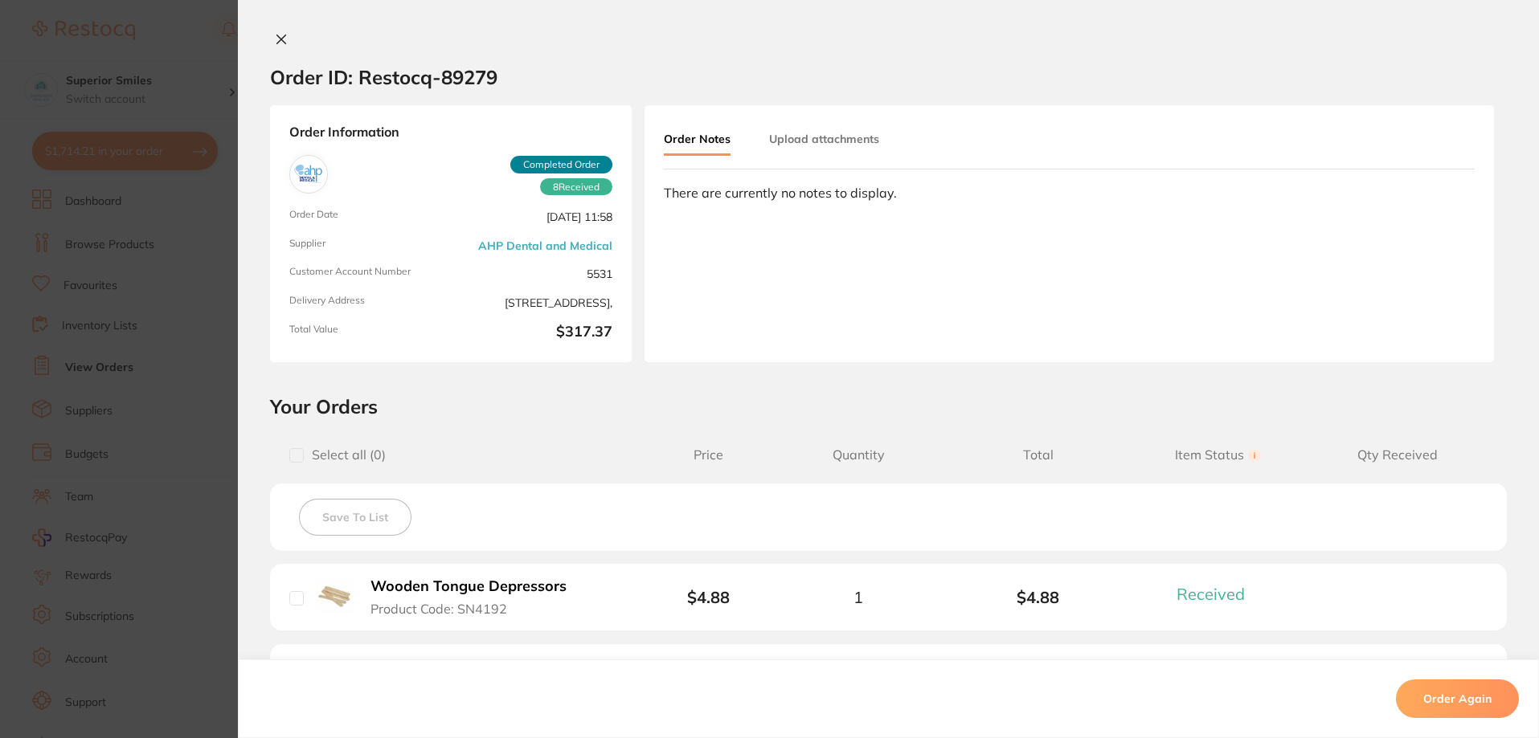
click at [277, 40] on icon at bounding box center [281, 39] width 9 height 9
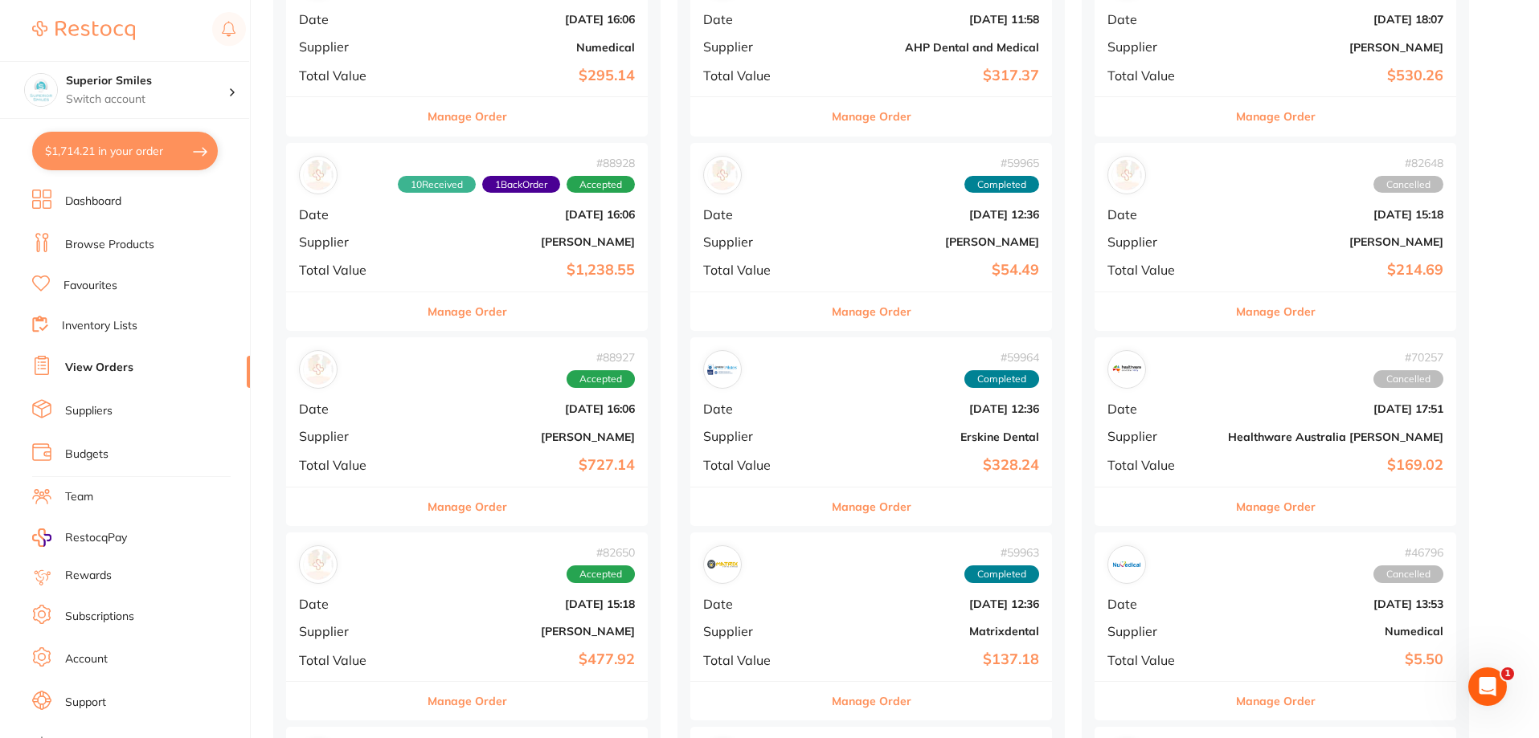
scroll to position [482, 0]
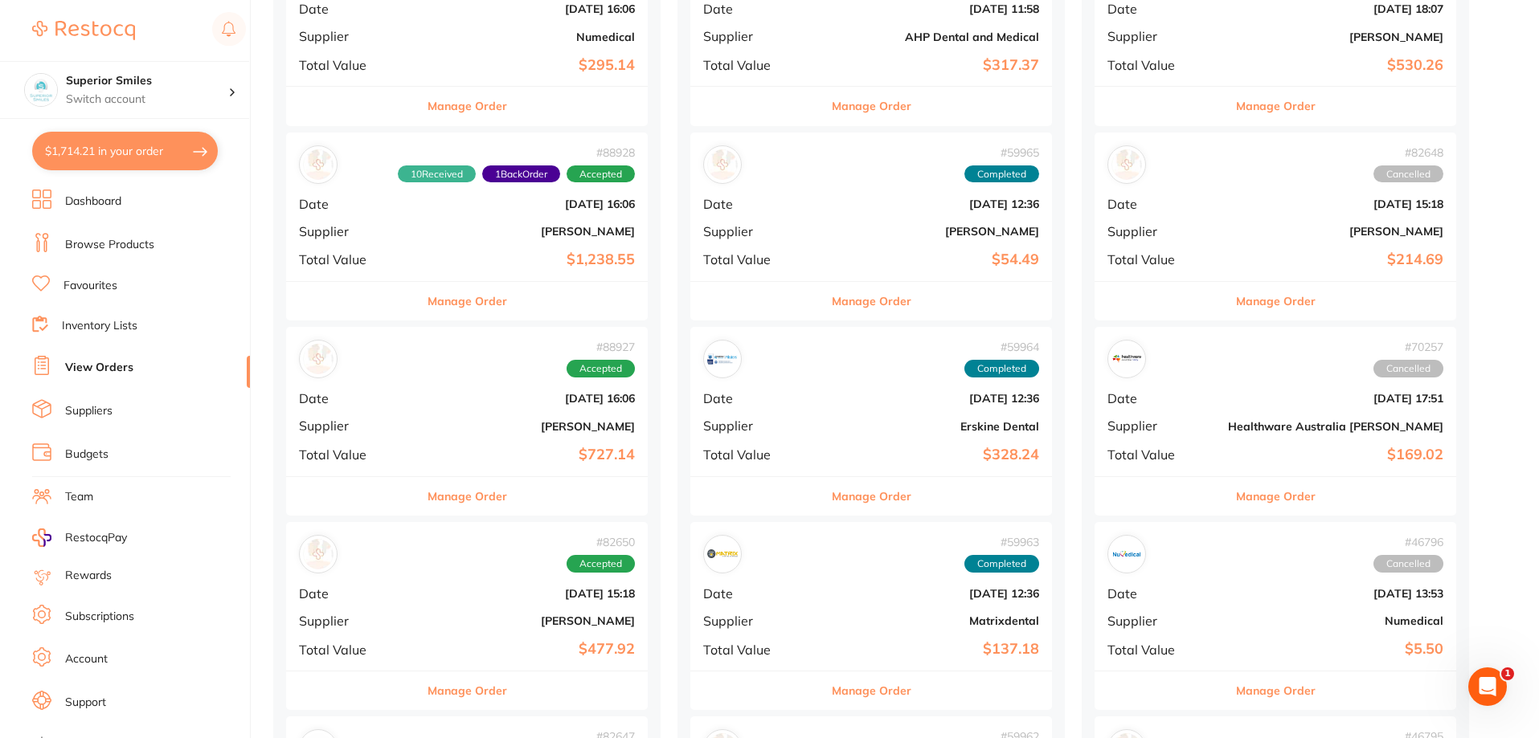
click at [1228, 423] on b "Healthware Australia [PERSON_NAME]" at bounding box center [1335, 426] width 215 height 13
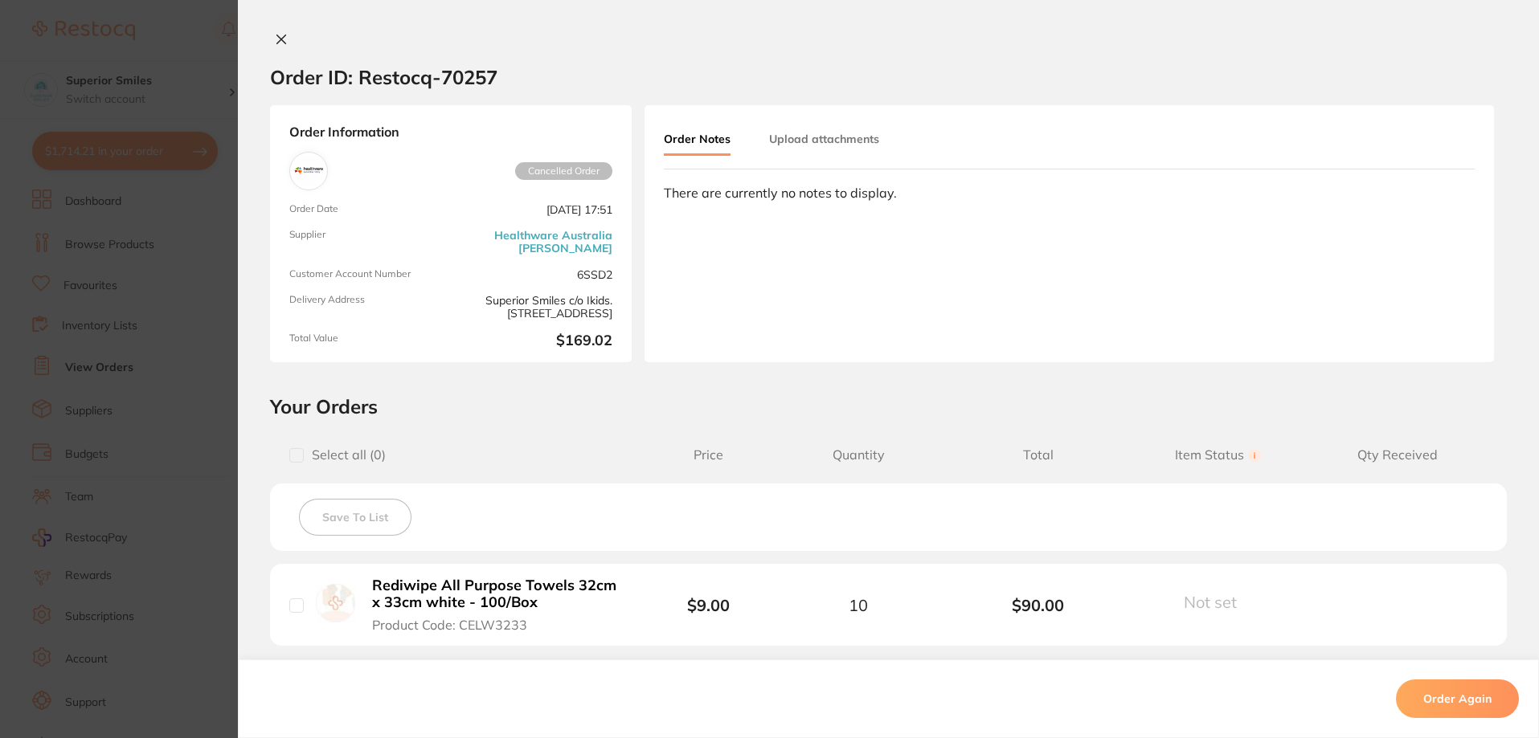
click at [275, 34] on icon at bounding box center [281, 39] width 13 height 13
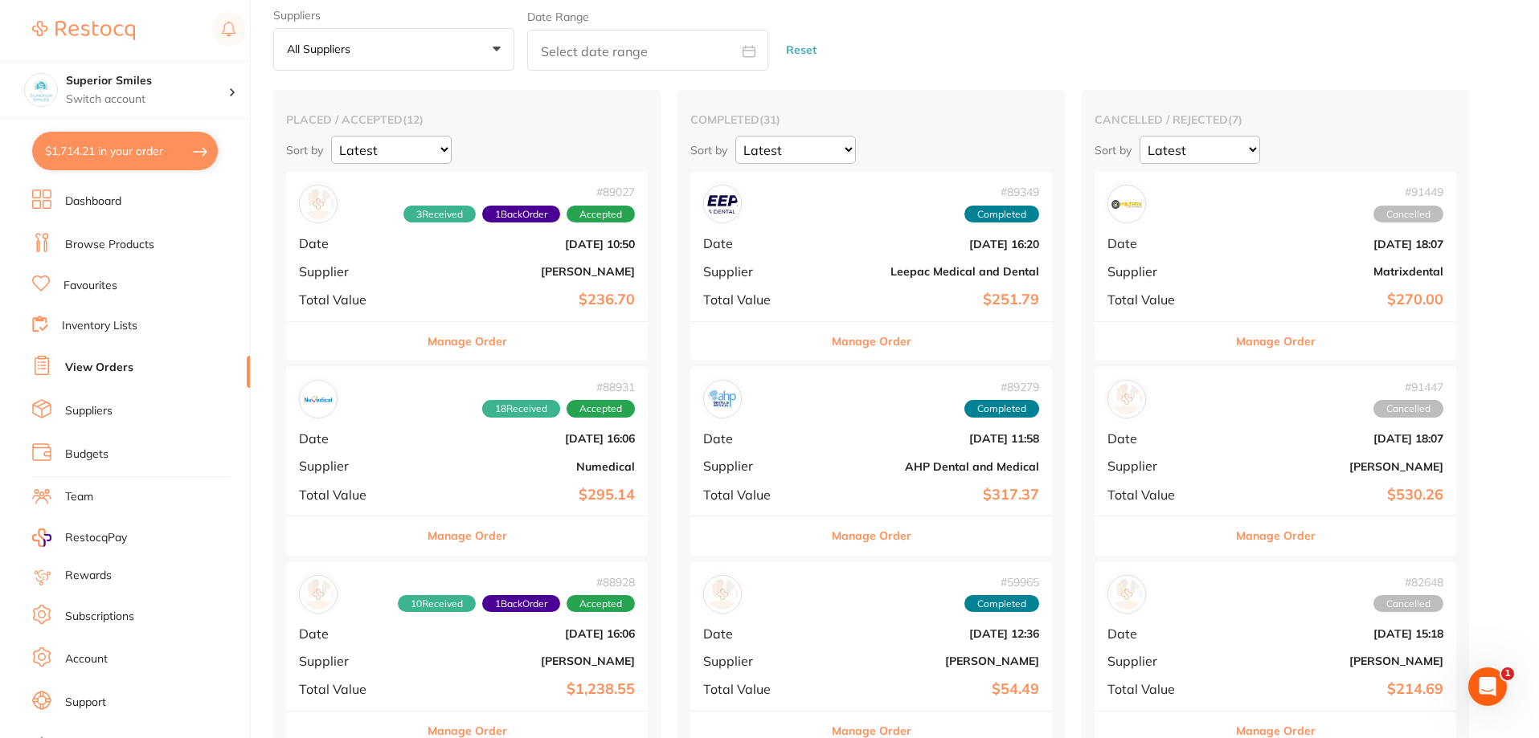
scroll to position [80, 0]
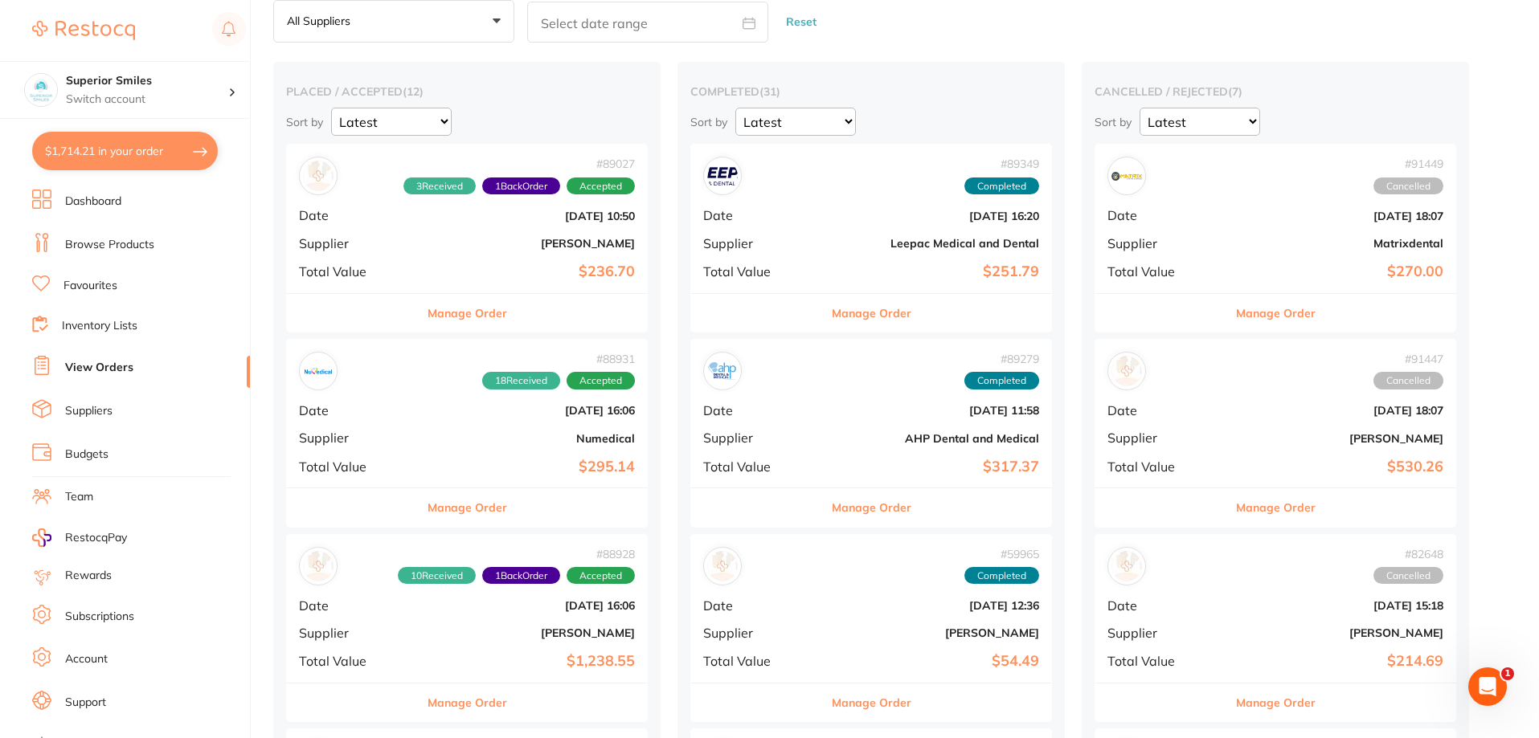
click at [538, 441] on b "Numedical" at bounding box center [526, 438] width 215 height 13
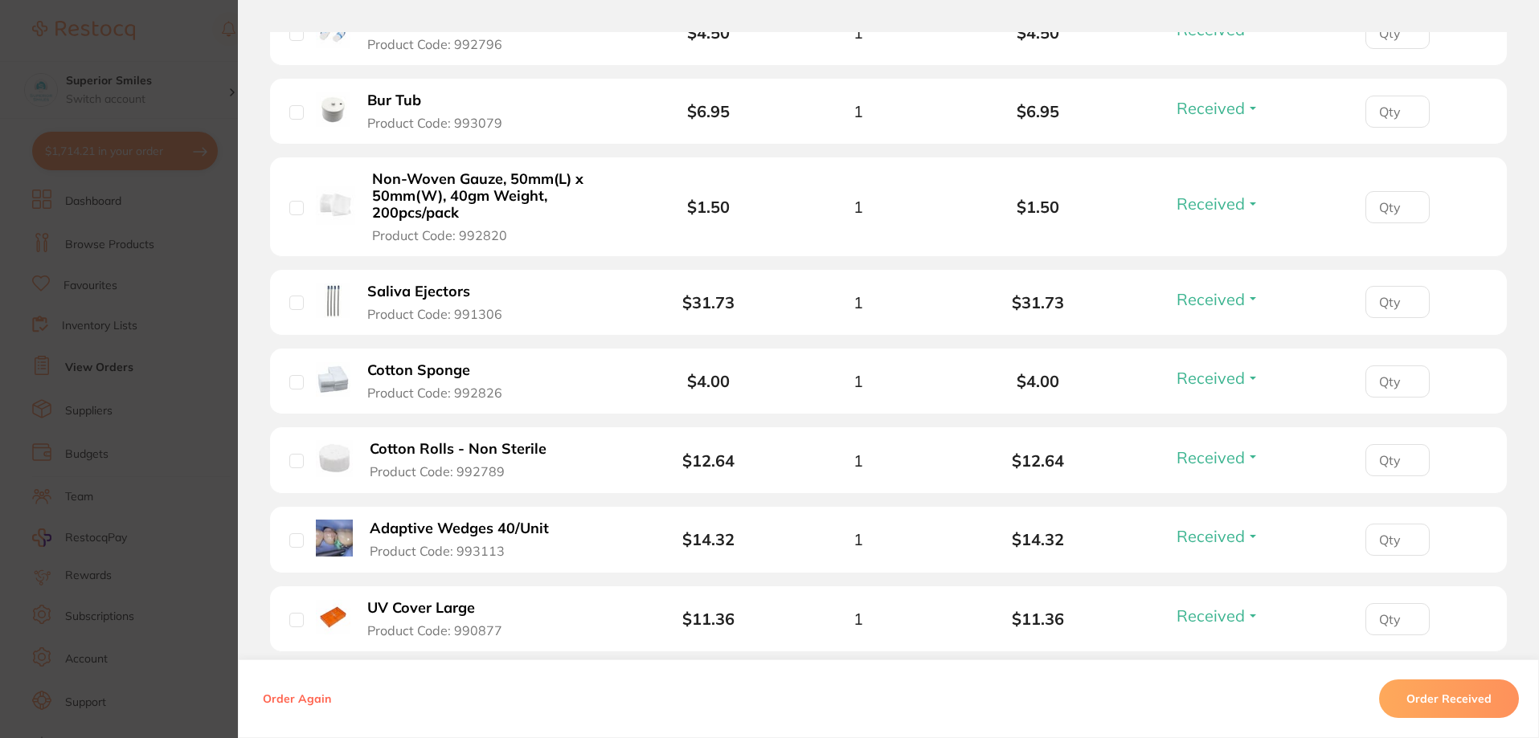
scroll to position [723, 0]
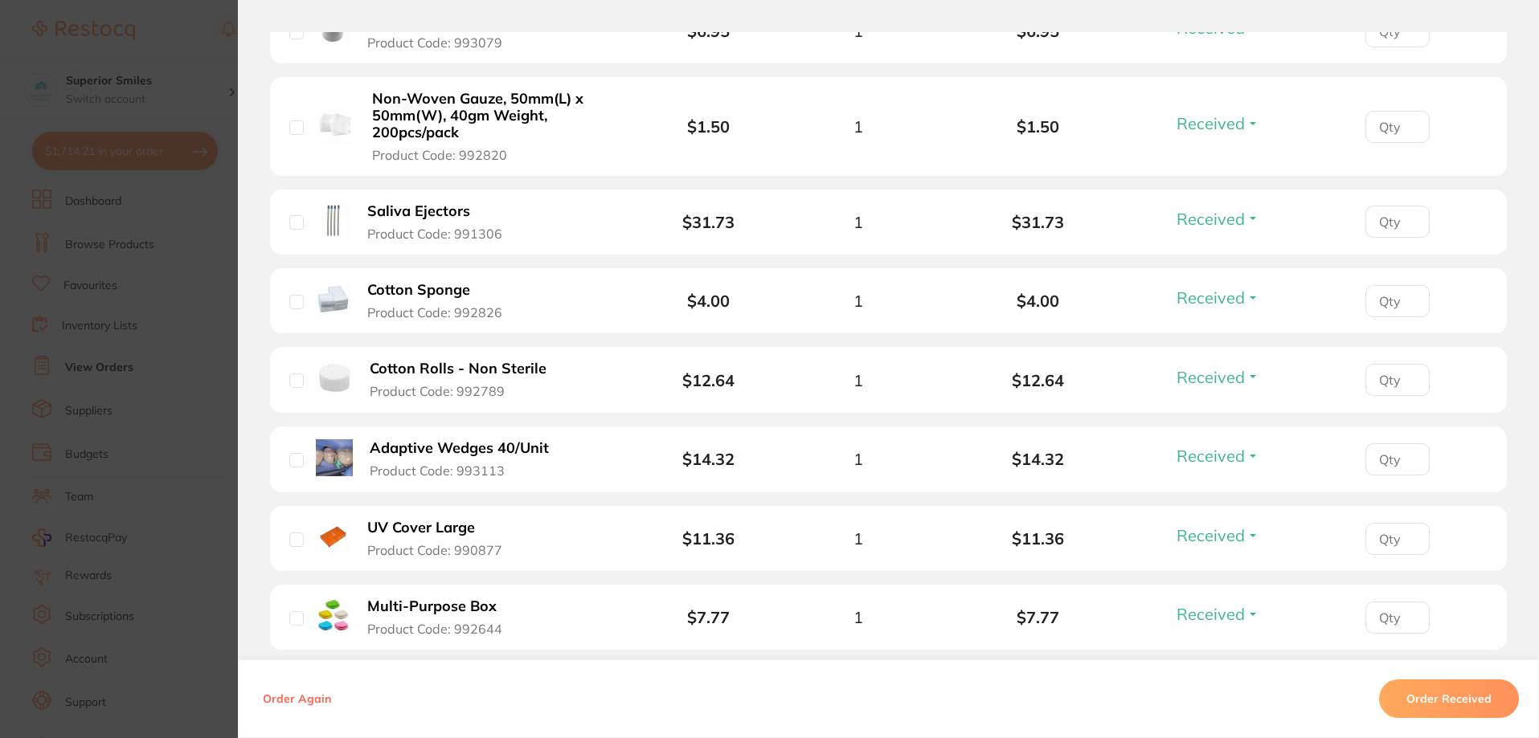
click at [433, 455] on b "Adaptive Wedges 40/Unit" at bounding box center [459, 448] width 179 height 17
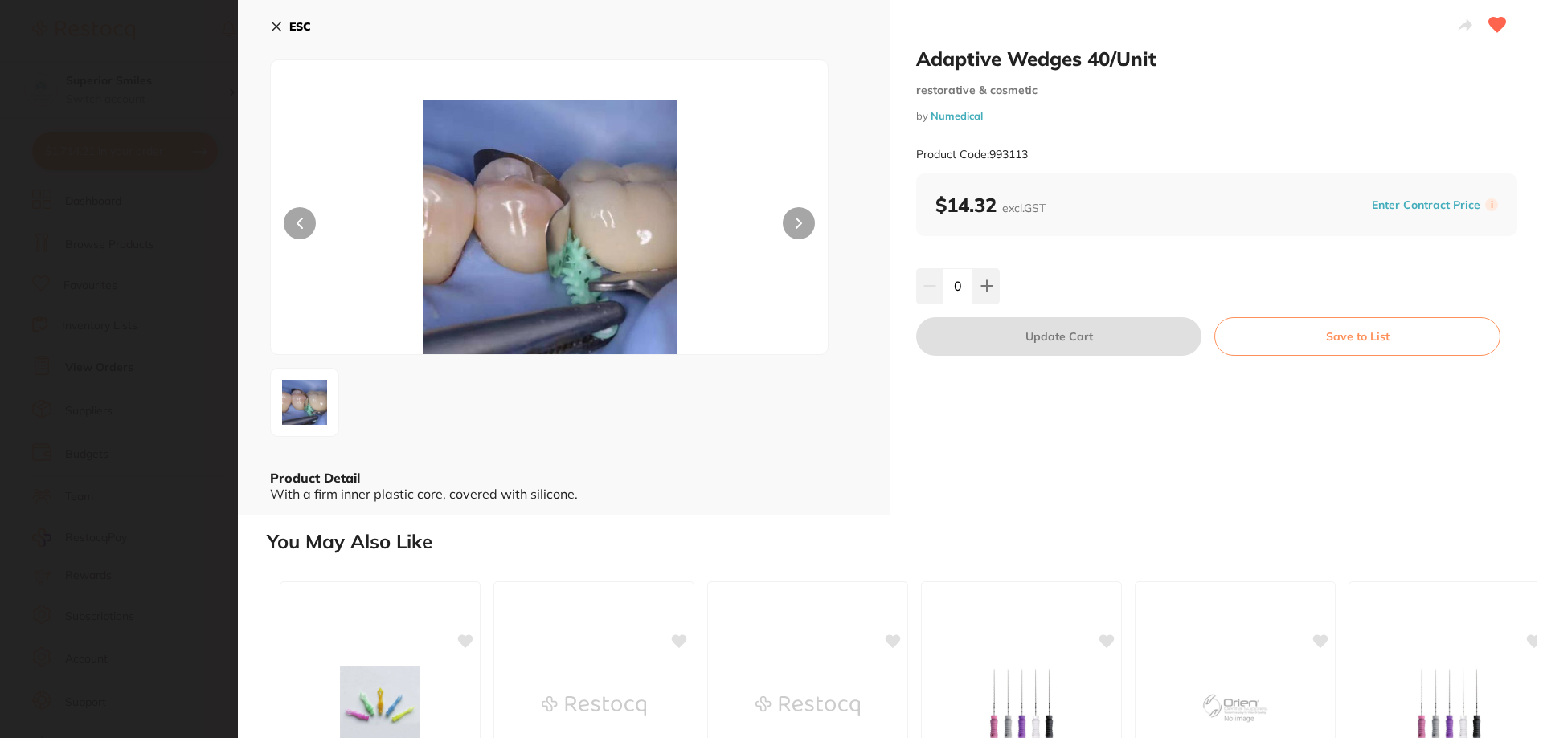
scroll to position [0, 0]
click at [276, 17] on button "ESC" at bounding box center [290, 26] width 41 height 27
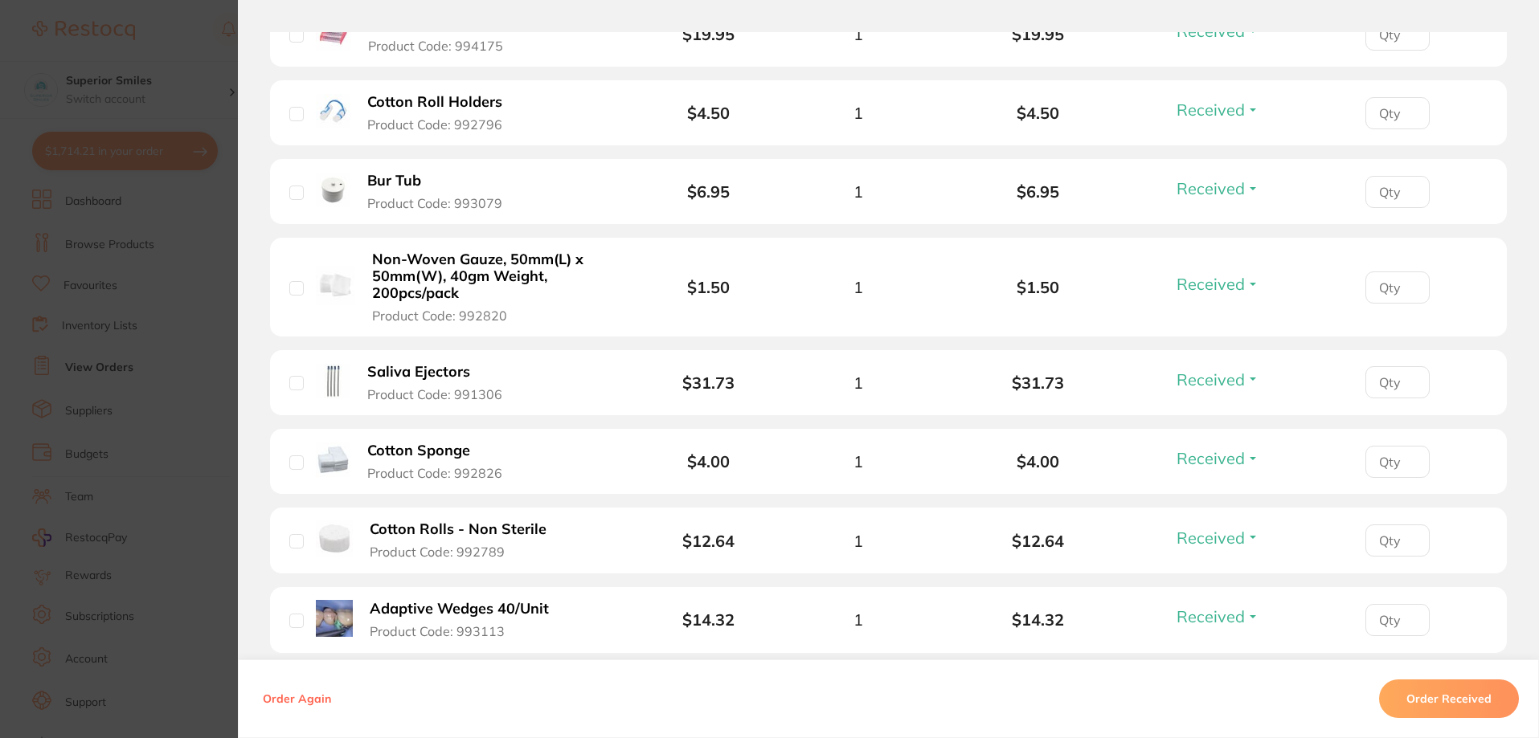
scroll to position [241, 0]
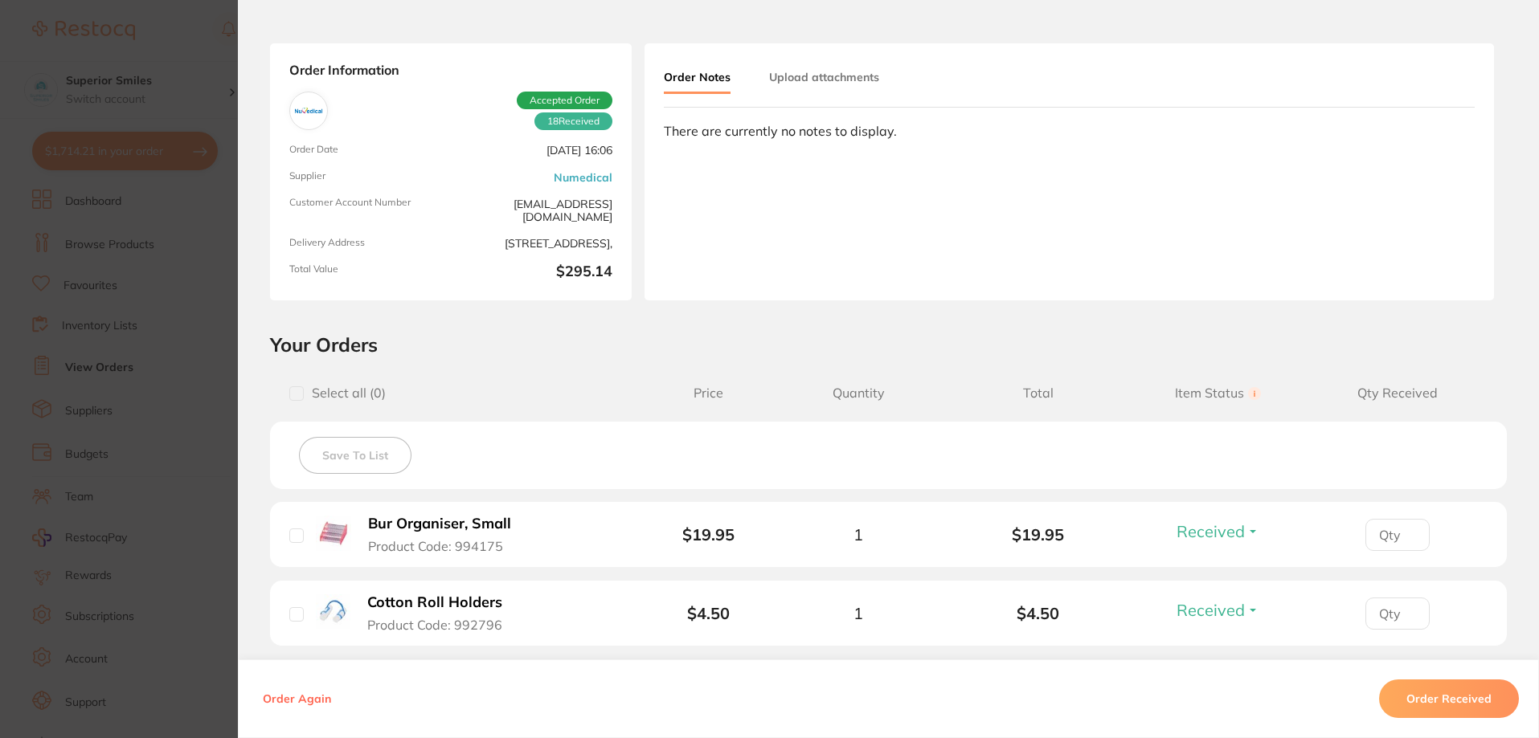
scroll to position [0, 0]
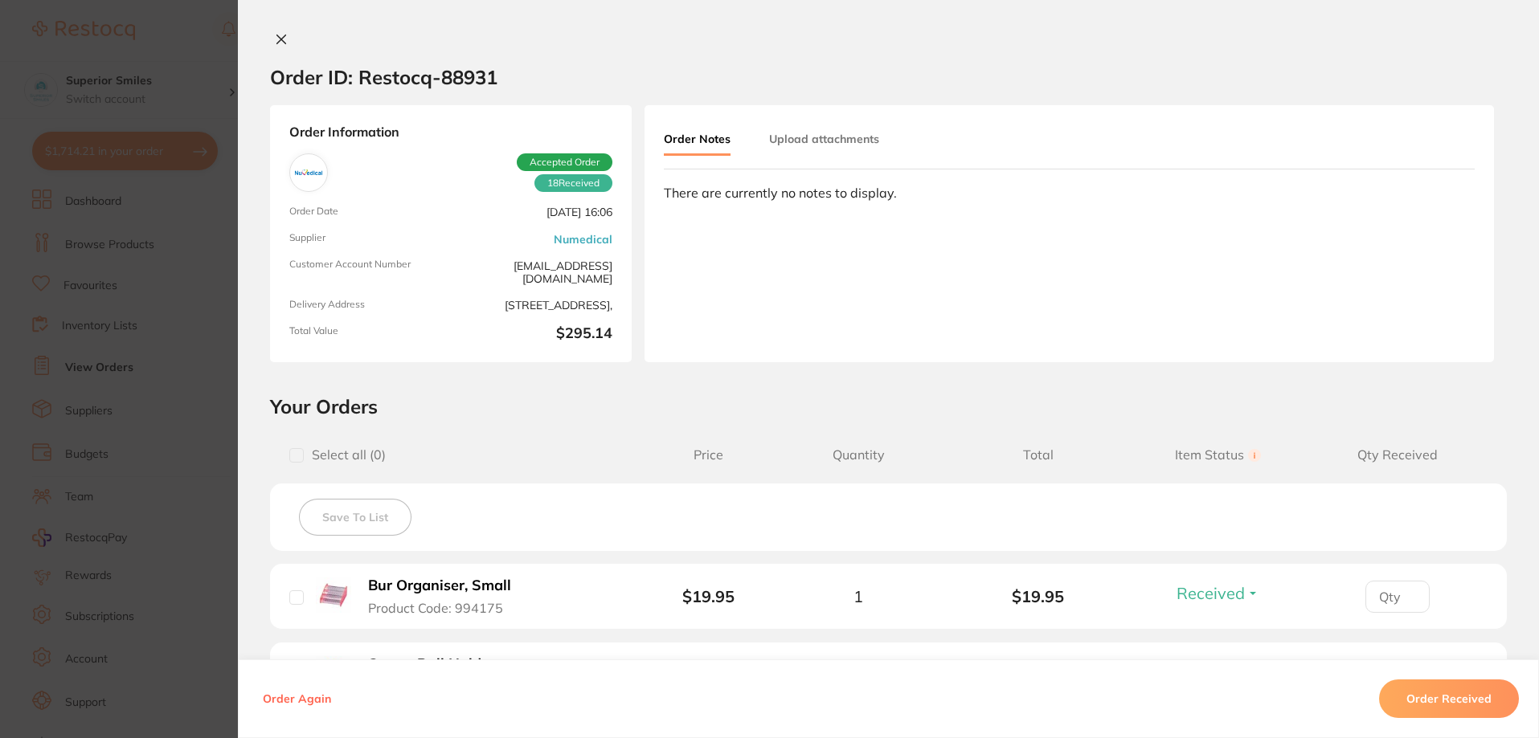
click at [272, 31] on div "Order ID: Restocq- 88931 Order Information 18 Received Accepted Order Order Dat…" at bounding box center [888, 369] width 1301 height 738
click at [276, 35] on icon at bounding box center [281, 39] width 13 height 13
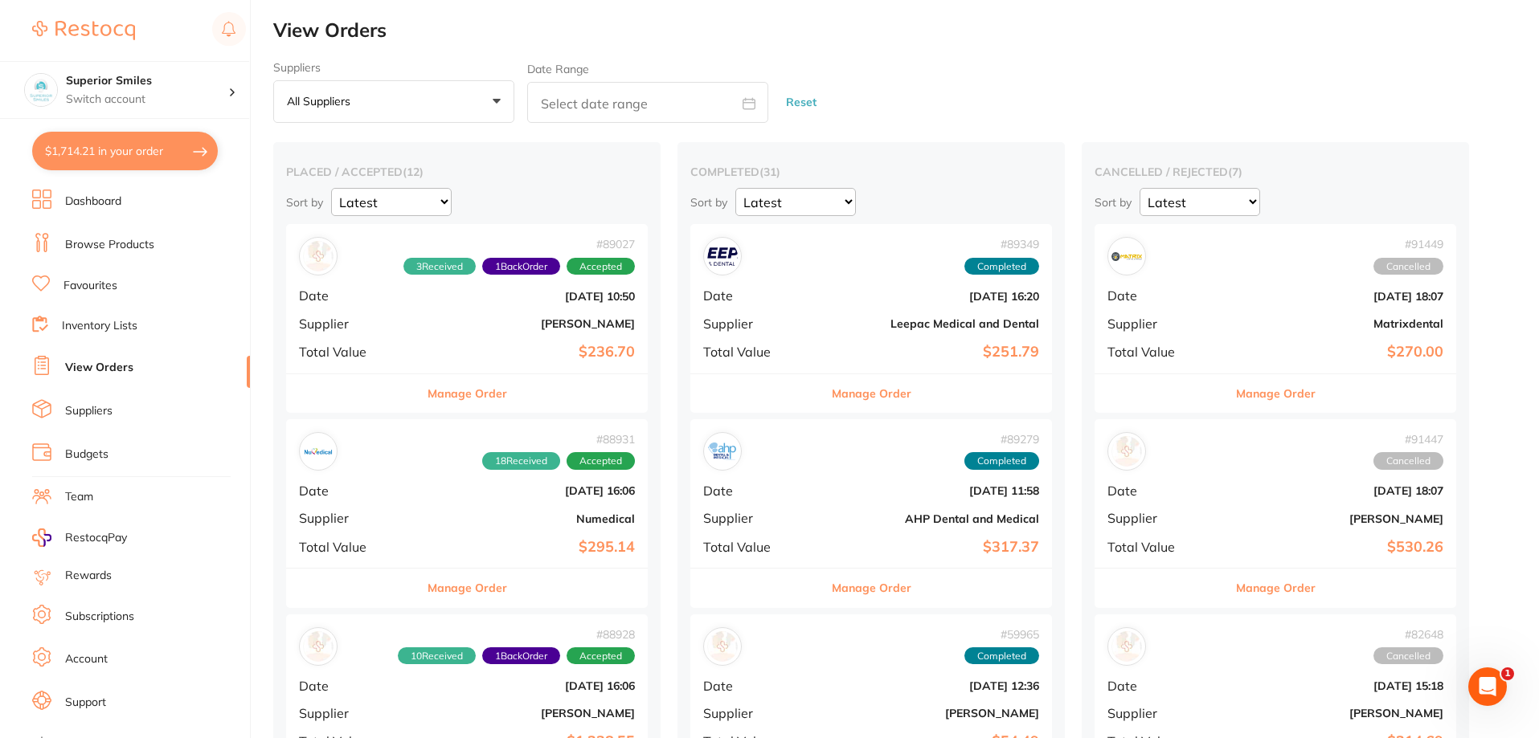
click at [91, 201] on link "Dashboard" at bounding box center [93, 202] width 56 height 16
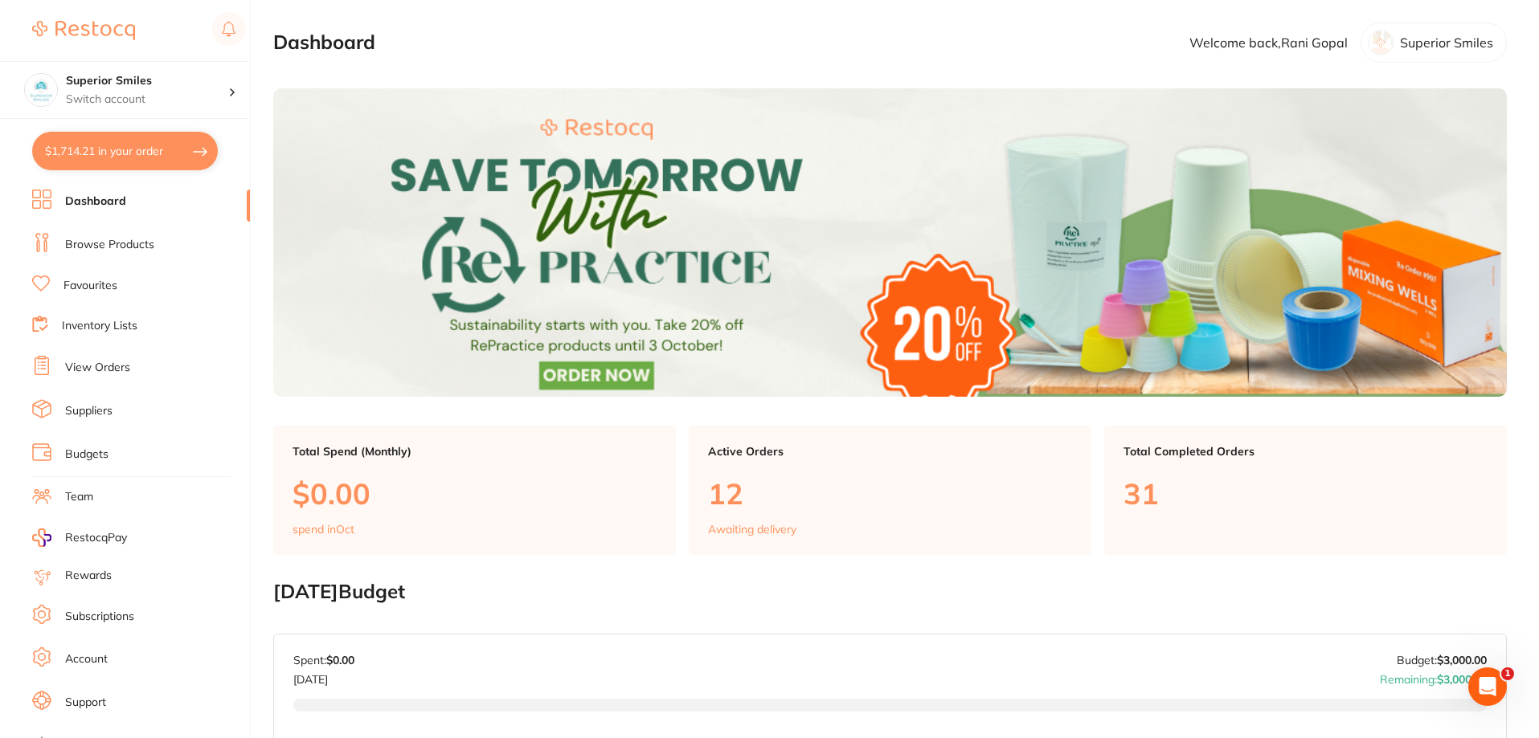
click at [116, 245] on link "Browse Products" at bounding box center [109, 245] width 89 height 16
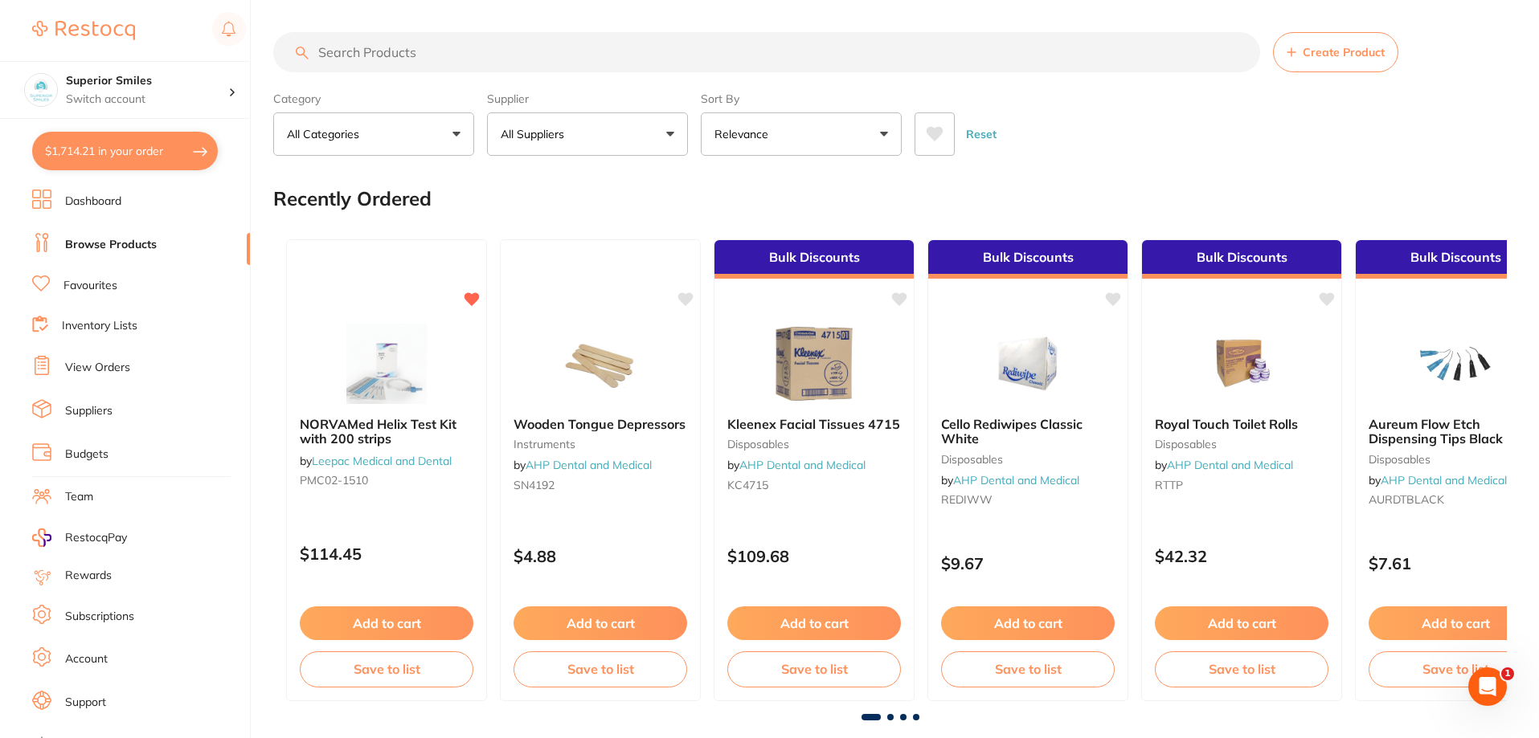
click at [604, 145] on button "All Suppliers" at bounding box center [587, 133] width 201 height 43
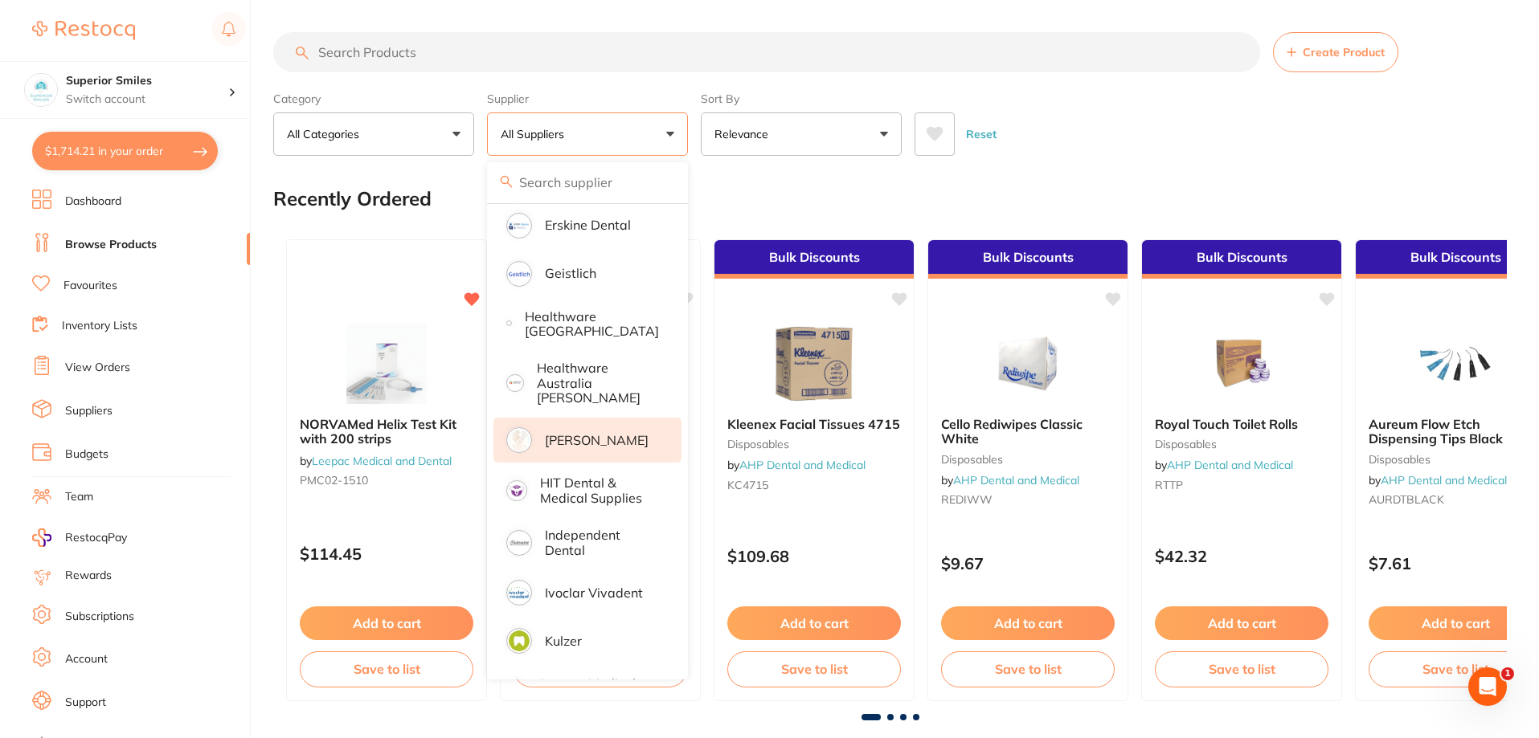
scroll to position [803, 0]
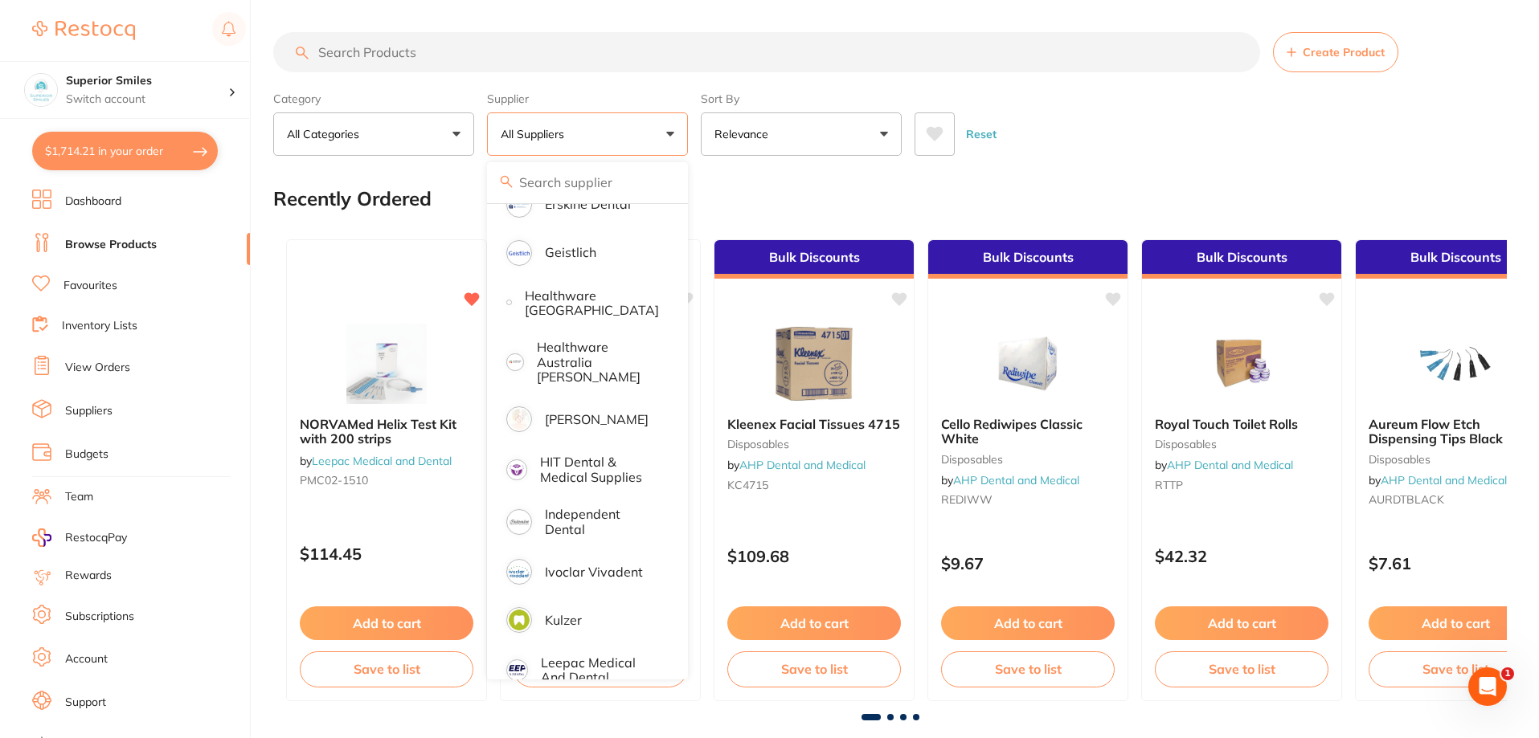
click at [1086, 117] on div "Reset" at bounding box center [1203, 128] width 579 height 56
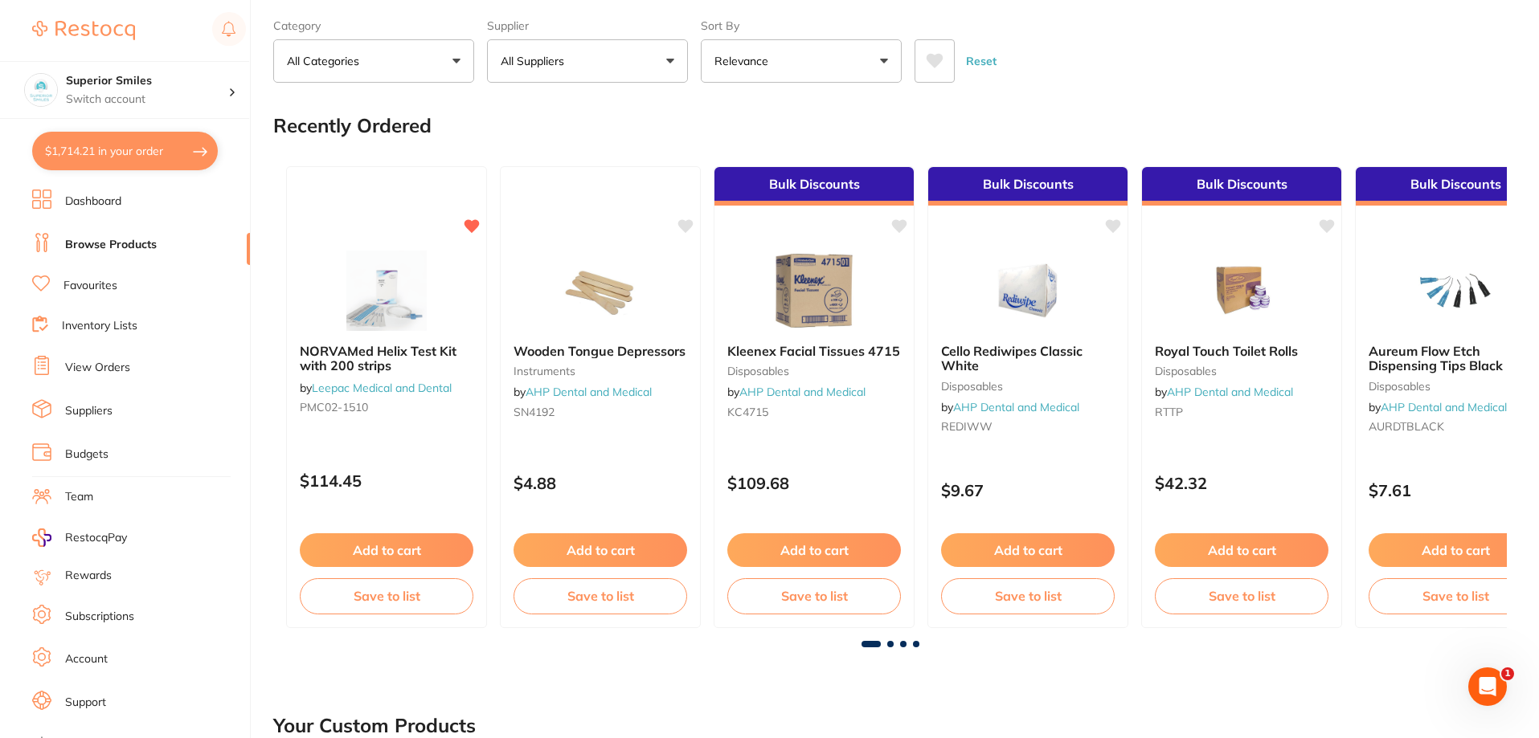
scroll to position [0, 0]
